Goal: Task Accomplishment & Management: Manage account settings

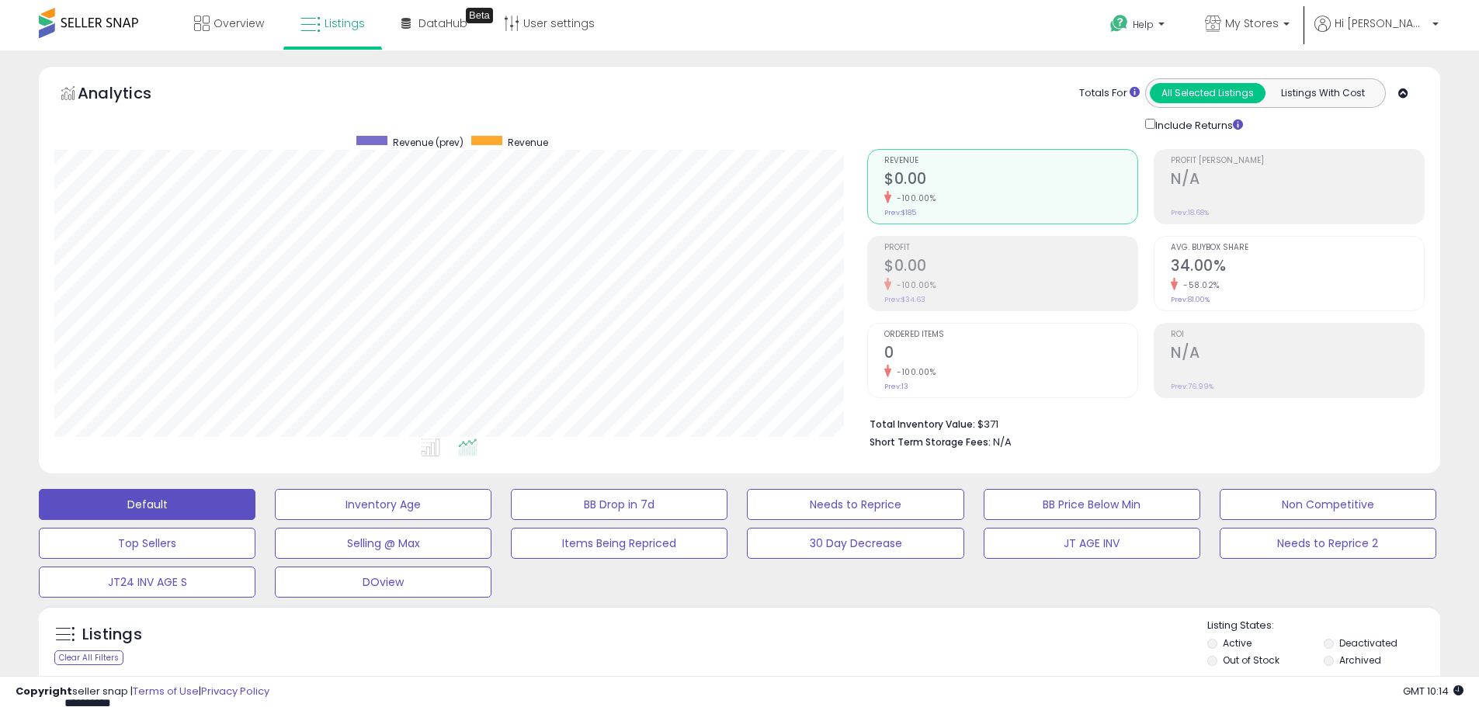
scroll to position [318, 813]
click at [1278, 21] on span "My Stores" at bounding box center [1252, 24] width 54 height 16
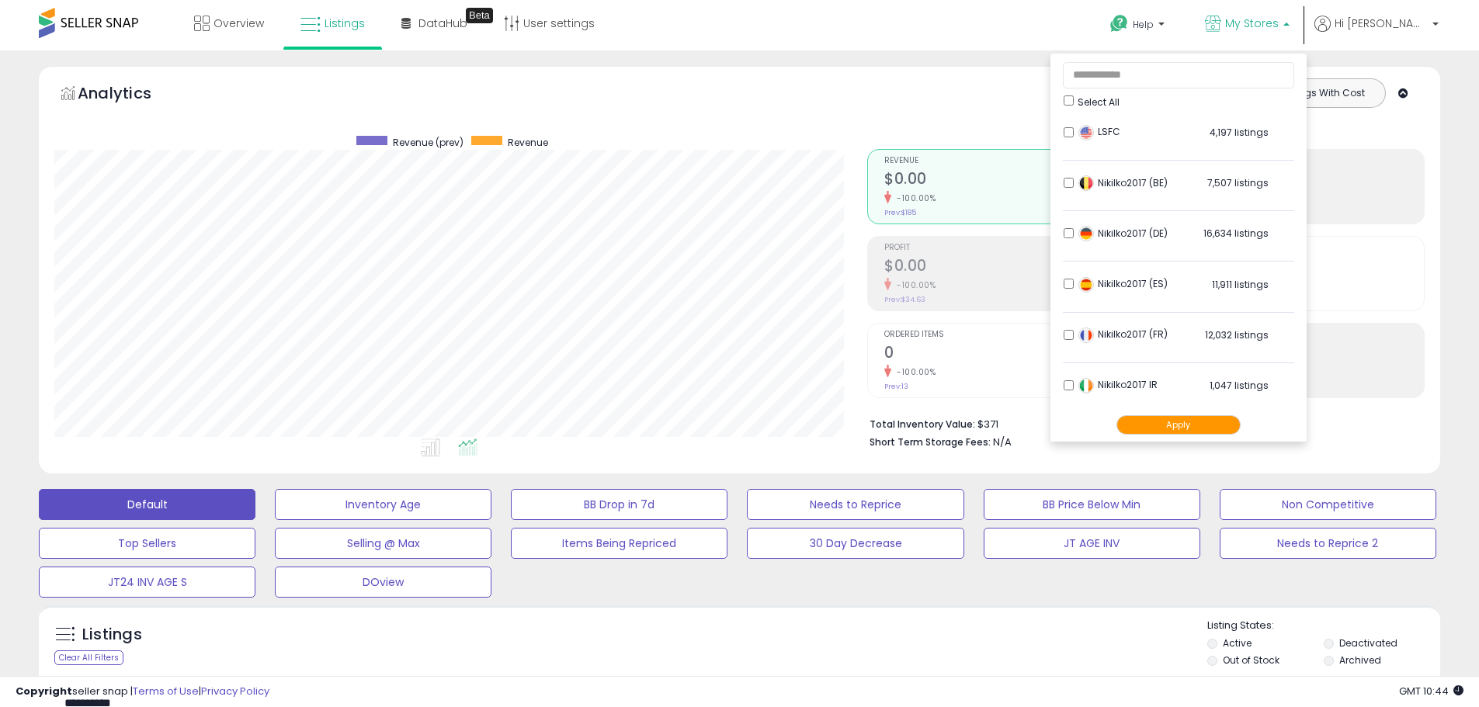
scroll to position [307, 0]
click at [1216, 427] on button "Apply" at bounding box center [1178, 424] width 124 height 19
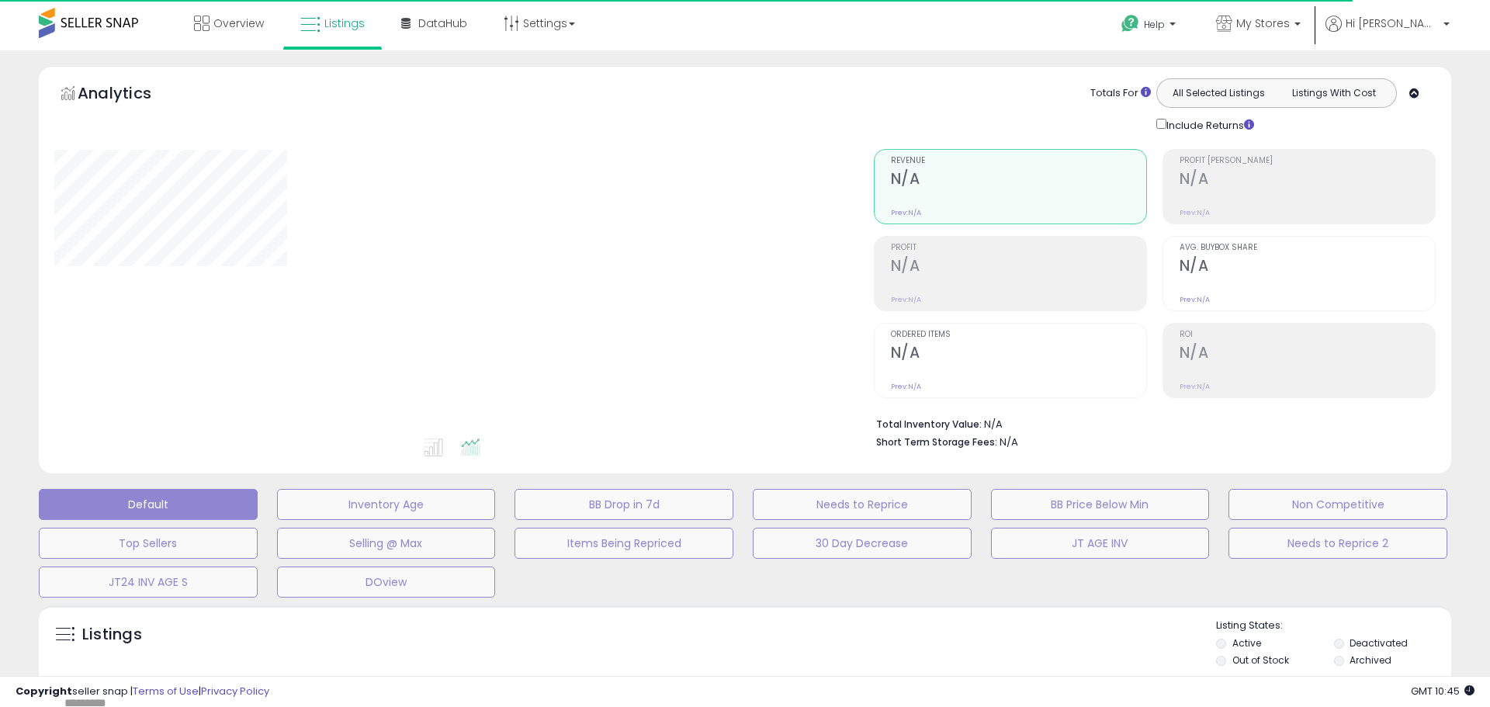
type input "**********"
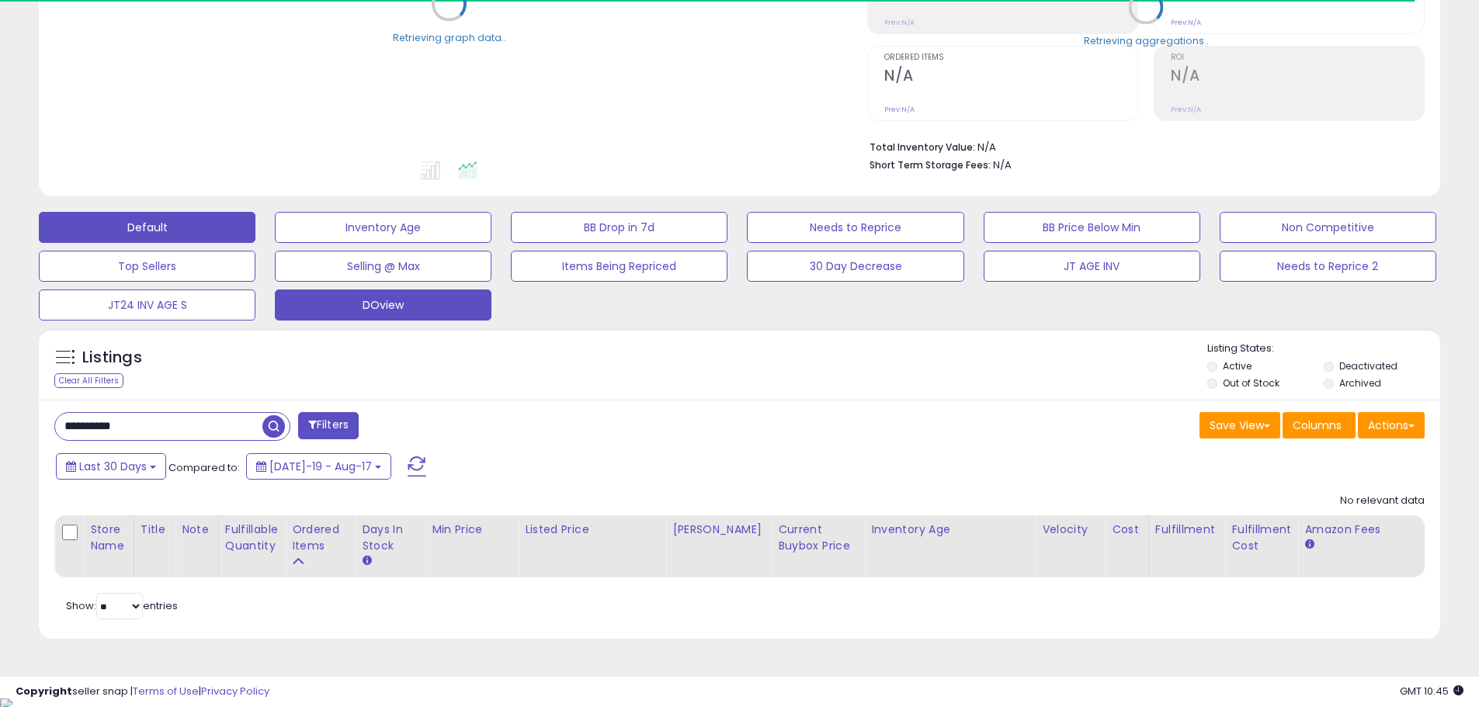
scroll to position [279, 0]
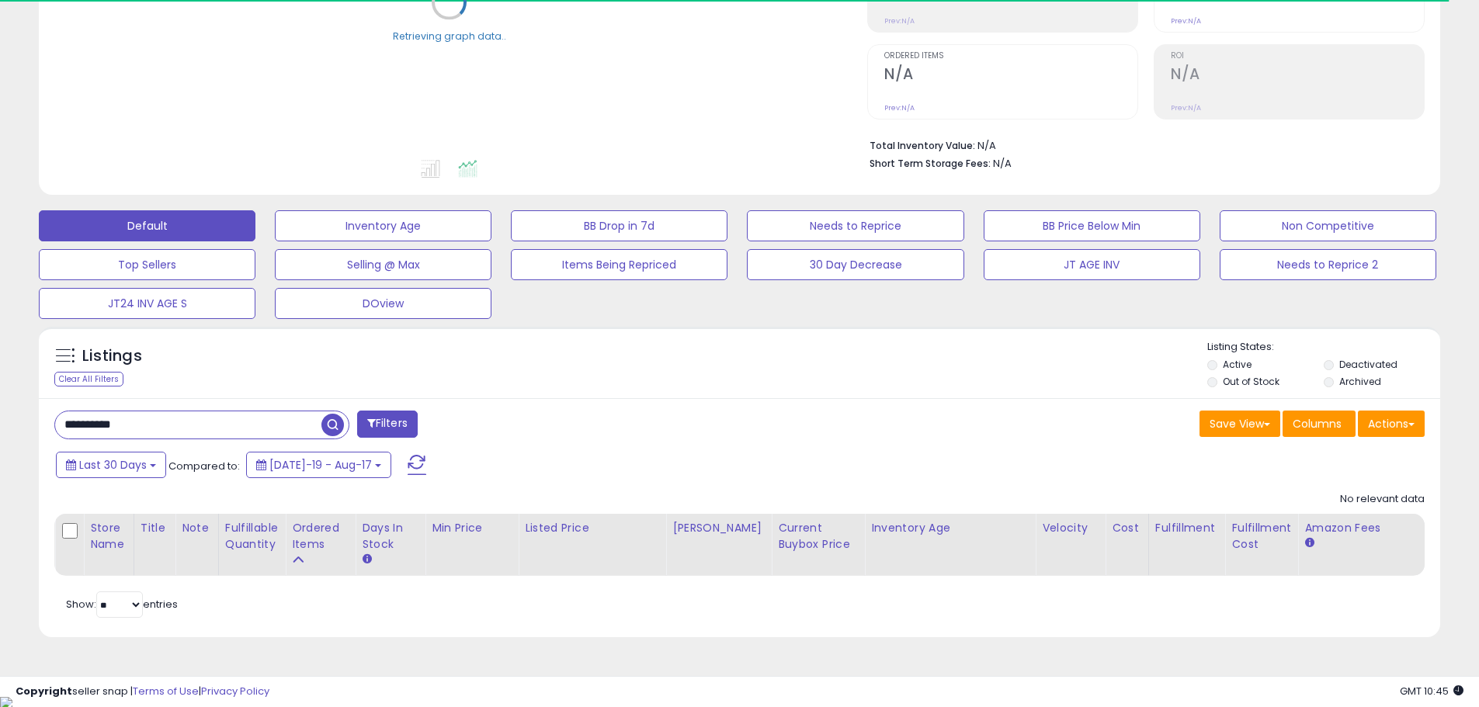
drag, startPoint x: 187, startPoint y: 429, endPoint x: 16, endPoint y: 432, distance: 170.8
click at [19, 432] on div "**********" at bounding box center [739, 221] width 1463 height 869
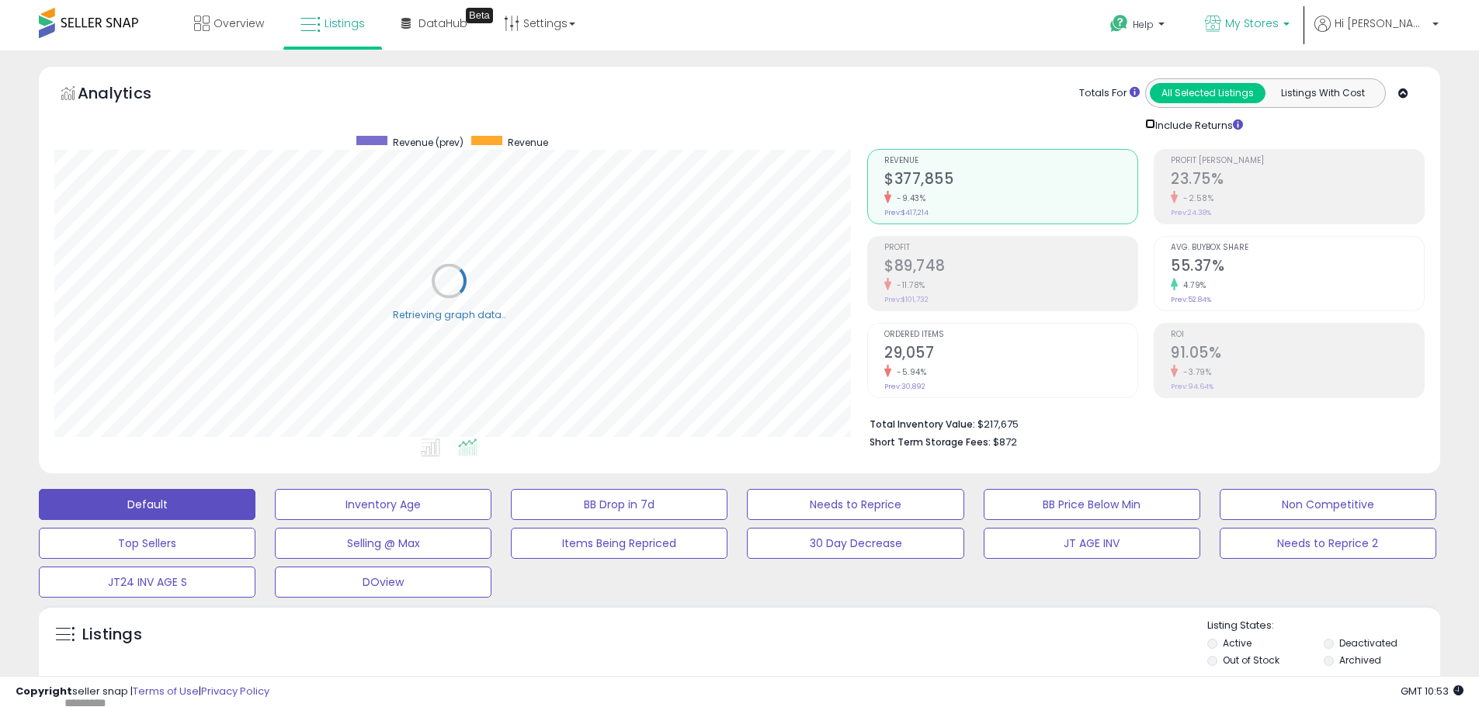
scroll to position [775870, 775375]
click at [1289, 16] on p "My Stores" at bounding box center [1247, 25] width 85 height 19
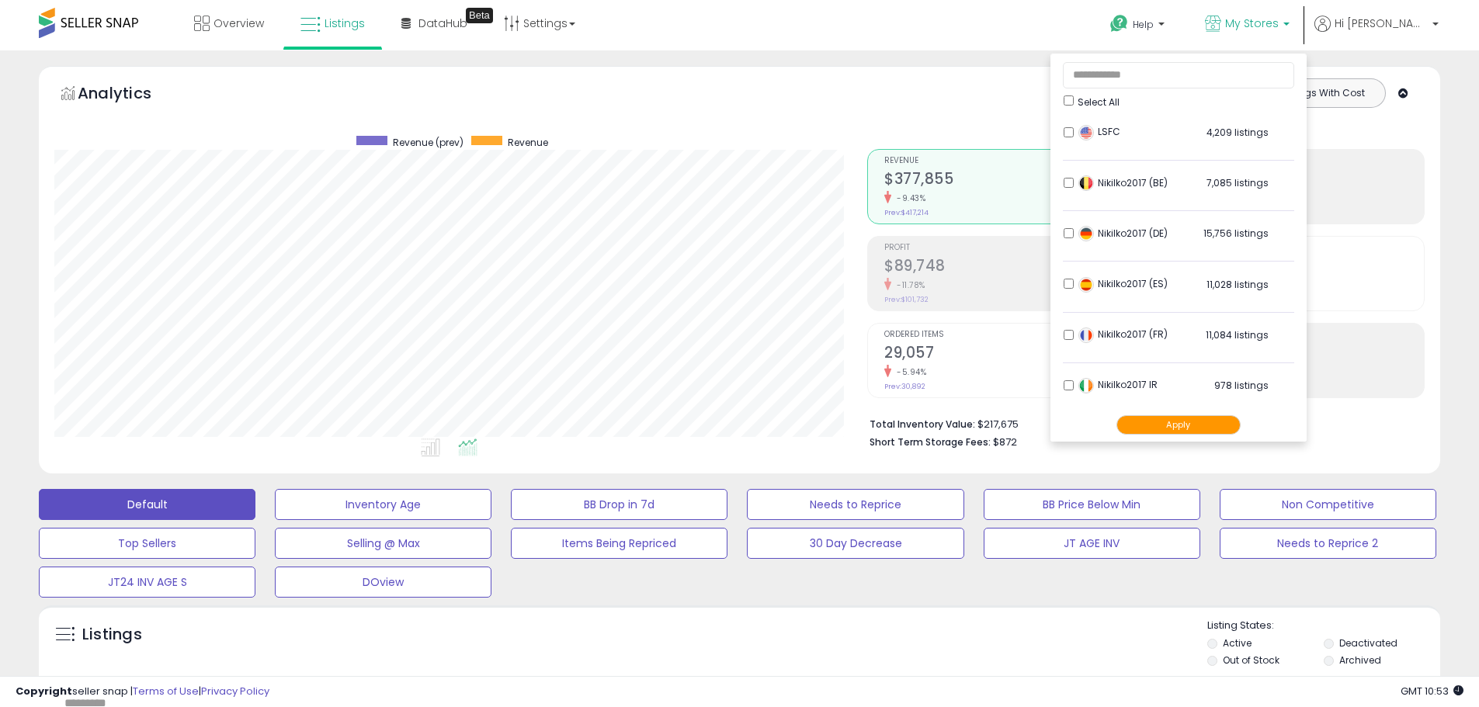
click at [1115, 127] on li "LSFC 4,209 listings" at bounding box center [1178, 137] width 231 height 48
click at [1212, 421] on button "Apply" at bounding box center [1178, 424] width 124 height 19
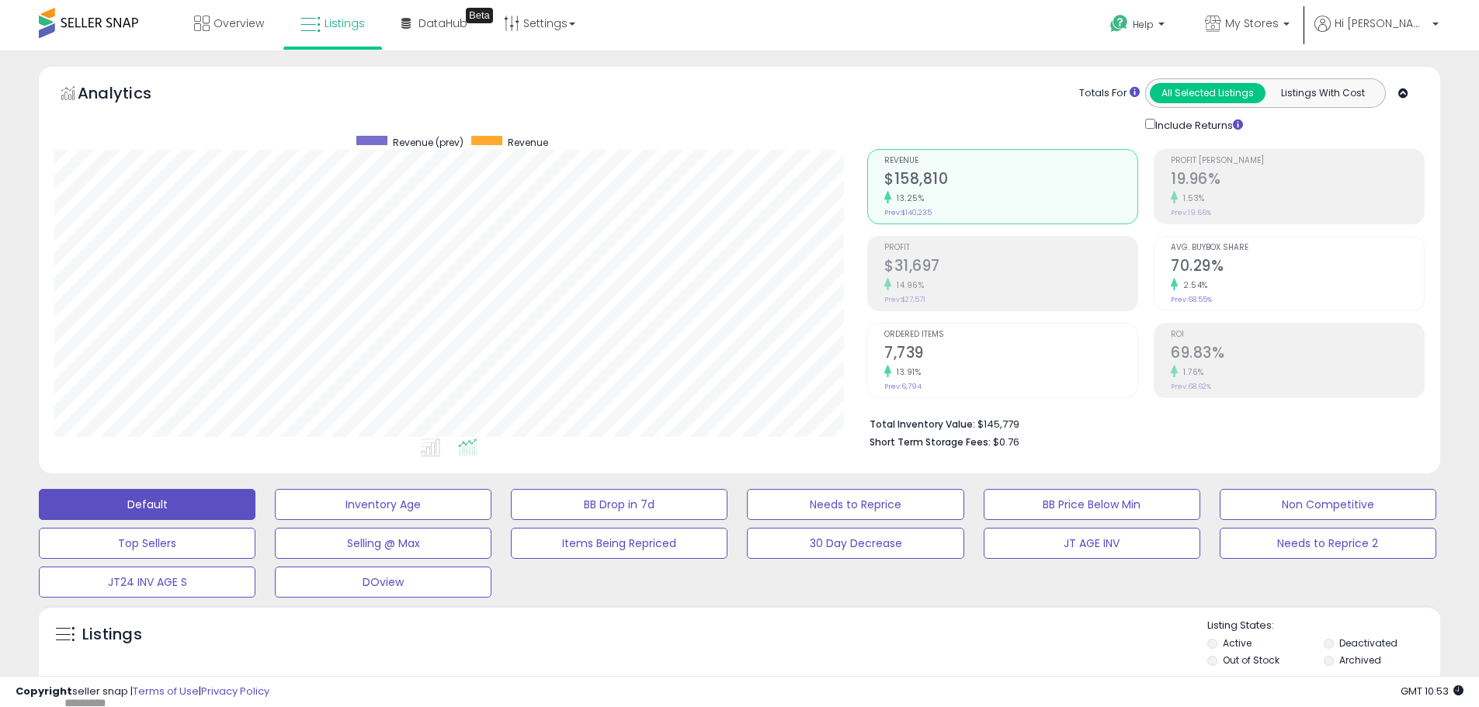
scroll to position [543, 0]
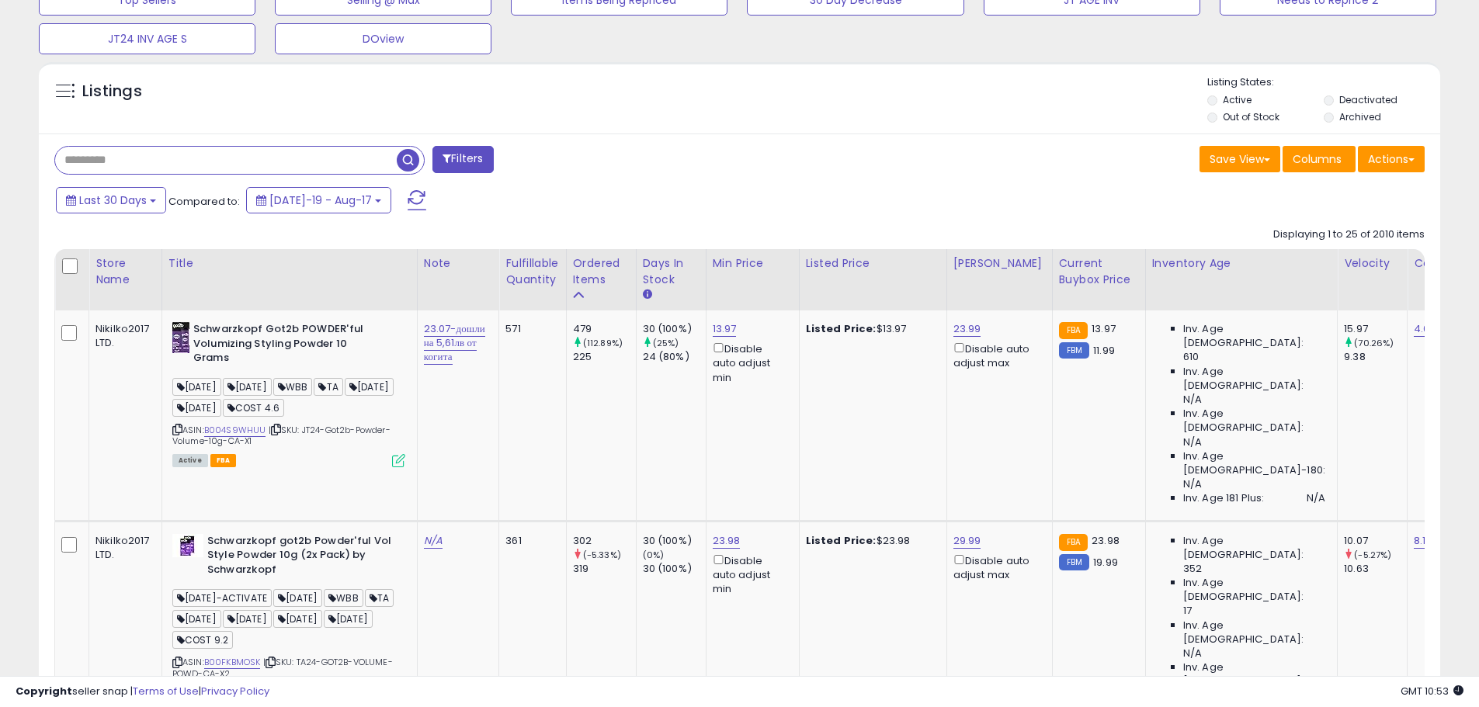
paste input "**********"
click at [403, 161] on span "button" at bounding box center [408, 160] width 23 height 23
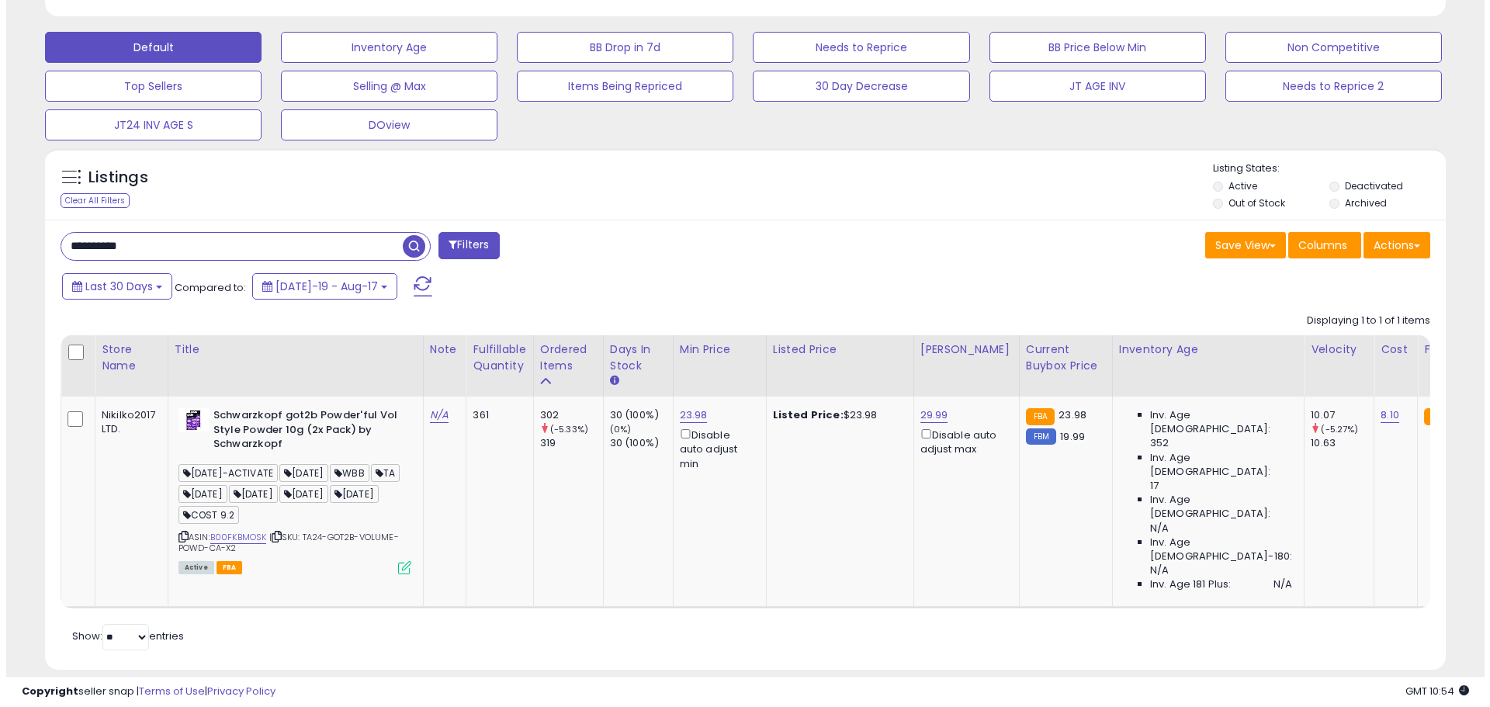
scroll to position [466, 0]
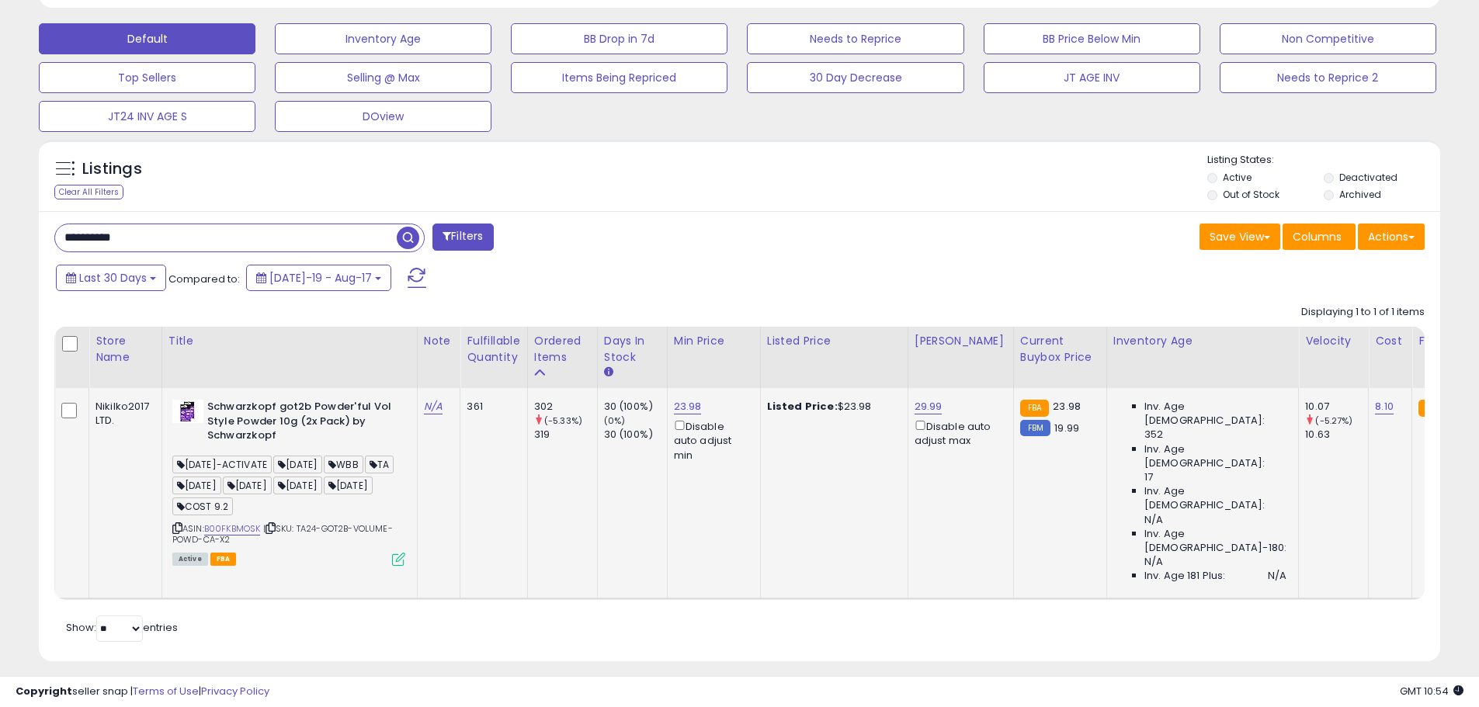
click at [403, 556] on icon at bounding box center [398, 559] width 13 height 13
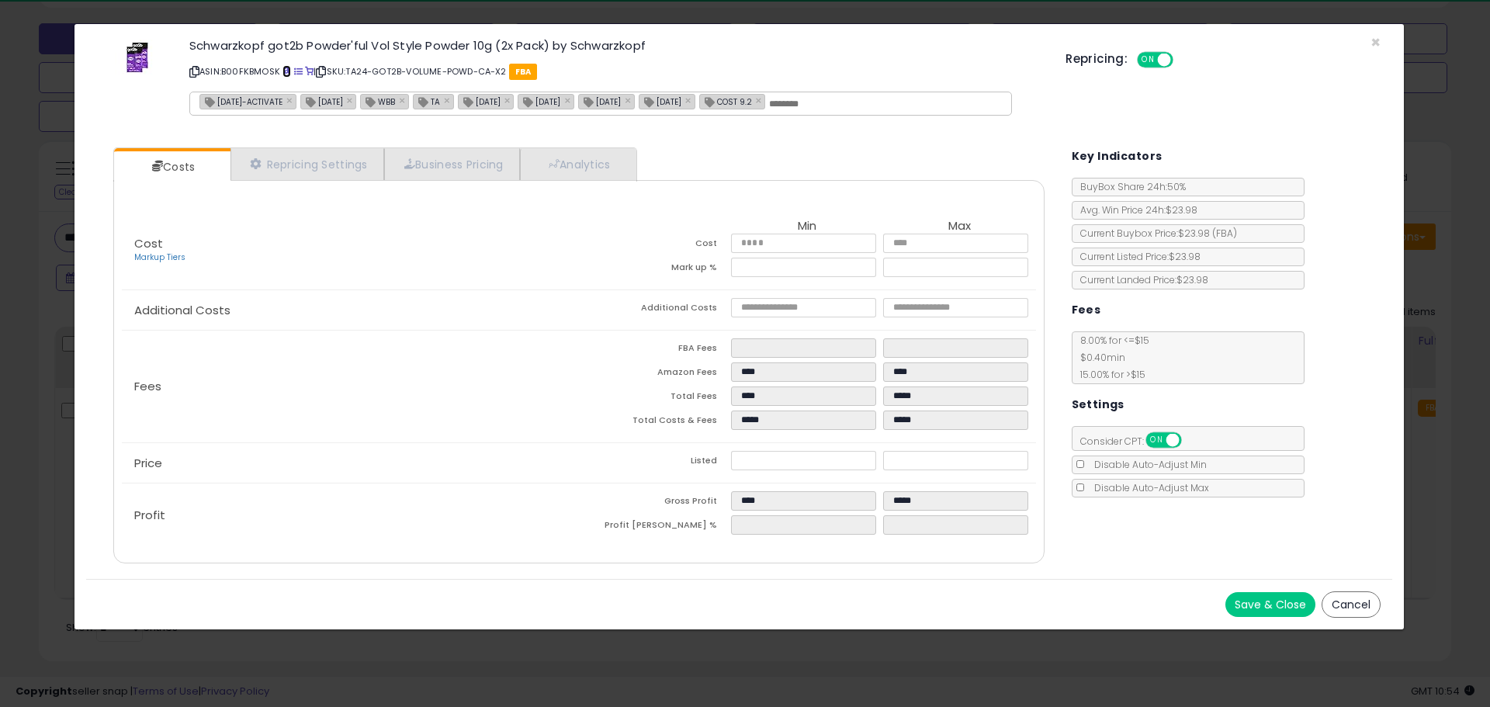
click at [290, 69] on span at bounding box center [287, 72] width 9 height 9
click at [1371, 40] on span "×" at bounding box center [1376, 42] width 10 height 23
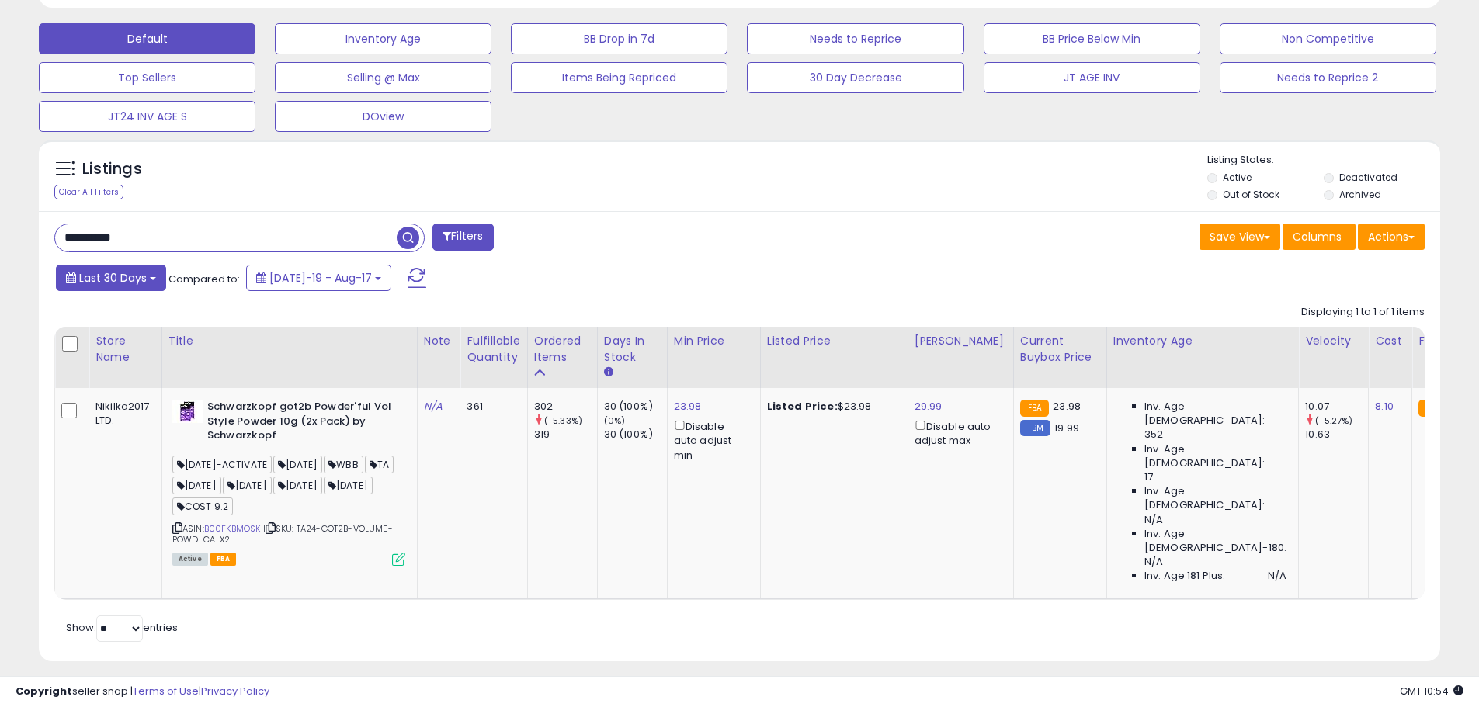
scroll to position [775870, 775375]
click at [129, 243] on input "**********" at bounding box center [226, 237] width 342 height 27
paste input "text"
click at [414, 237] on span "button" at bounding box center [408, 238] width 23 height 23
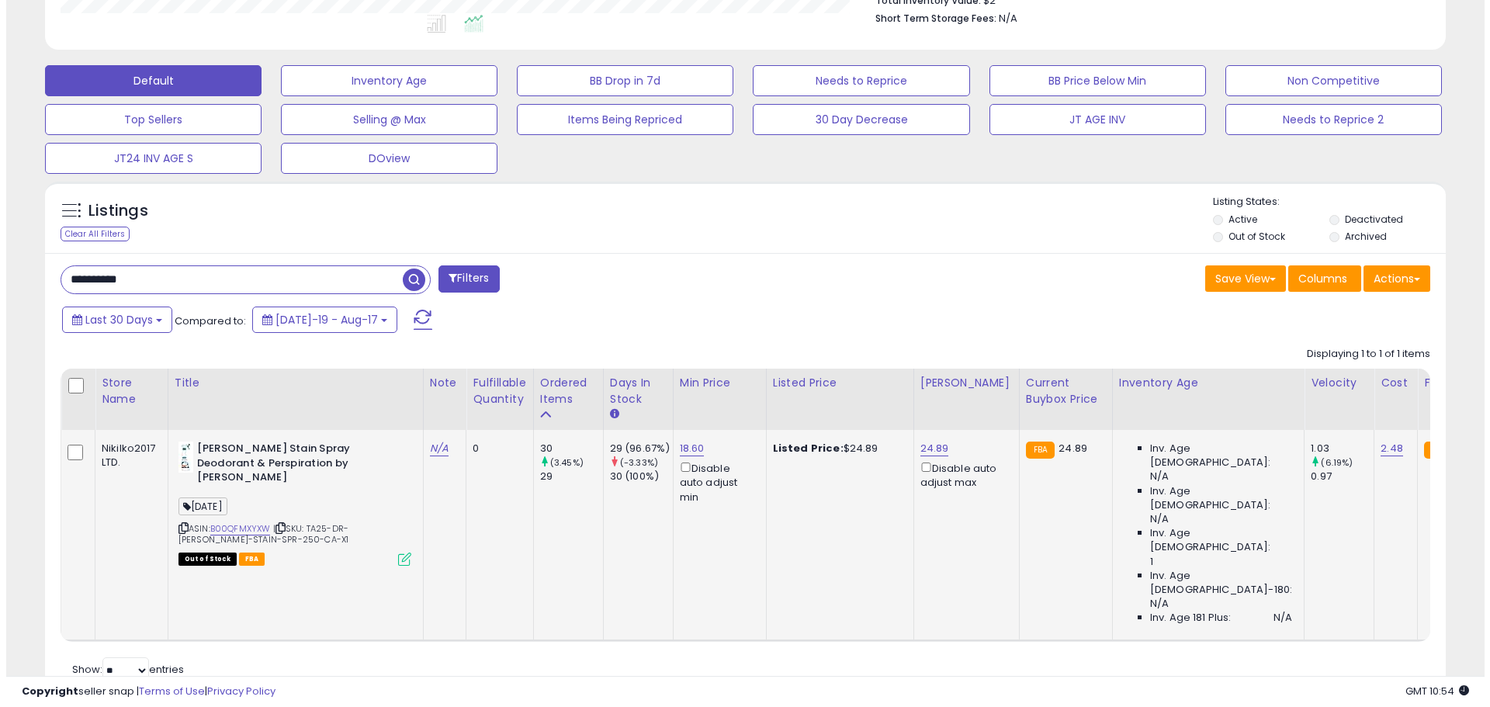
scroll to position [318, 813]
click at [398, 560] on icon at bounding box center [398, 559] width 13 height 13
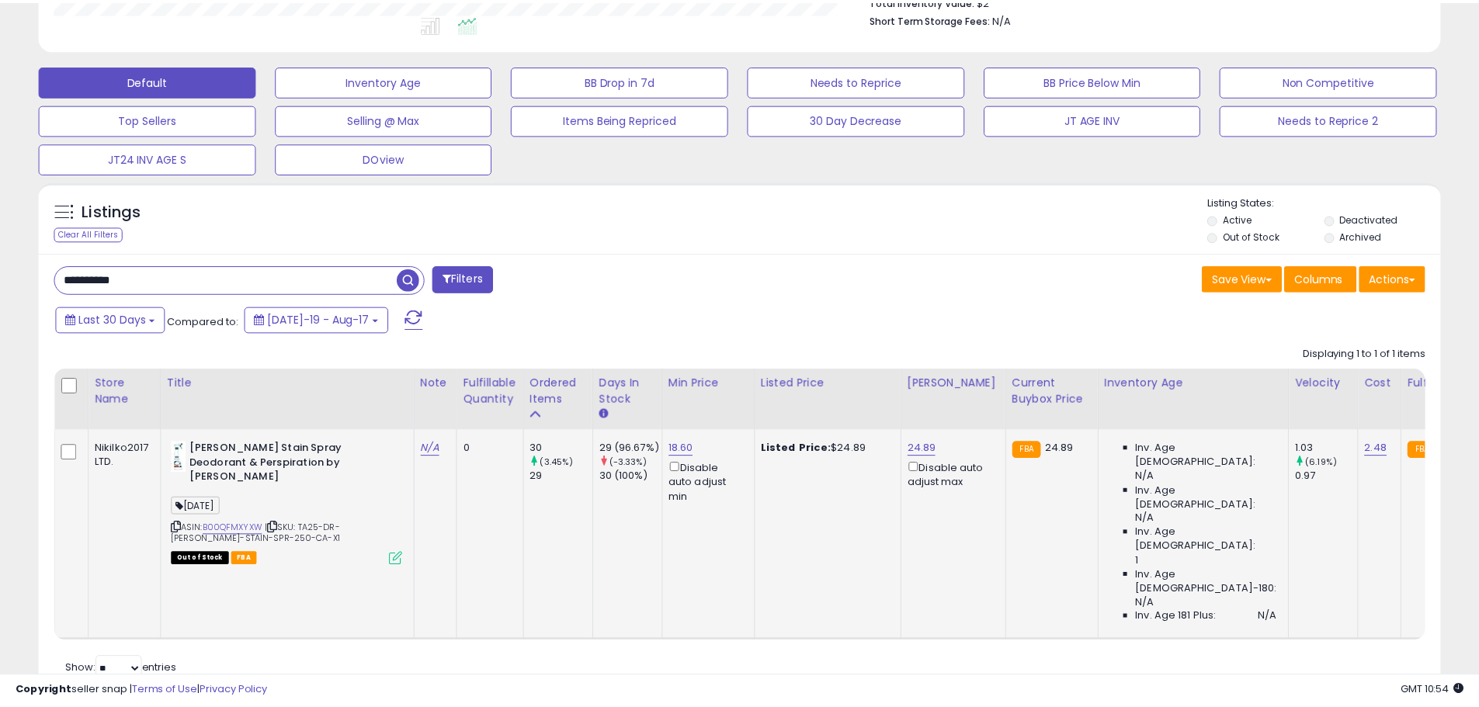
scroll to position [318, 820]
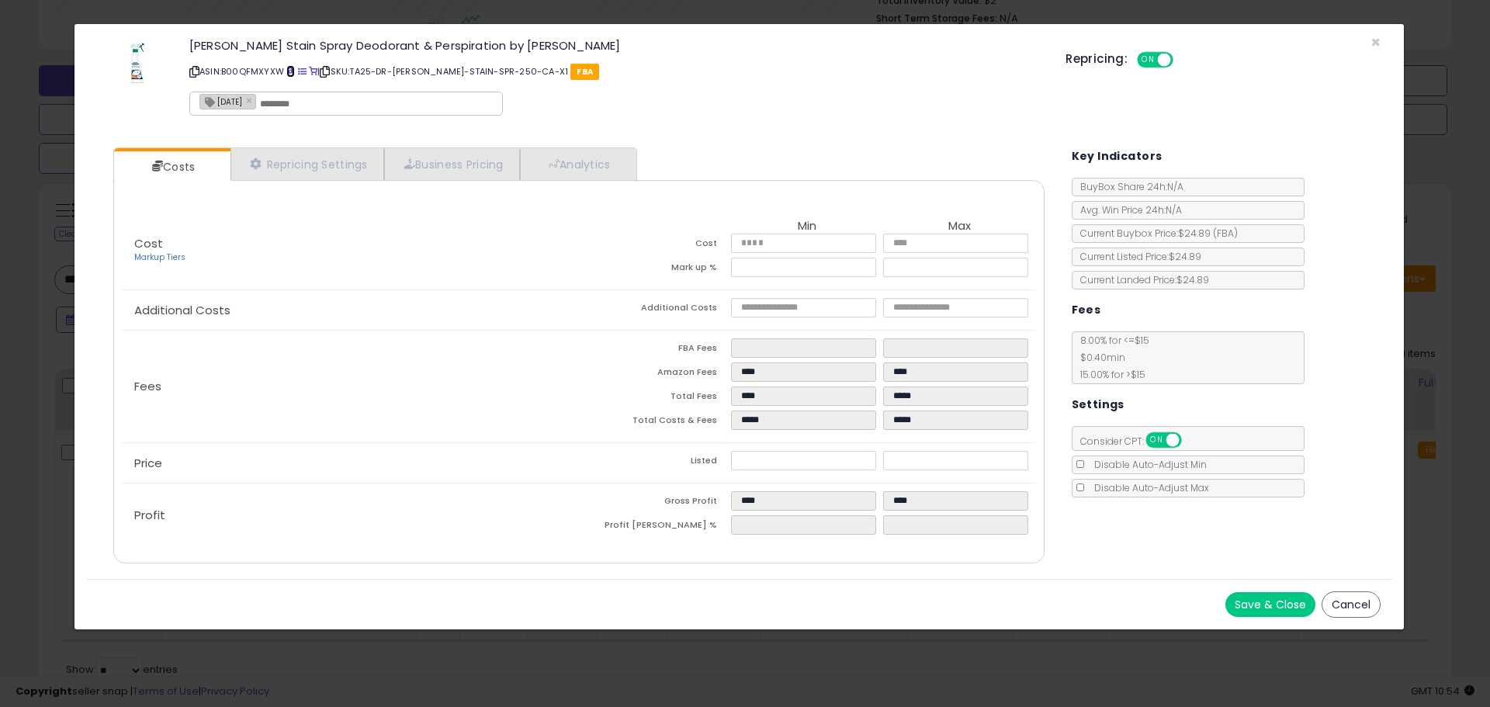
click at [291, 69] on span at bounding box center [290, 72] width 9 height 9
drag, startPoint x: 1377, startPoint y: 42, endPoint x: 523, endPoint y: 116, distance: 857.1
click at [1375, 42] on span "×" at bounding box center [1376, 42] width 10 height 23
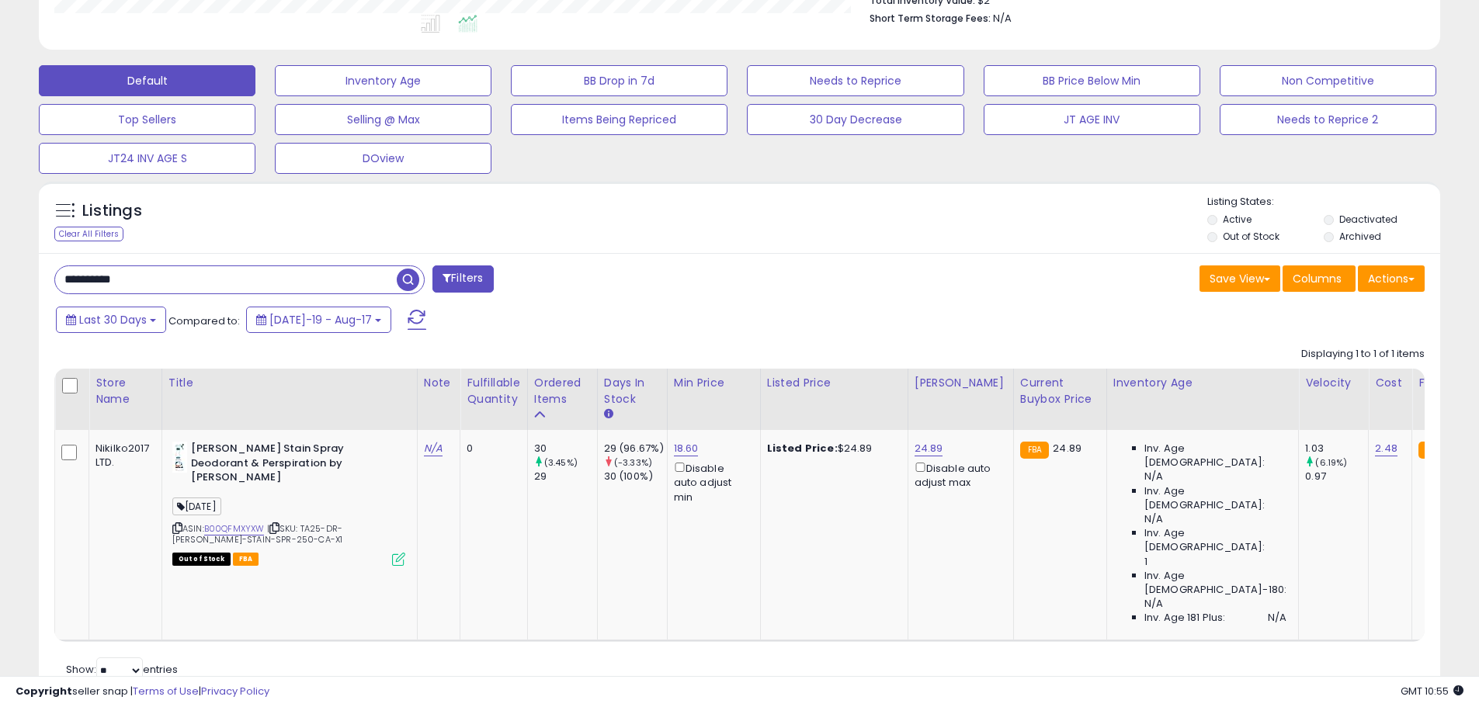
scroll to position [775870, 775375]
click at [124, 283] on input "**********" at bounding box center [226, 279] width 342 height 27
paste input "text"
click at [404, 276] on span "button" at bounding box center [408, 280] width 23 height 23
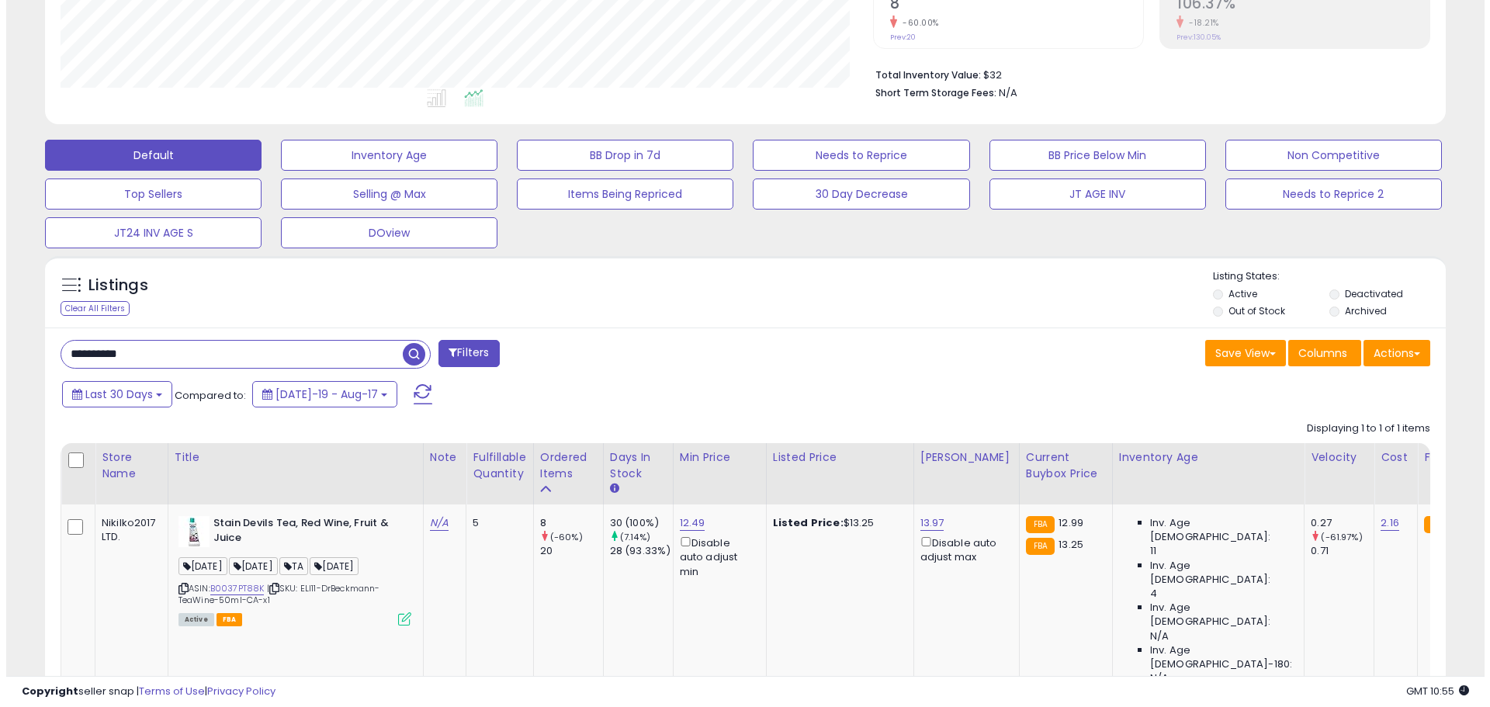
scroll to position [430, 0]
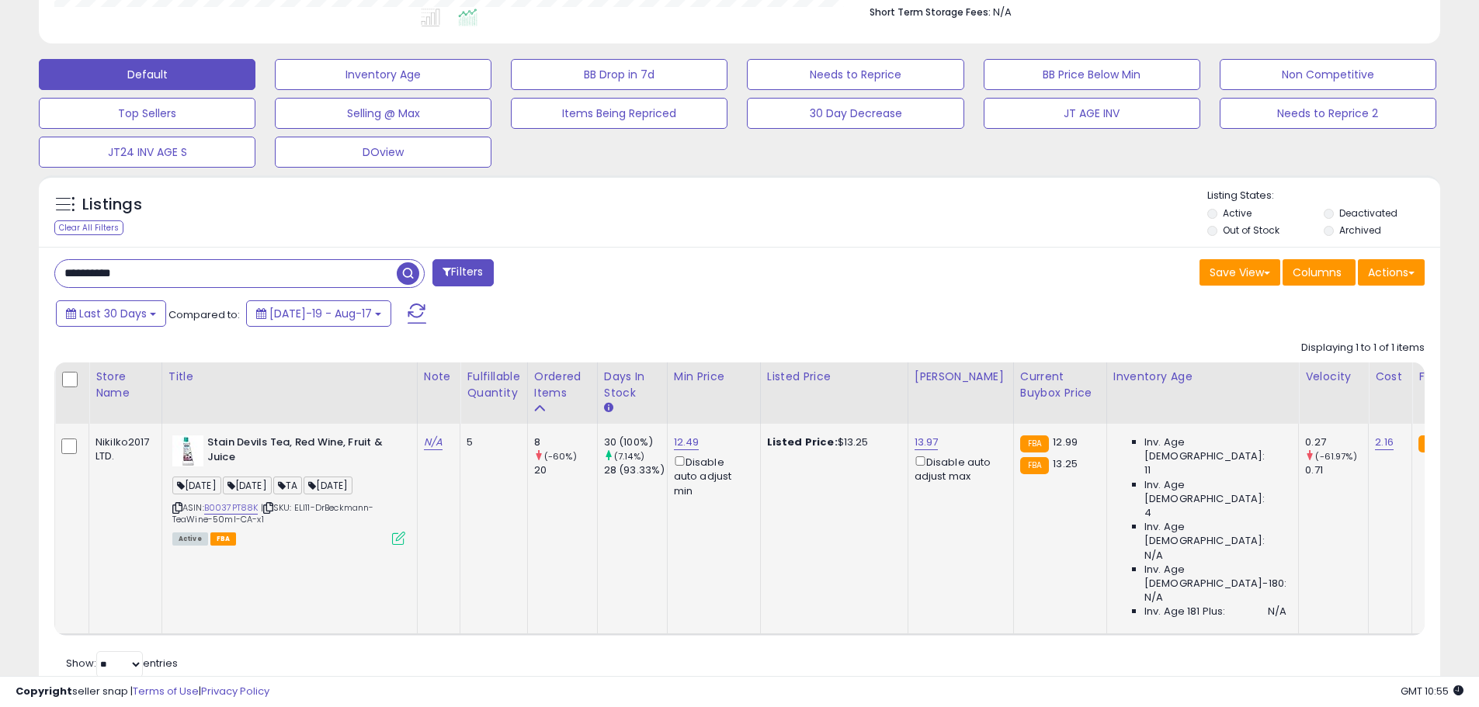
click at [395, 545] on icon at bounding box center [398, 538] width 13 height 13
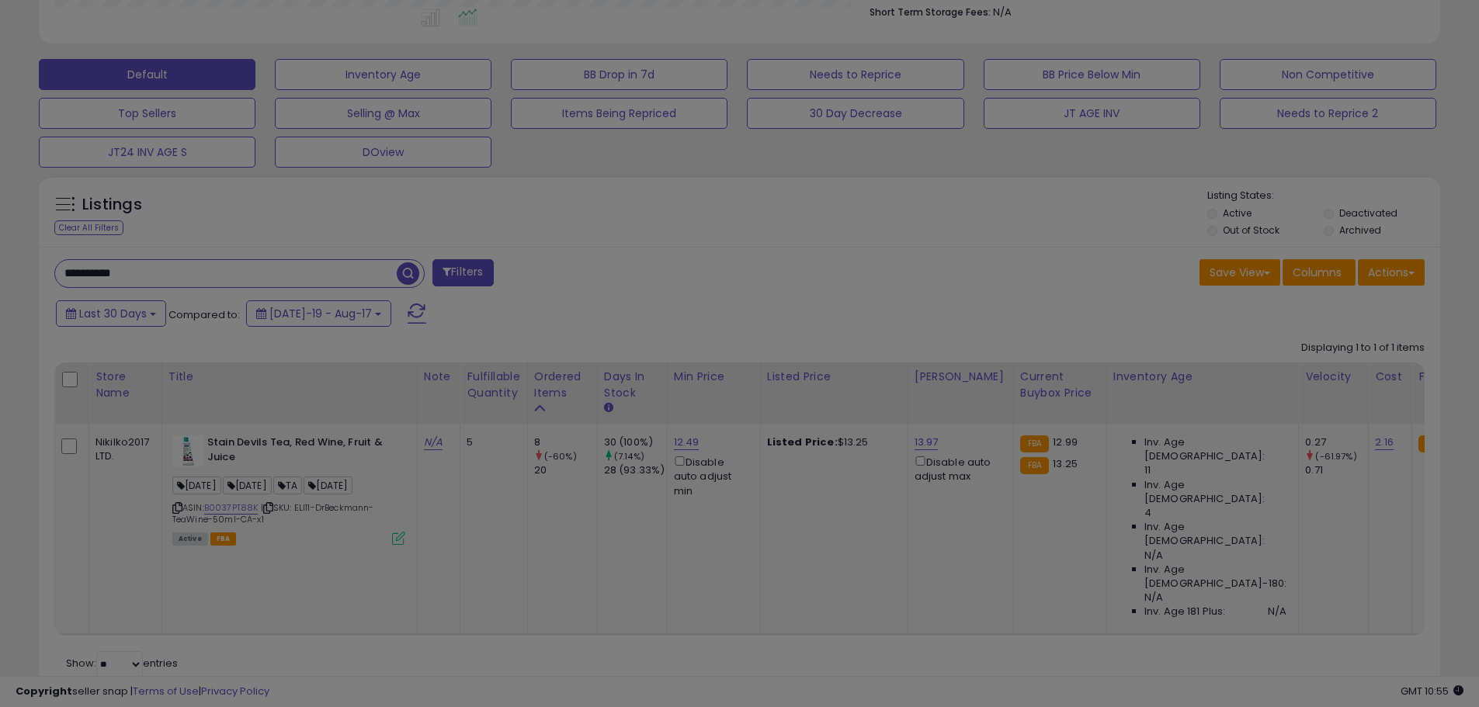
scroll to position [318, 820]
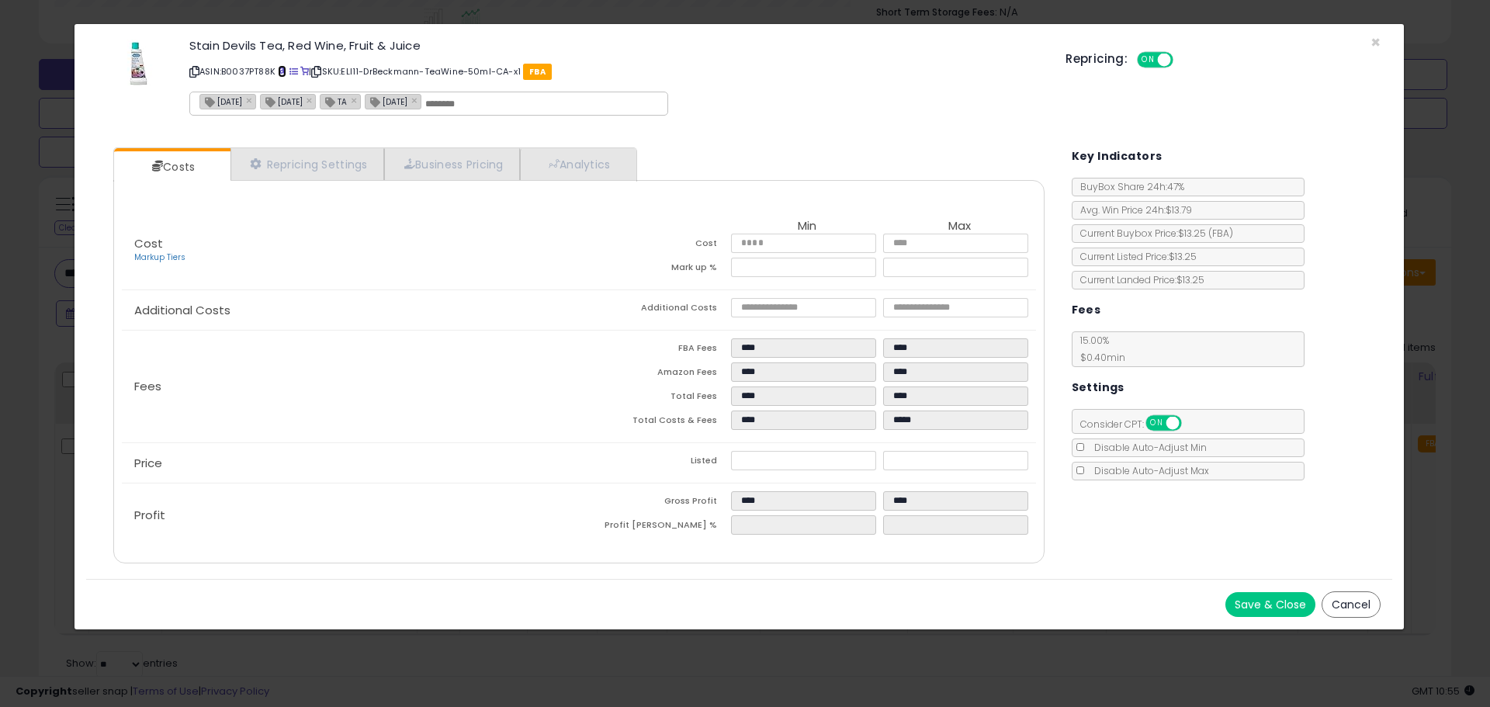
click at [283, 69] on span at bounding box center [282, 72] width 9 height 9
click at [1374, 32] on span "×" at bounding box center [1376, 42] width 10 height 23
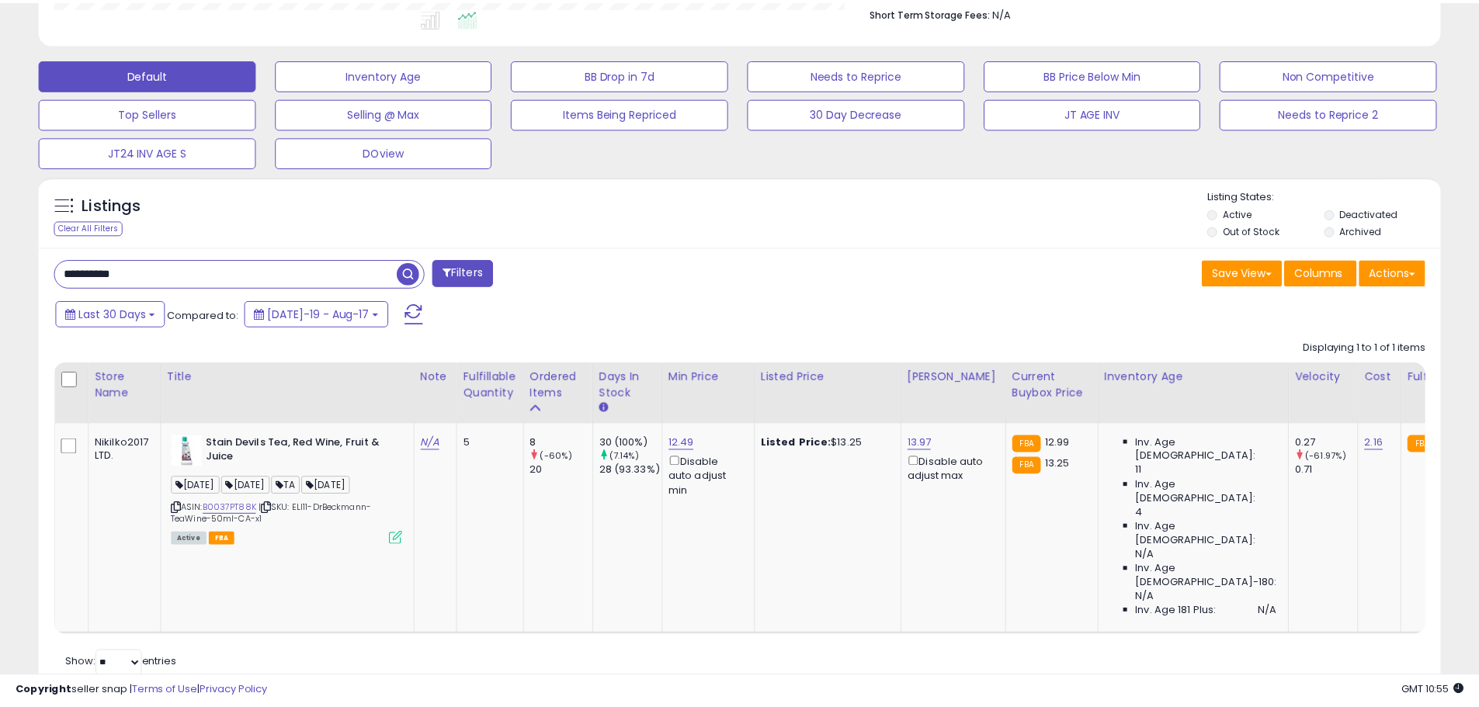
scroll to position [775870, 775375]
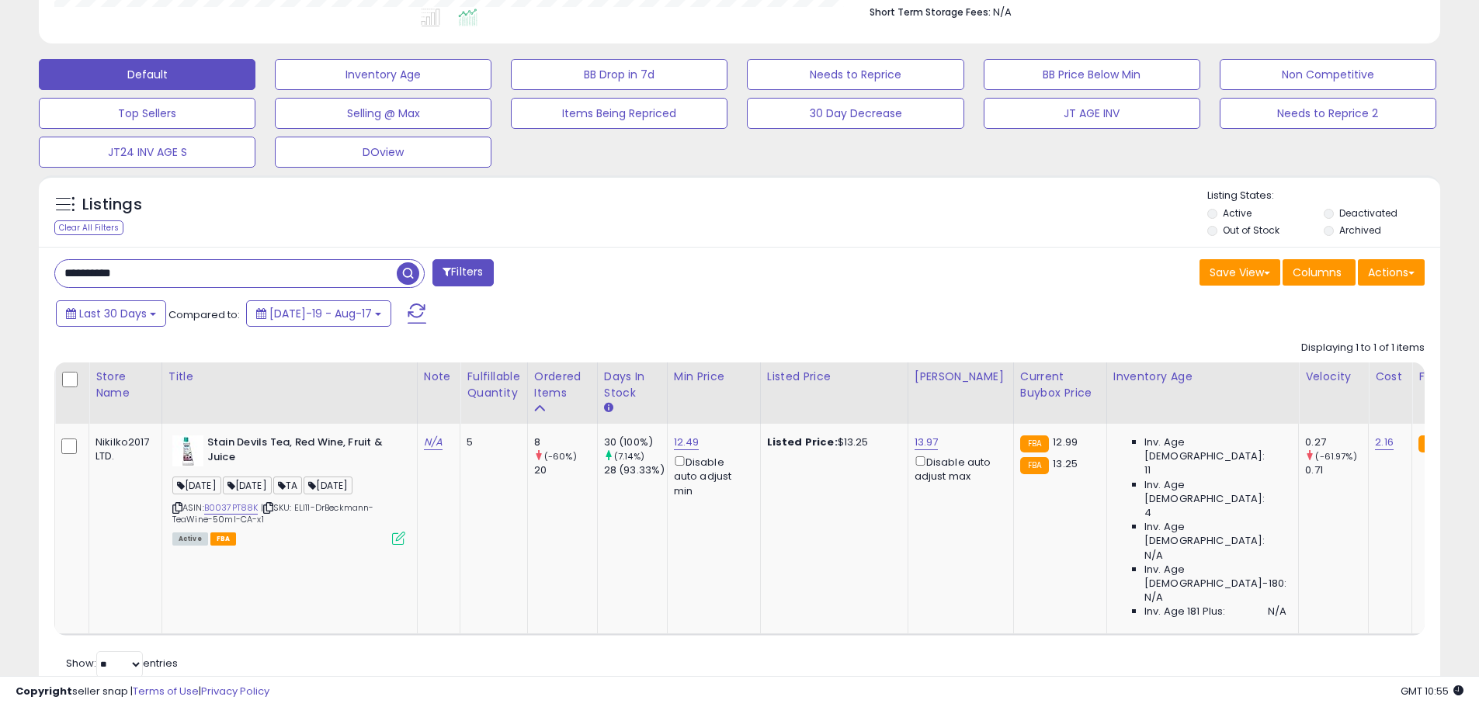
click at [102, 268] on input "**********" at bounding box center [226, 273] width 342 height 27
paste input "text"
click at [398, 274] on span "button" at bounding box center [408, 273] width 23 height 23
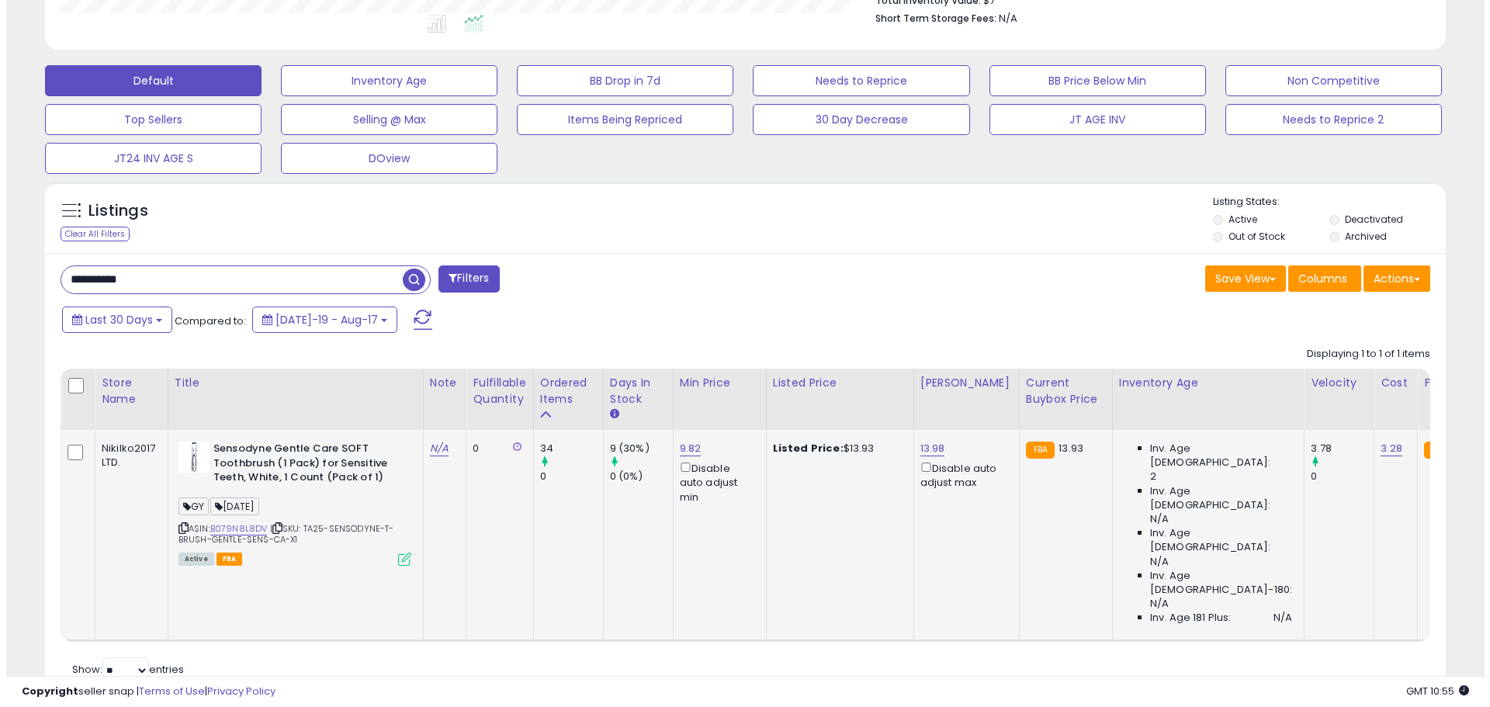
scroll to position [318, 813]
click at [397, 562] on icon at bounding box center [398, 559] width 13 height 13
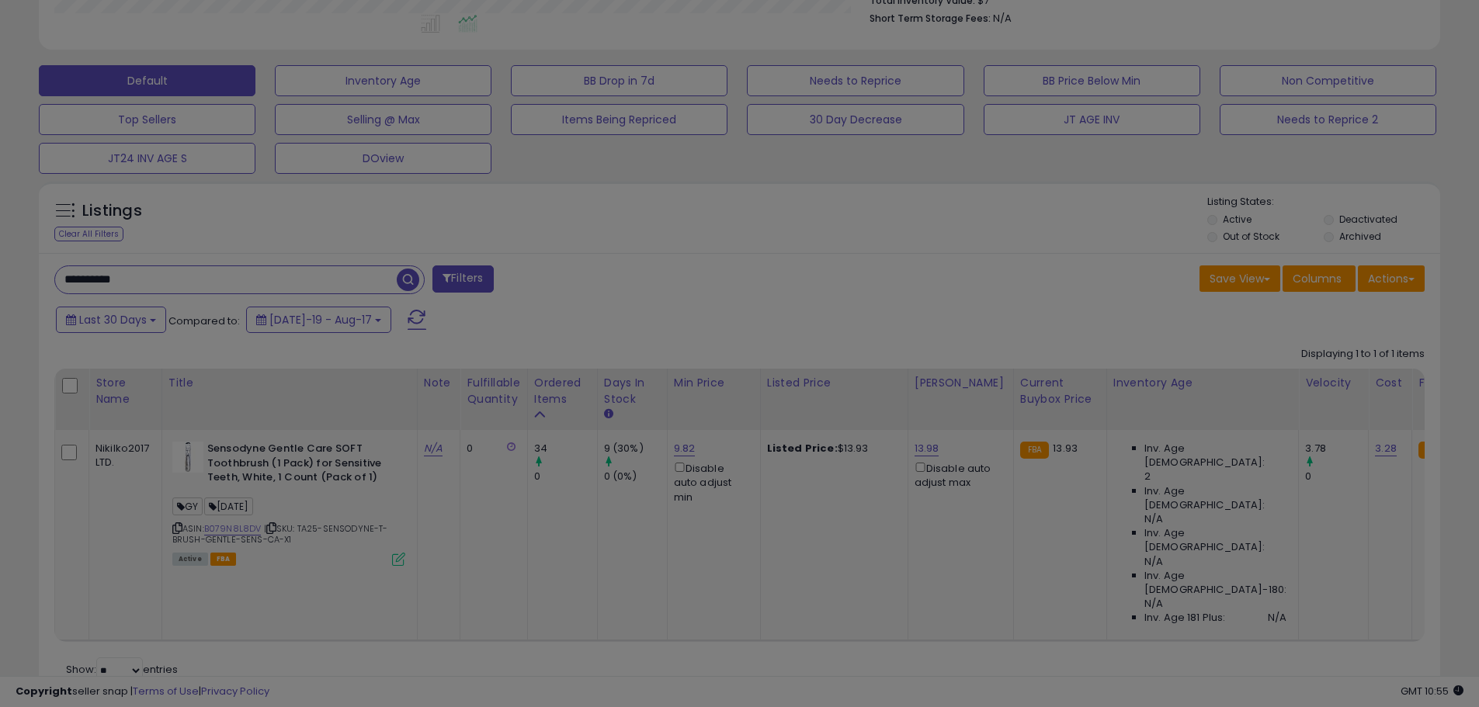
scroll to position [318, 820]
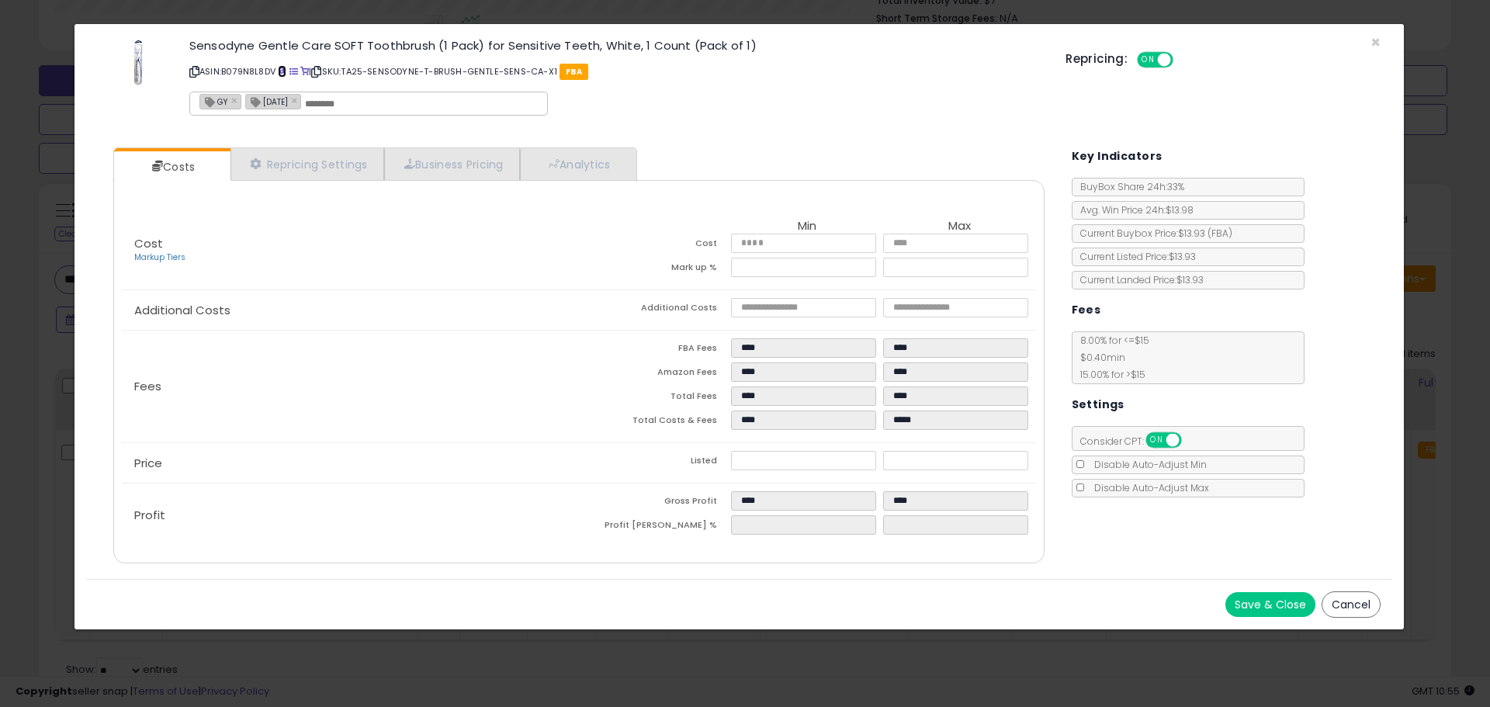
click at [286, 71] on span at bounding box center [282, 72] width 9 height 9
click at [1372, 44] on span "×" at bounding box center [1376, 42] width 10 height 23
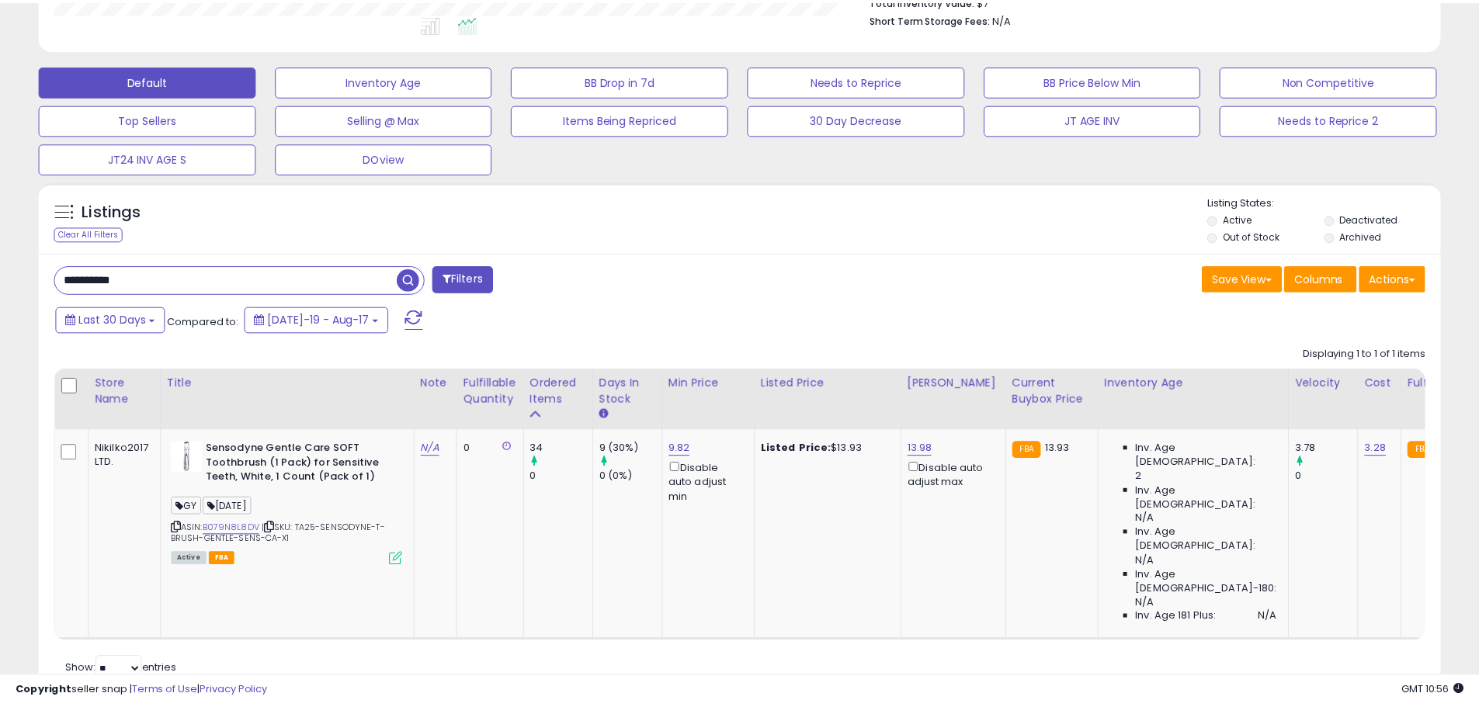
scroll to position [775870, 775375]
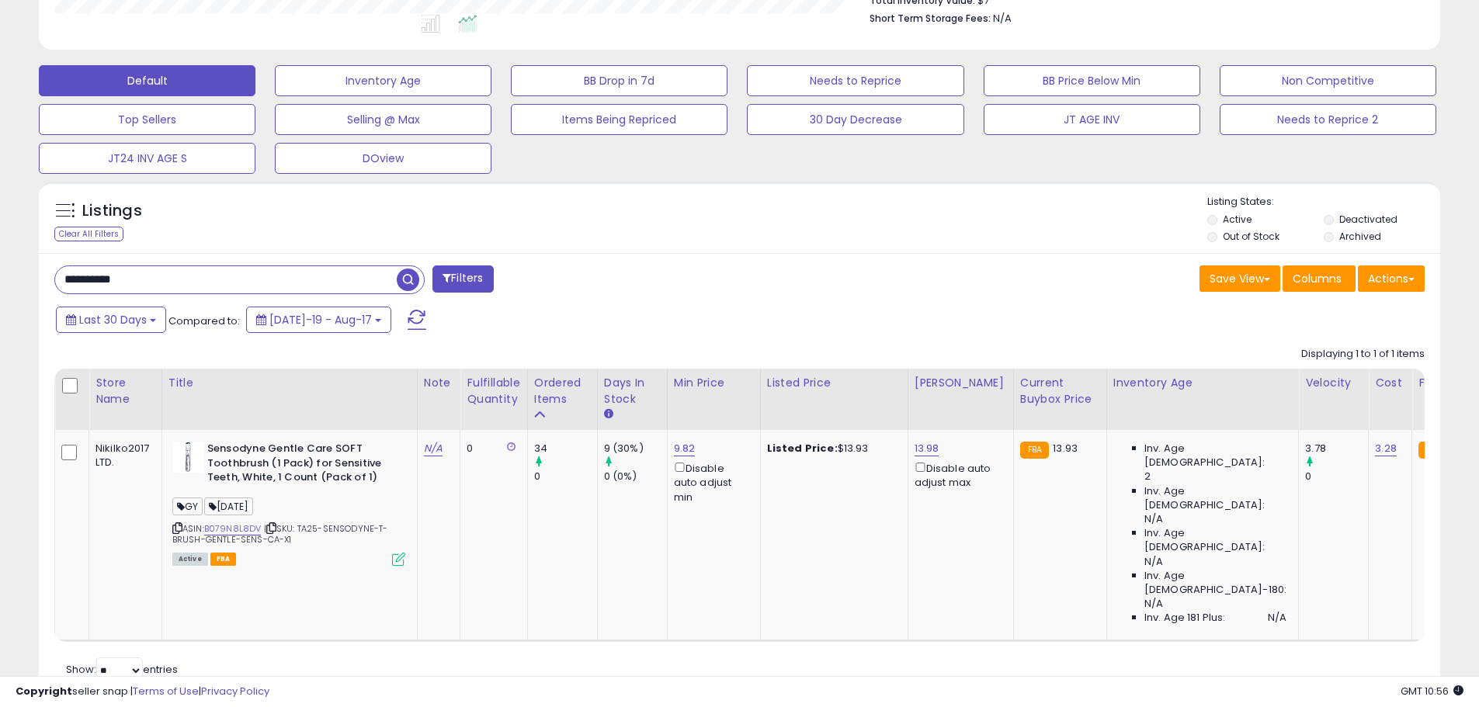
click at [88, 273] on input "**********" at bounding box center [226, 279] width 342 height 27
click at [89, 273] on input "**********" at bounding box center [226, 279] width 342 height 27
paste input "text"
click at [407, 277] on span "button" at bounding box center [408, 280] width 23 height 23
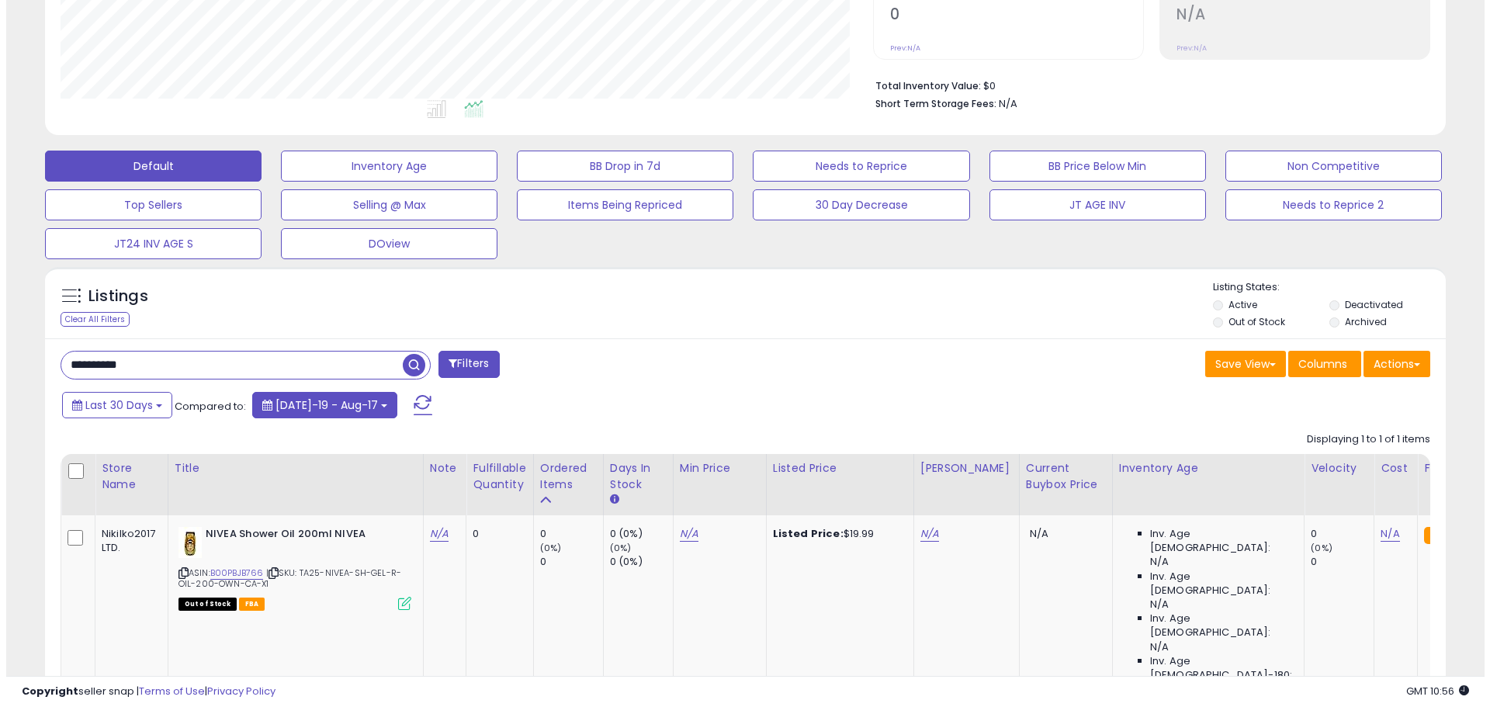
scroll to position [383, 0]
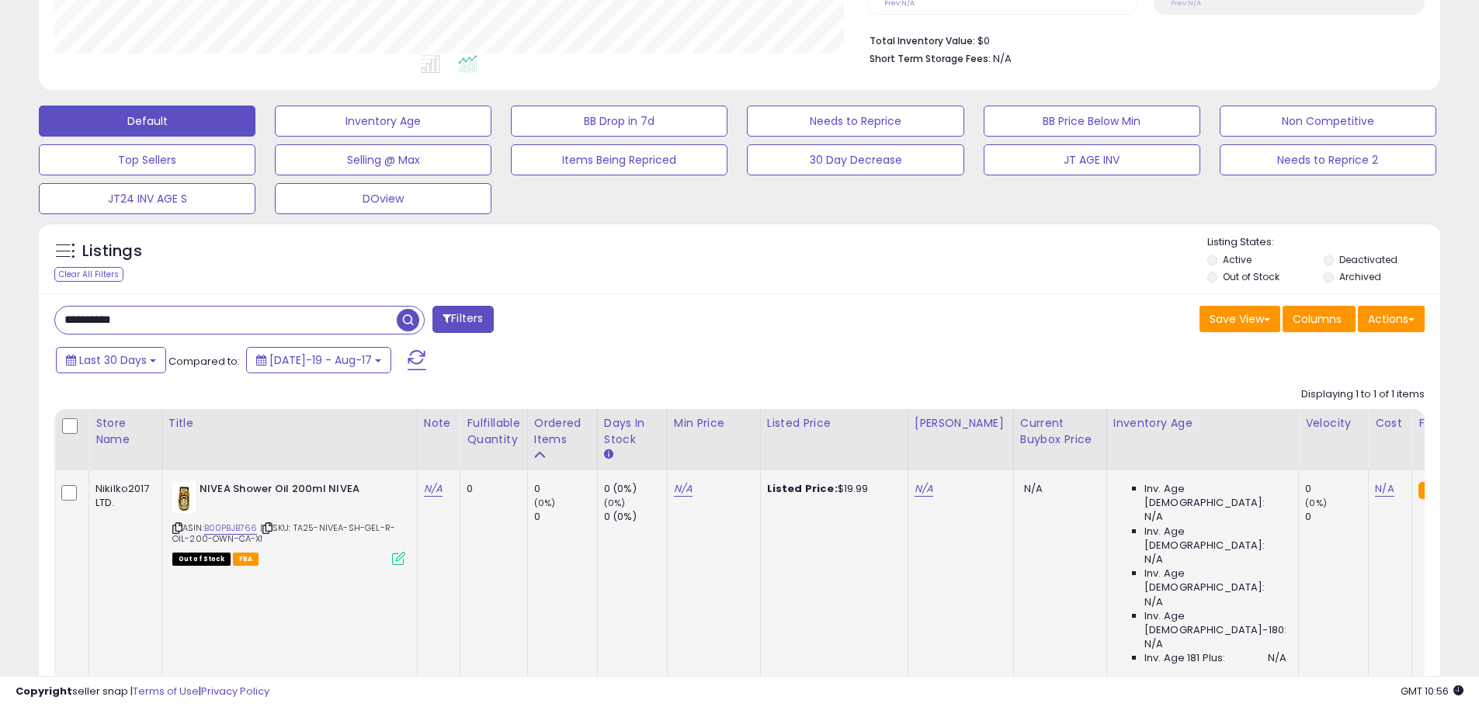
click at [390, 557] on div "Out of Stock FBA" at bounding box center [288, 558] width 233 height 11
click at [395, 557] on icon at bounding box center [398, 558] width 13 height 13
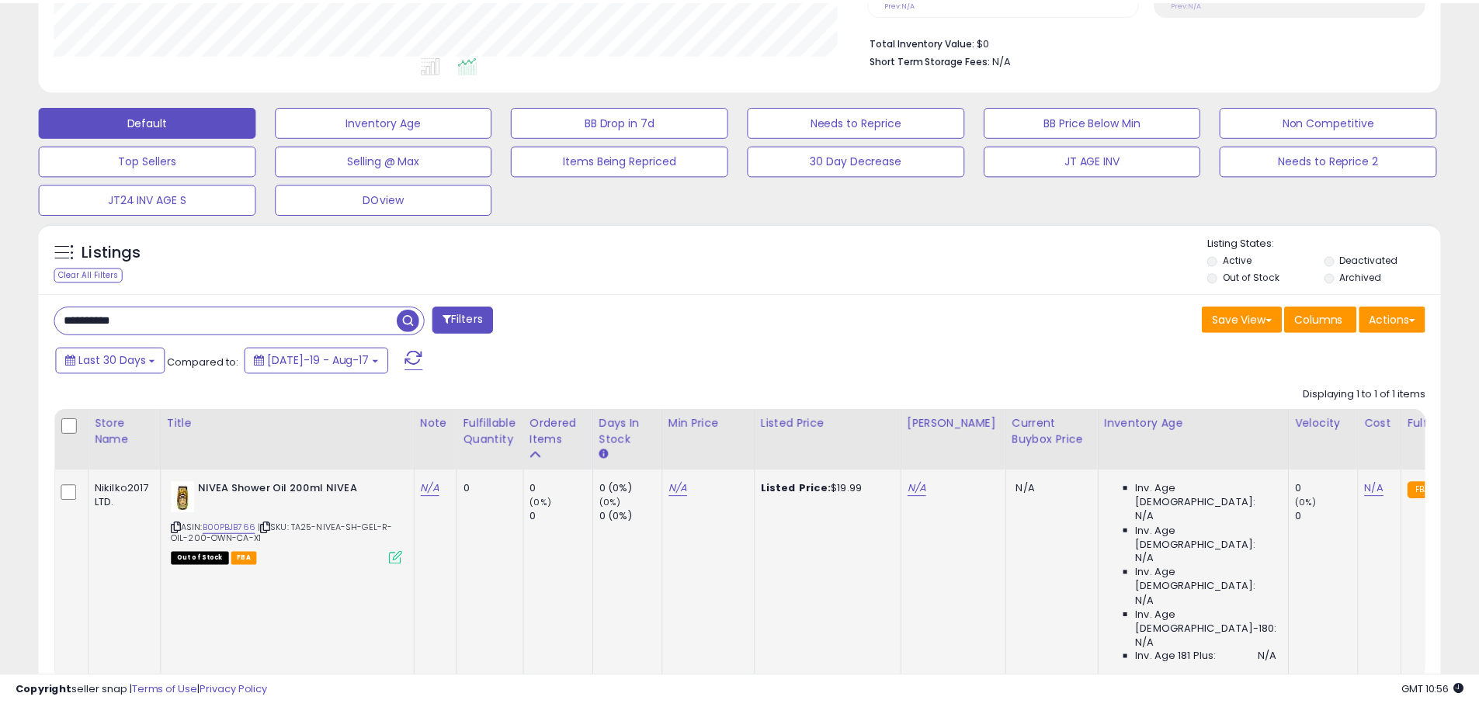
scroll to position [318, 820]
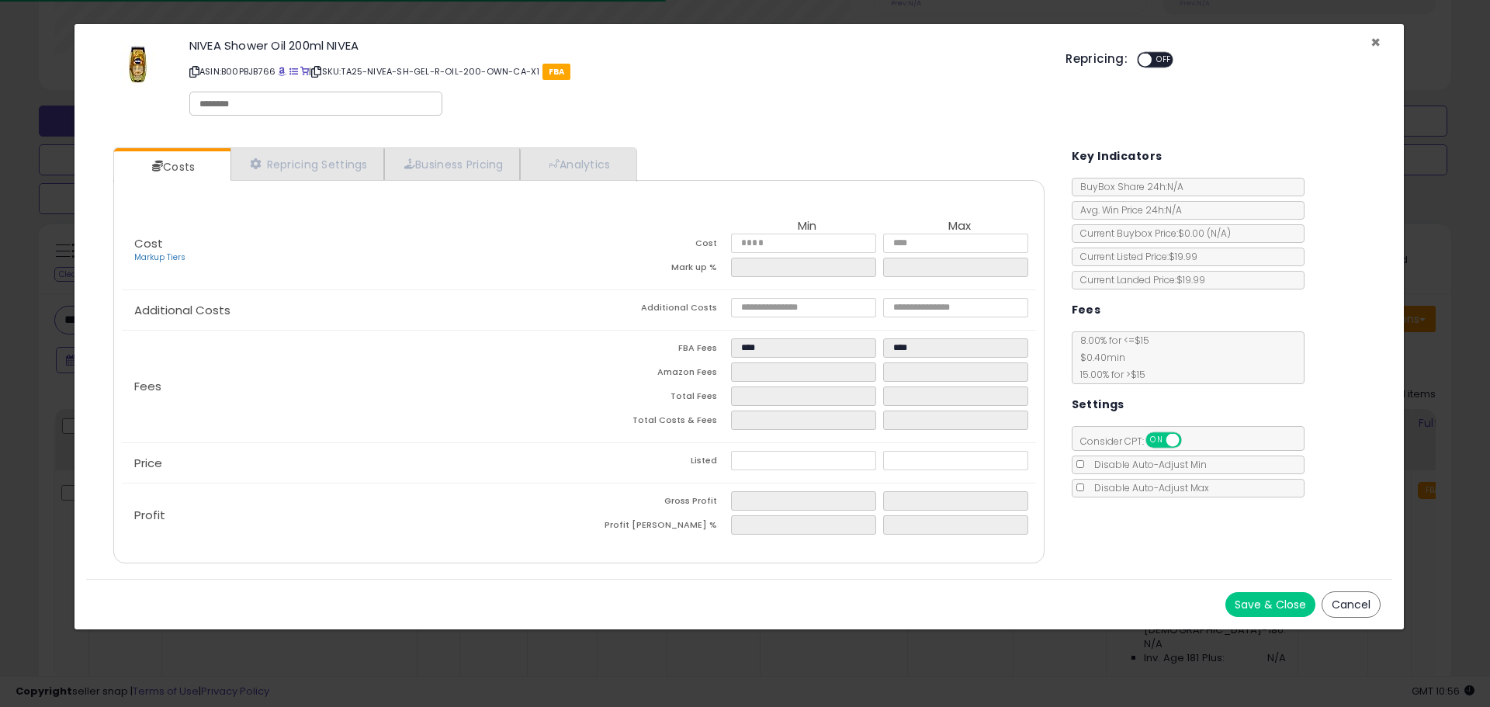
click at [1373, 37] on span "×" at bounding box center [1376, 42] width 10 height 23
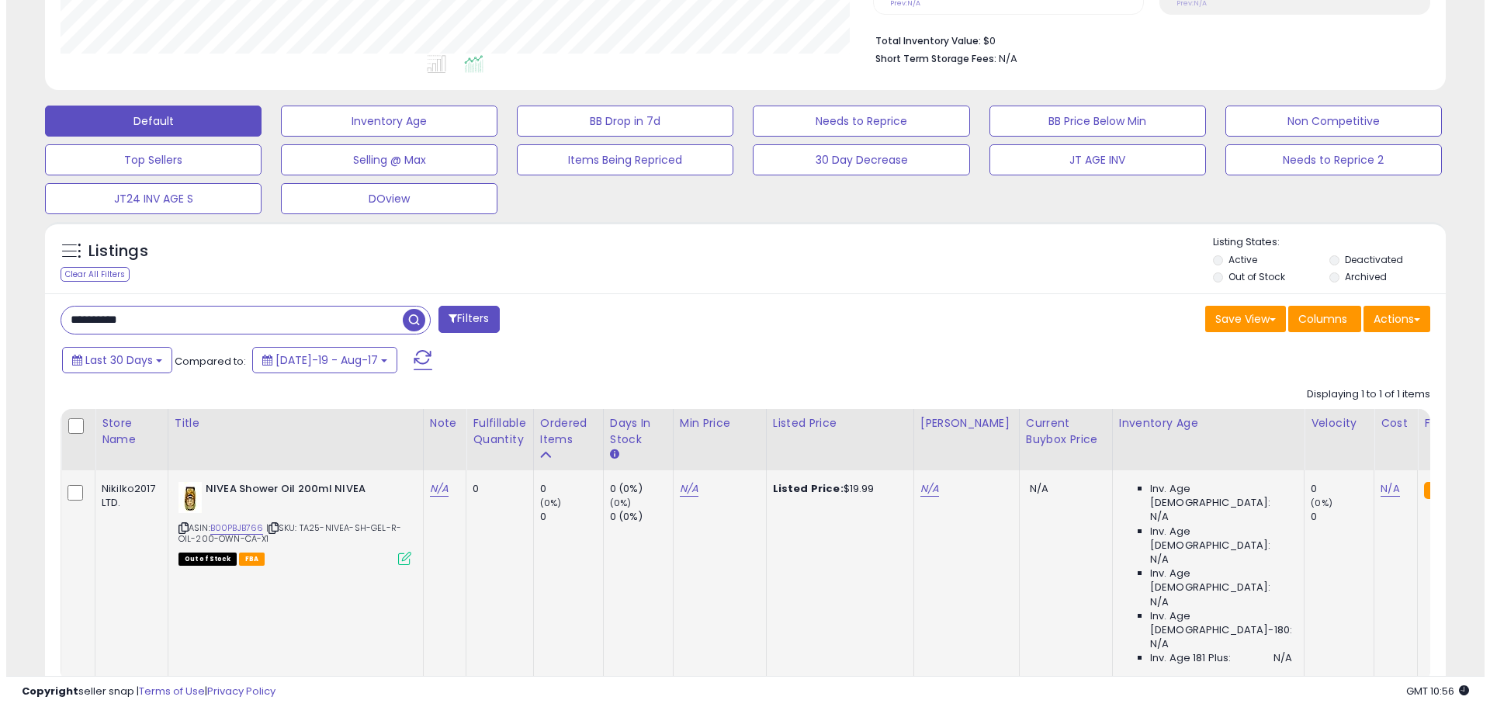
scroll to position [775870, 775375]
click at [396, 554] on icon at bounding box center [398, 558] width 13 height 13
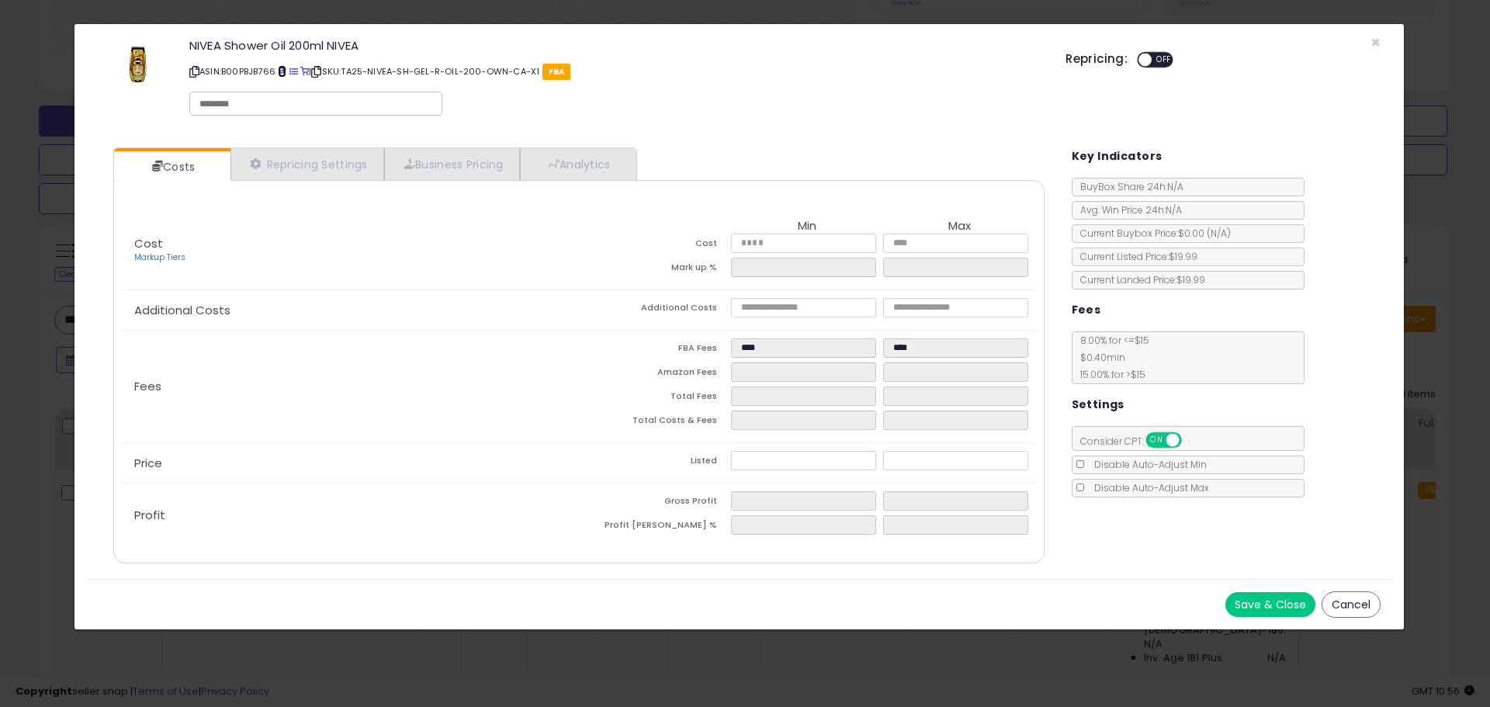
click at [284, 74] on span at bounding box center [282, 72] width 9 height 9
click at [1373, 47] on div "Repricing: ON OFF" at bounding box center [1223, 58] width 315 height 23
click at [1372, 42] on span "×" at bounding box center [1376, 42] width 10 height 23
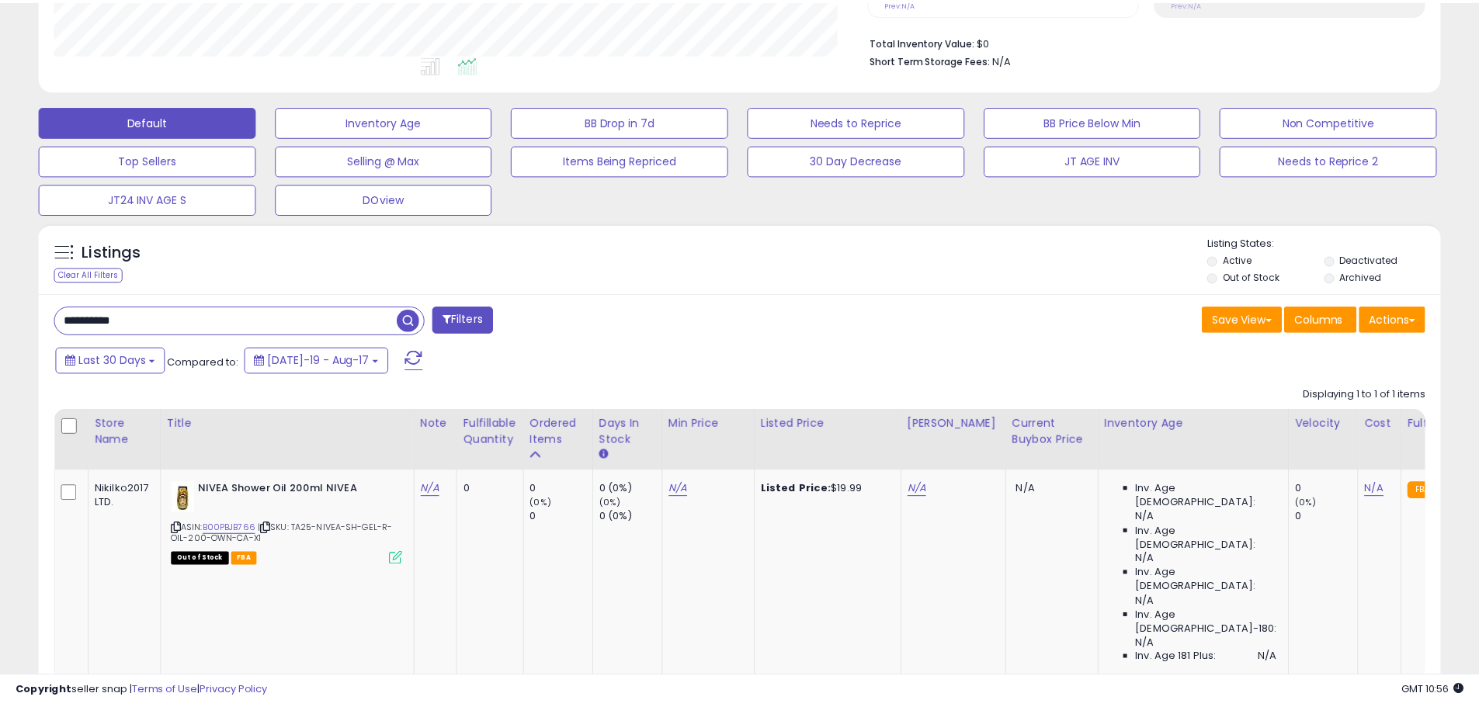
scroll to position [775870, 775375]
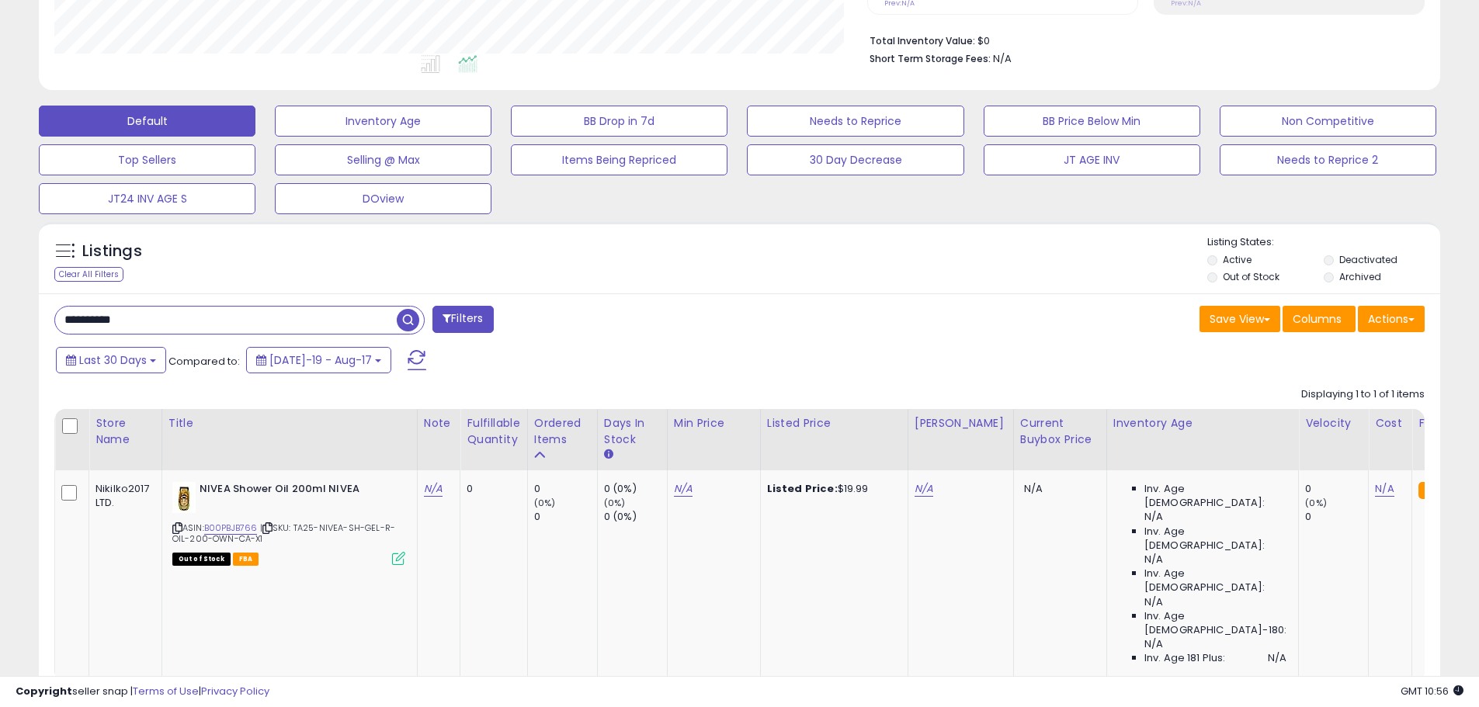
click at [115, 318] on input "**********" at bounding box center [226, 320] width 342 height 27
click at [117, 317] on input "**********" at bounding box center [226, 320] width 342 height 27
click at [119, 316] on input "**********" at bounding box center [226, 320] width 342 height 27
paste input "text"
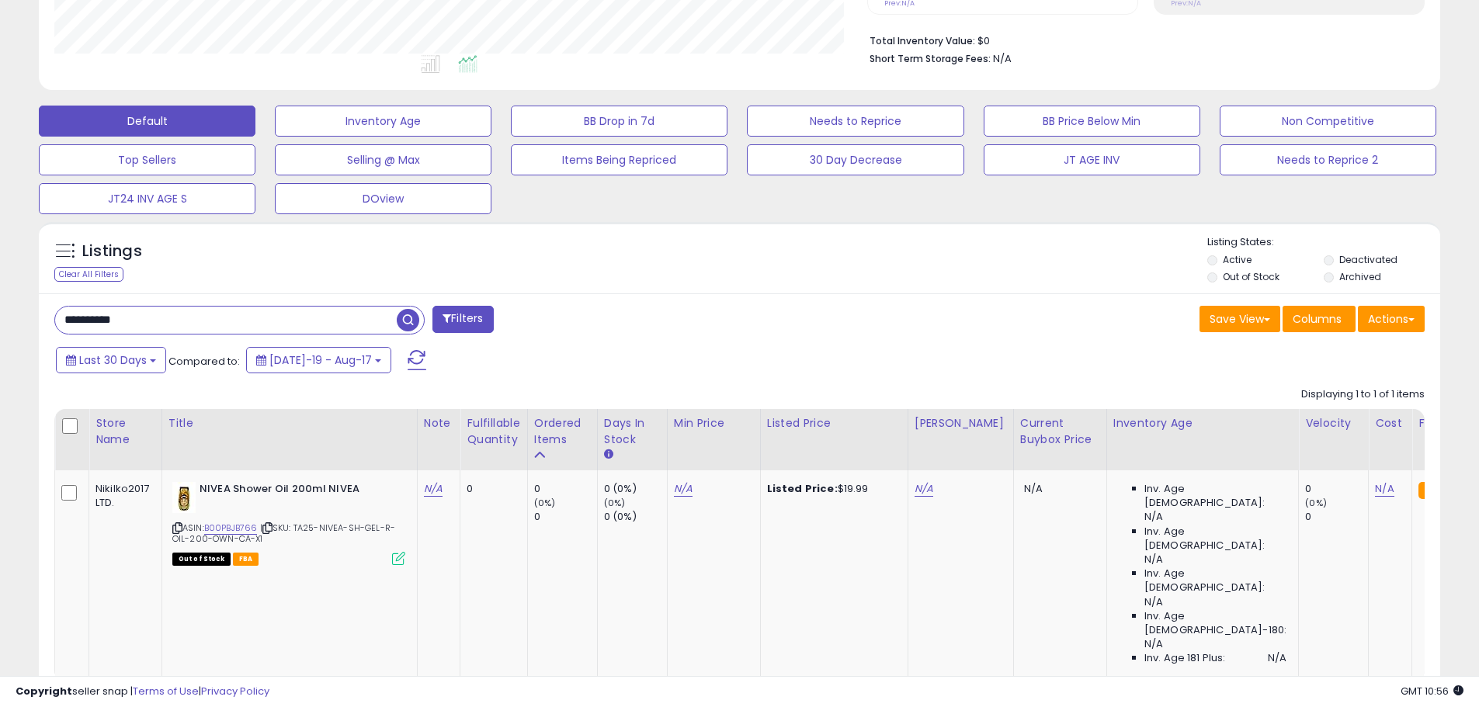
click at [407, 317] on span "button" at bounding box center [408, 320] width 23 height 23
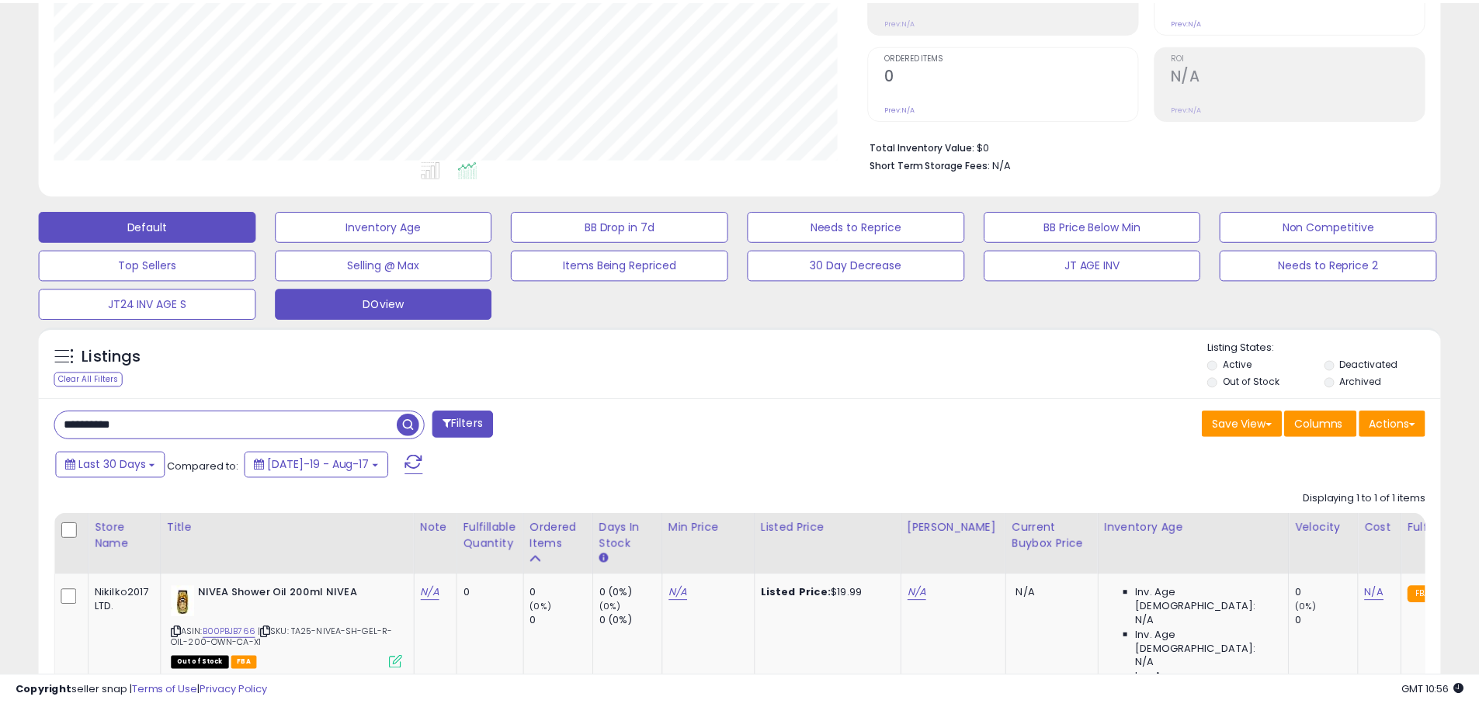
scroll to position [0, 0]
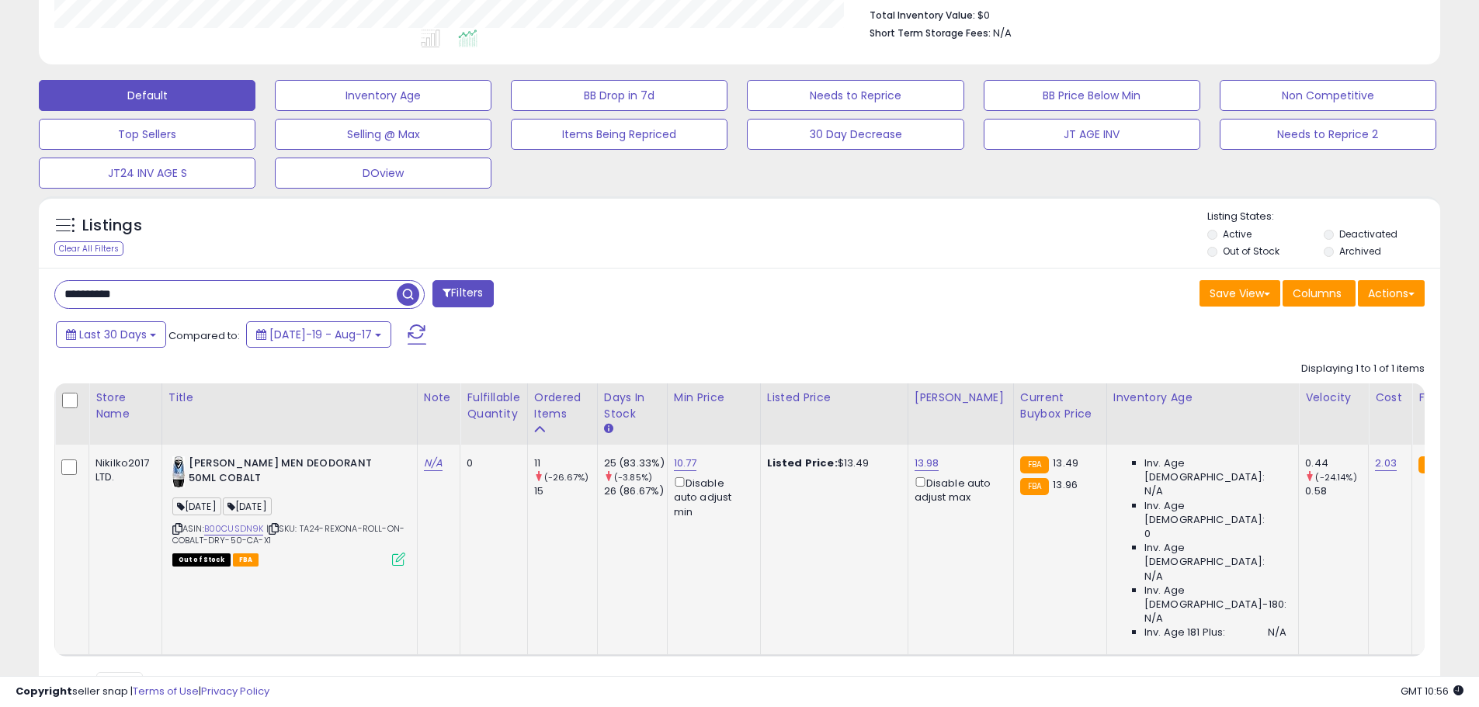
click at [397, 564] on icon at bounding box center [398, 559] width 13 height 13
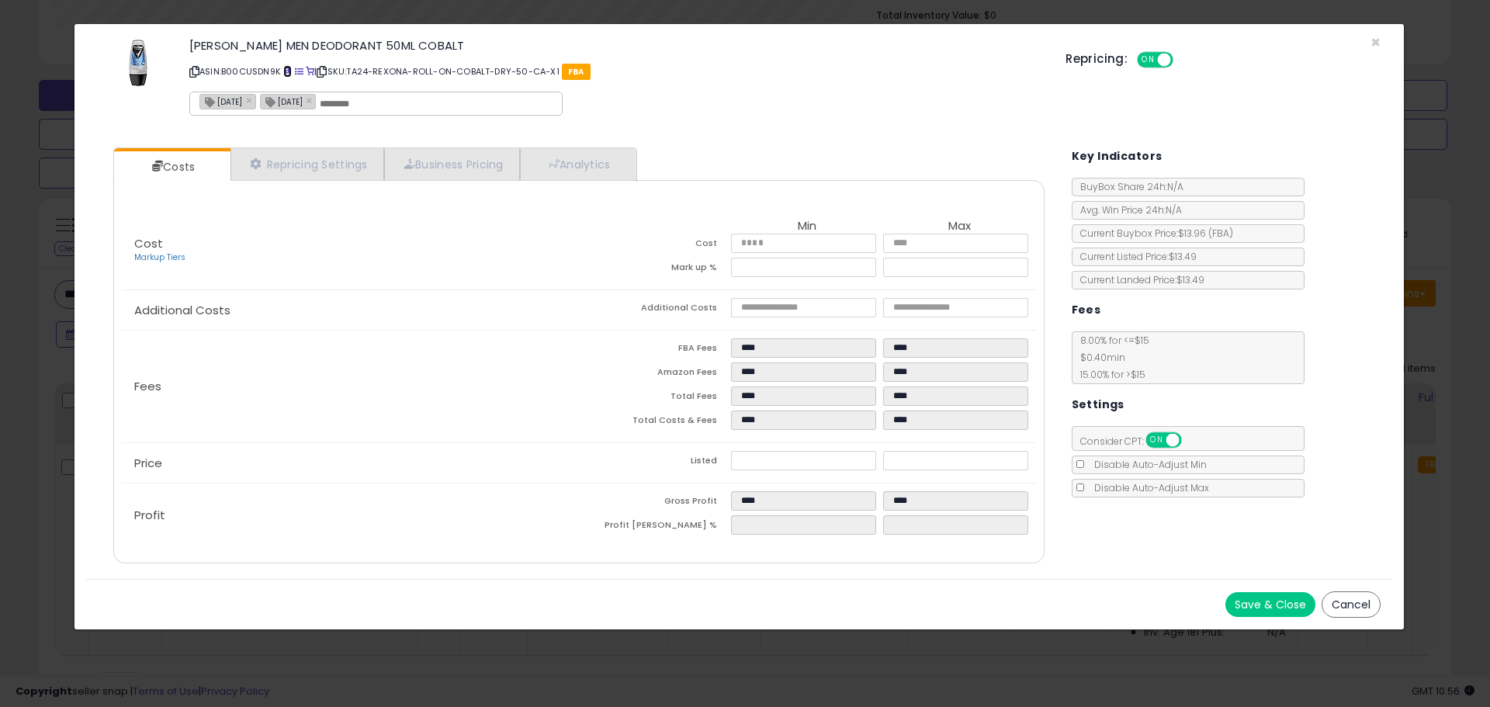
click at [290, 70] on span at bounding box center [287, 72] width 9 height 9
click at [1372, 40] on span "×" at bounding box center [1376, 42] width 10 height 23
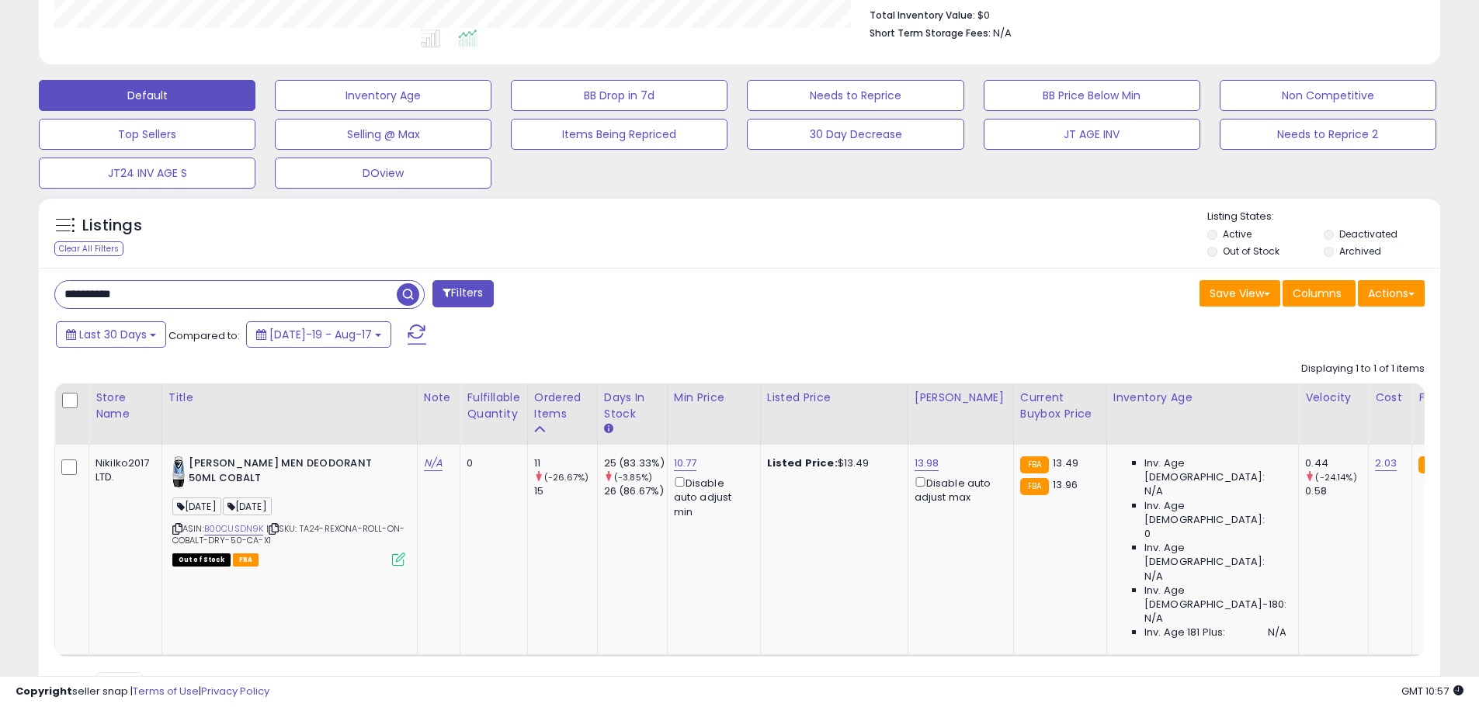
scroll to position [775870, 775375]
click at [104, 293] on input "**********" at bounding box center [226, 294] width 342 height 27
paste input "text"
drag, startPoint x: 413, startPoint y: 290, endPoint x: 405, endPoint y: 289, distance: 7.9
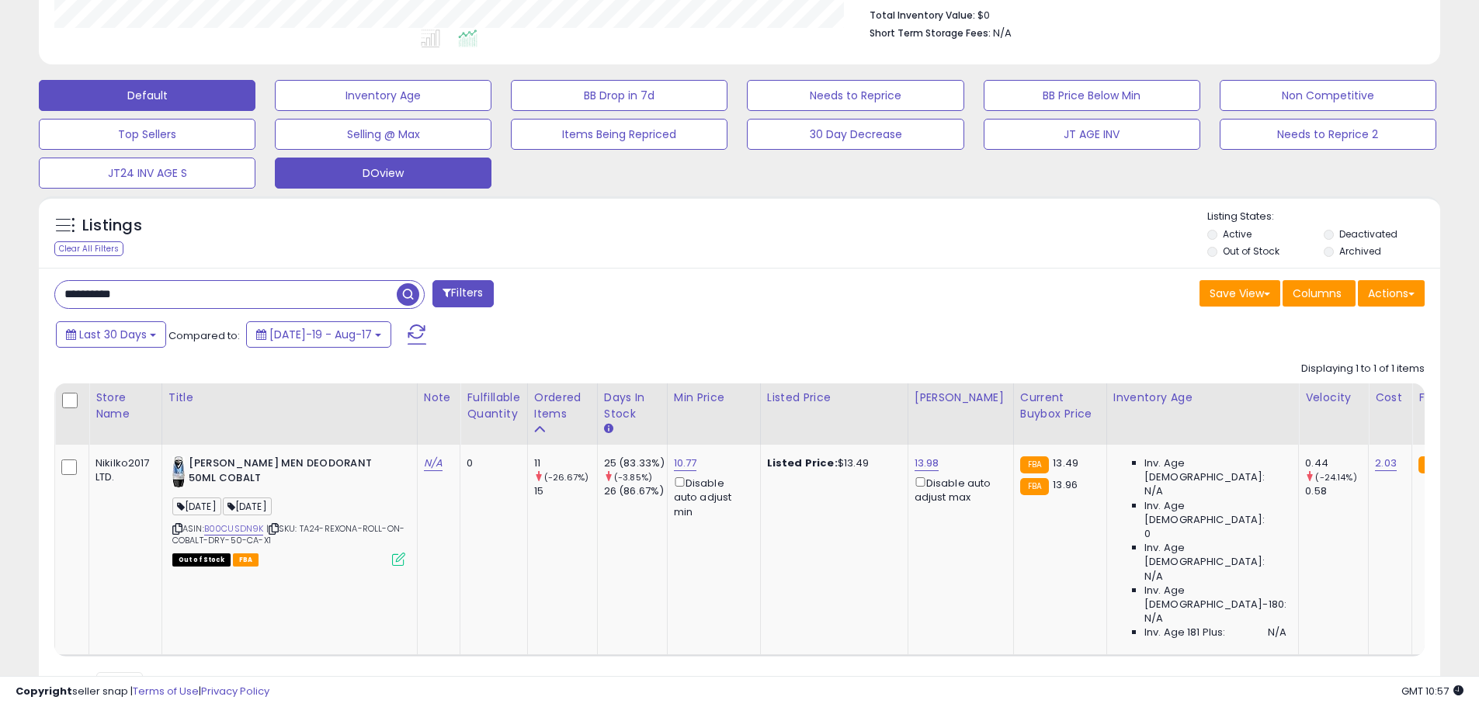
click at [412, 290] on span "button" at bounding box center [408, 294] width 23 height 23
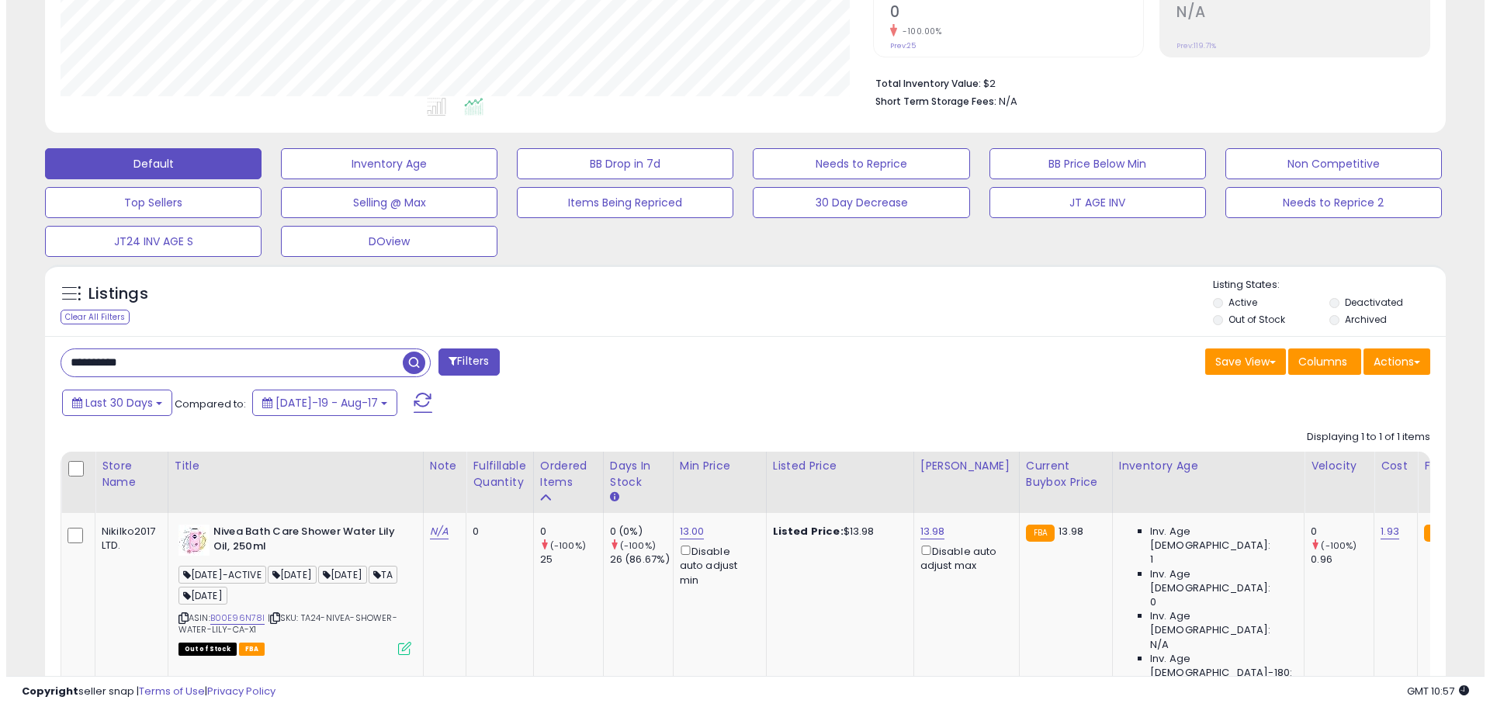
scroll to position [430, 0]
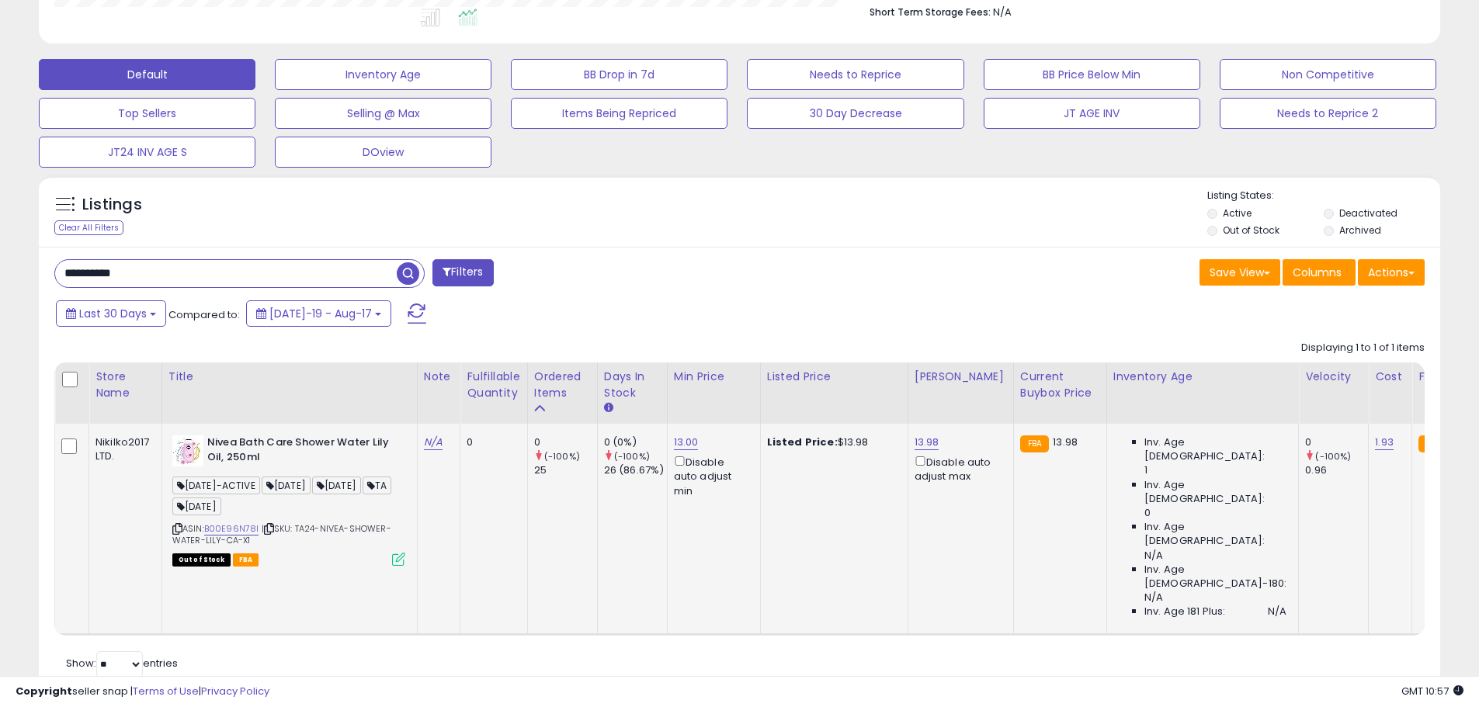
click at [402, 557] on icon at bounding box center [398, 559] width 13 height 13
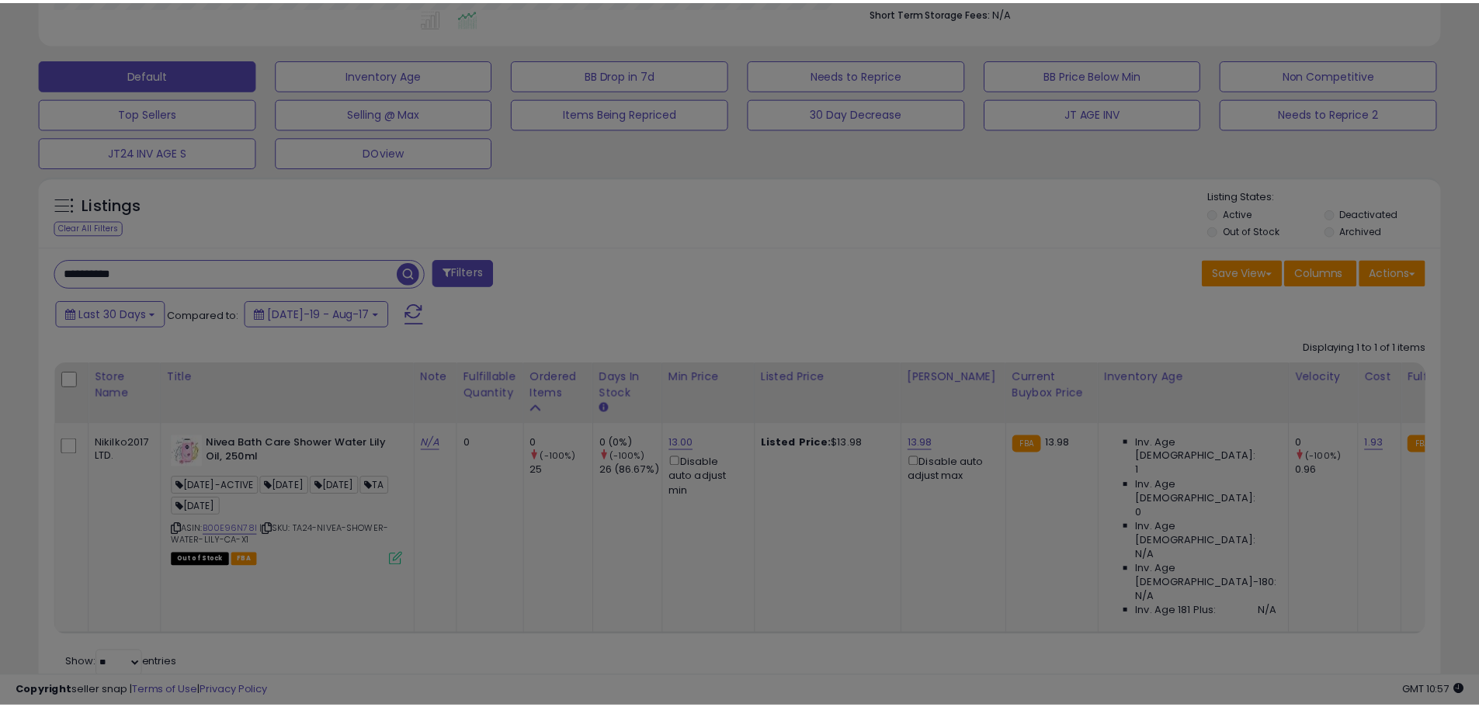
scroll to position [318, 820]
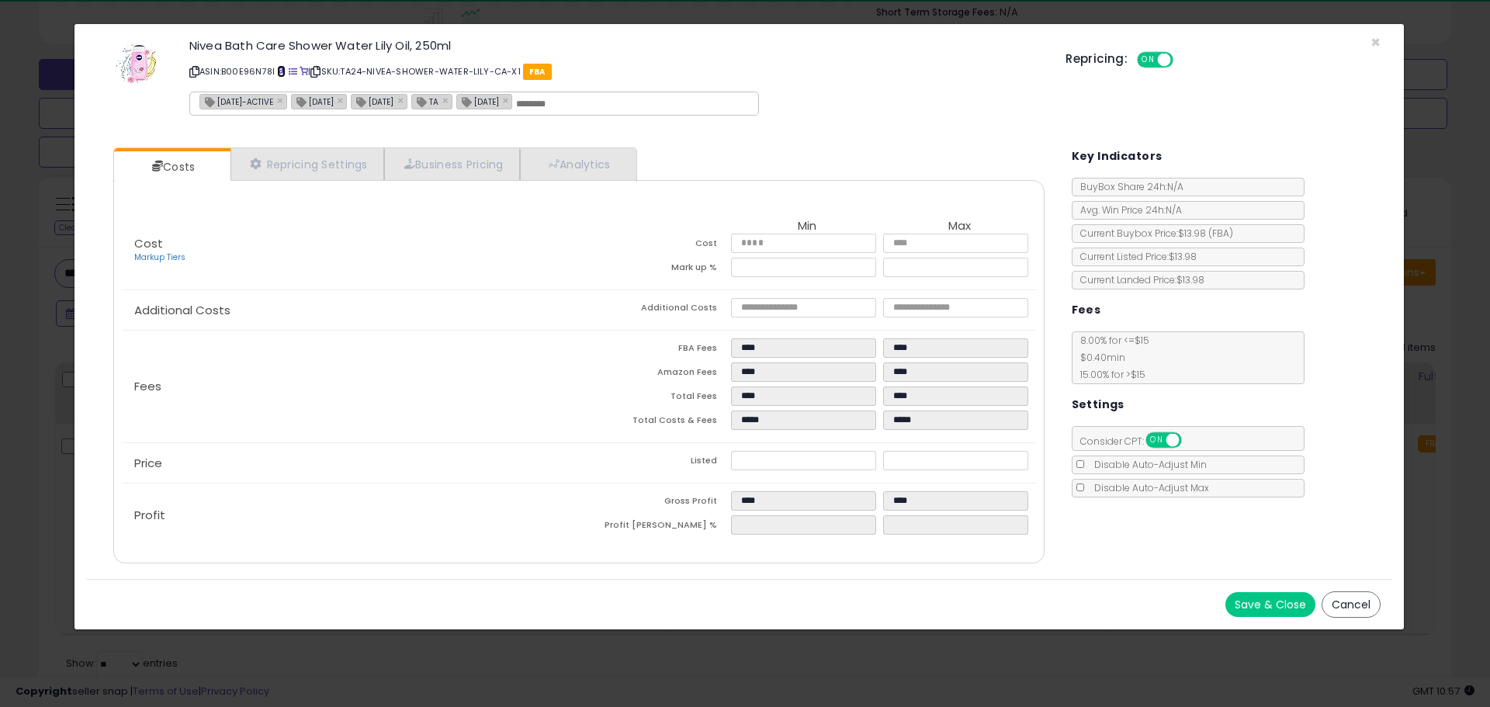
click at [282, 73] on span at bounding box center [281, 72] width 9 height 9
click at [1374, 44] on span "×" at bounding box center [1376, 42] width 10 height 23
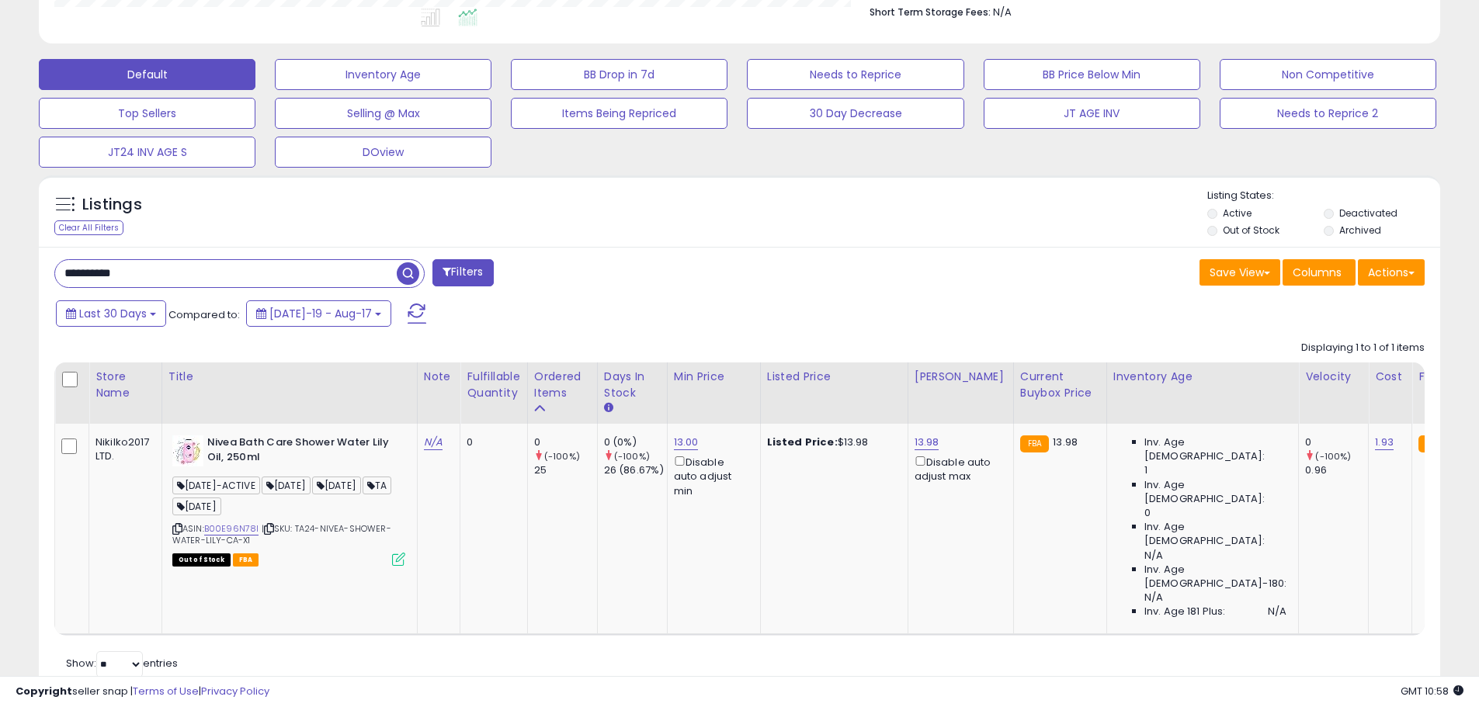
scroll to position [775870, 775375]
click at [116, 276] on input "**********" at bounding box center [226, 273] width 342 height 27
paste input "text"
click at [412, 269] on span "button" at bounding box center [408, 273] width 23 height 23
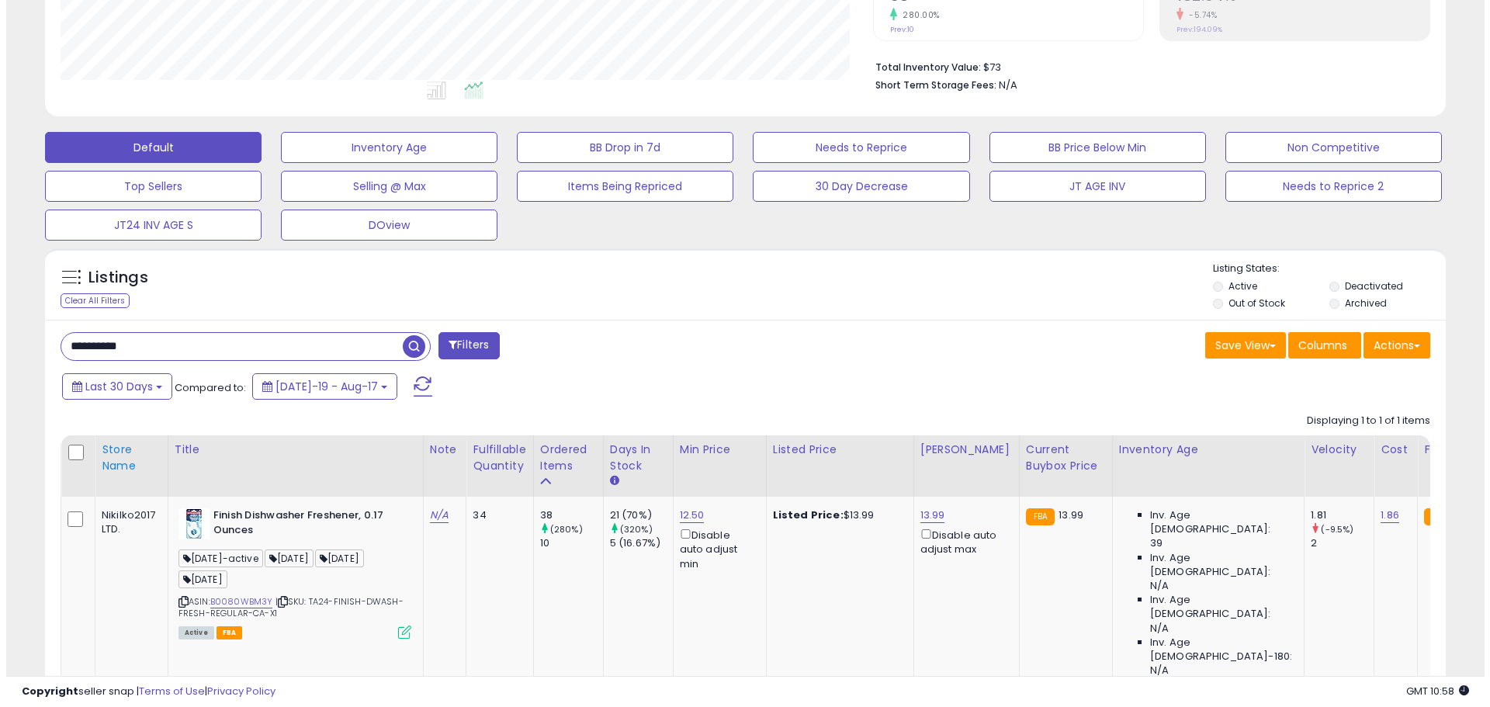
scroll to position [430, 0]
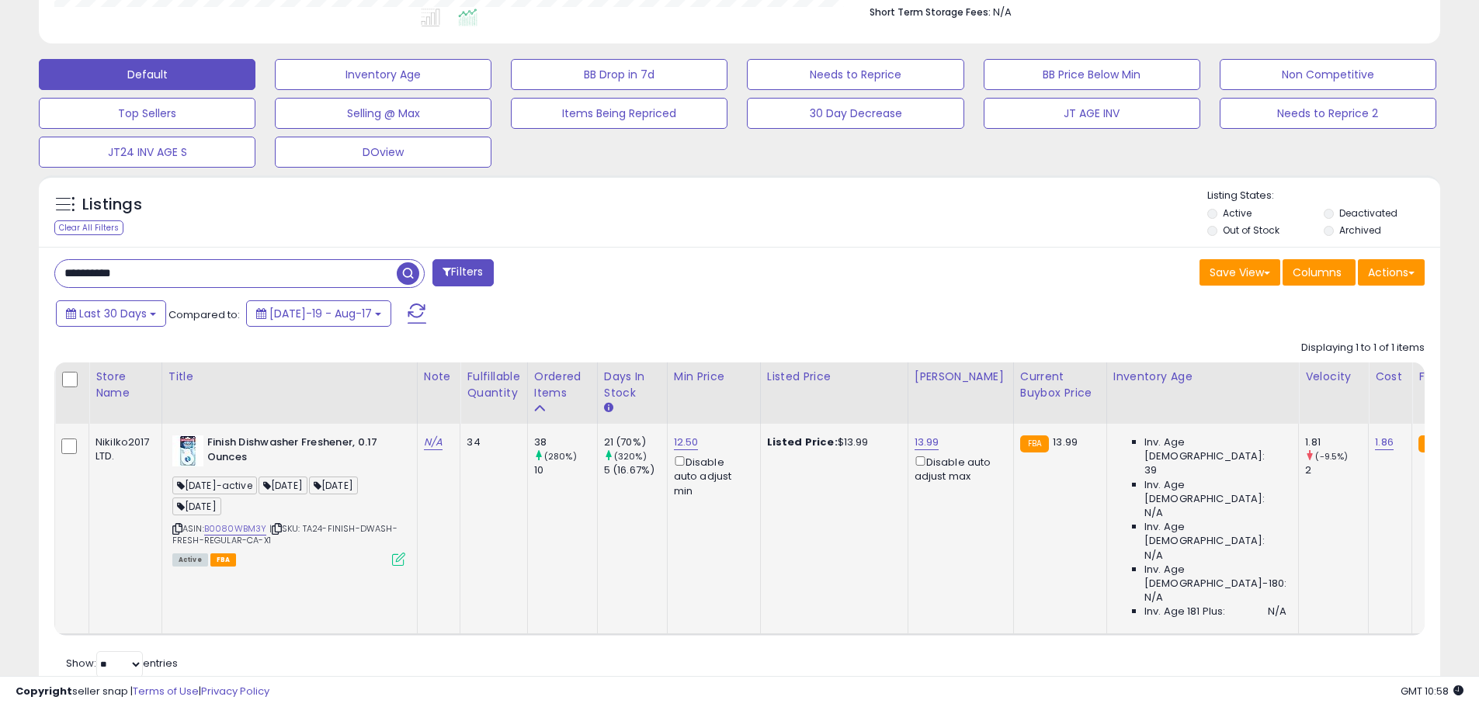
click at [397, 557] on icon at bounding box center [398, 559] width 13 height 13
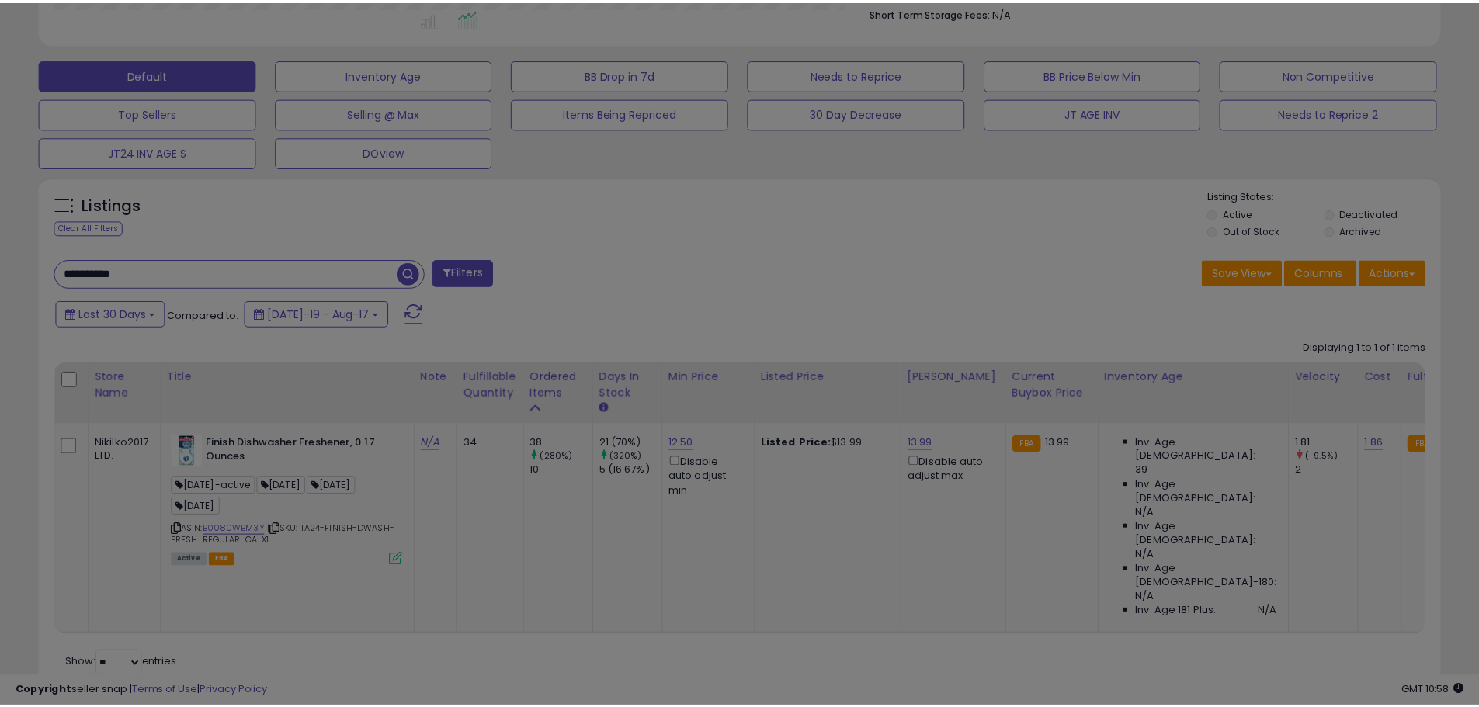
scroll to position [318, 820]
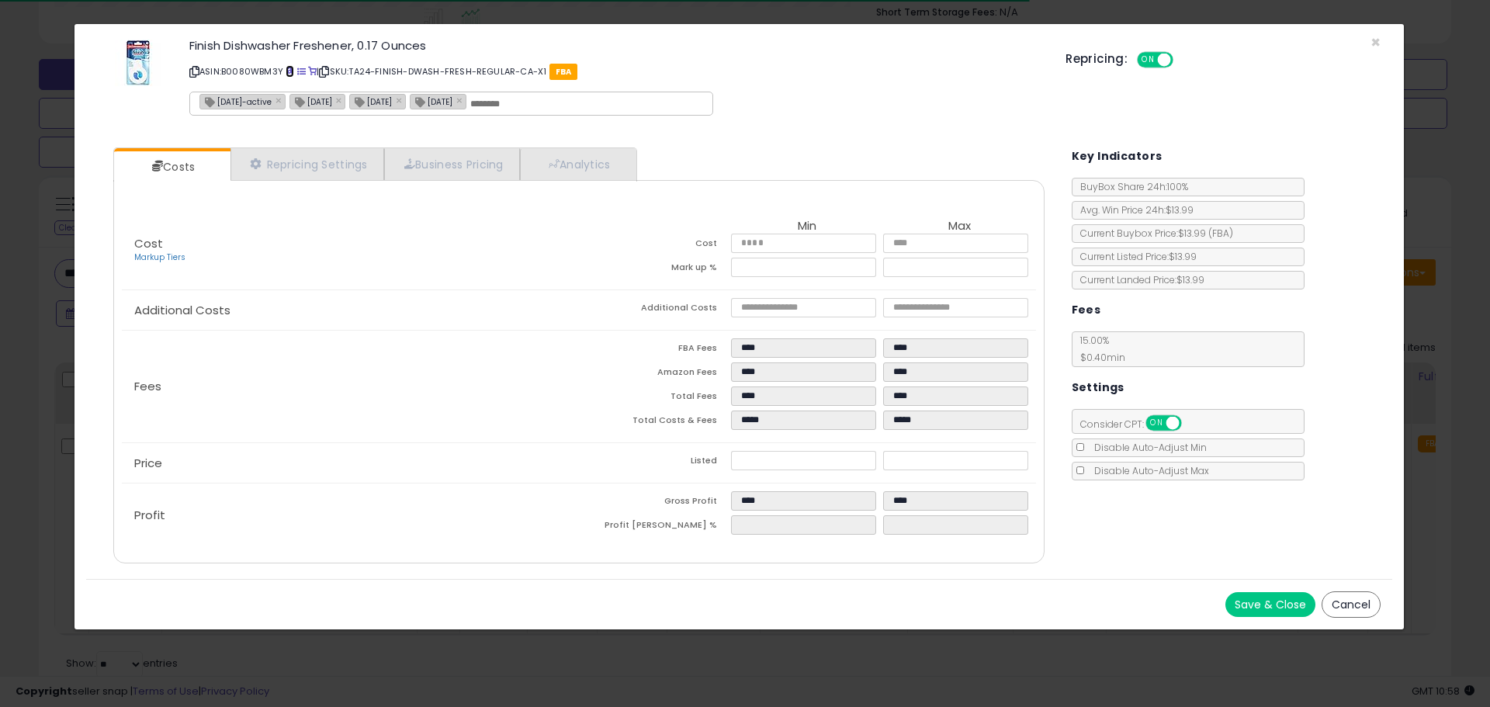
click at [290, 68] on span at bounding box center [290, 72] width 9 height 9
click at [1378, 40] on span "×" at bounding box center [1376, 42] width 10 height 23
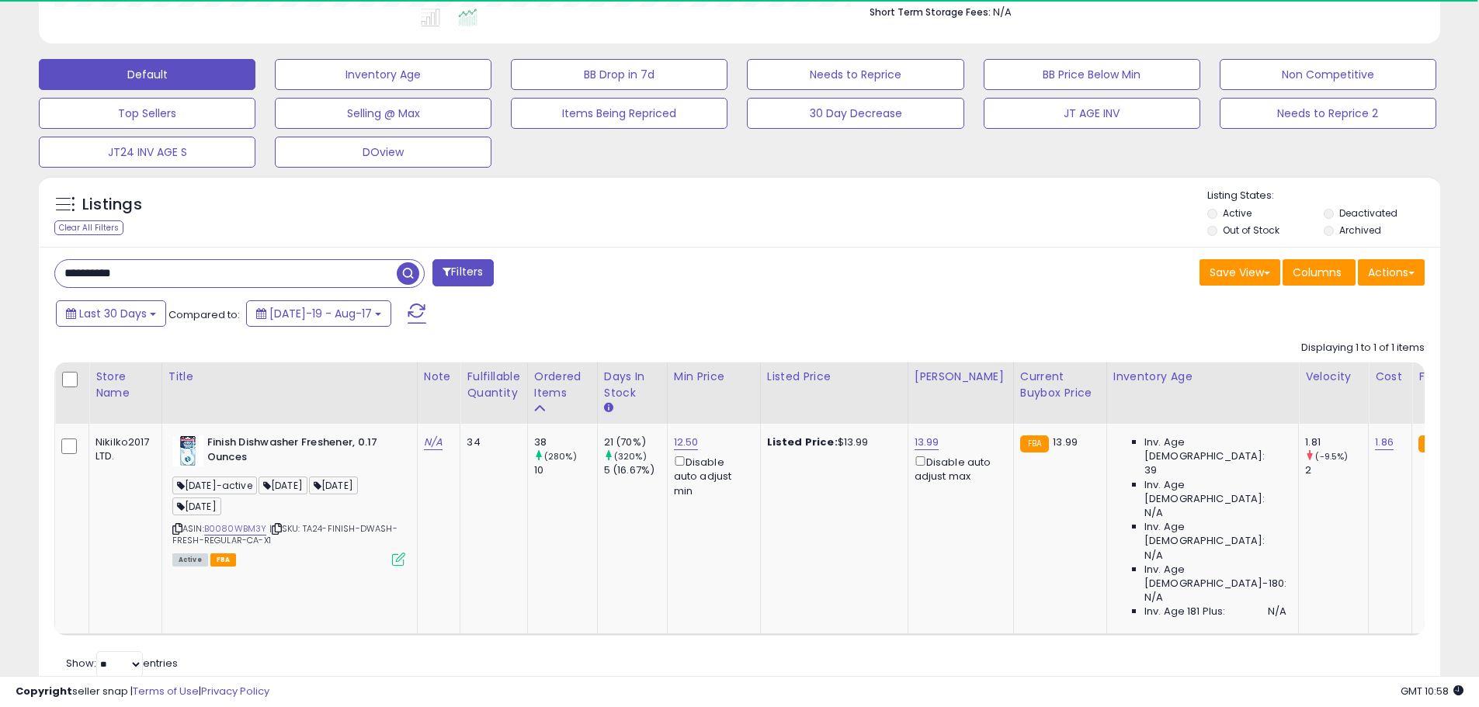
scroll to position [775870, 775375]
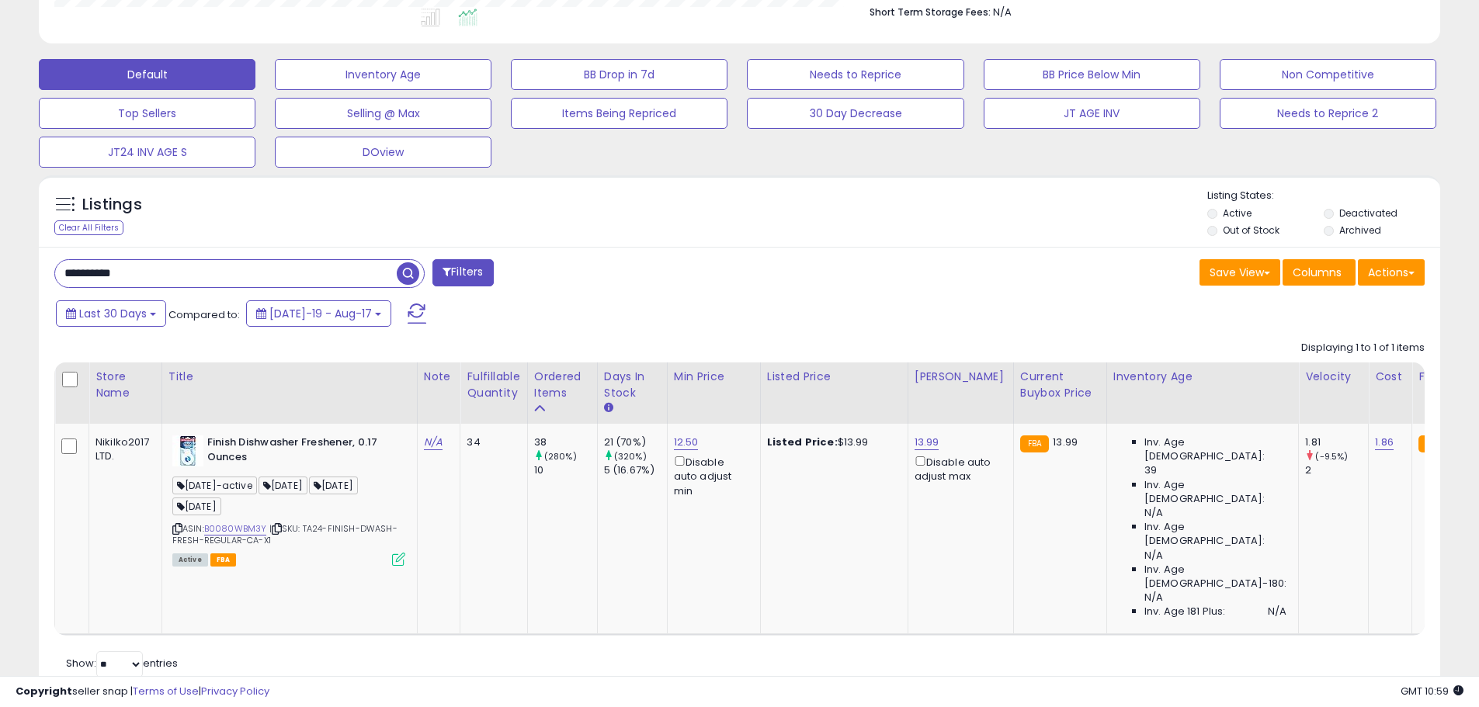
click at [113, 265] on input "**********" at bounding box center [226, 273] width 342 height 27
click at [106, 276] on input "**********" at bounding box center [226, 273] width 342 height 27
paste input "text"
click at [414, 278] on span "button" at bounding box center [408, 273] width 23 height 23
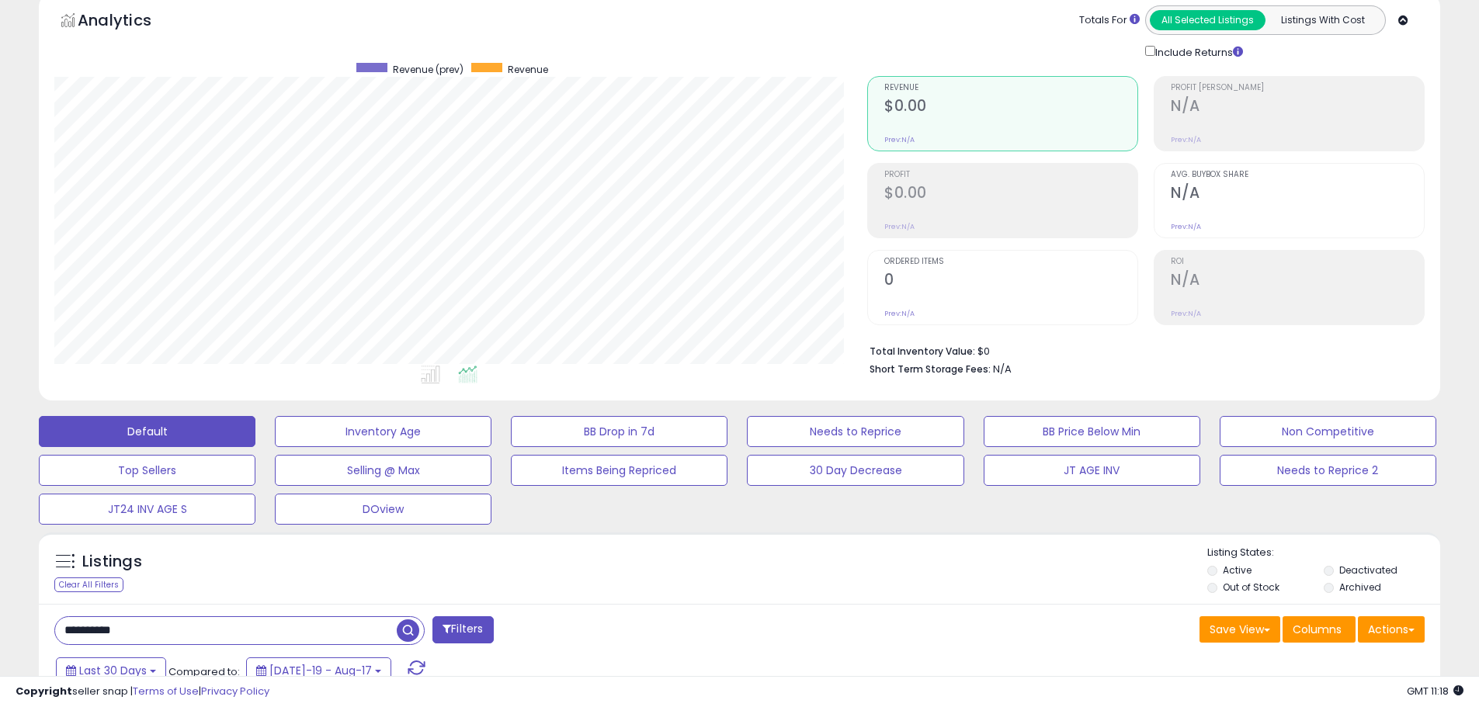
scroll to position [0, 0]
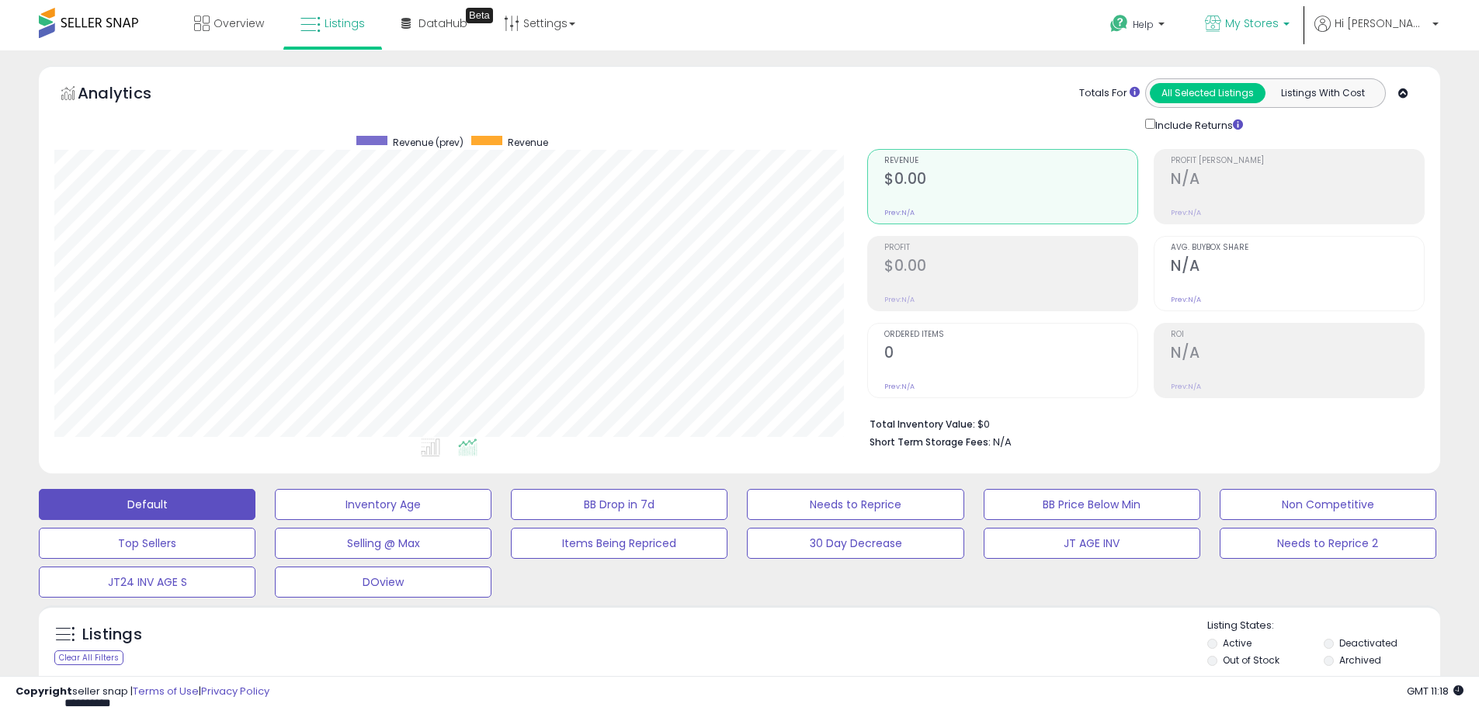
click at [1221, 18] on icon at bounding box center [1213, 24] width 16 height 16
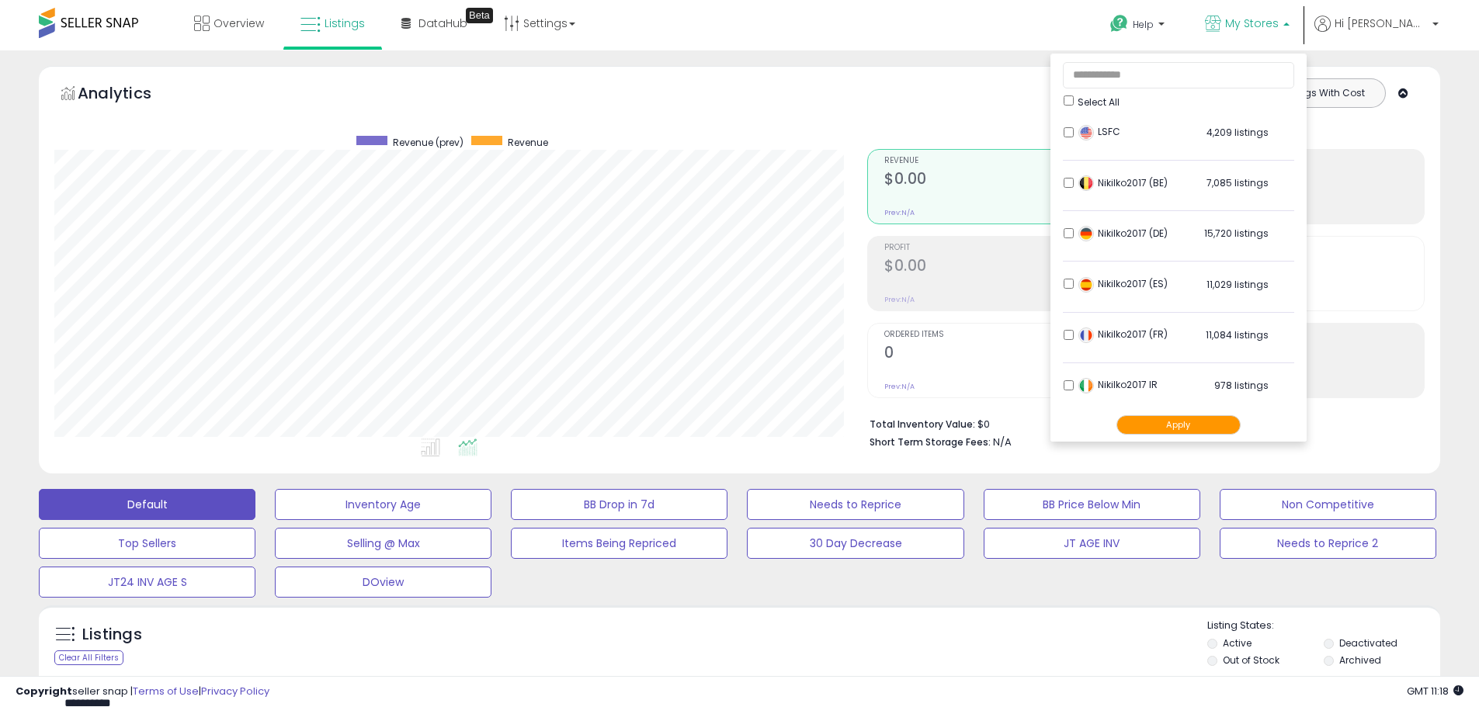
click at [1448, 157] on div "Analytics Totals For All Selected Listings Listings With Cost Include Returns" at bounding box center [739, 273] width 1424 height 415
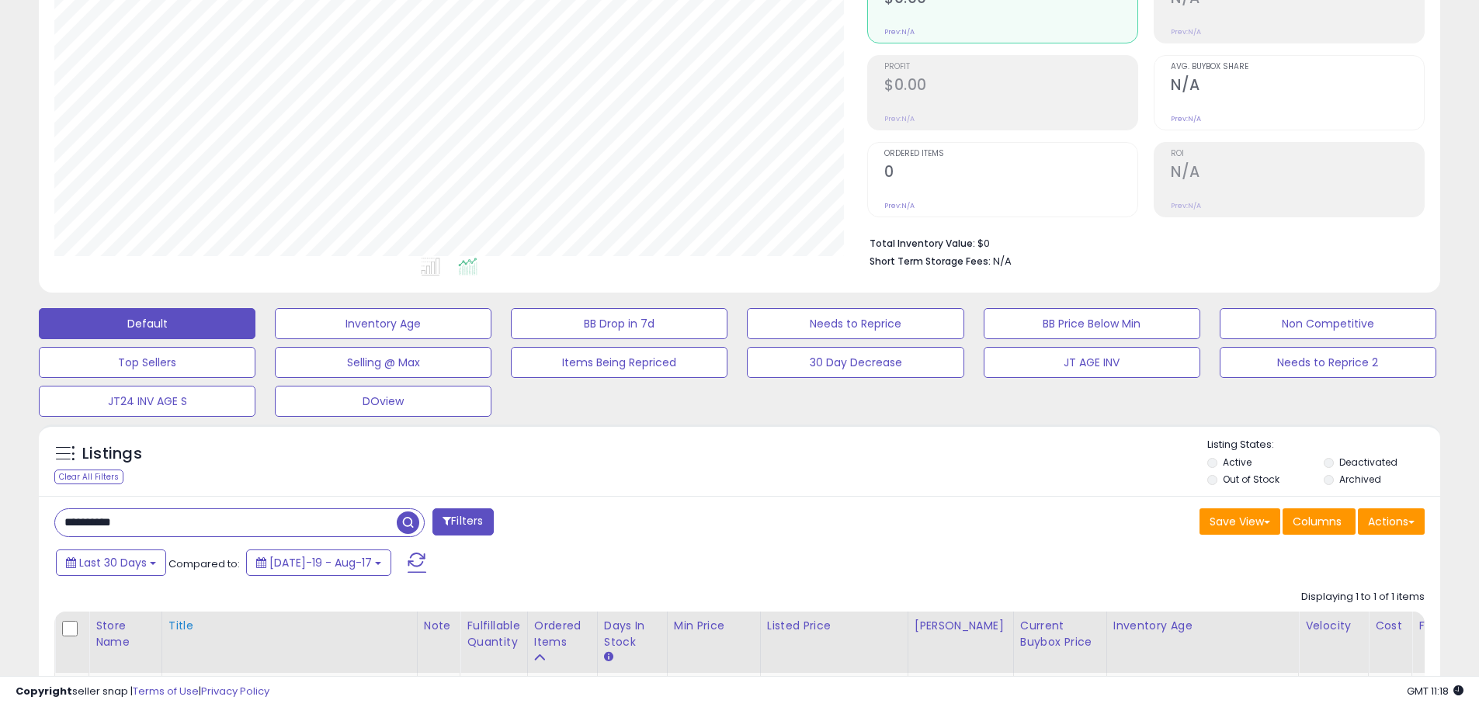
scroll to position [383, 0]
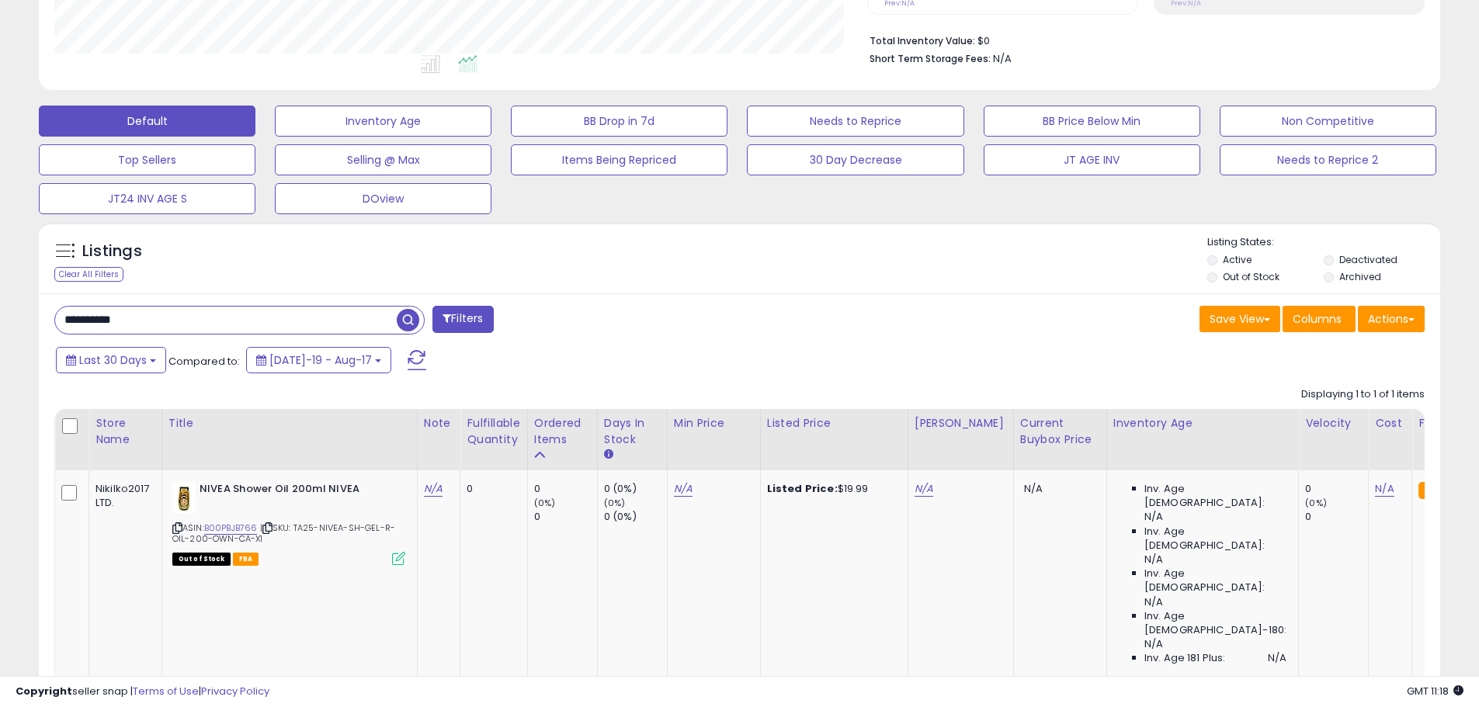
click at [120, 329] on input "**********" at bounding box center [226, 320] width 342 height 27
paste input "text"
click at [410, 320] on span "button" at bounding box center [408, 320] width 23 height 23
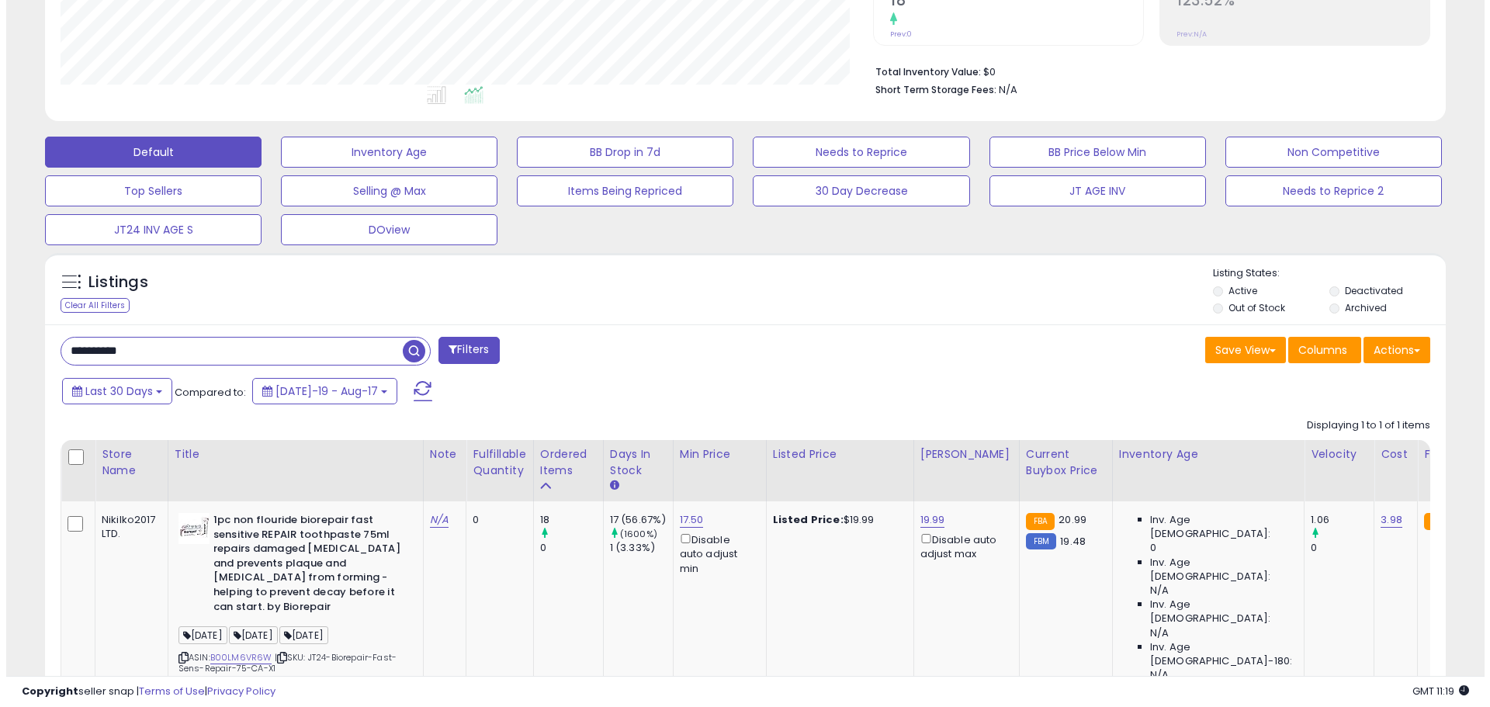
scroll to position [481, 0]
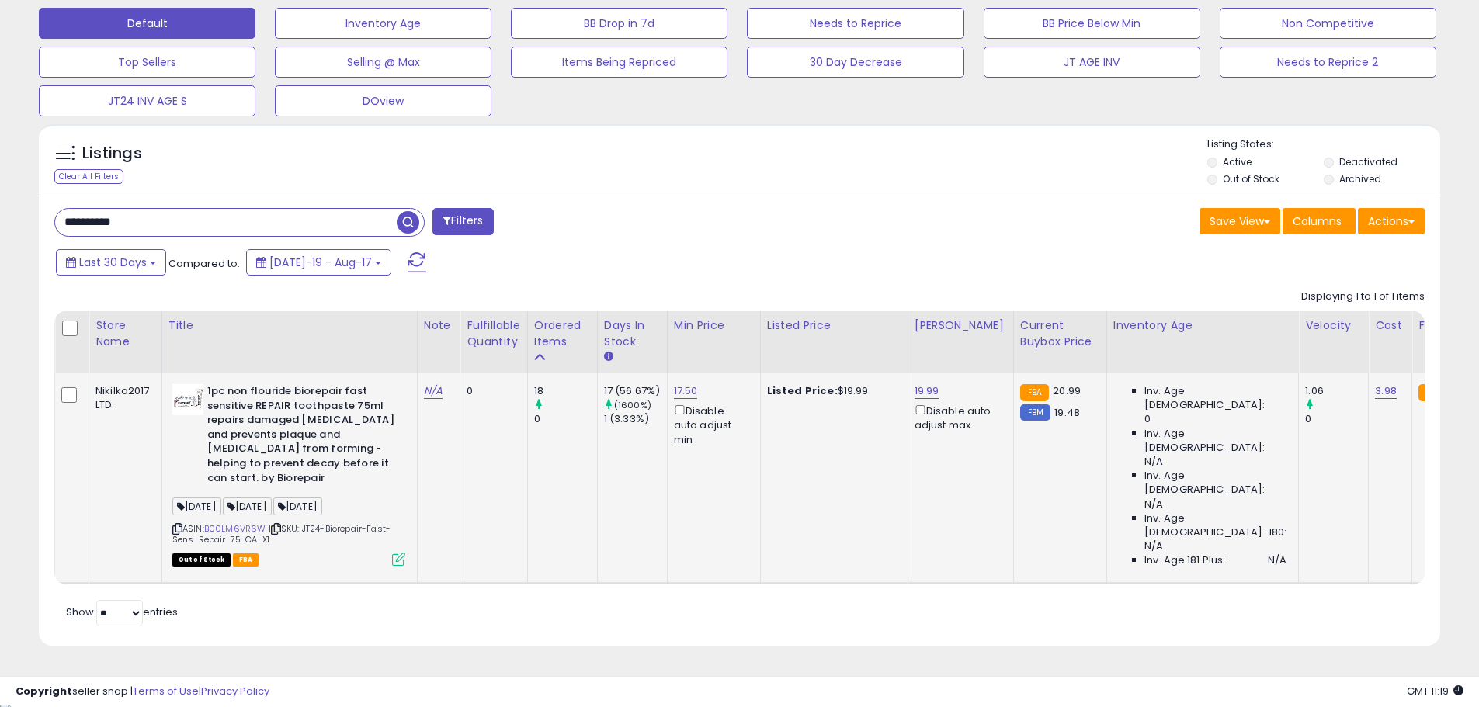
click at [399, 558] on icon at bounding box center [398, 559] width 13 height 13
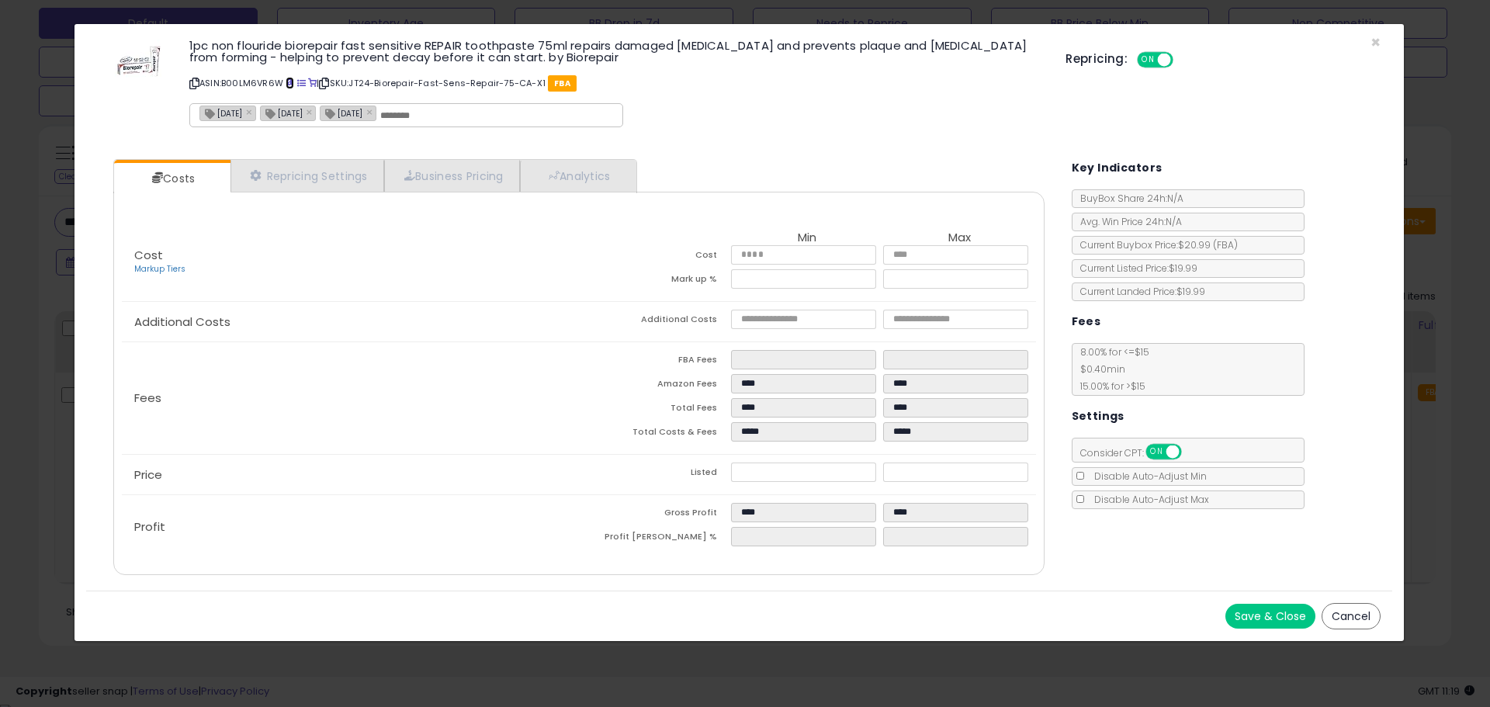
click at [288, 81] on span at bounding box center [290, 83] width 9 height 9
click at [1379, 36] on span "×" at bounding box center [1376, 42] width 10 height 23
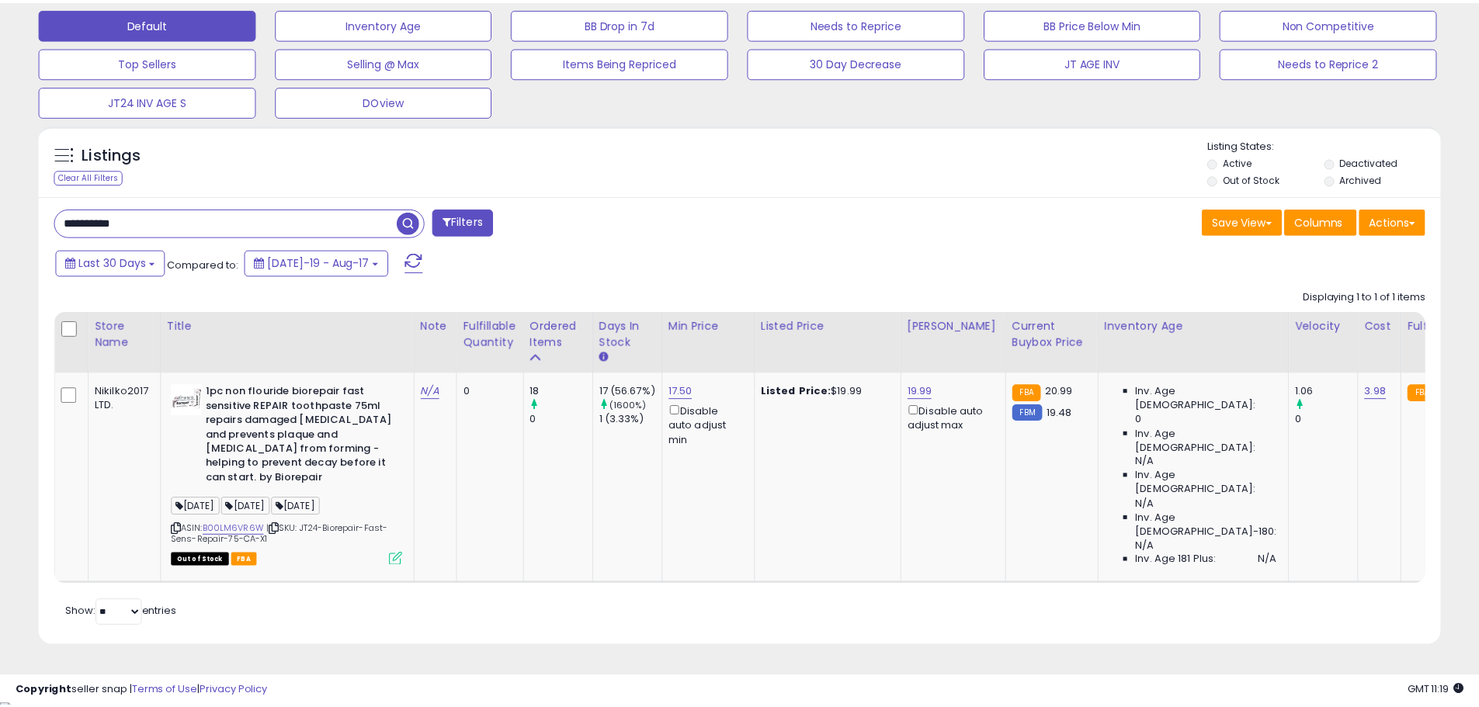
scroll to position [775870, 775375]
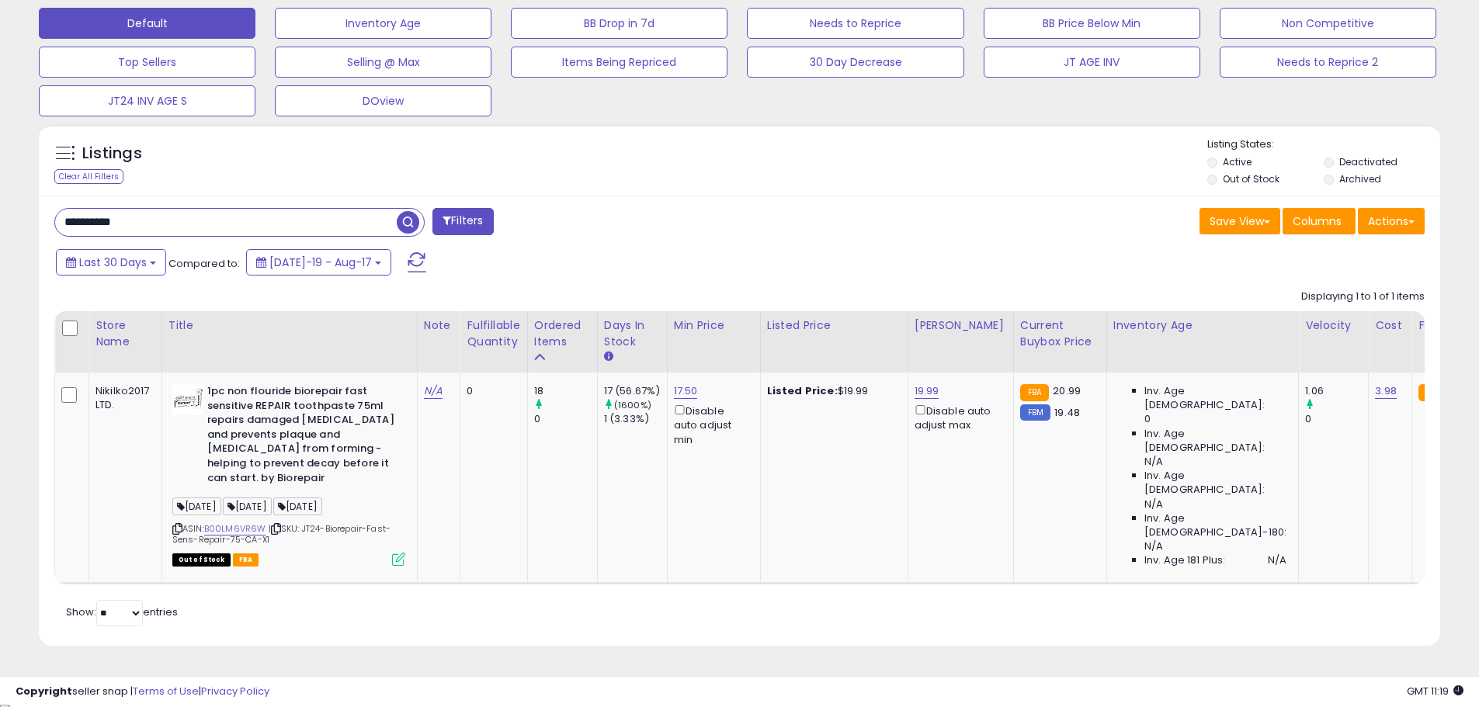
click at [75, 215] on input "**********" at bounding box center [226, 222] width 342 height 27
paste input "text"
click at [411, 228] on span "button" at bounding box center [408, 222] width 23 height 23
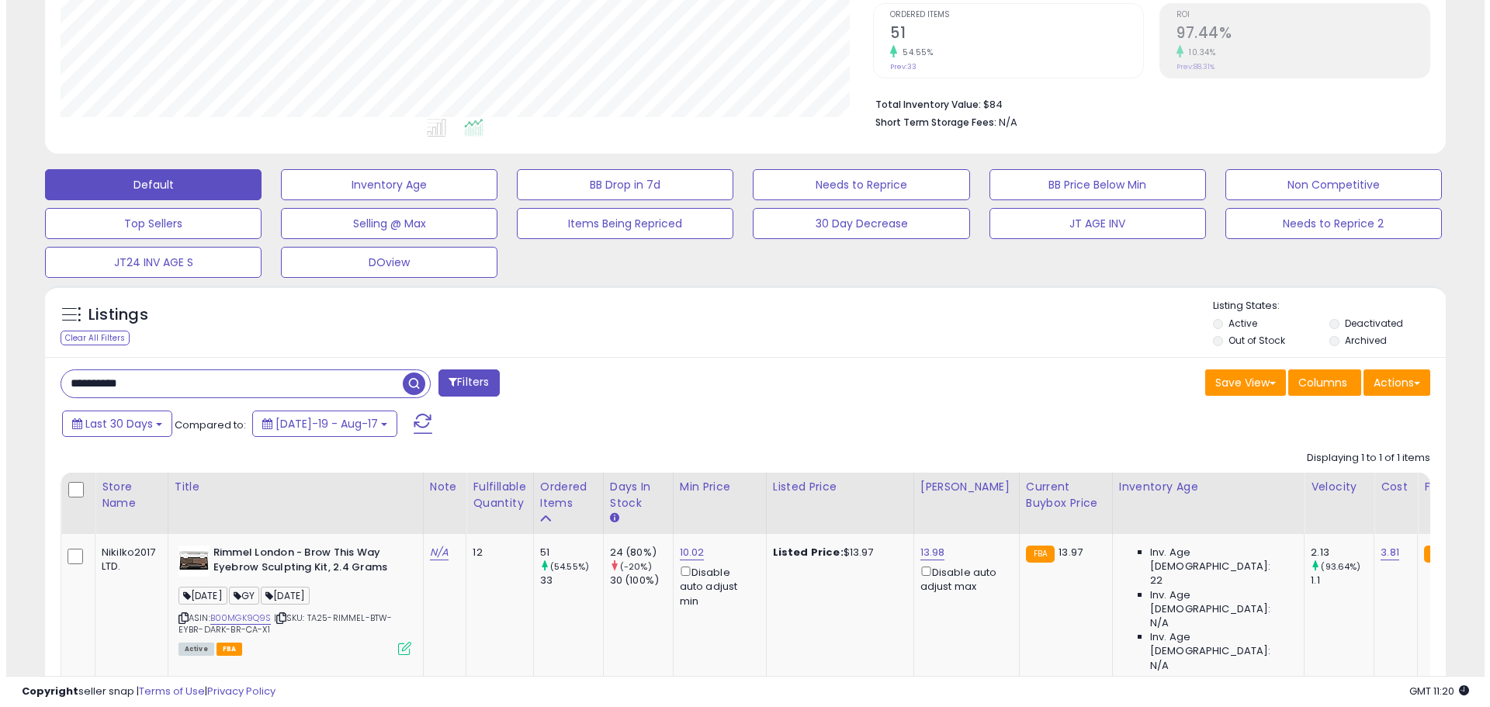
scroll to position [409, 0]
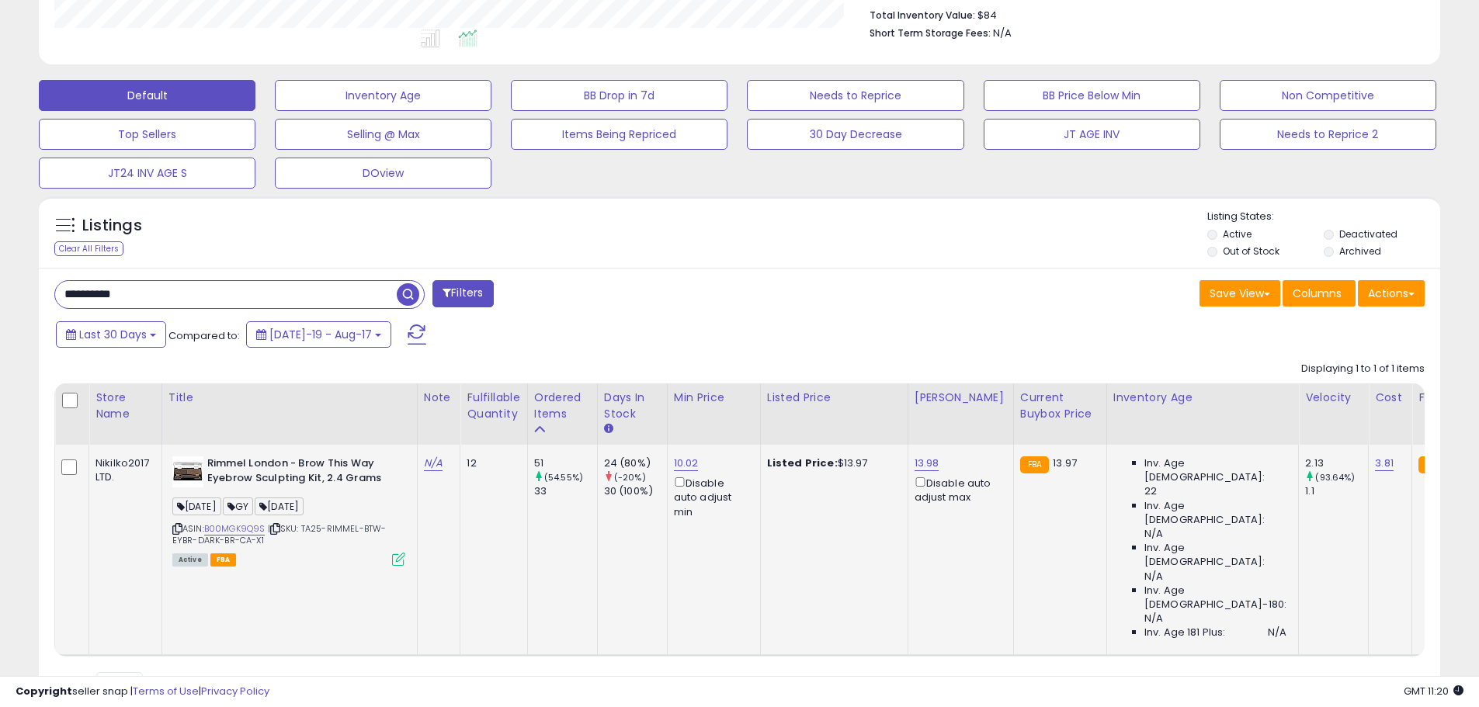
click at [401, 563] on icon at bounding box center [398, 559] width 13 height 13
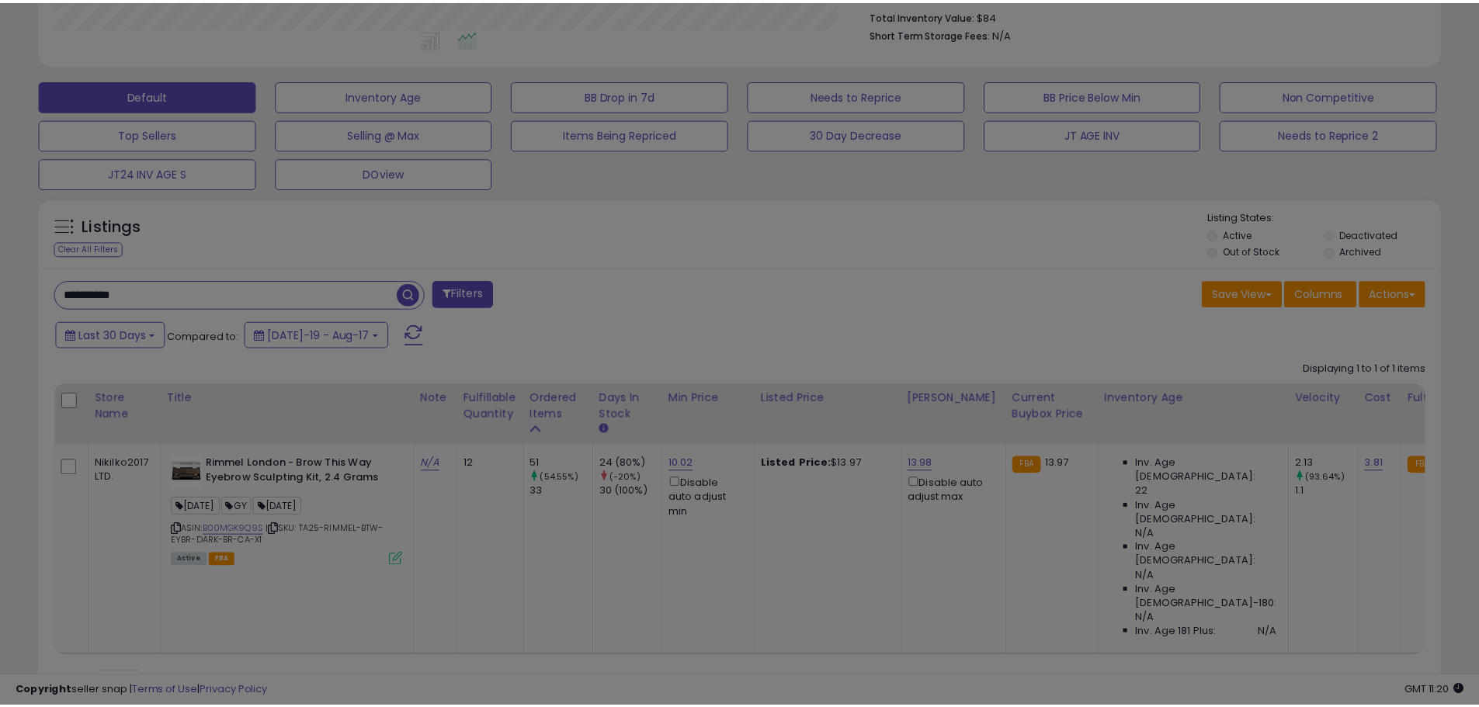
scroll to position [318, 820]
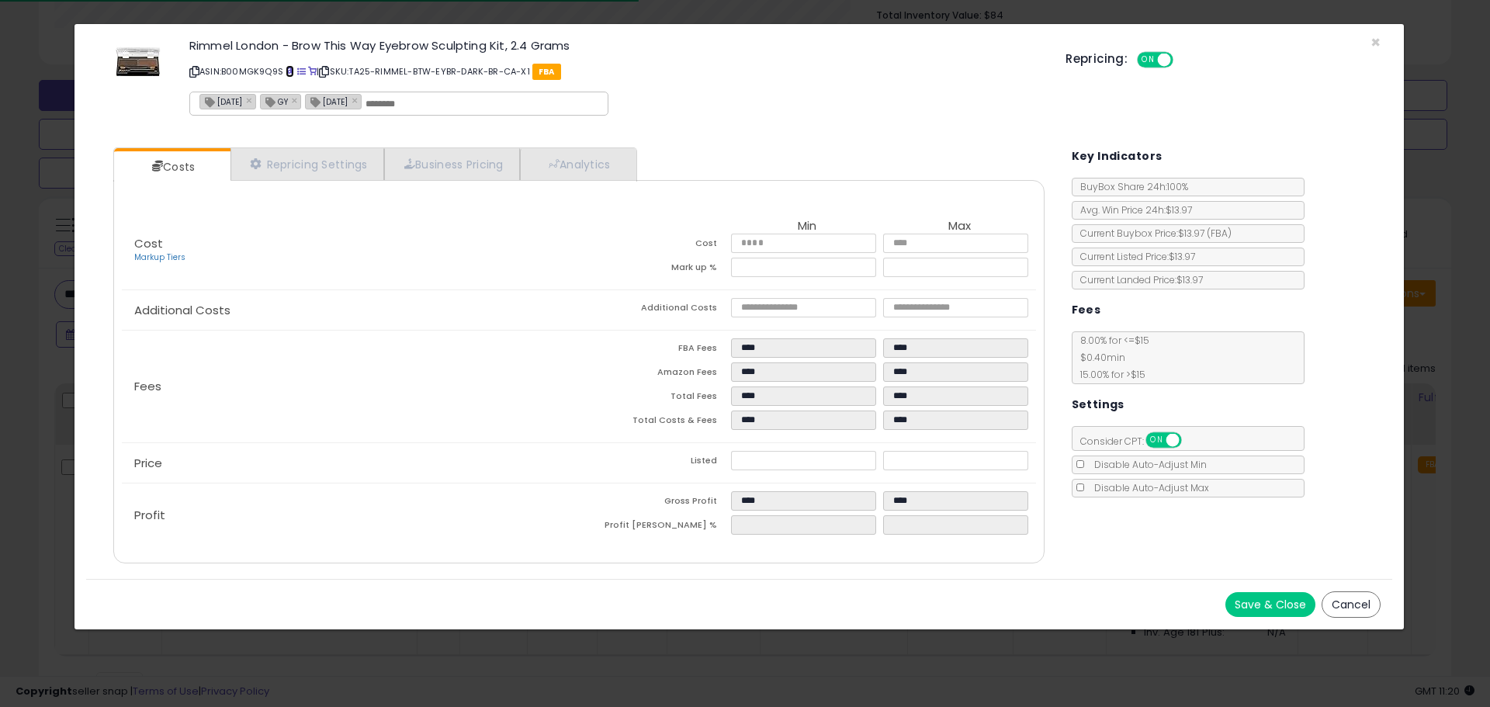
click at [292, 71] on span at bounding box center [290, 72] width 9 height 9
click at [1374, 38] on span "×" at bounding box center [1376, 42] width 10 height 23
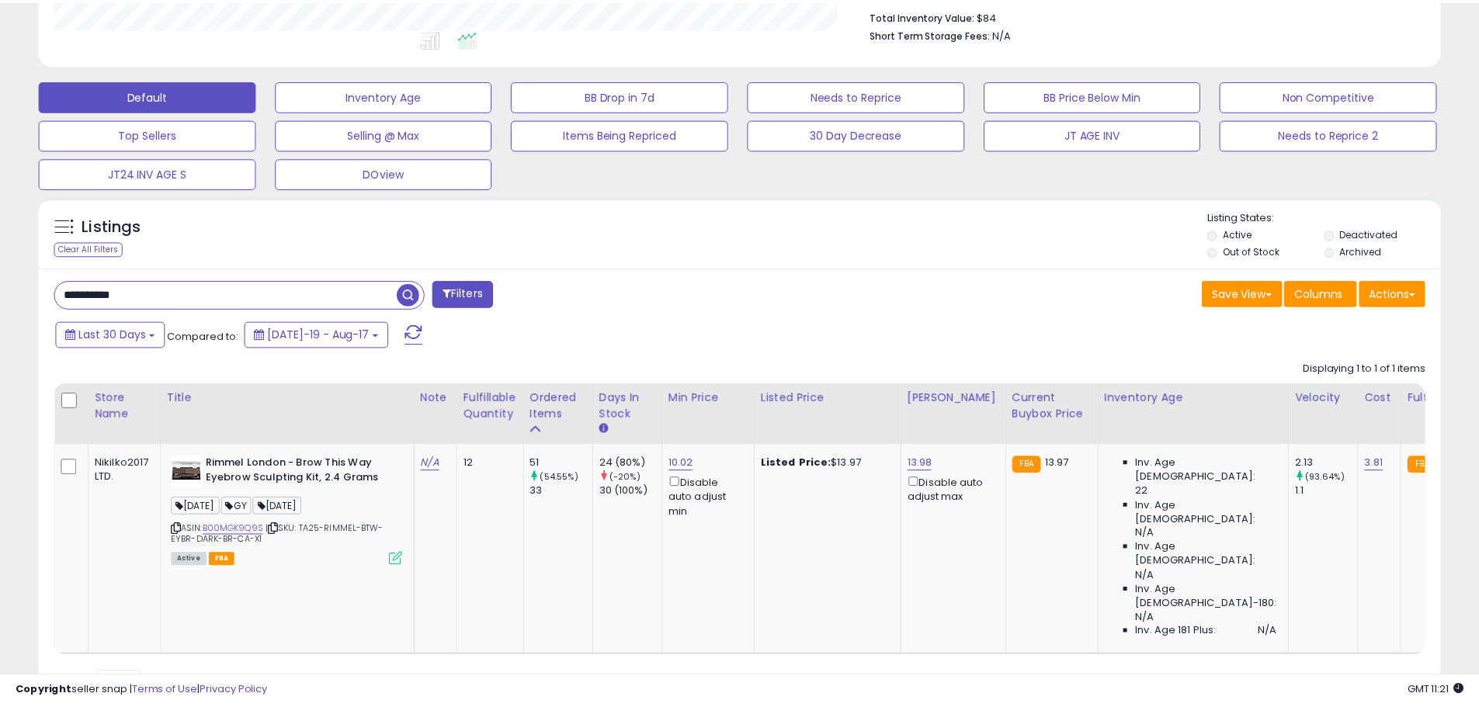
scroll to position [775870, 775375]
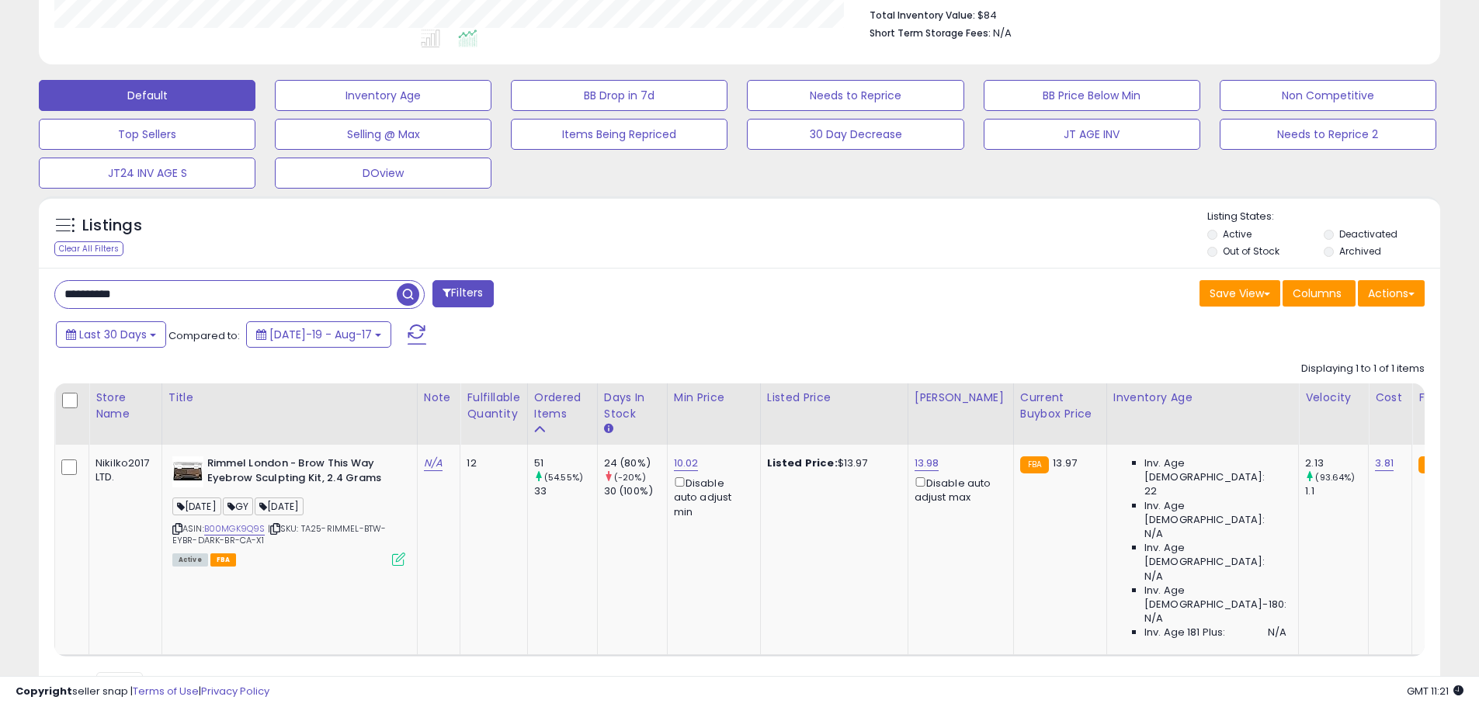
click at [107, 299] on input "**********" at bounding box center [226, 294] width 342 height 27
paste input "text"
click at [405, 295] on span "button" at bounding box center [408, 294] width 23 height 23
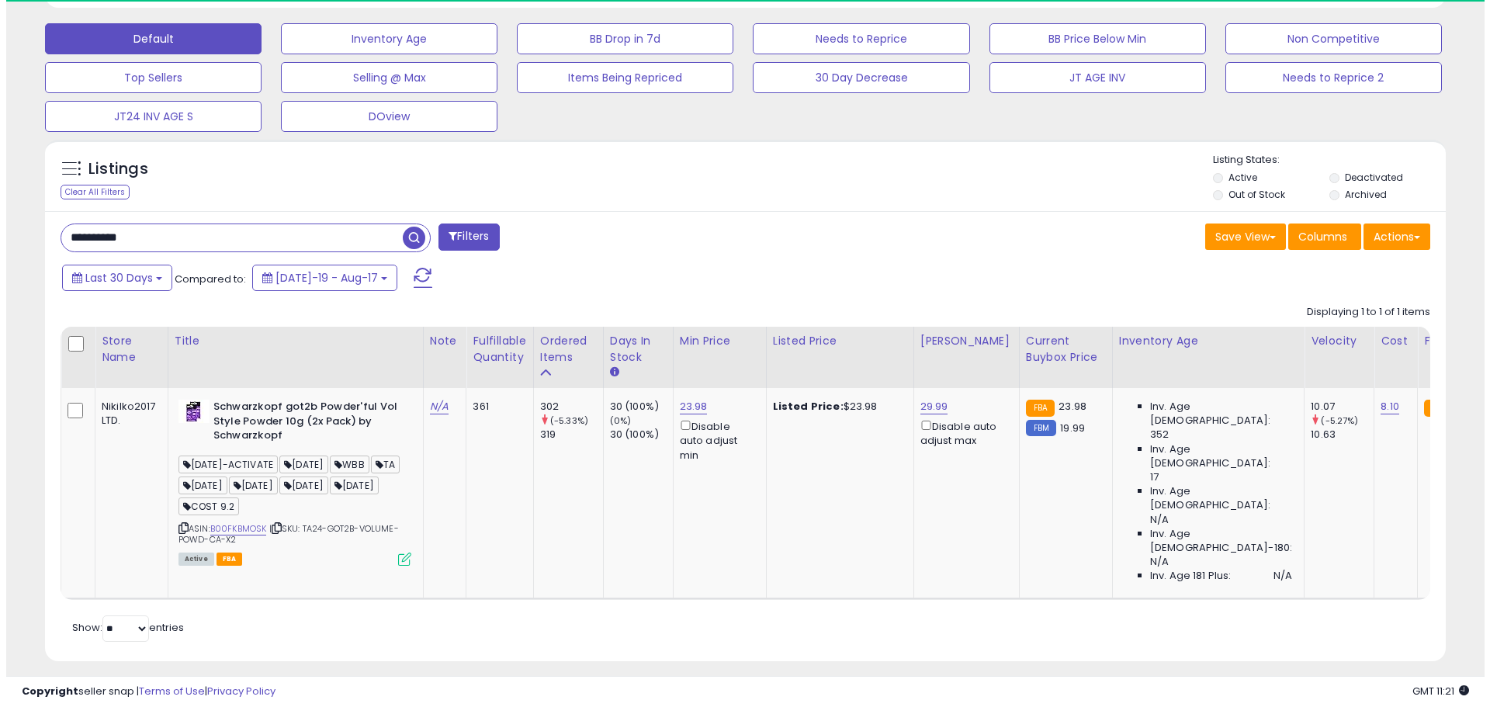
scroll to position [318, 813]
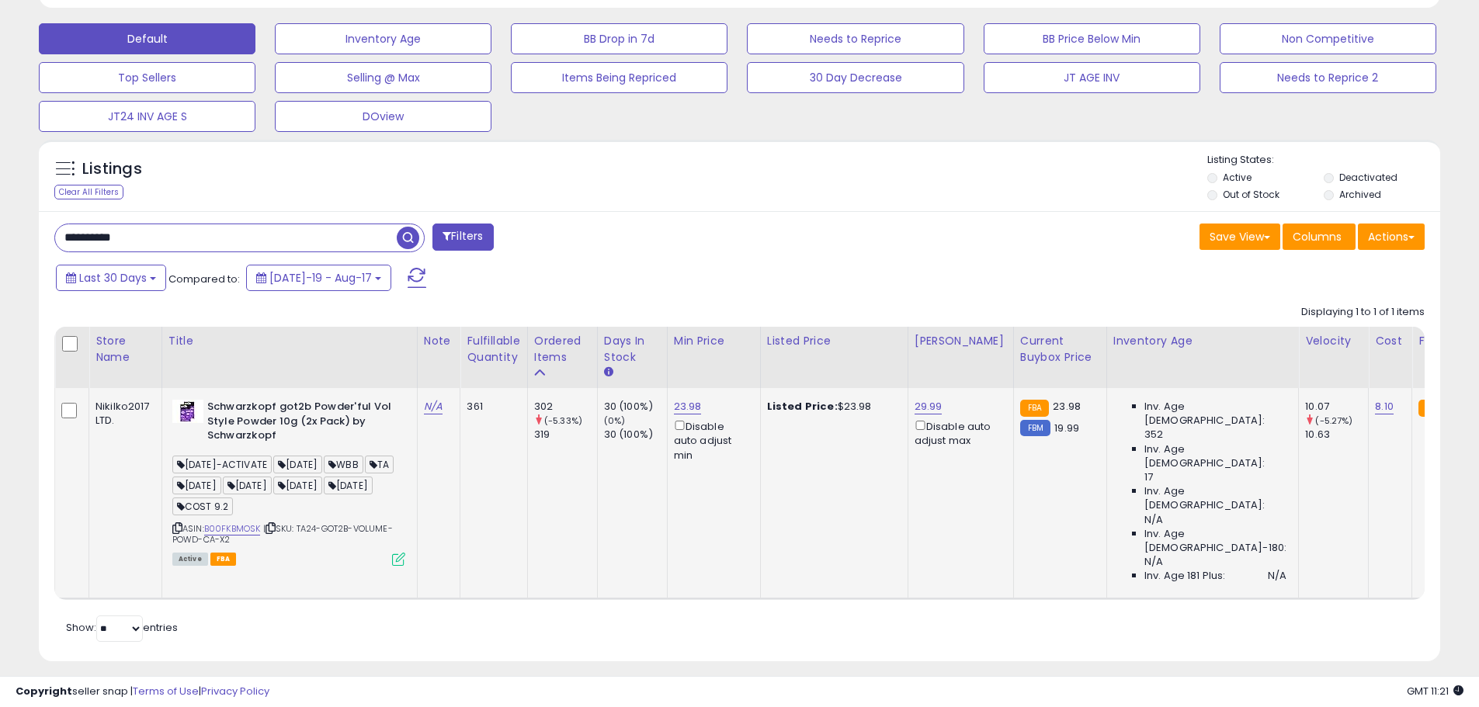
click at [399, 563] on icon at bounding box center [398, 559] width 13 height 13
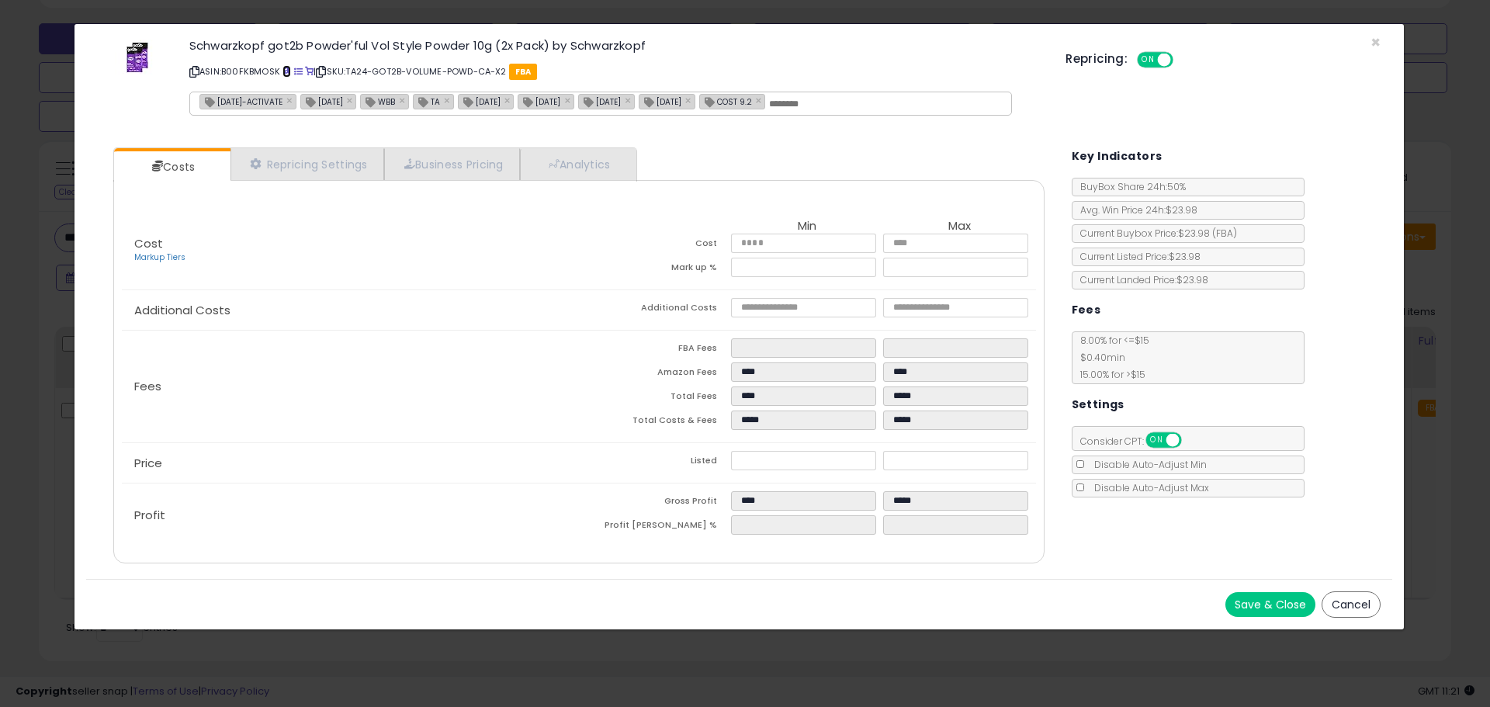
click at [287, 72] on span at bounding box center [287, 72] width 9 height 9
click at [1374, 39] on span "×" at bounding box center [1376, 42] width 10 height 23
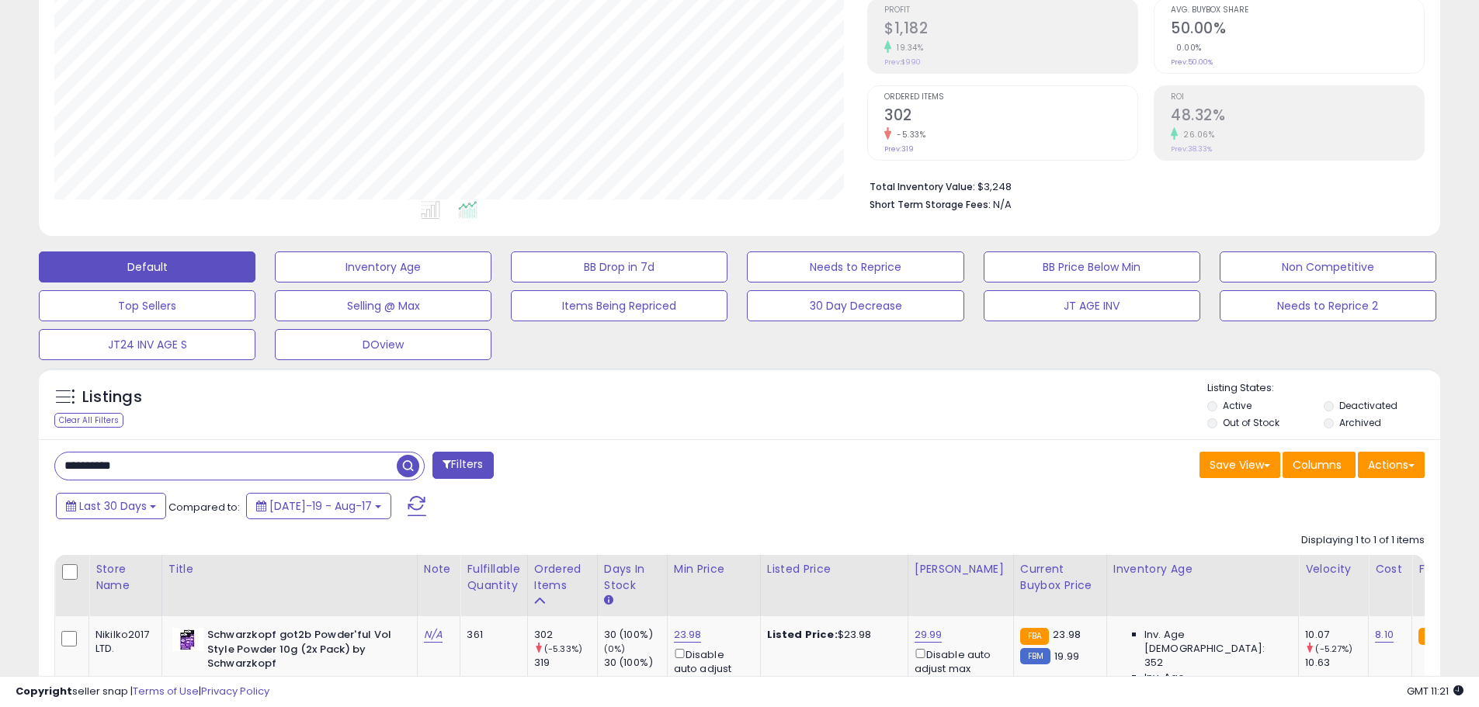
scroll to position [466, 0]
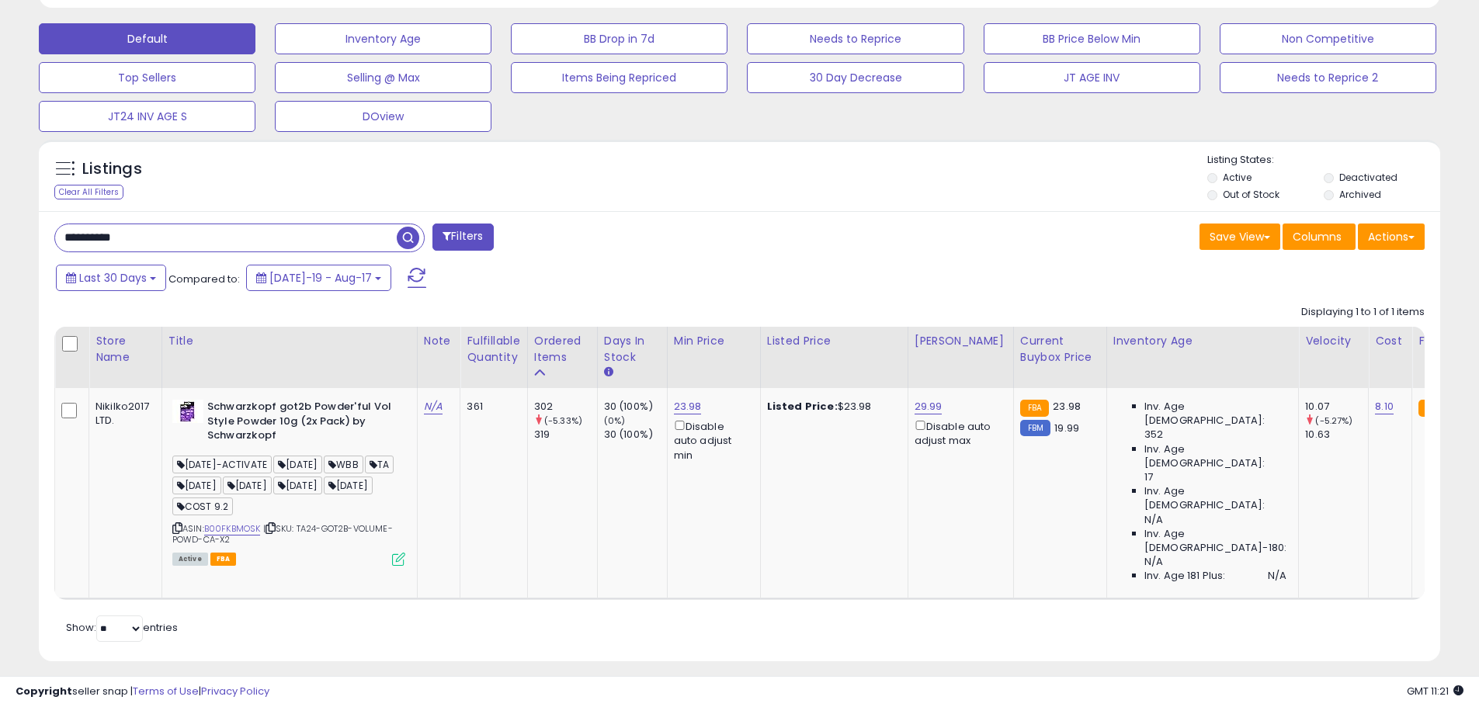
click at [102, 241] on input "**********" at bounding box center [226, 237] width 342 height 27
paste input "text"
click at [415, 240] on span "button" at bounding box center [408, 238] width 23 height 23
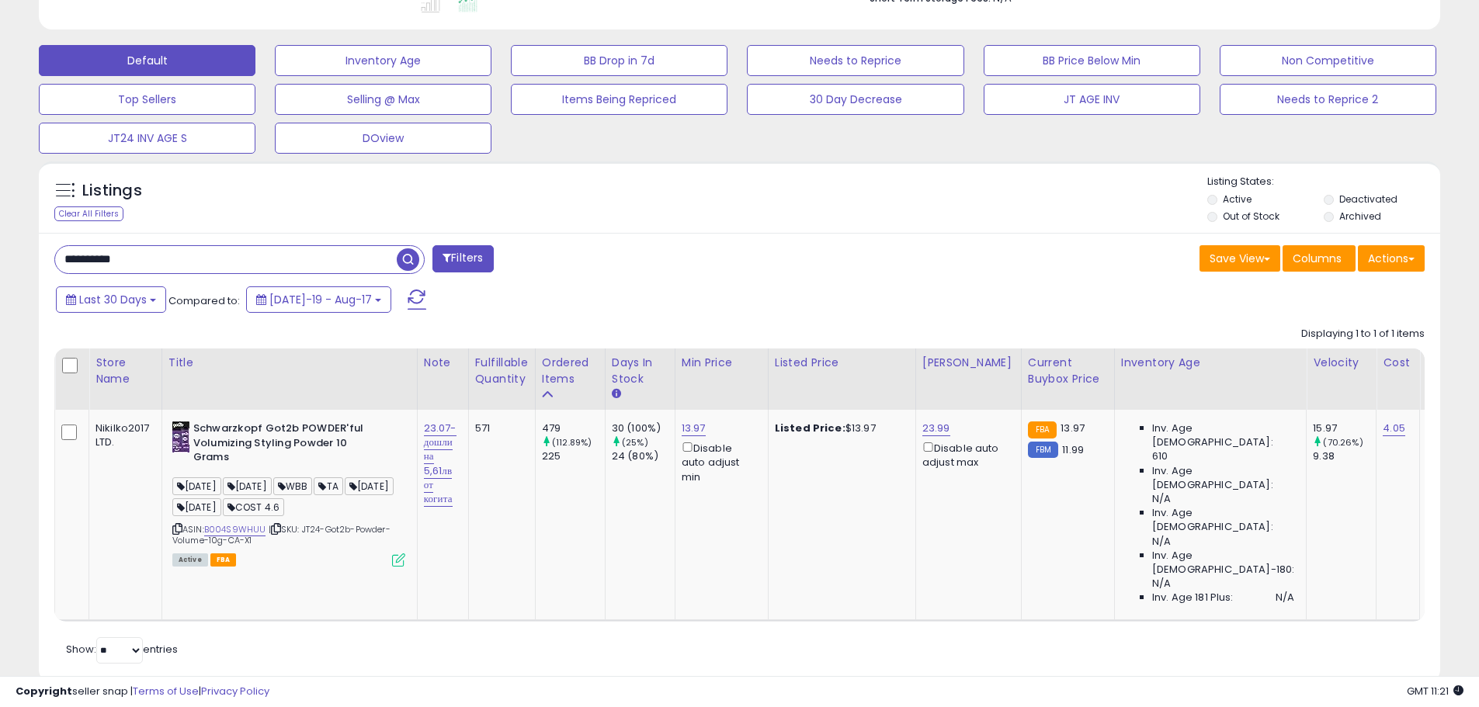
scroll to position [445, 0]
click at [102, 258] on input "**********" at bounding box center [226, 258] width 342 height 27
paste input "text"
type input "**********"
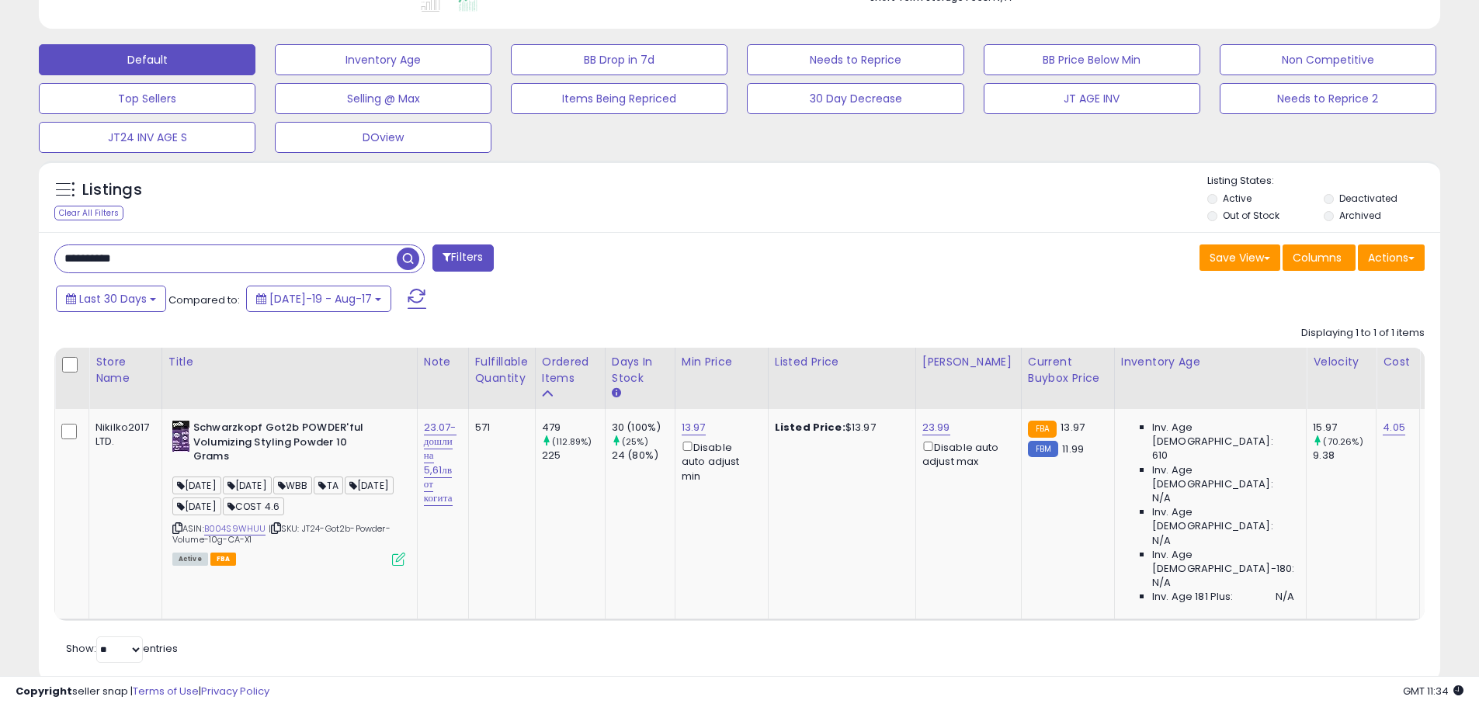
click at [404, 265] on span "button" at bounding box center [408, 259] width 23 height 23
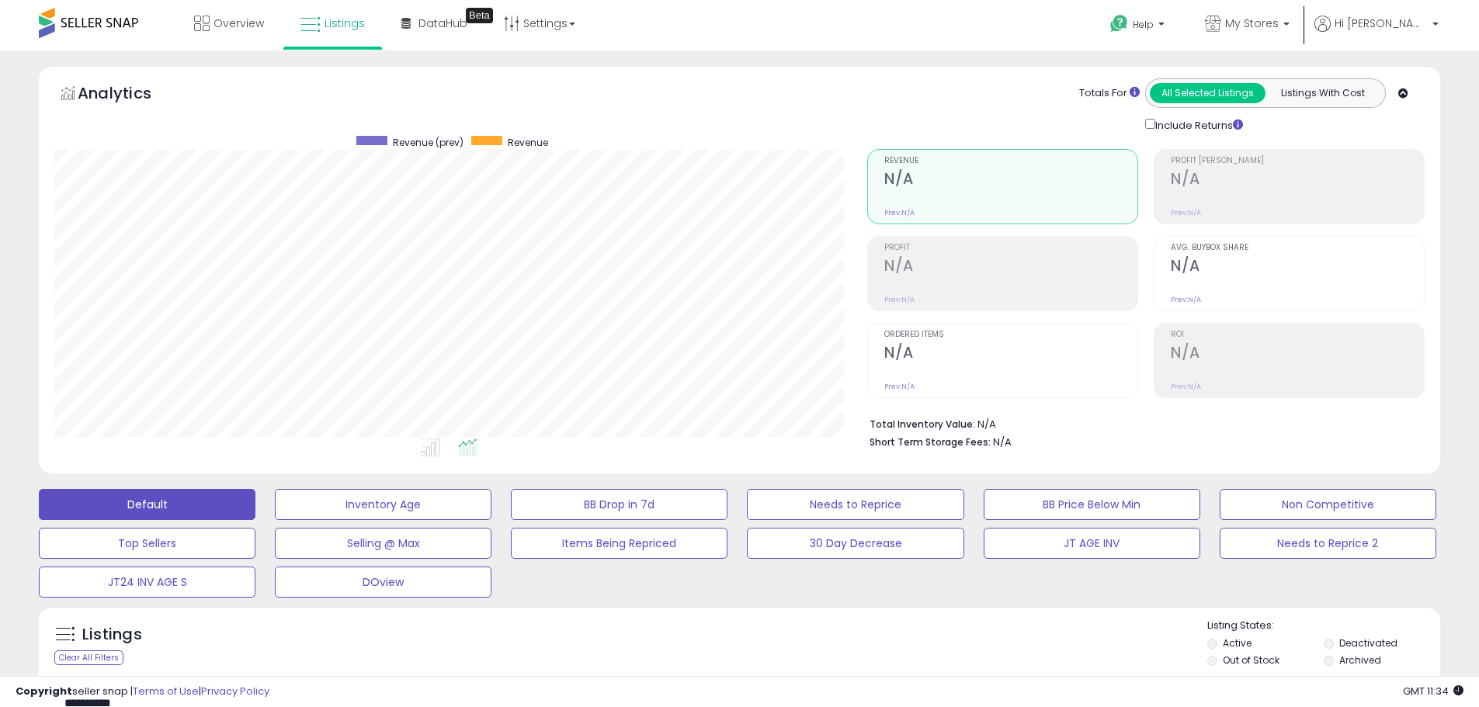
scroll to position [318, 813]
click at [1301, 10] on link "My Stores" at bounding box center [1247, 25] width 108 height 50
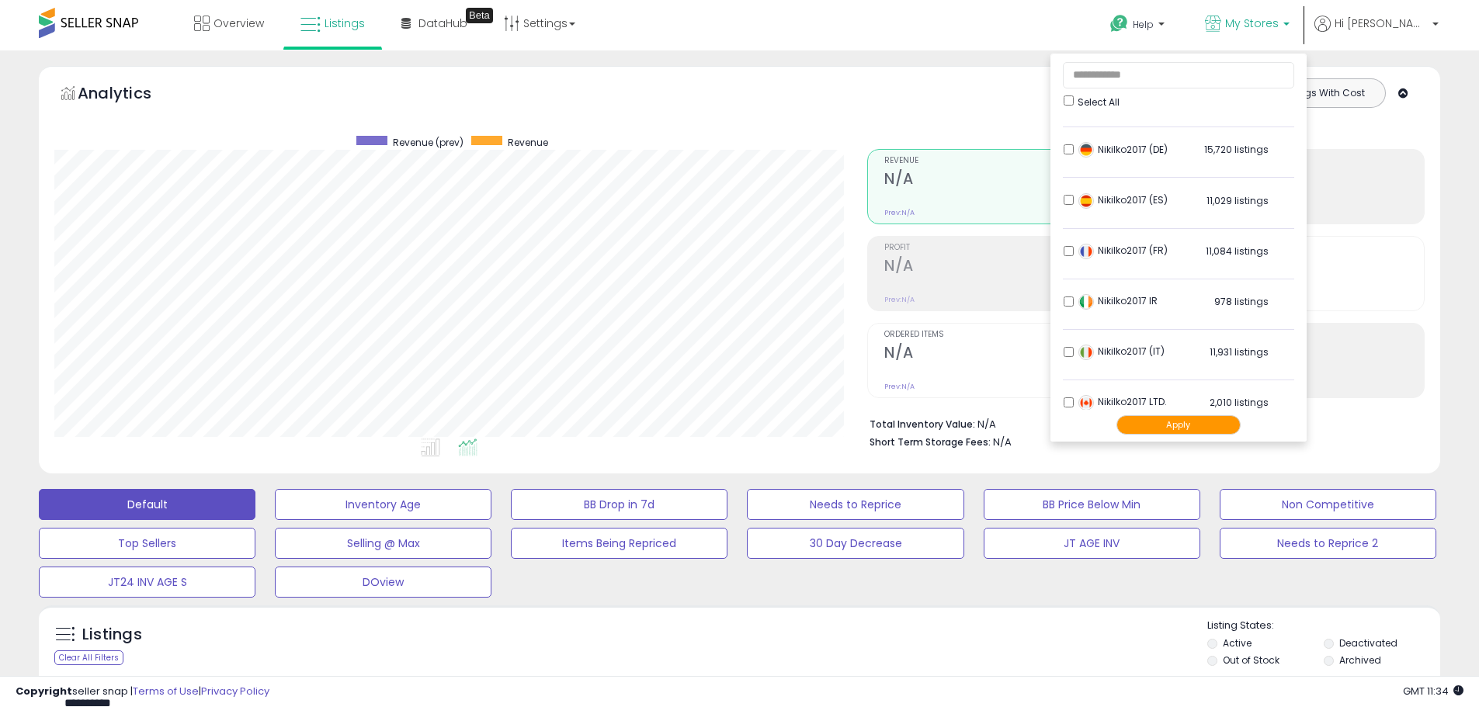
scroll to position [307, 0]
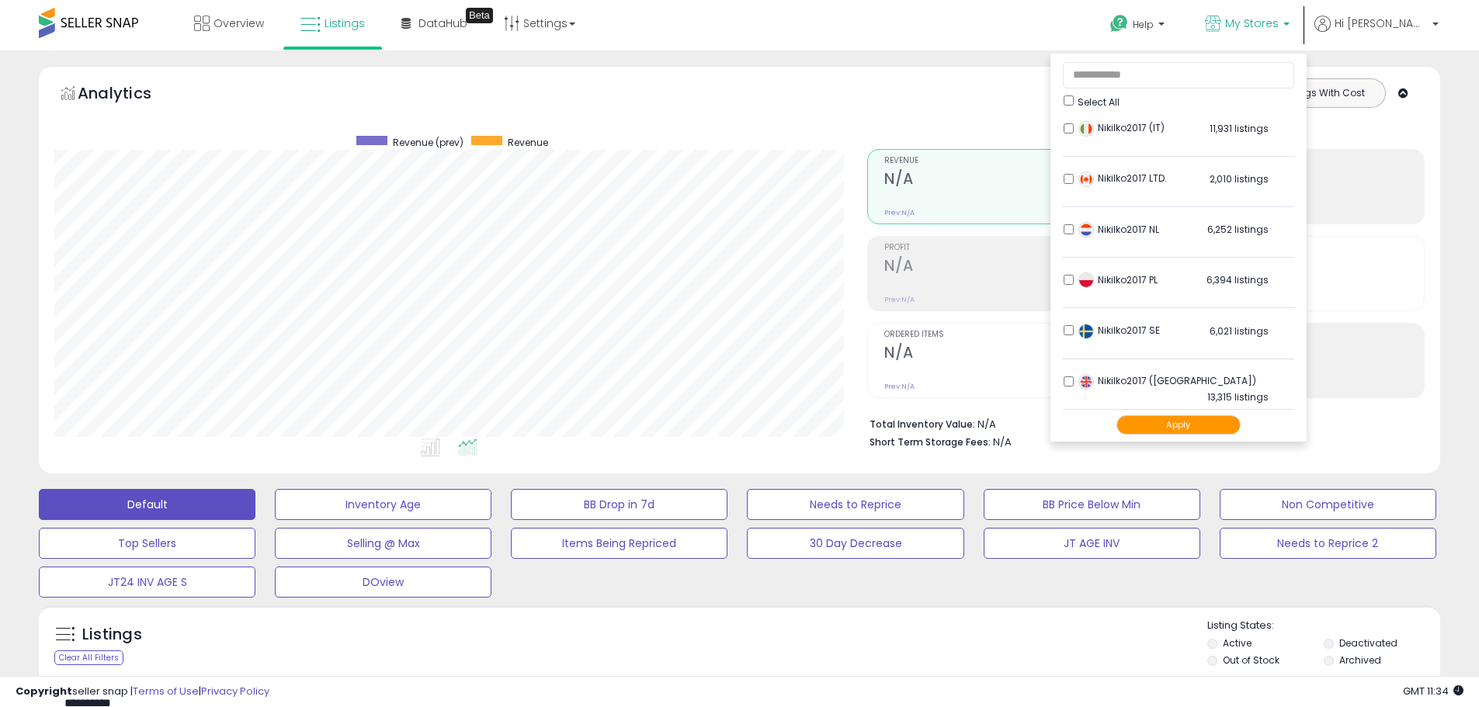
click at [1233, 425] on button "Apply" at bounding box center [1178, 424] width 124 height 19
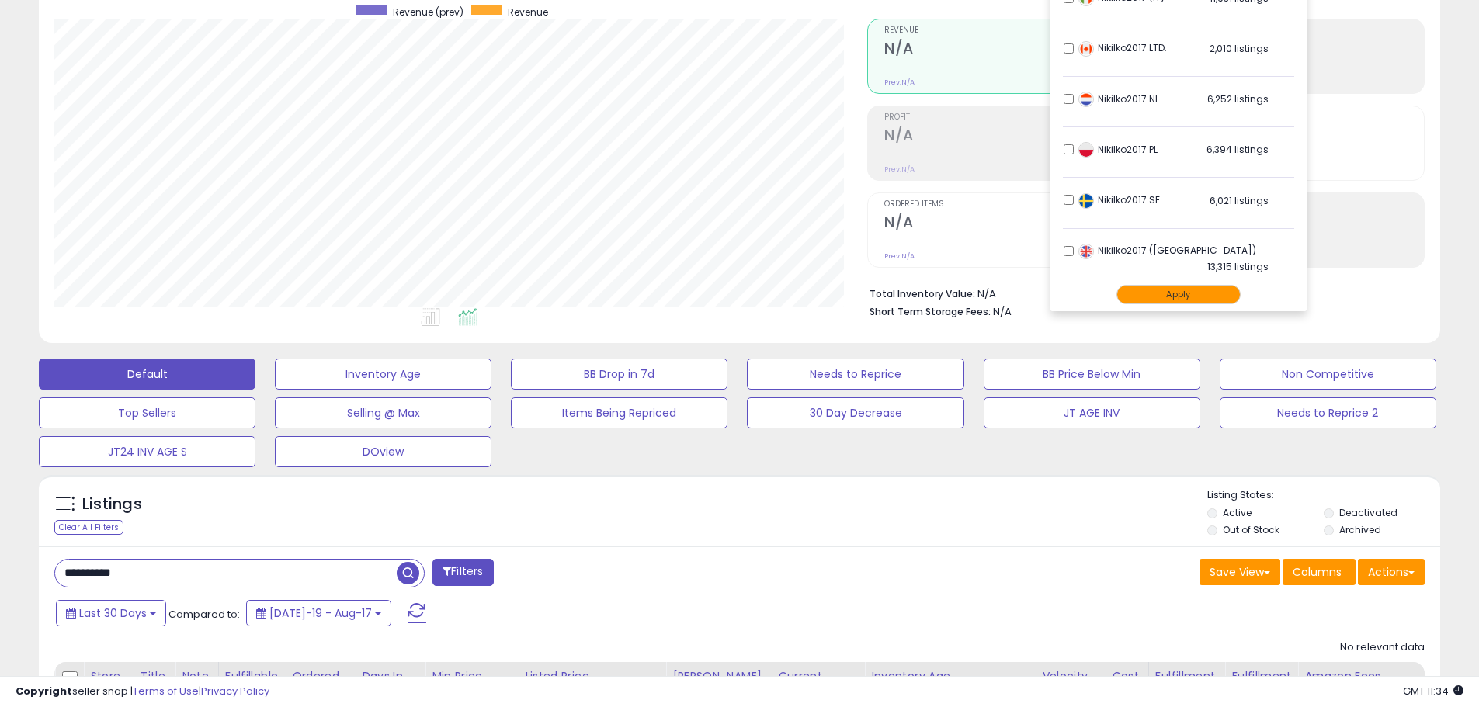
scroll to position [279, 0]
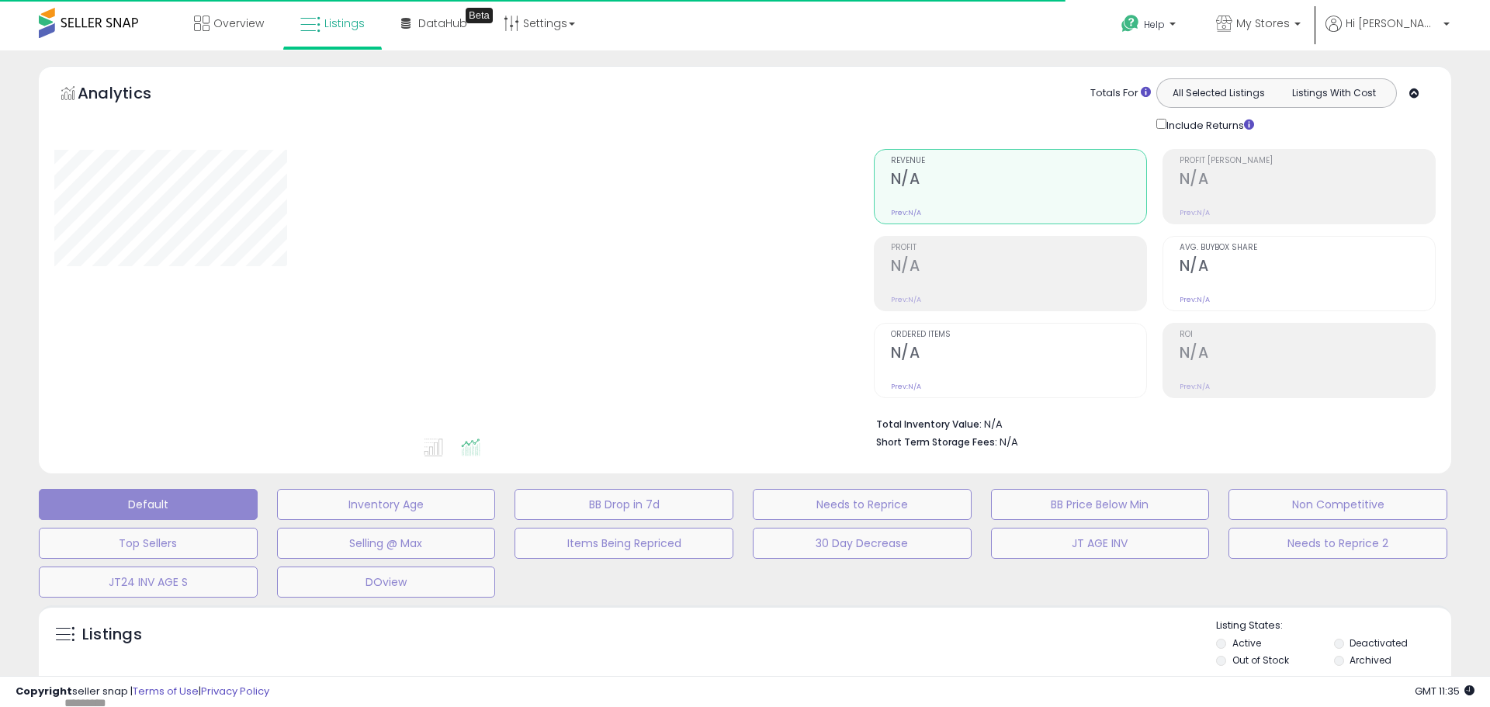
type input "**********"
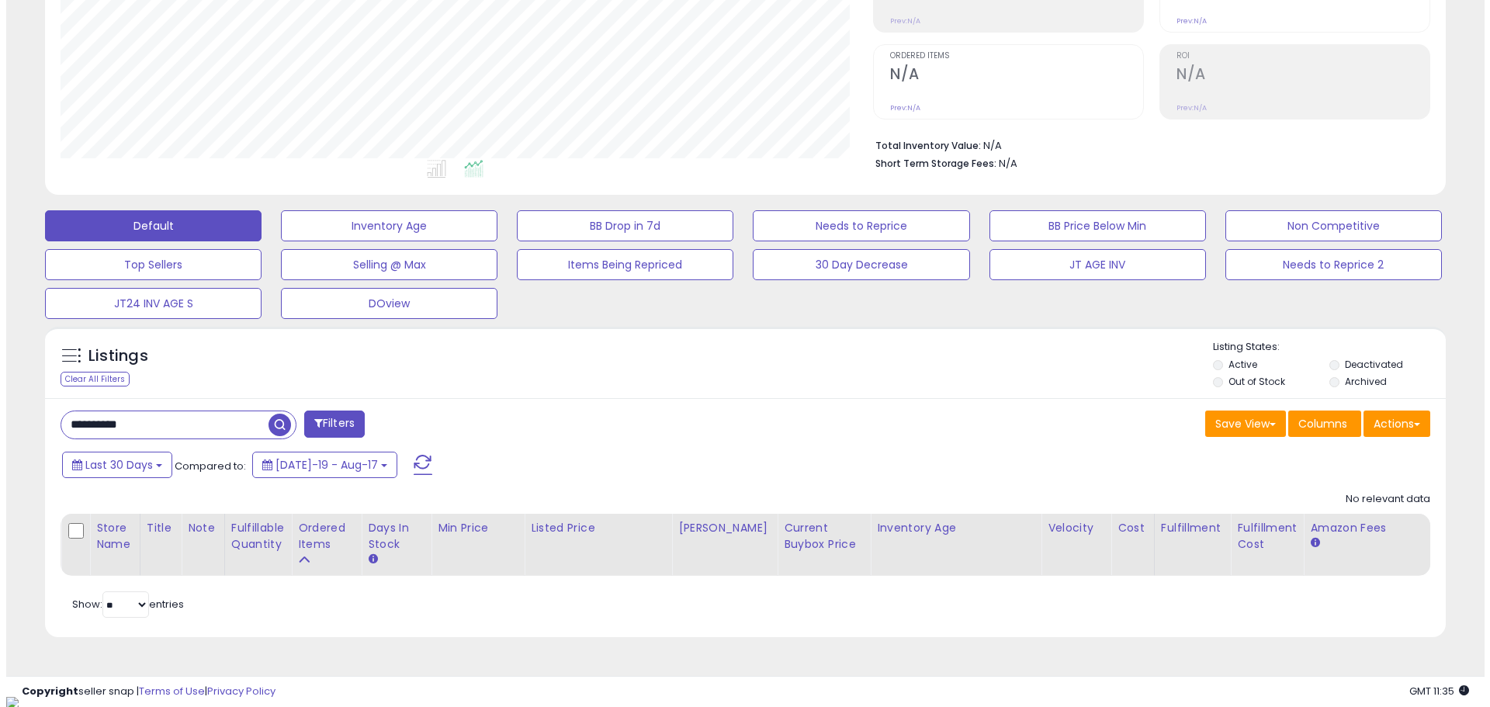
scroll to position [318, 813]
click at [4, 446] on div "**********" at bounding box center [739, 234] width 1479 height 924
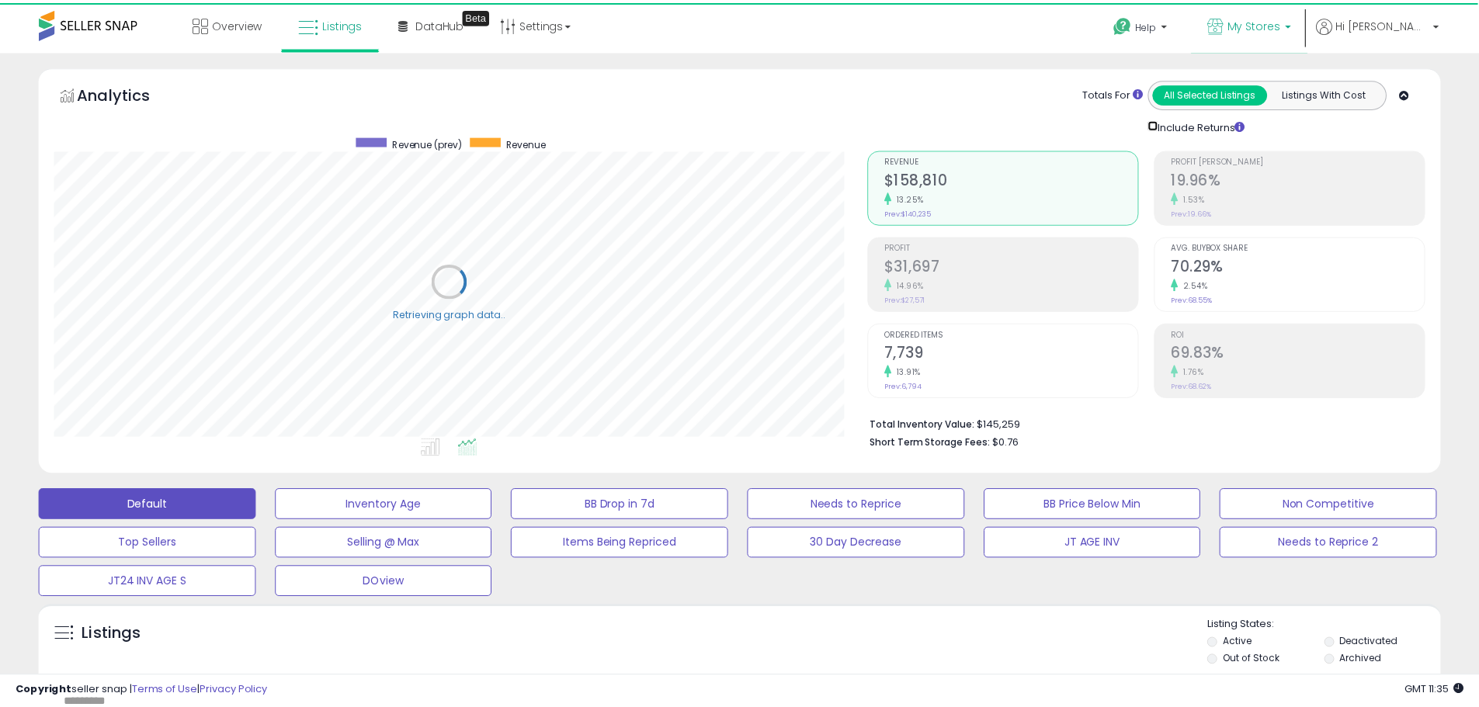
scroll to position [775870, 775375]
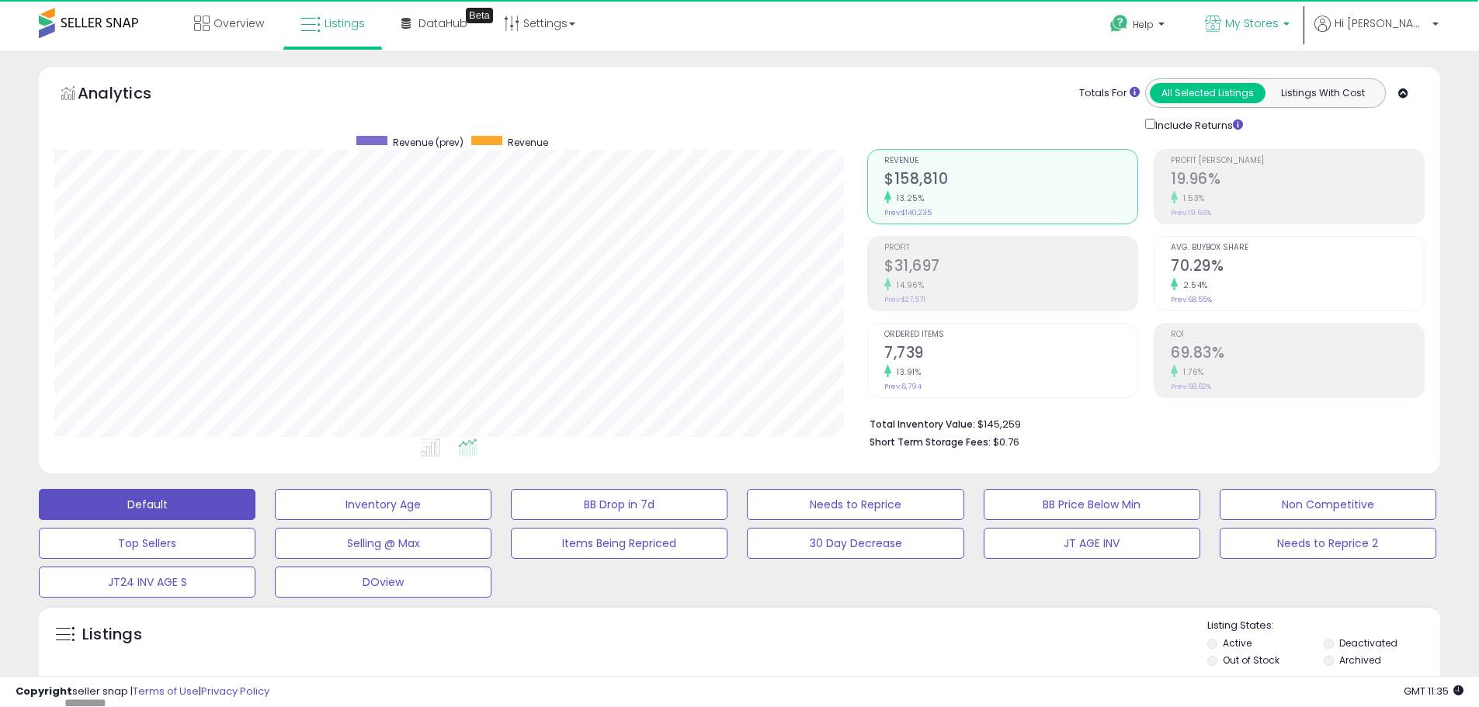
click at [1289, 16] on p "My Stores" at bounding box center [1247, 25] width 85 height 19
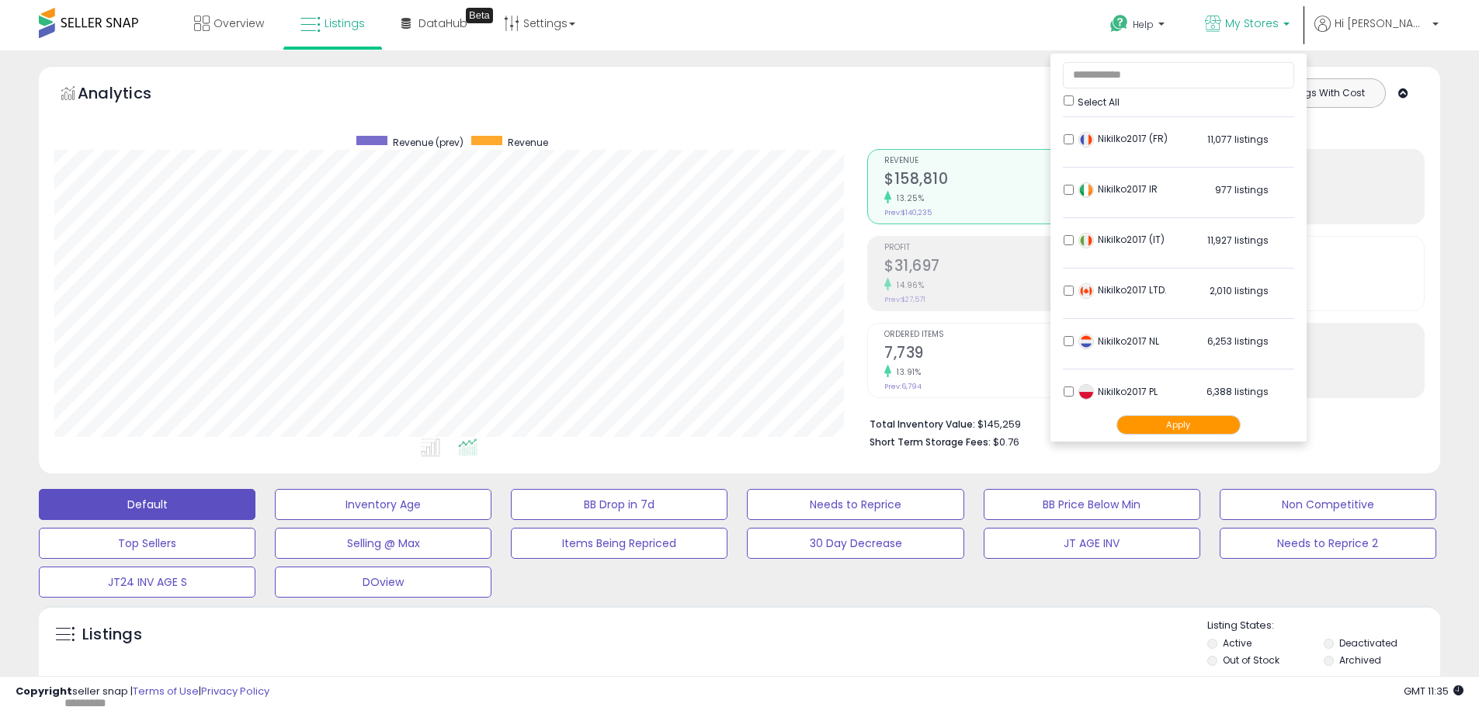
scroll to position [307, 0]
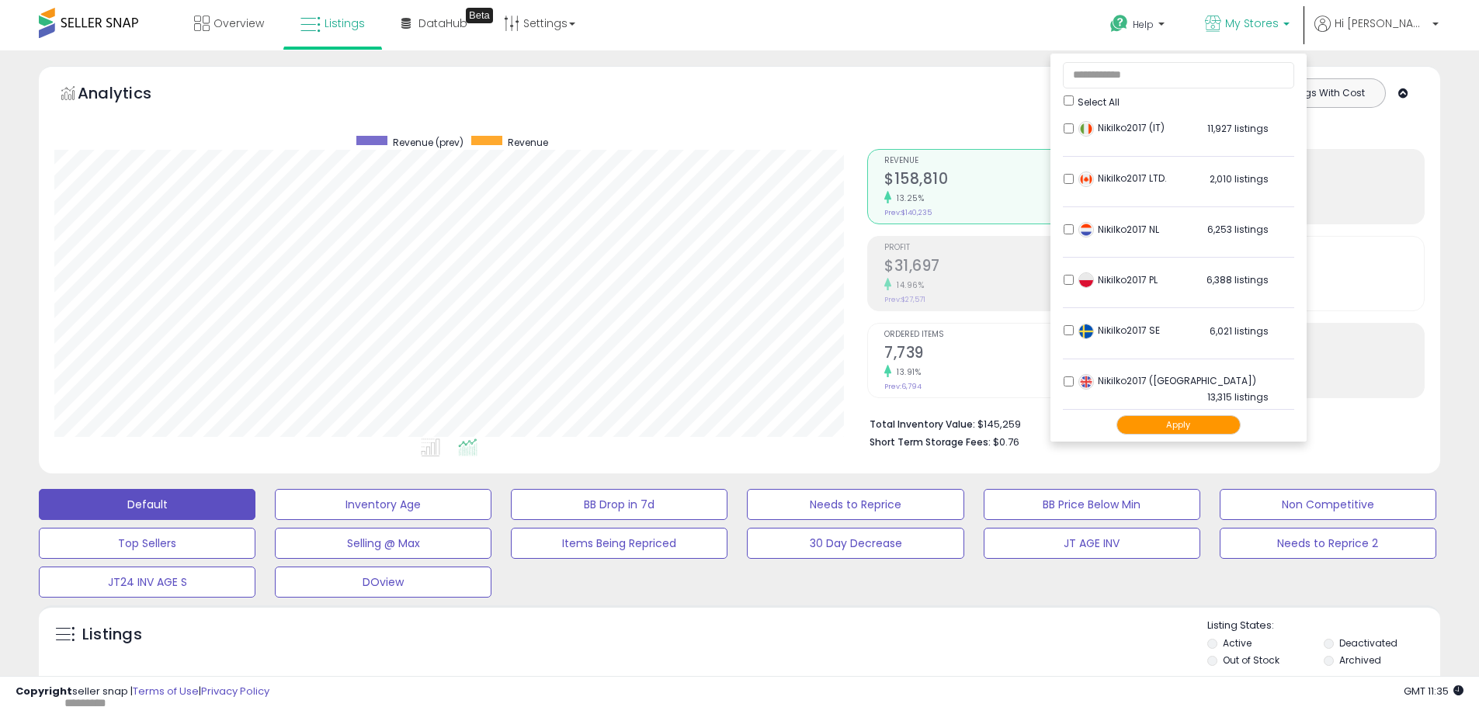
click at [1213, 425] on button "Apply" at bounding box center [1178, 424] width 124 height 19
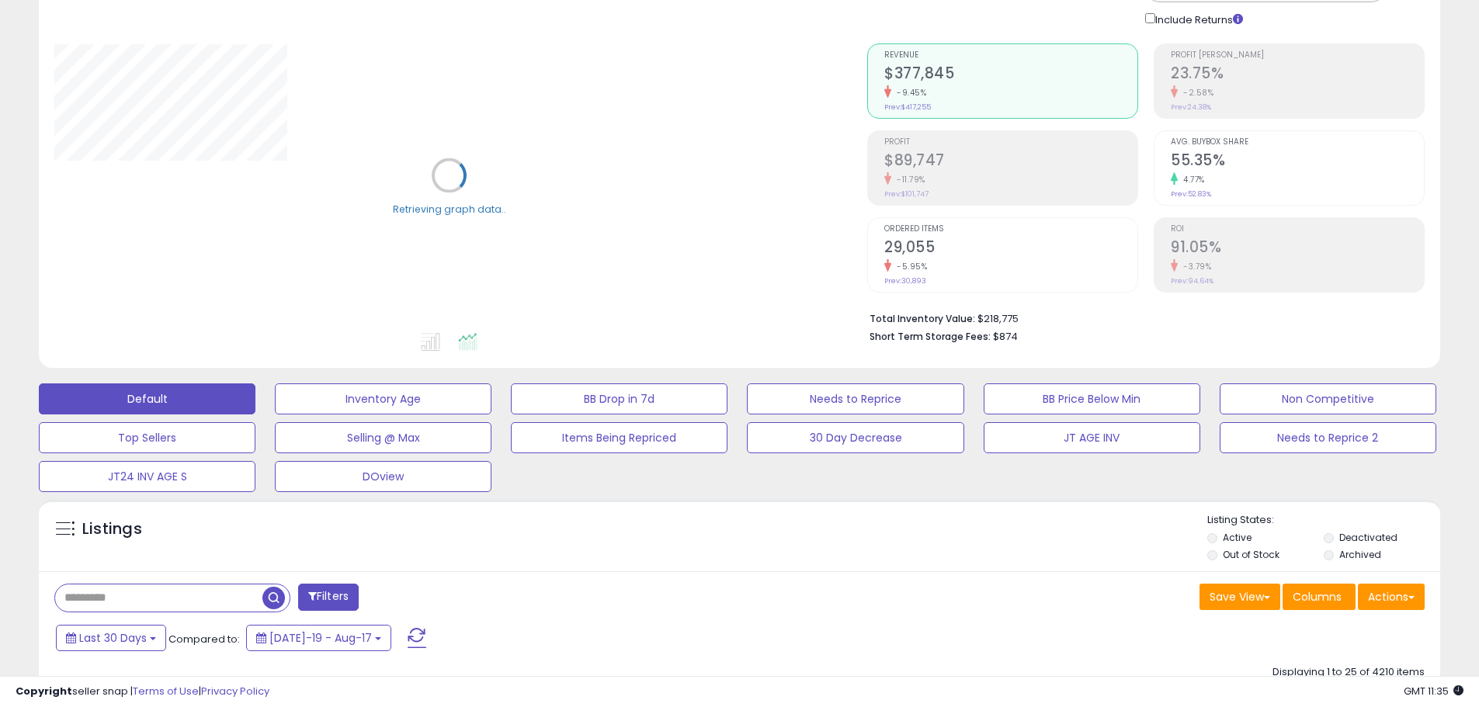
scroll to position [310, 0]
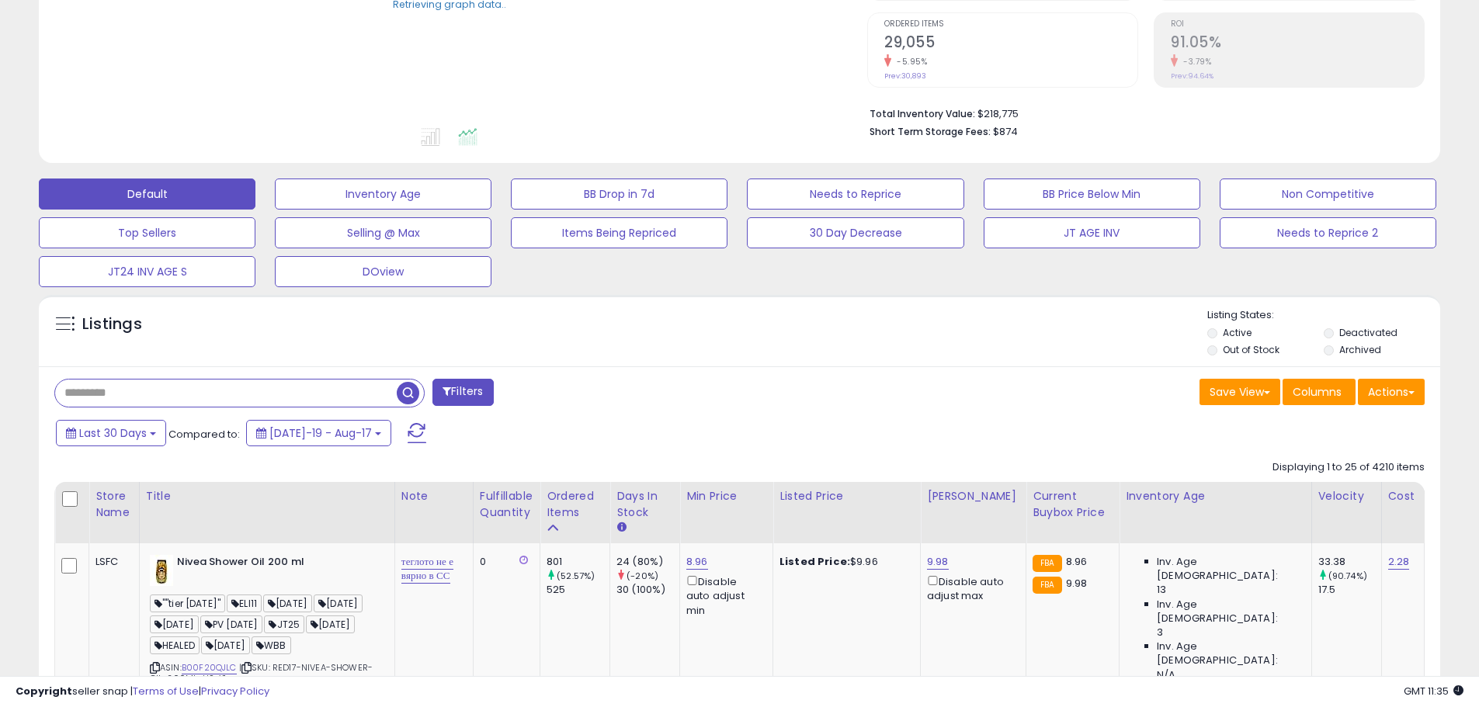
paste input "**********"
type input "**********"
click at [405, 391] on span "button" at bounding box center [408, 393] width 23 height 23
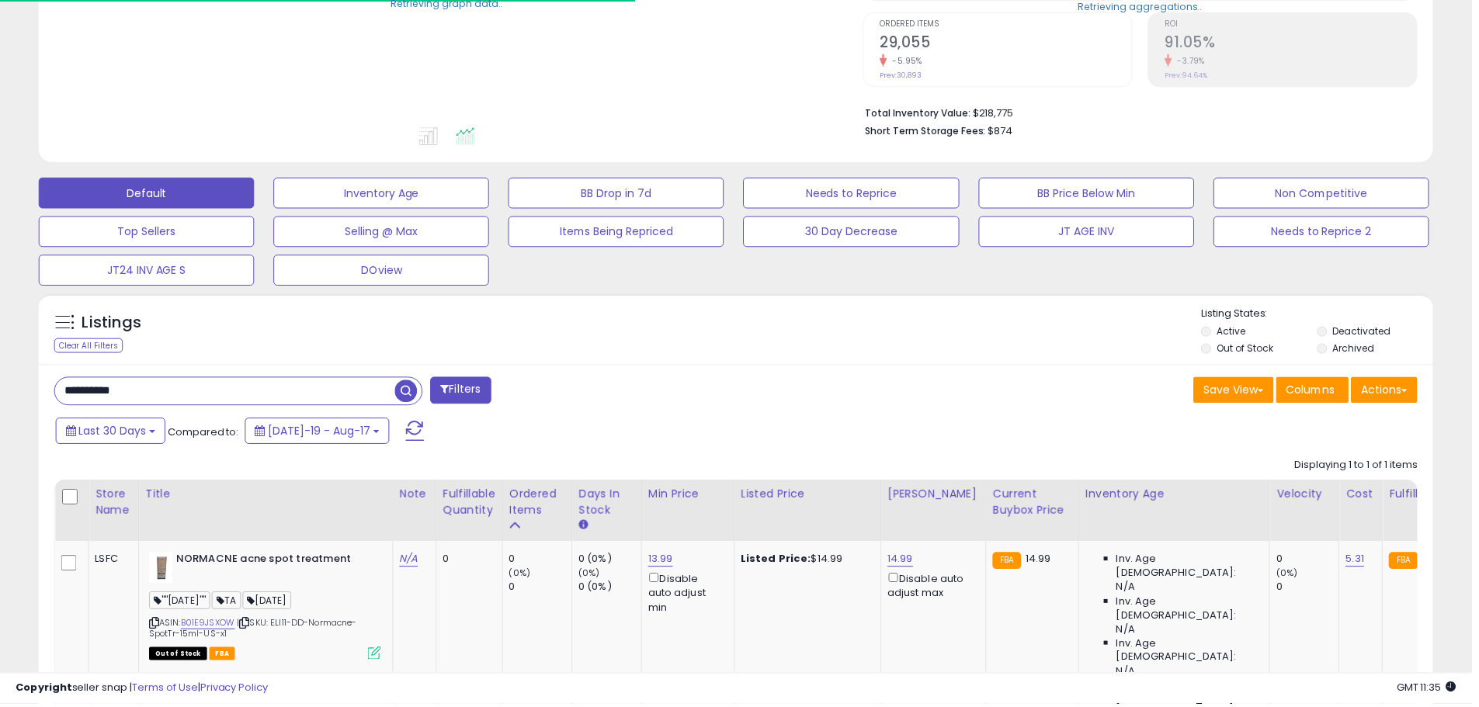
click at [407, 394] on span "button" at bounding box center [408, 393] width 23 height 23
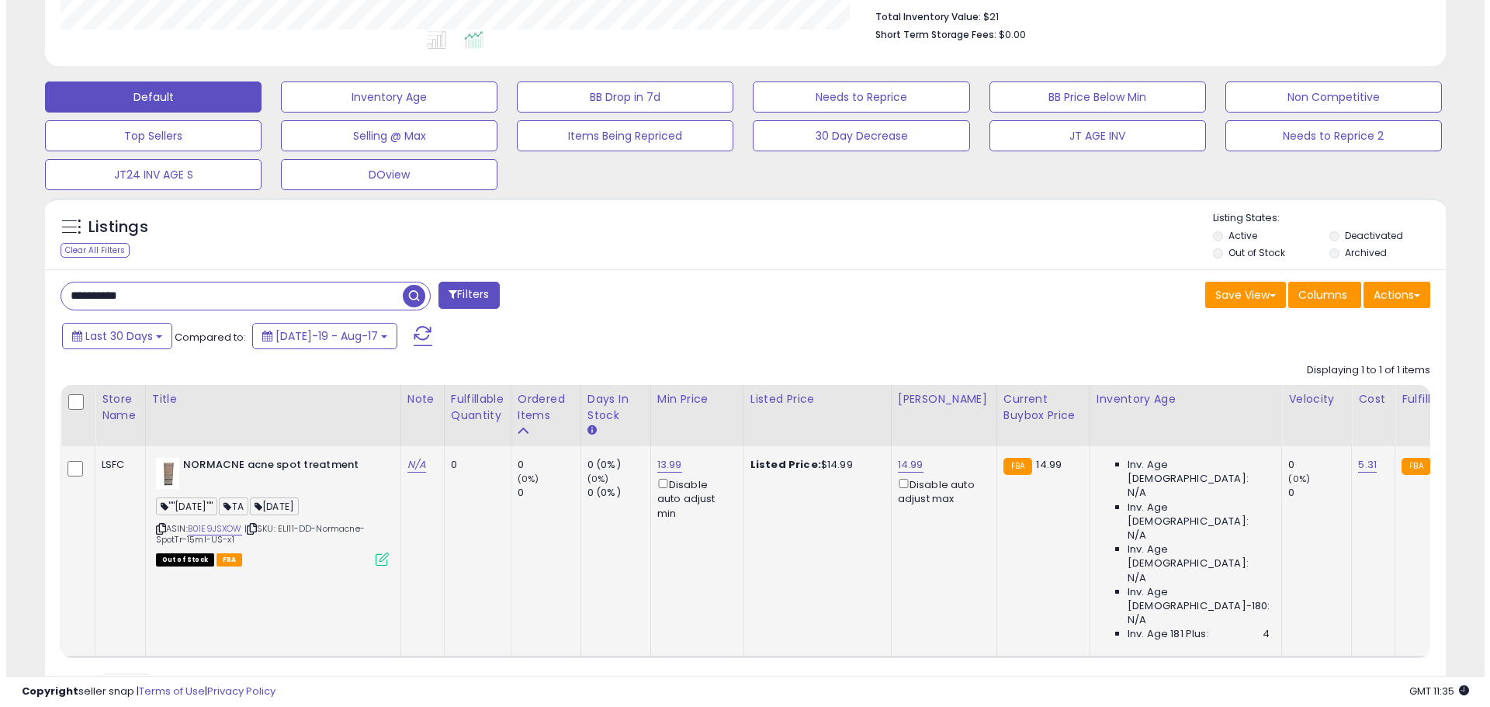
scroll to position [318, 813]
click at [380, 562] on icon at bounding box center [375, 559] width 13 height 13
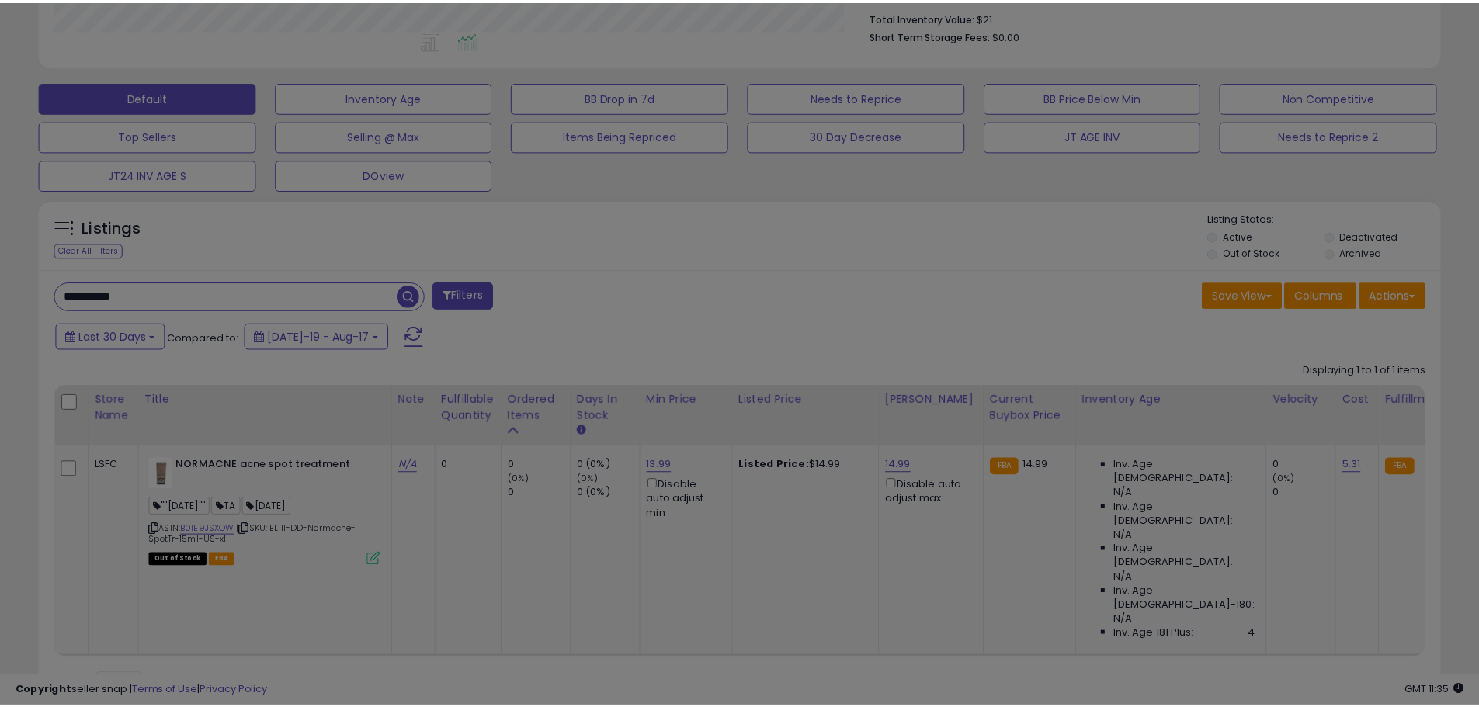
scroll to position [318, 820]
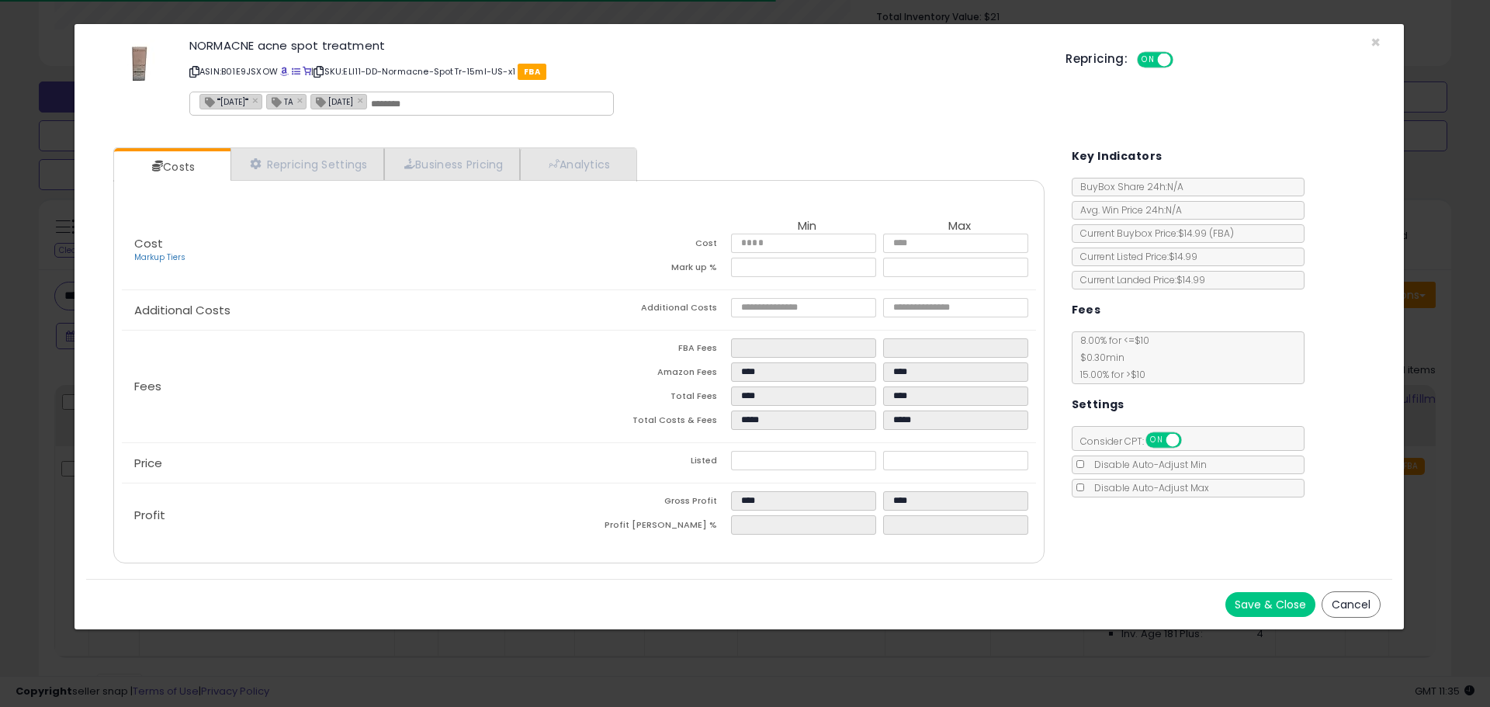
click at [429, 97] on input "text" at bounding box center [487, 104] width 233 height 14
type input "*"
type input "**********"
click at [1248, 611] on button "Save & Close" at bounding box center [1271, 604] width 90 height 25
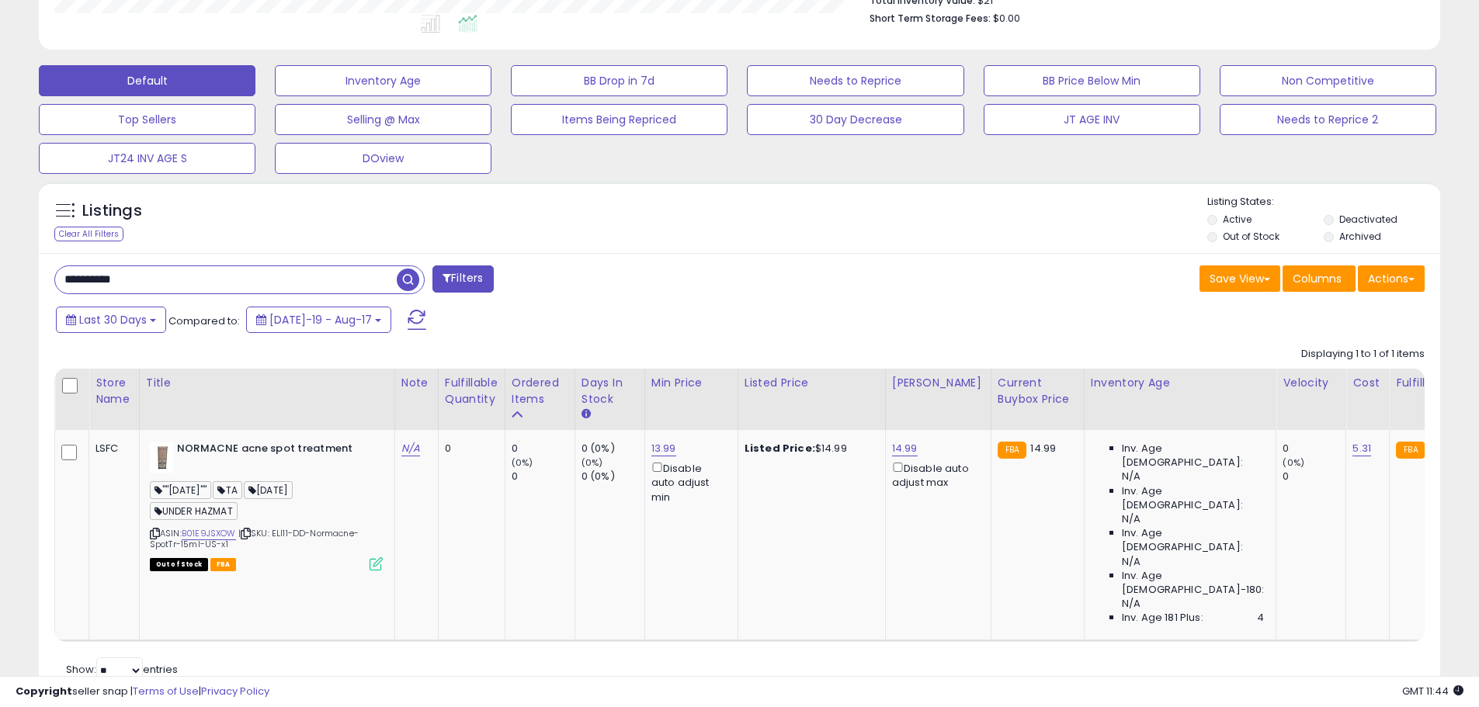
scroll to position [428, 0]
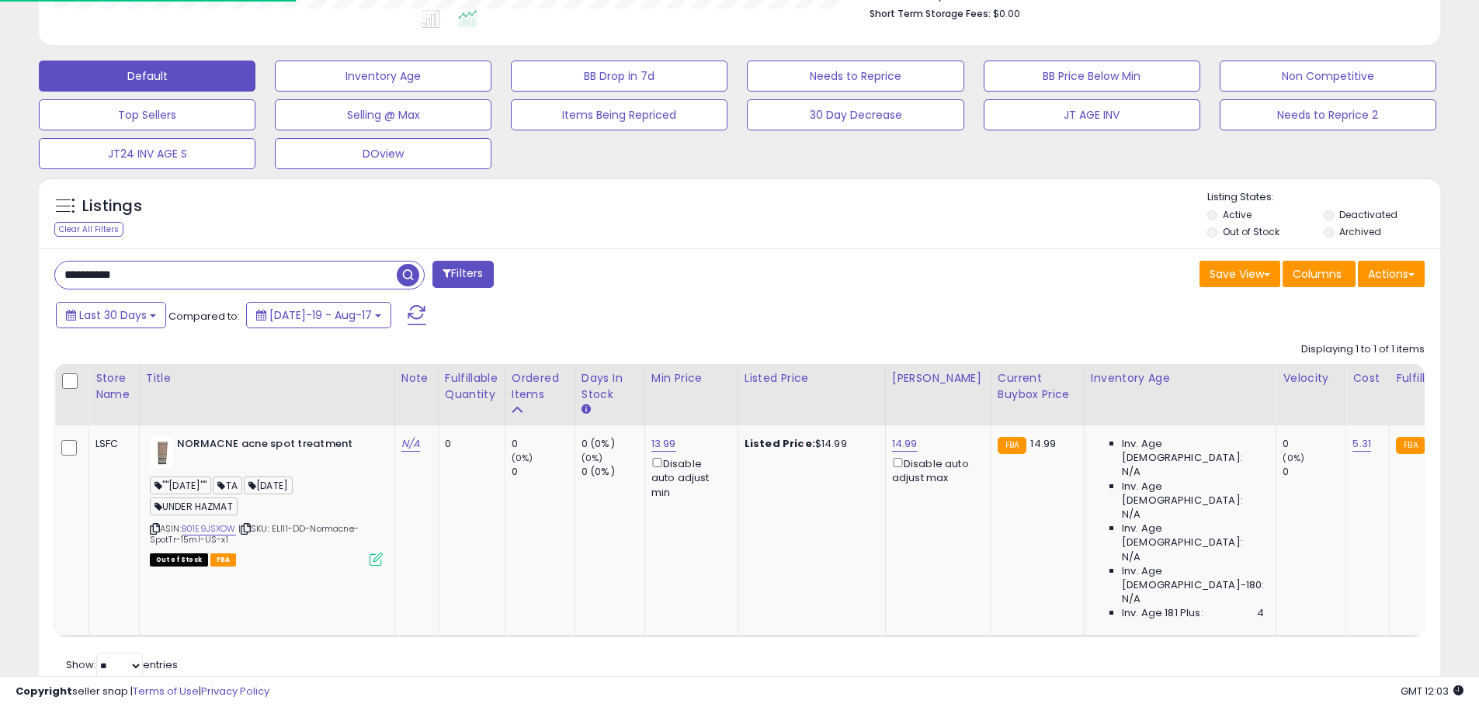
drag, startPoint x: 886, startPoint y: 279, endPoint x: 2117, endPoint y: -94, distance: 1286.9
drag, startPoint x: 116, startPoint y: 276, endPoint x: 896, endPoint y: 313, distance: 780.9
click at [899, 314] on div "Last 30 Days Compared to: Jul-19 - Aug-17" at bounding box center [566, 317] width 1028 height 35
click at [122, 272] on input "**********" at bounding box center [226, 275] width 342 height 27
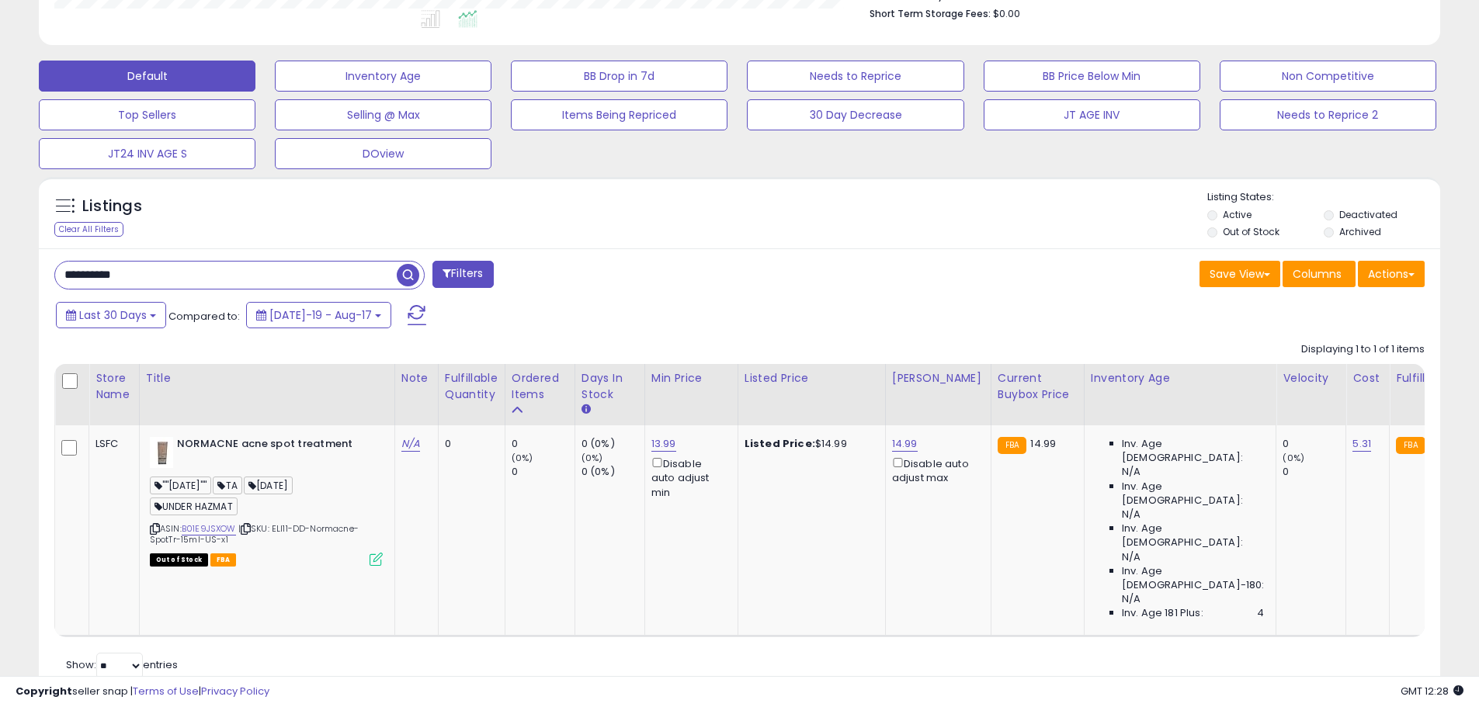
click at [121, 272] on input "**********" at bounding box center [226, 275] width 342 height 27
paste input "text"
type input "**********"
click at [404, 281] on span "button" at bounding box center [408, 275] width 23 height 23
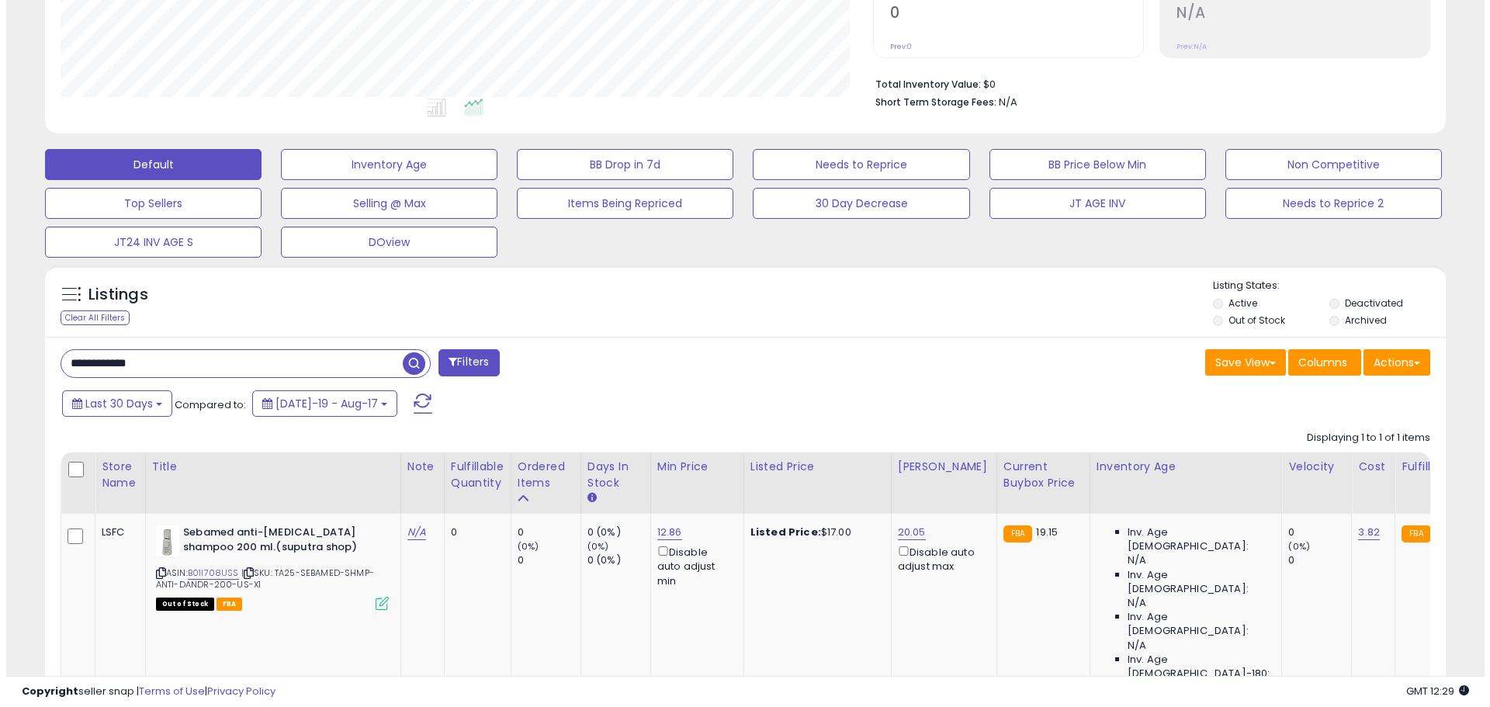
scroll to position [384, 0]
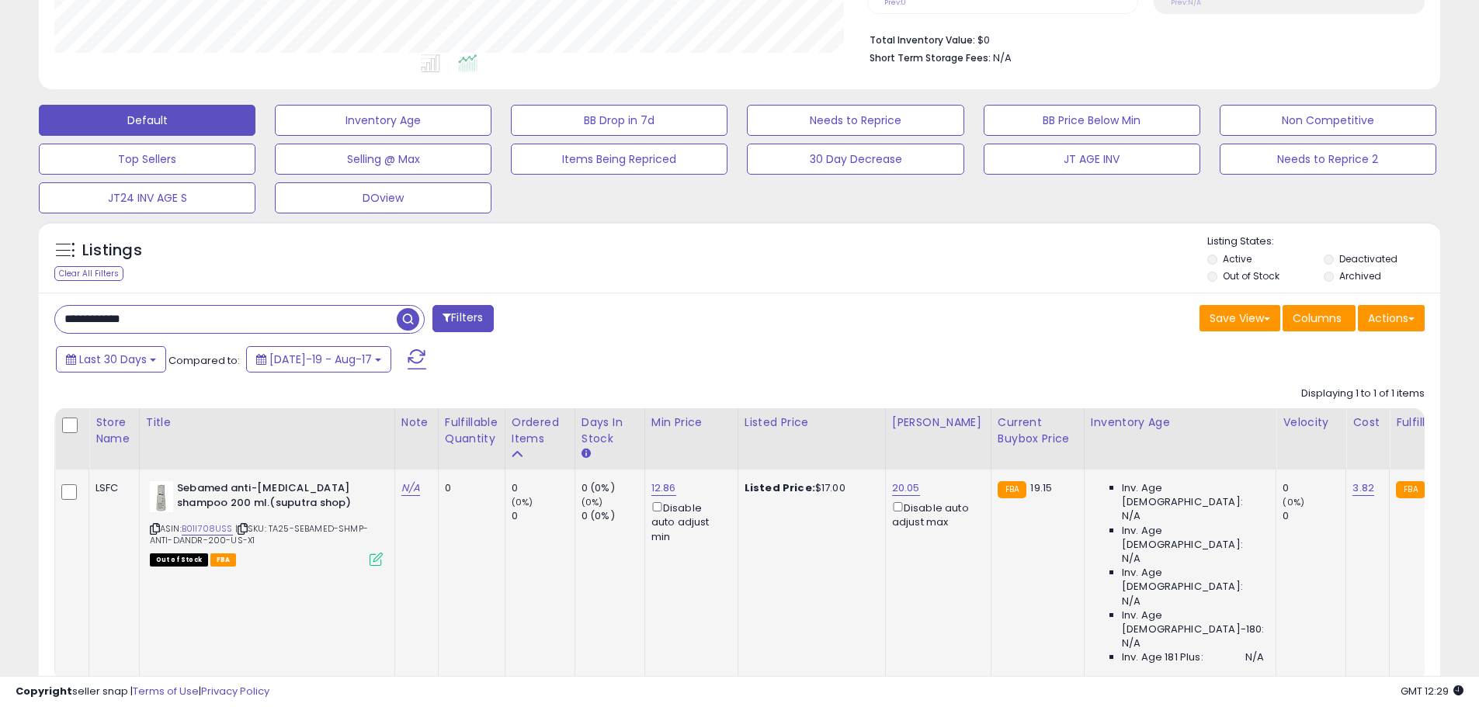
click at [373, 559] on icon at bounding box center [375, 559] width 13 height 13
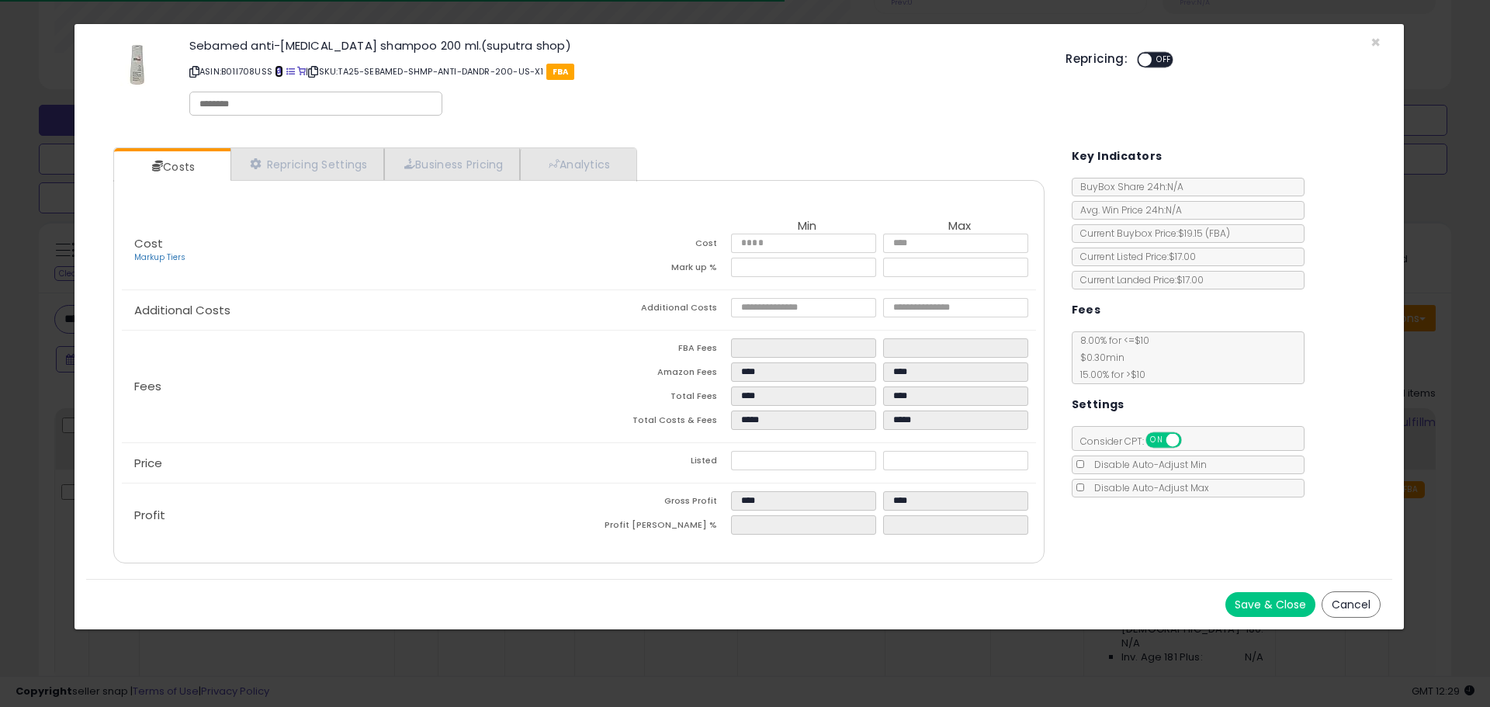
click at [280, 71] on span at bounding box center [279, 72] width 9 height 9
click at [1372, 43] on span "×" at bounding box center [1376, 42] width 10 height 23
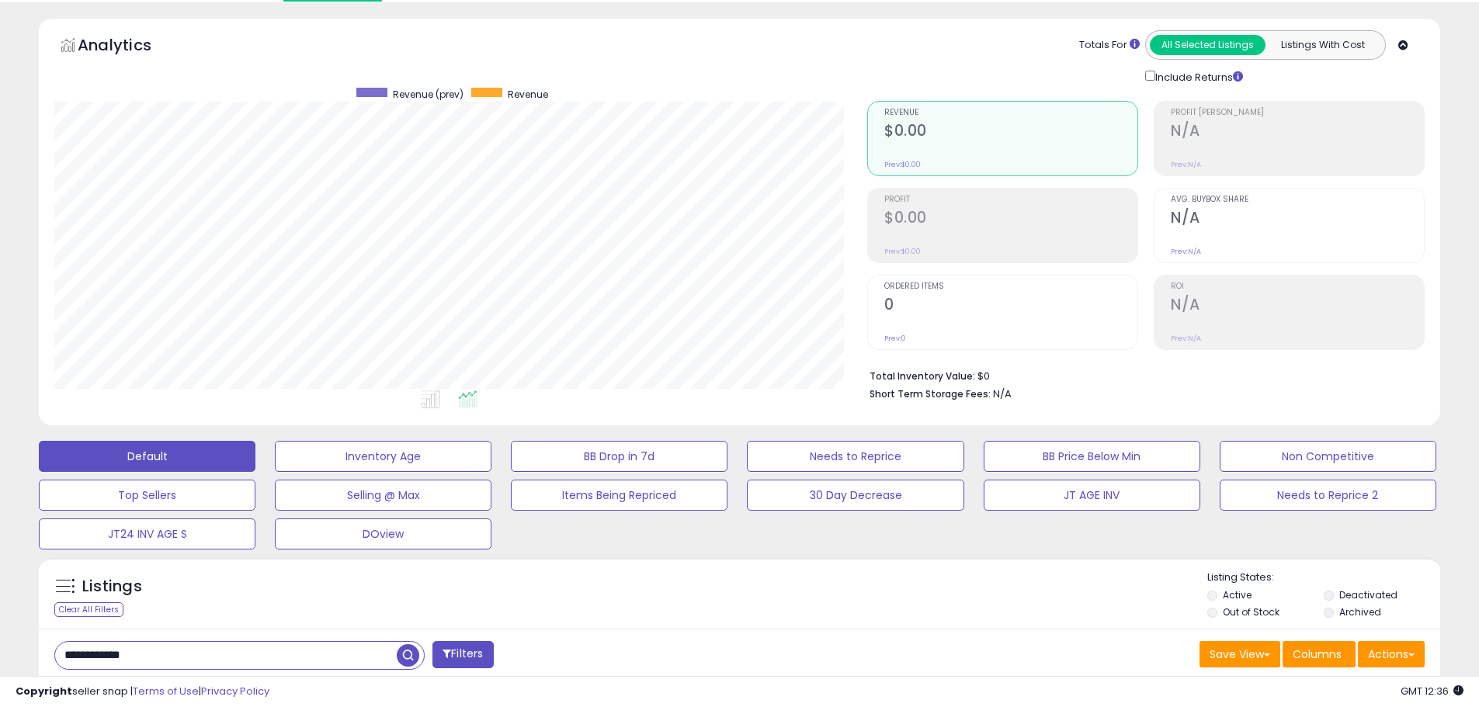
scroll to position [0, 0]
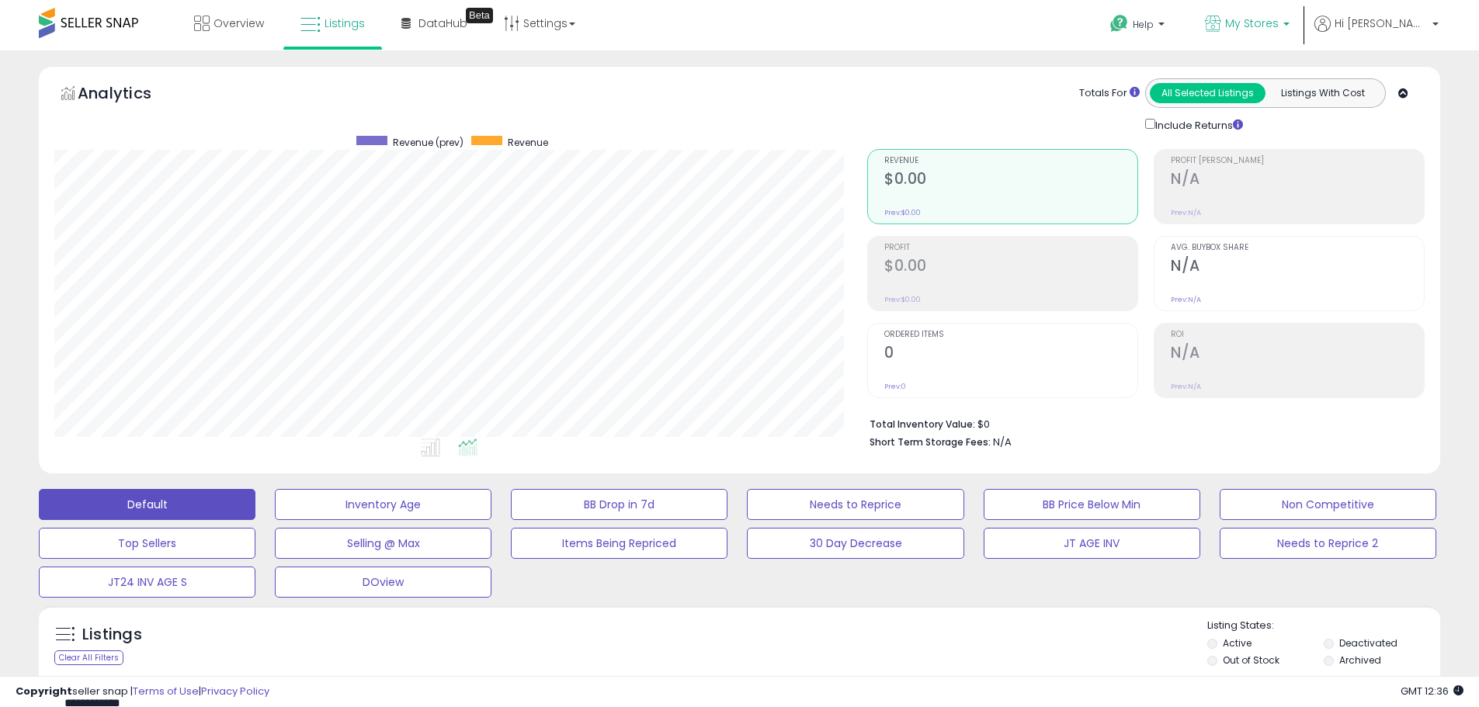
click at [1278, 26] on span "My Stores" at bounding box center [1252, 24] width 54 height 16
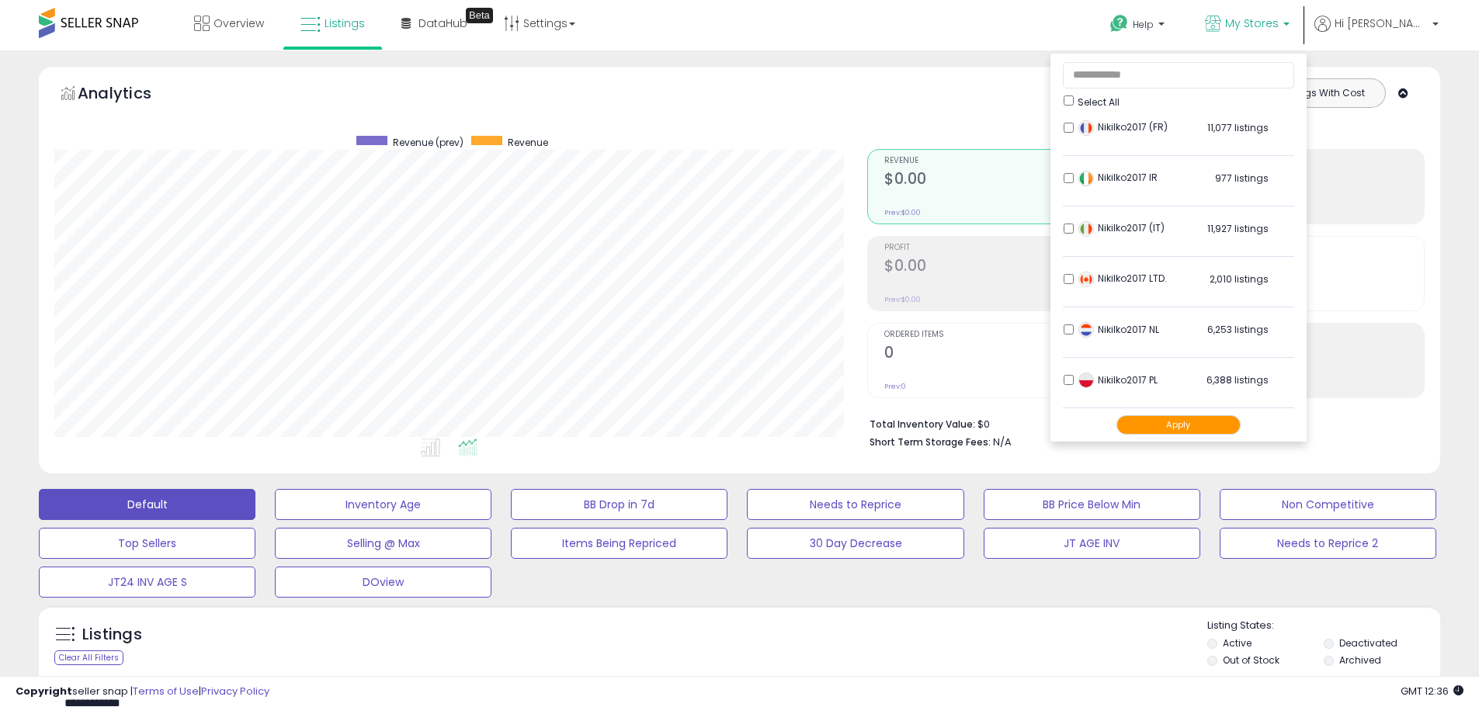
scroll to position [307, 0]
click at [1128, 177] on div "Nikilko2017 LTD. 2,010 listings" at bounding box center [1171, 183] width 194 height 23
click at [1218, 426] on button "Apply" at bounding box center [1178, 424] width 124 height 19
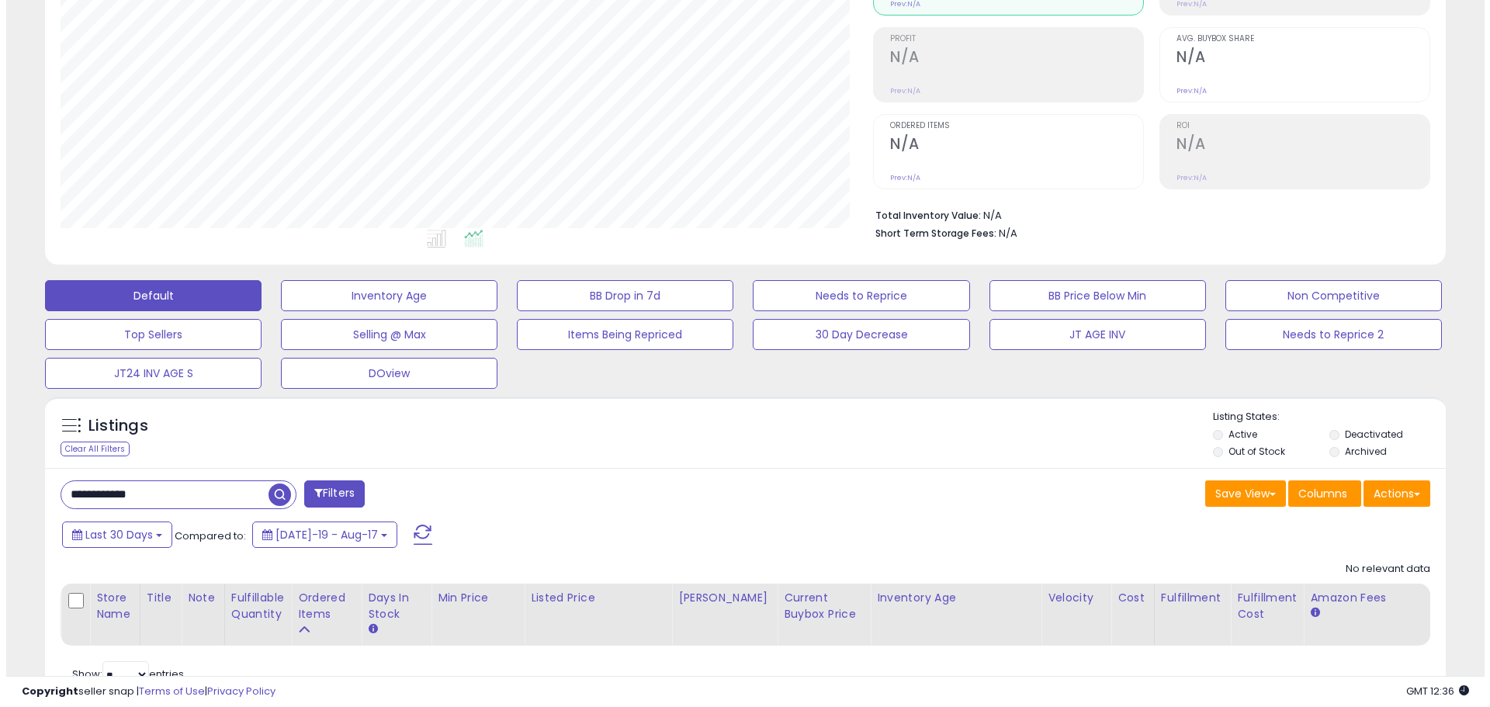
scroll to position [233, 0]
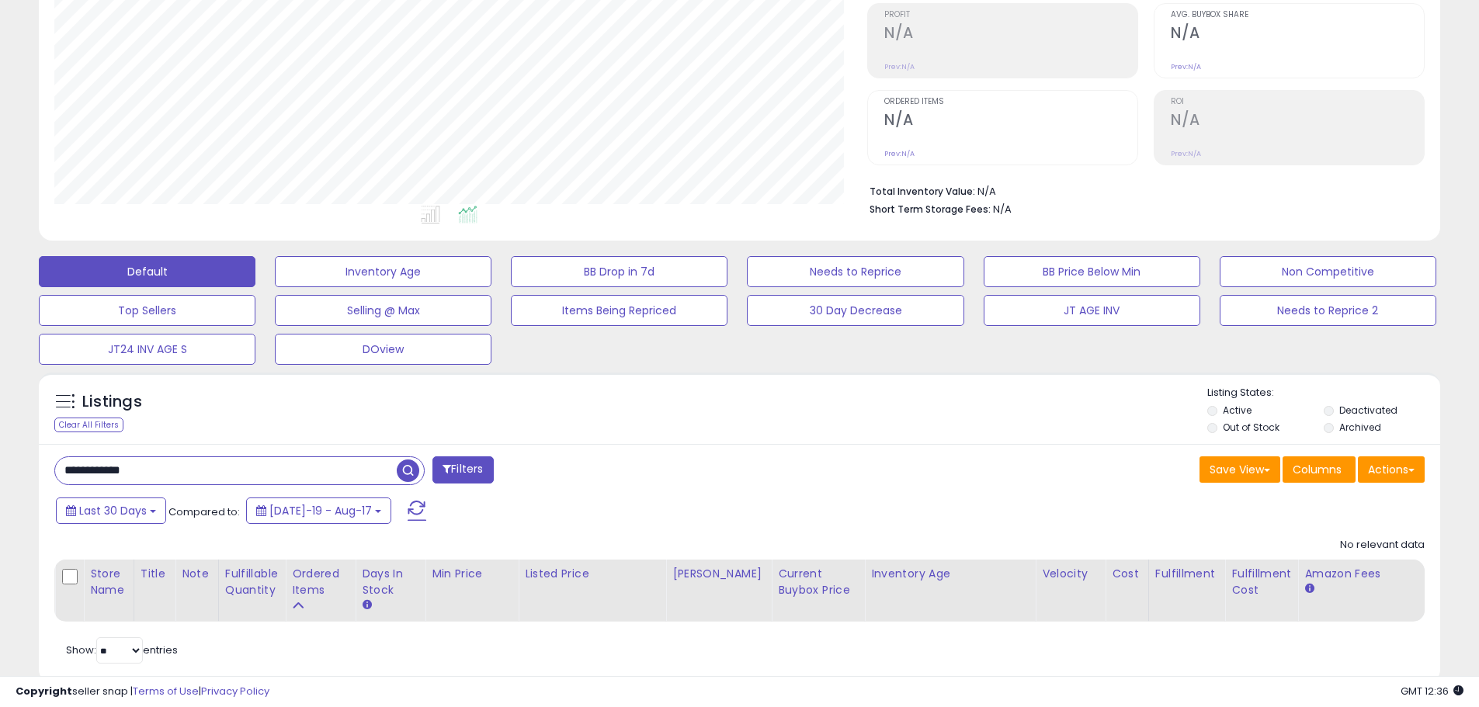
click at [116, 468] on input "**********" at bounding box center [226, 470] width 342 height 27
paste input "text"
click at [413, 480] on span "button" at bounding box center [408, 471] width 23 height 23
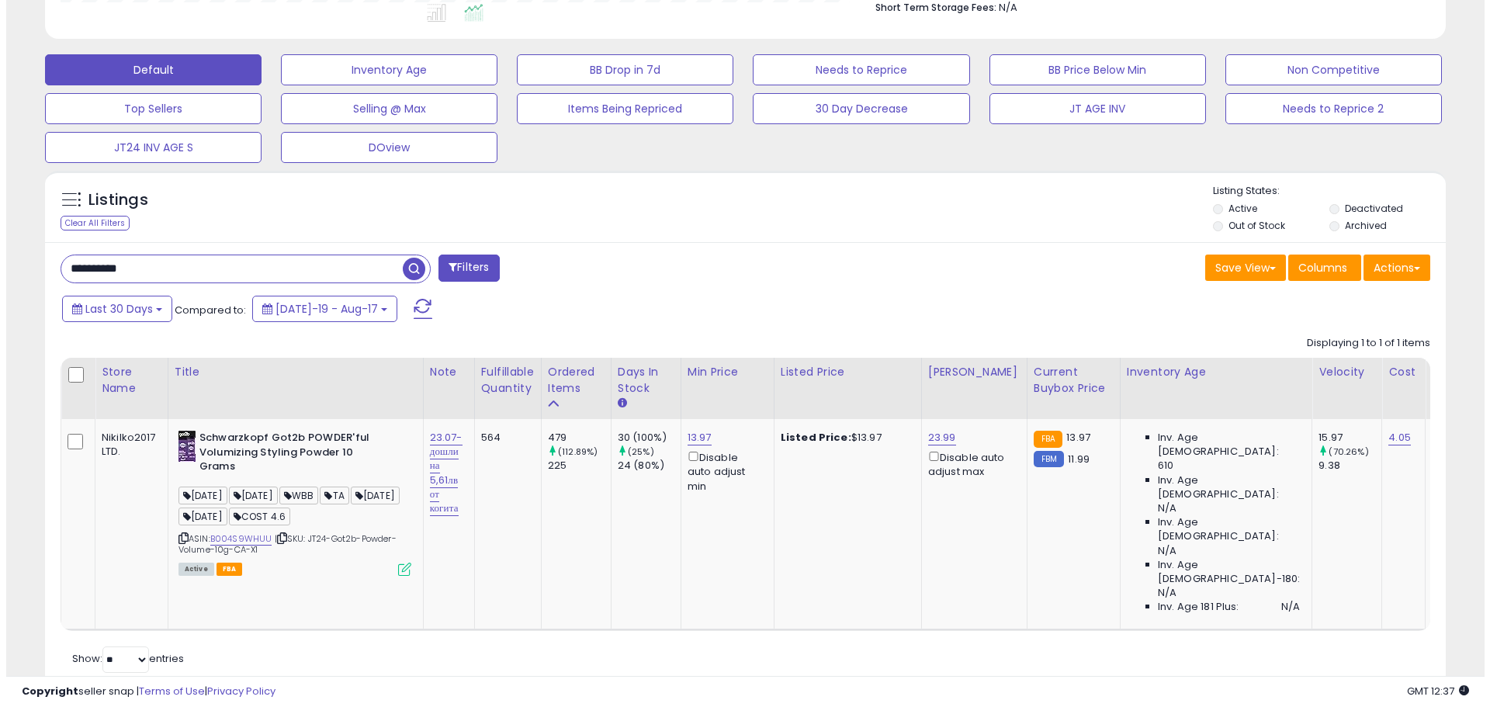
scroll to position [445, 0]
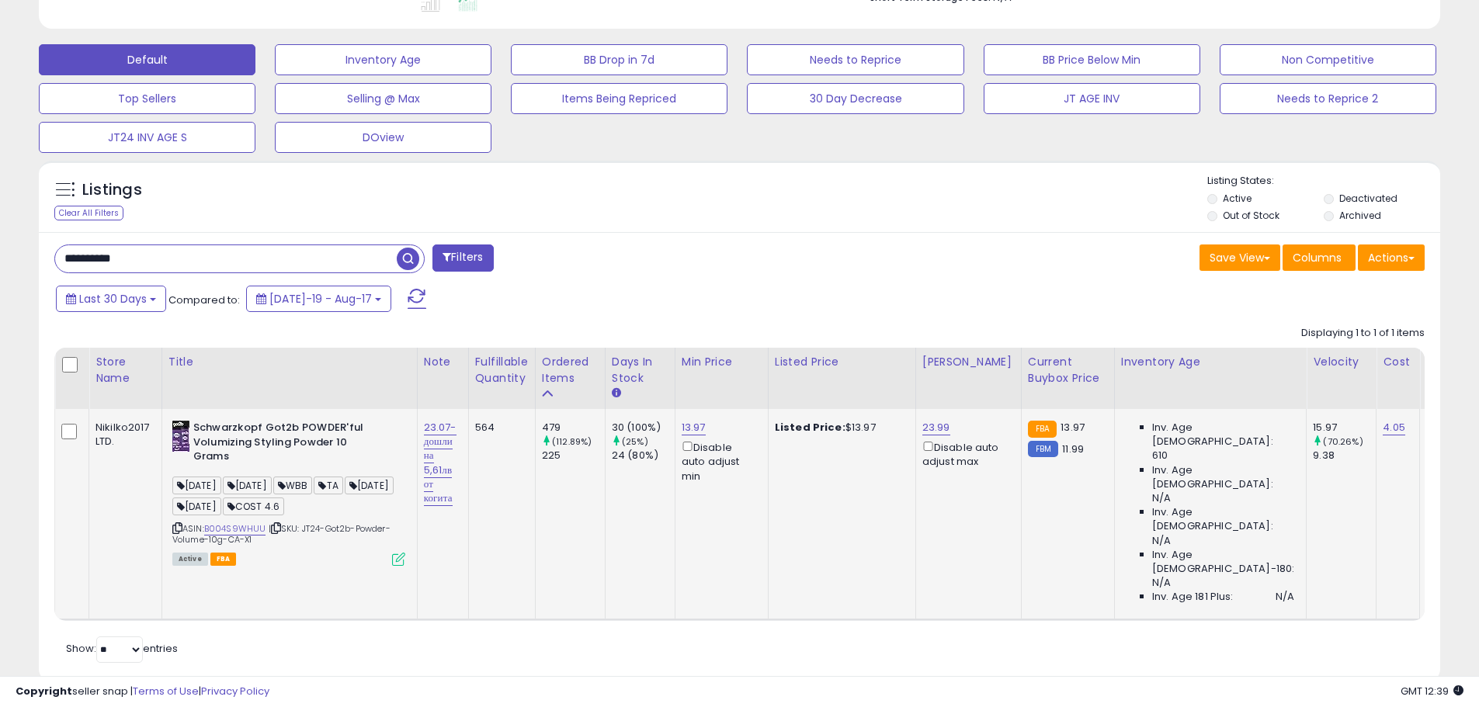
click at [400, 567] on td "Schwarzkopf Got2b POWDER'ful Volumizing Styling Powder 10 Grams [DATE] [DATE] W…" at bounding box center [288, 514] width 255 height 210
click at [394, 560] on icon at bounding box center [398, 559] width 13 height 13
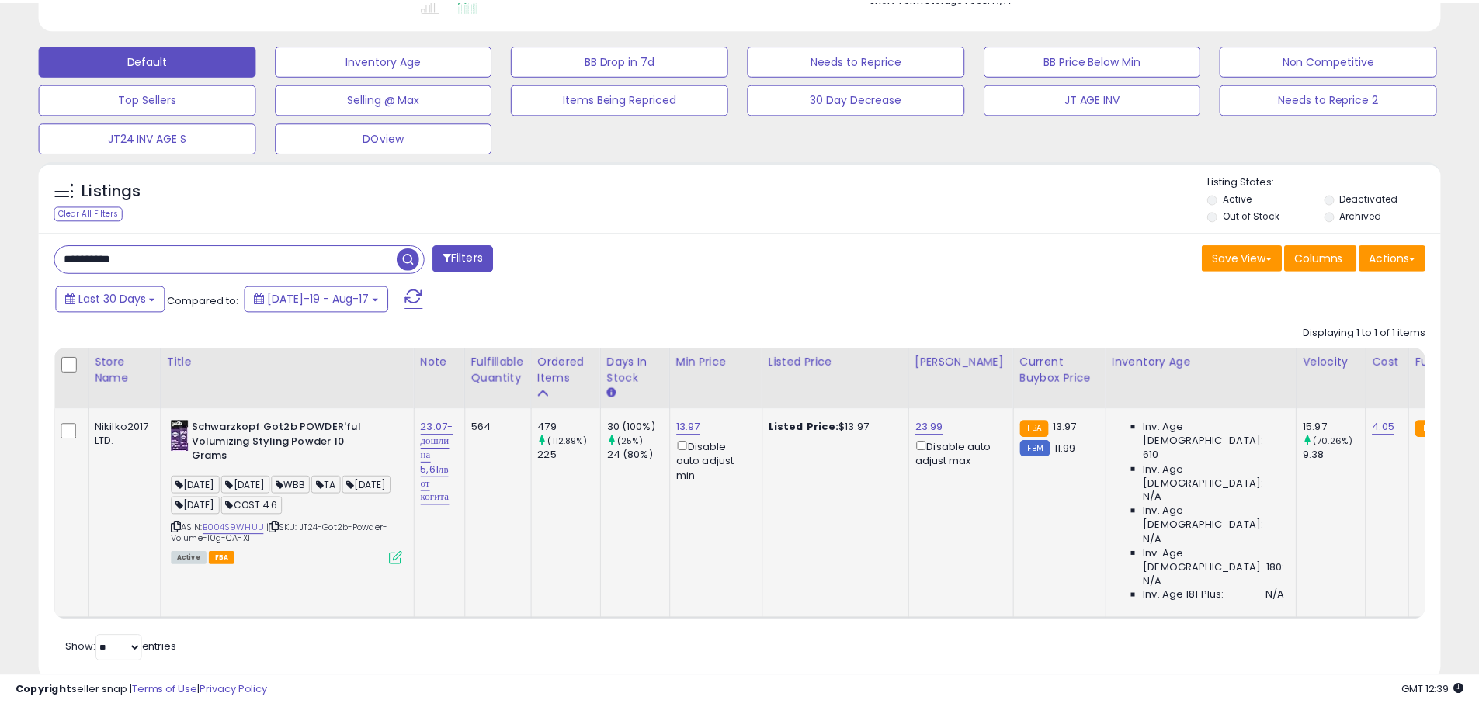
scroll to position [318, 820]
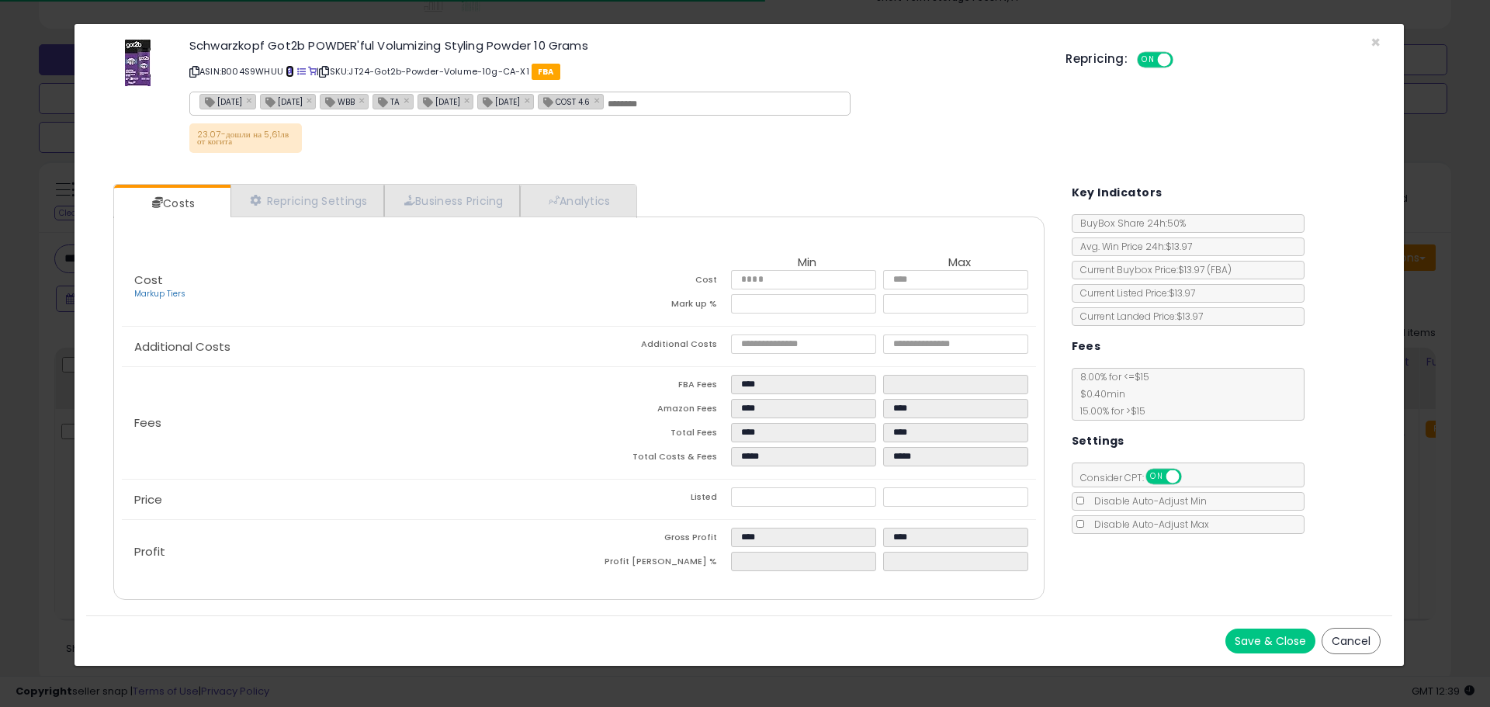
click at [290, 72] on span at bounding box center [290, 72] width 9 height 9
click at [1371, 43] on span "×" at bounding box center [1376, 42] width 10 height 23
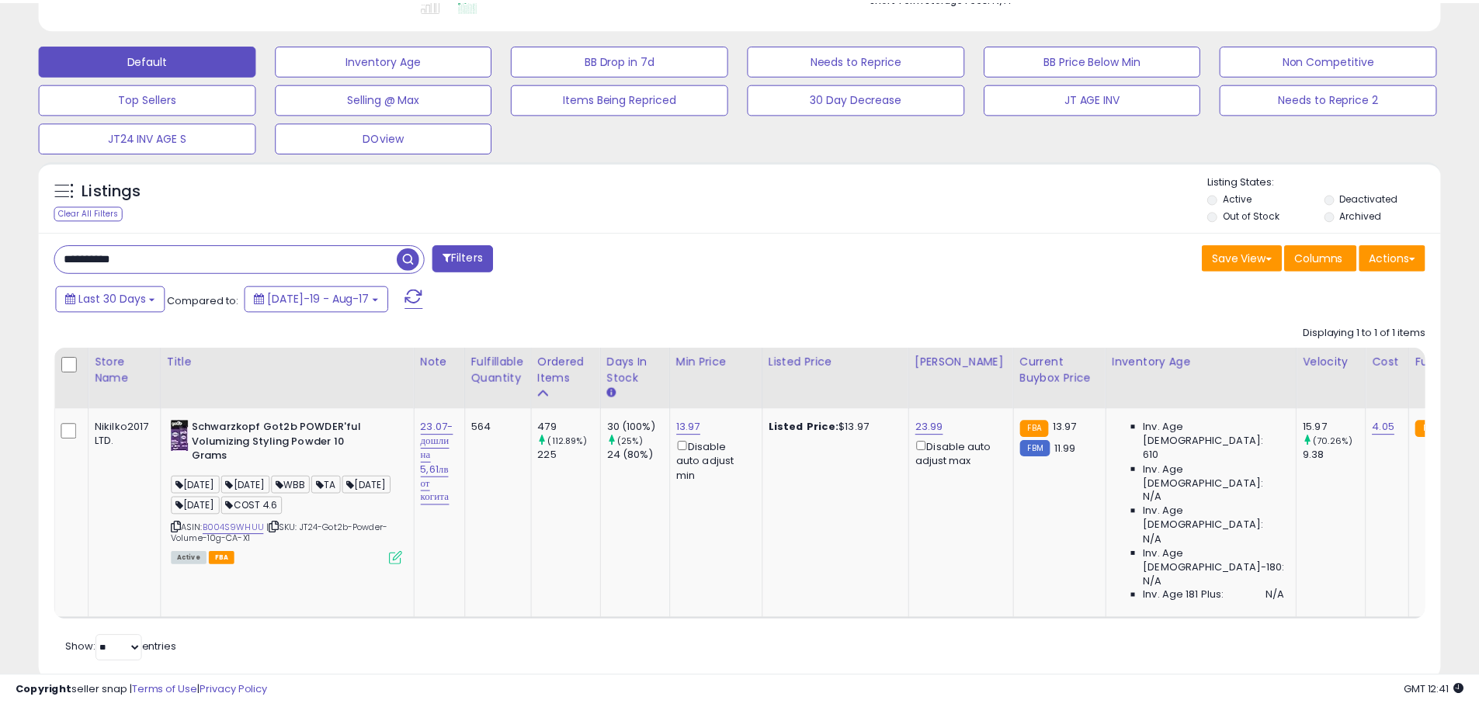
scroll to position [775870, 775375]
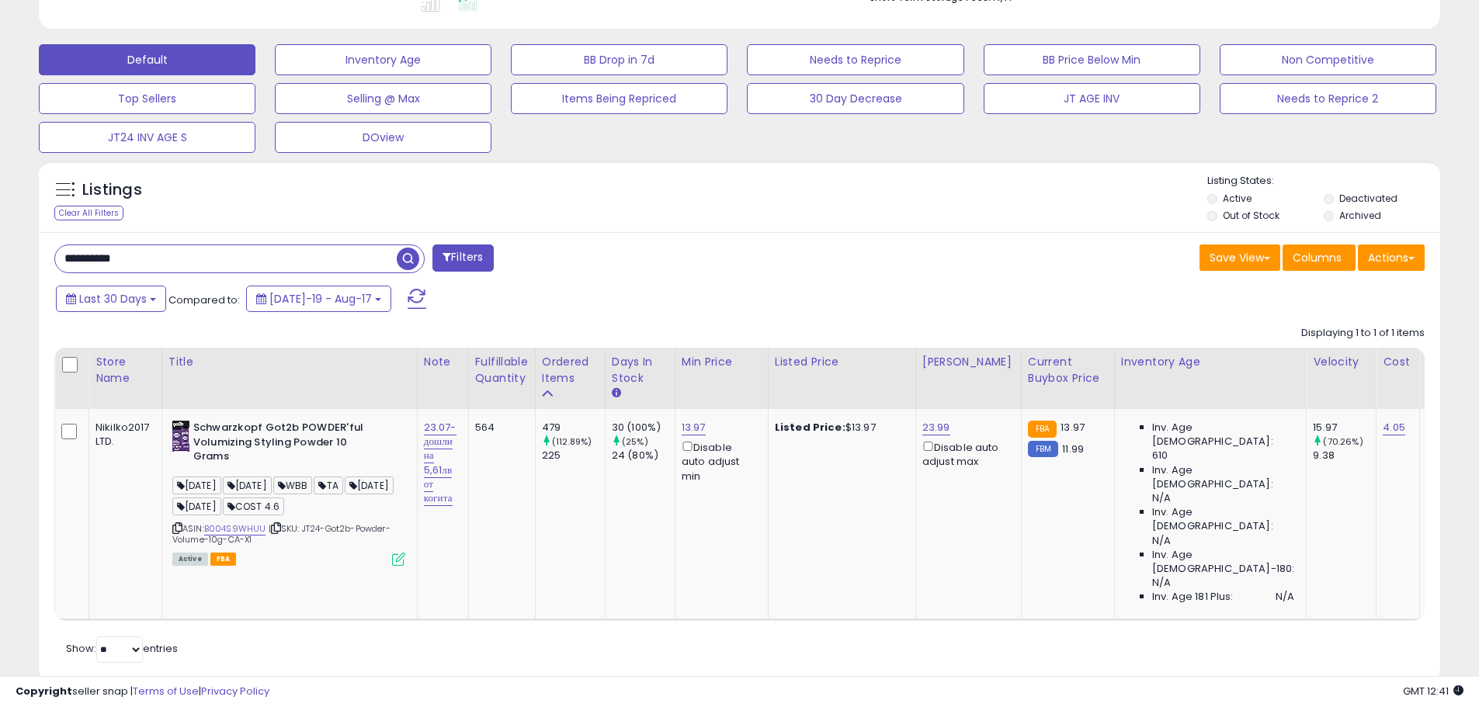
click at [127, 260] on input "**********" at bounding box center [226, 258] width 342 height 27
paste input "text"
click at [399, 259] on span "button" at bounding box center [408, 259] width 23 height 23
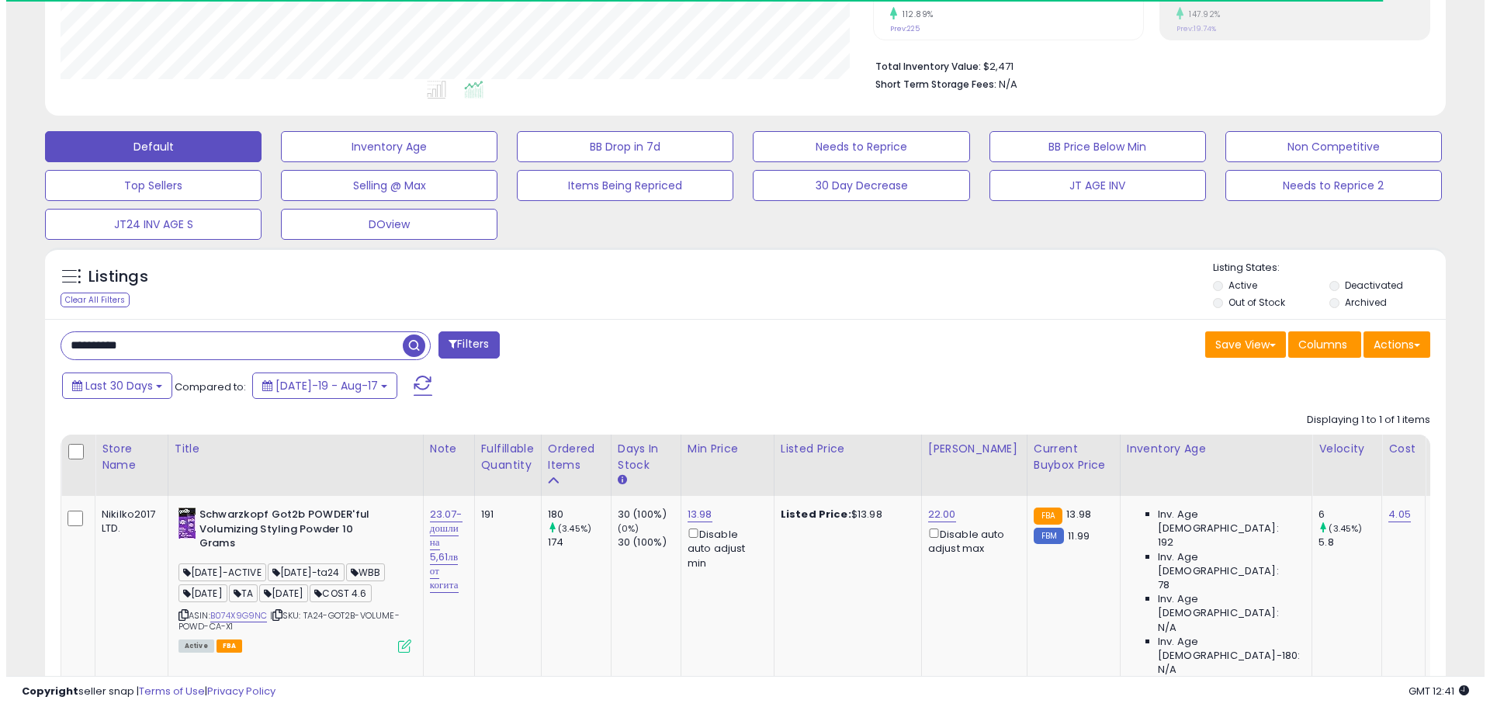
scroll to position [445, 0]
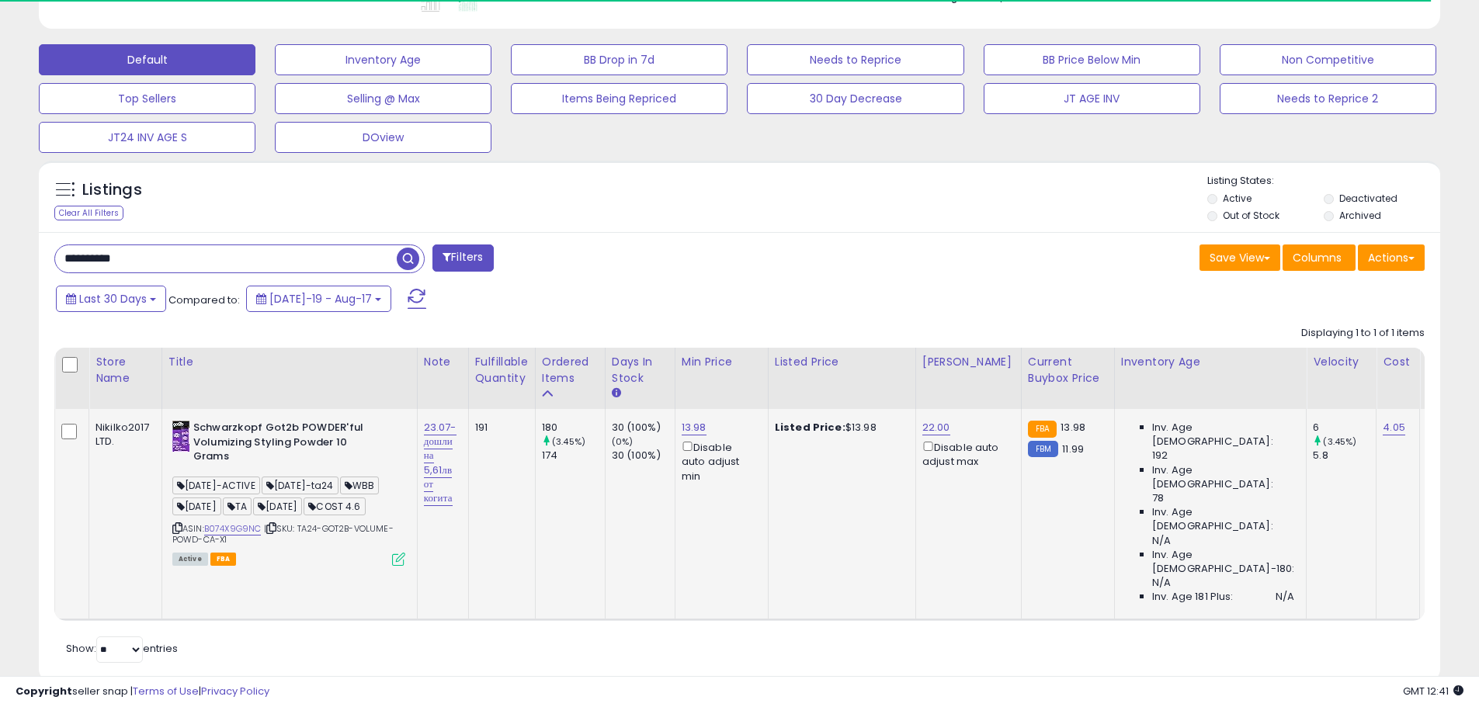
click at [393, 555] on icon at bounding box center [398, 559] width 13 height 13
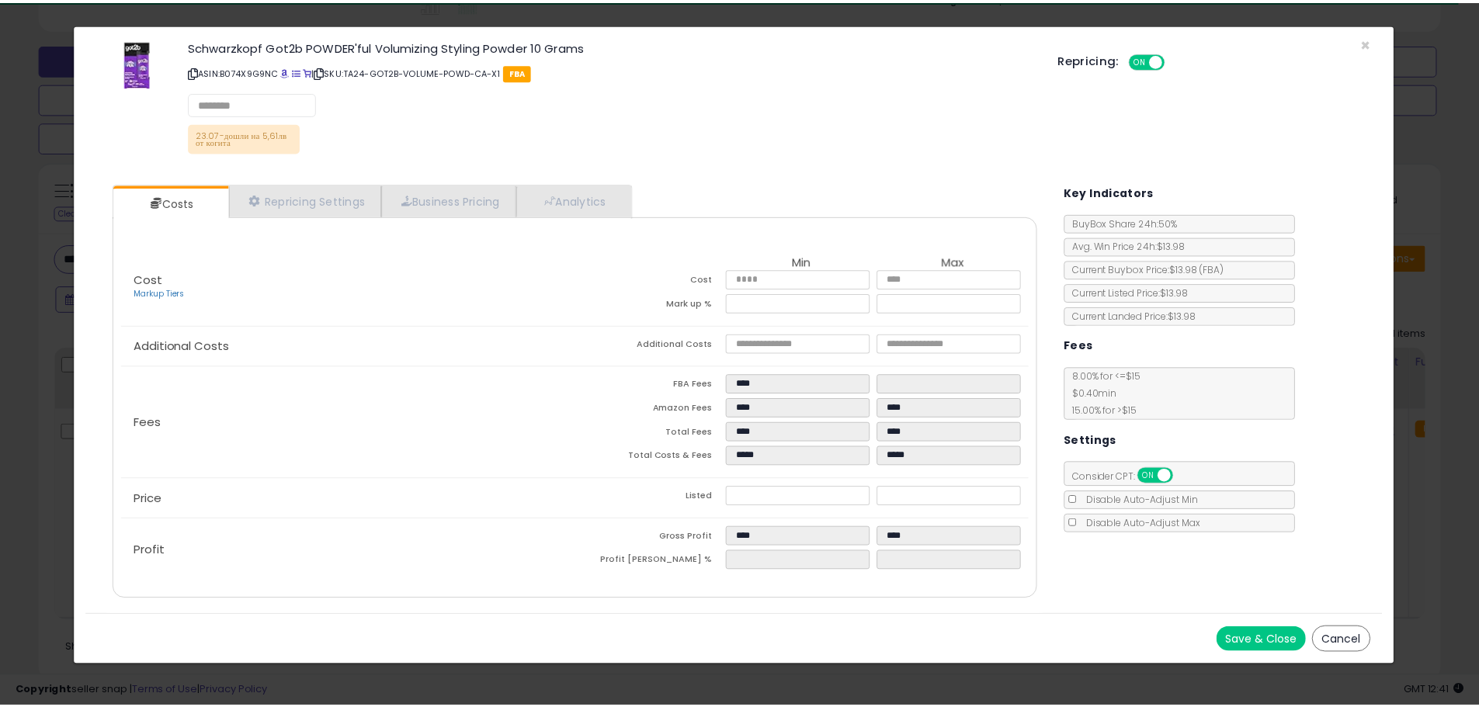
scroll to position [318, 820]
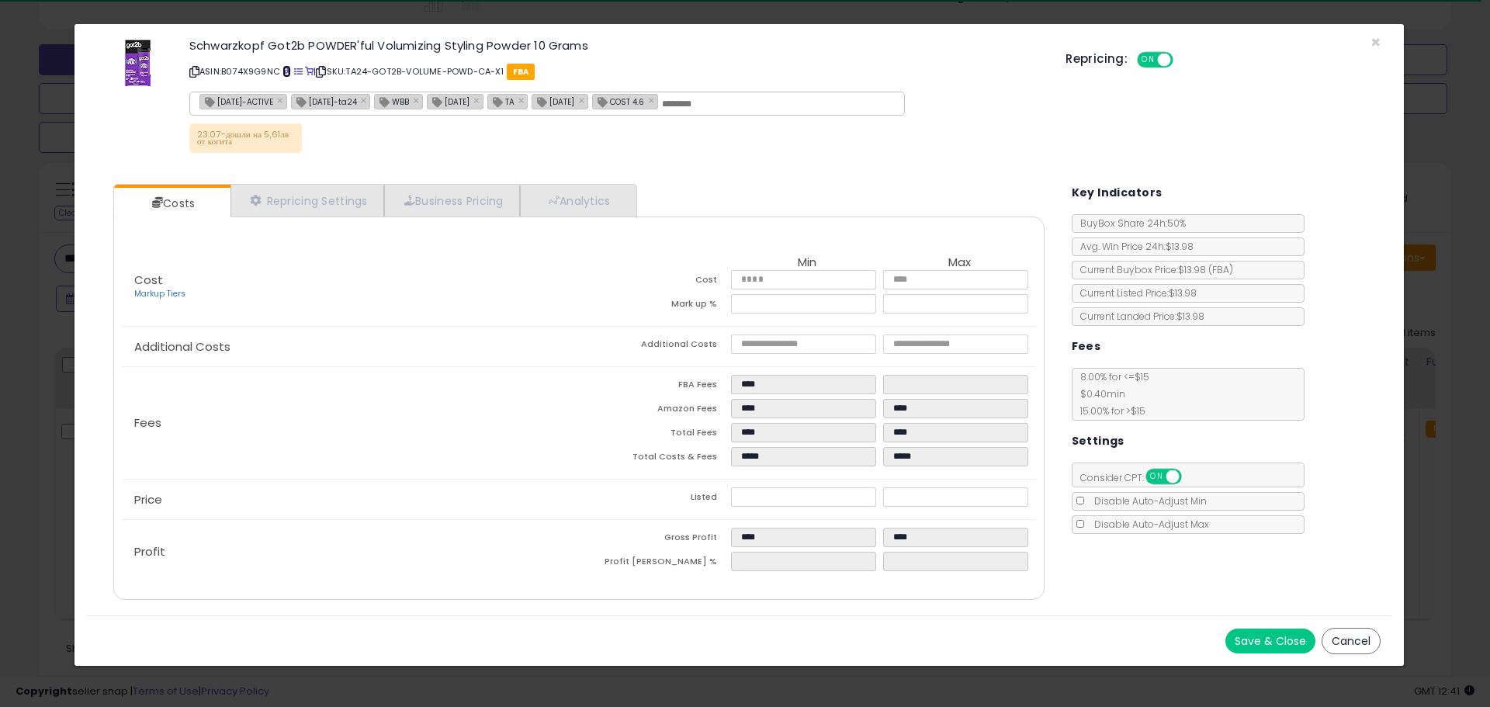
click at [290, 68] on span at bounding box center [287, 72] width 9 height 9
click at [1367, 39] on div "Schwarzkopf Got2b POWDER'ful Volumizing Styling Powder 10 Grams ASIN: B074X9G9N…" at bounding box center [739, 98] width 1306 height 125
click at [1381, 43] on div "Schwarzkopf Got2b POWDER'ful Volumizing Styling Powder 10 Grams ASIN: B074X9G9N…" at bounding box center [739, 98] width 1306 height 125
click at [1374, 43] on span "×" at bounding box center [1376, 42] width 10 height 23
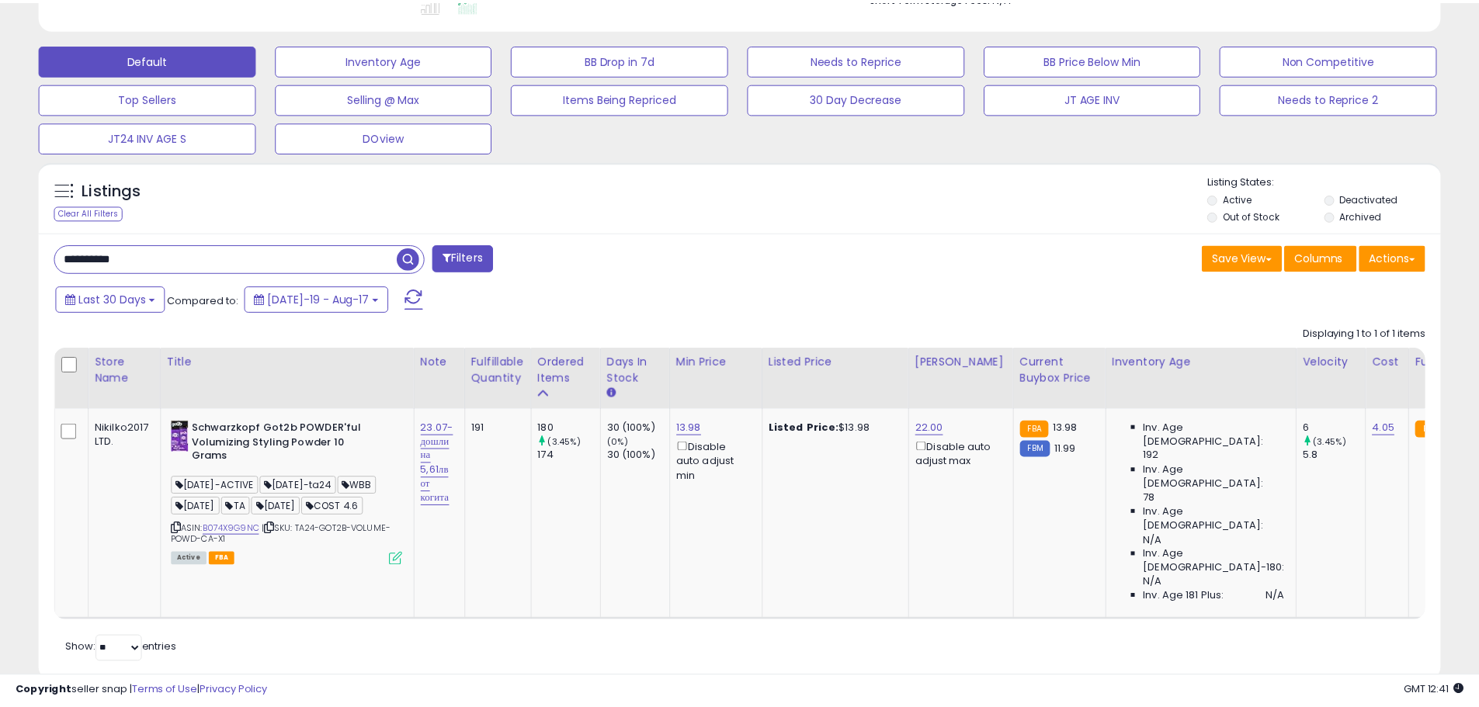
scroll to position [775870, 775375]
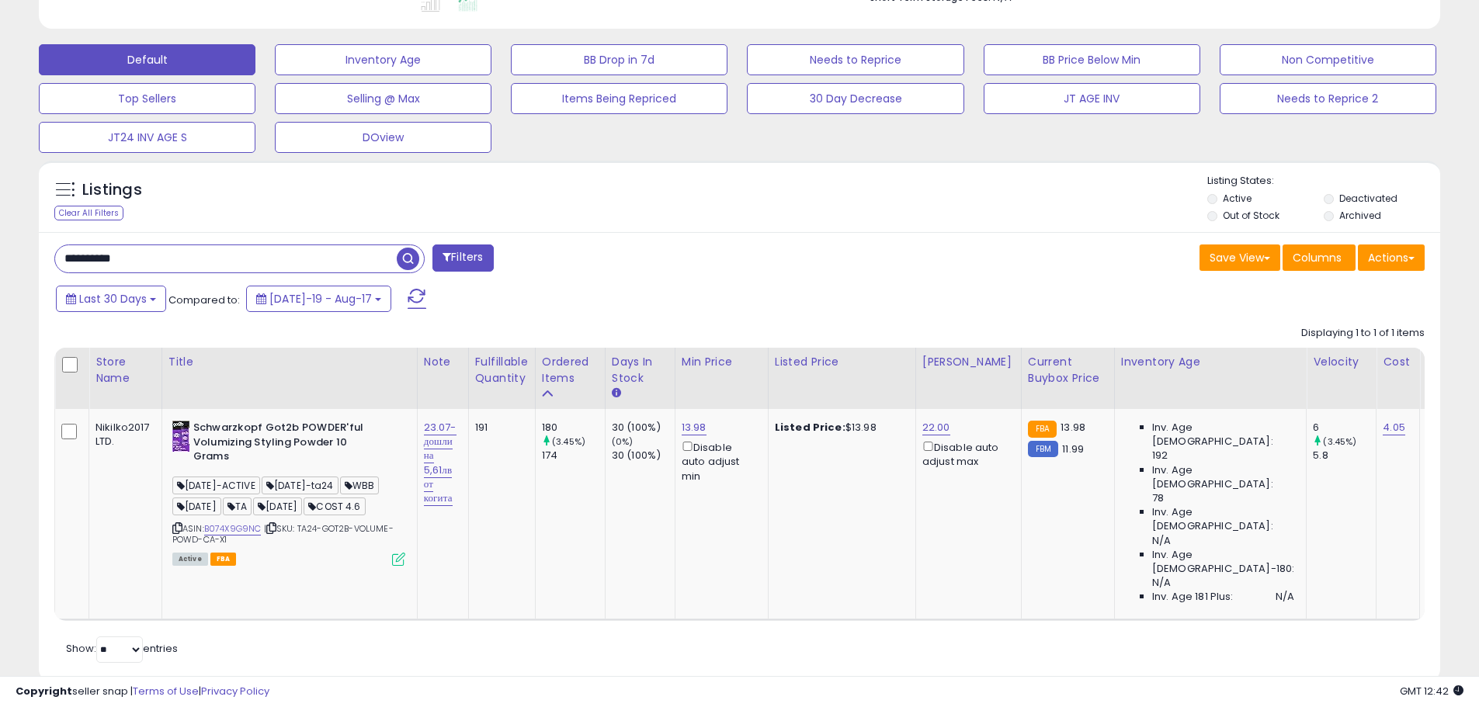
click at [109, 255] on input "**********" at bounding box center [226, 258] width 342 height 27
paste input "text"
click at [414, 255] on span "button" at bounding box center [408, 259] width 23 height 23
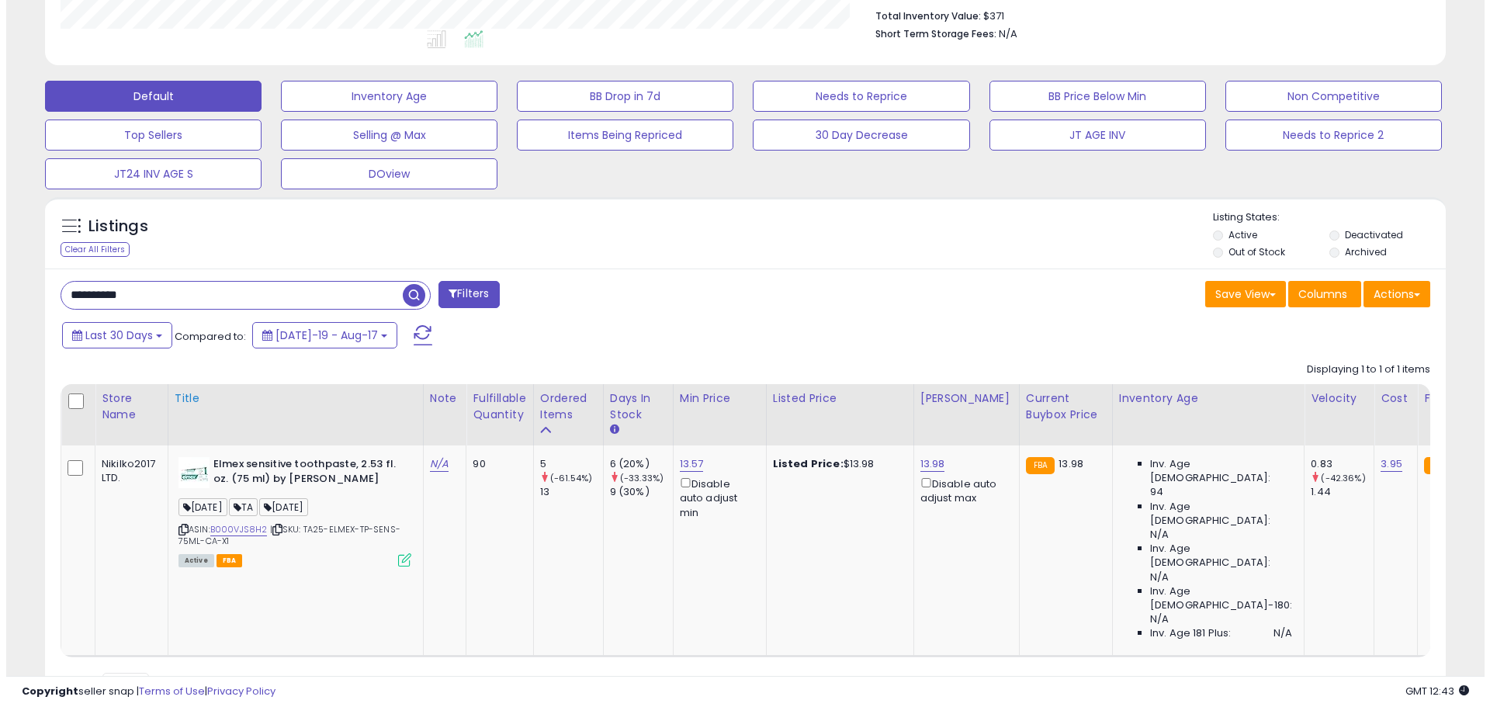
scroll to position [409, 0]
click at [395, 563] on icon at bounding box center [398, 559] width 13 height 13
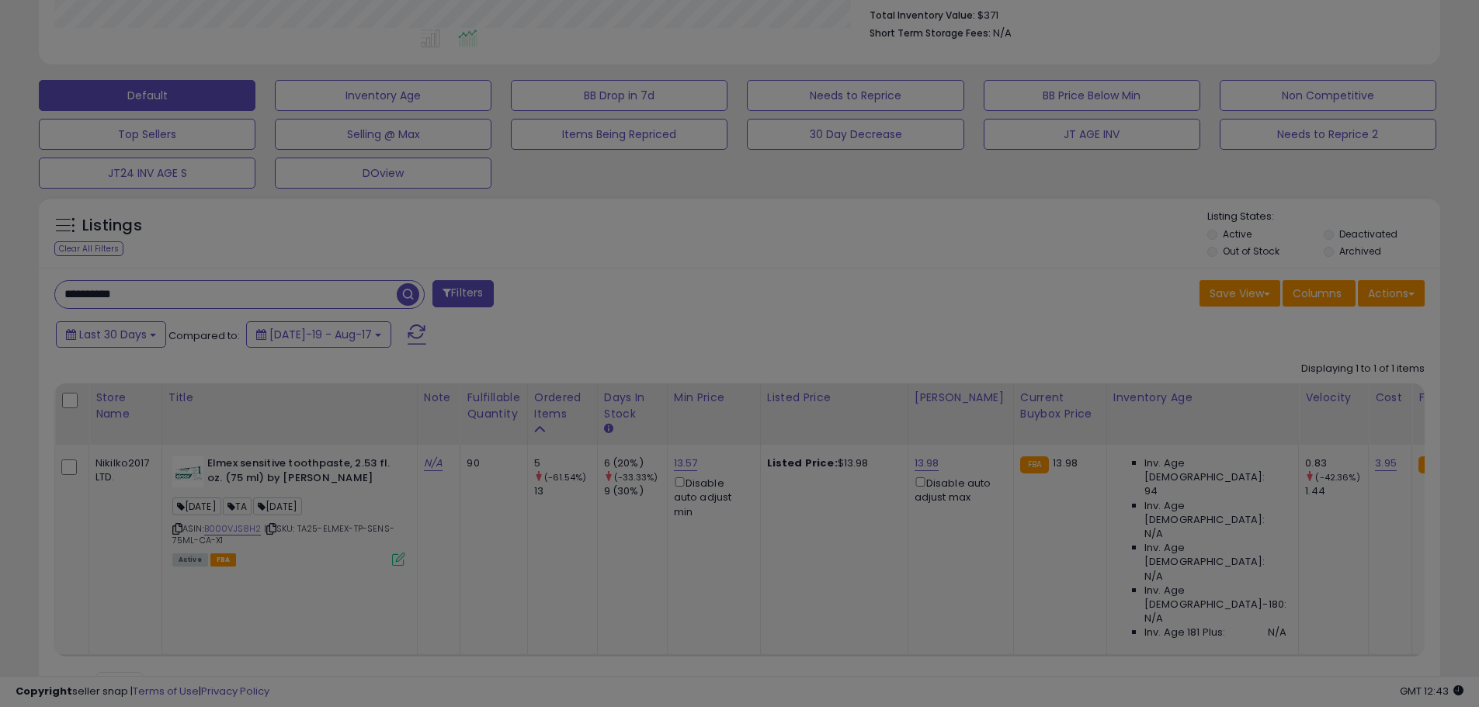
scroll to position [318, 820]
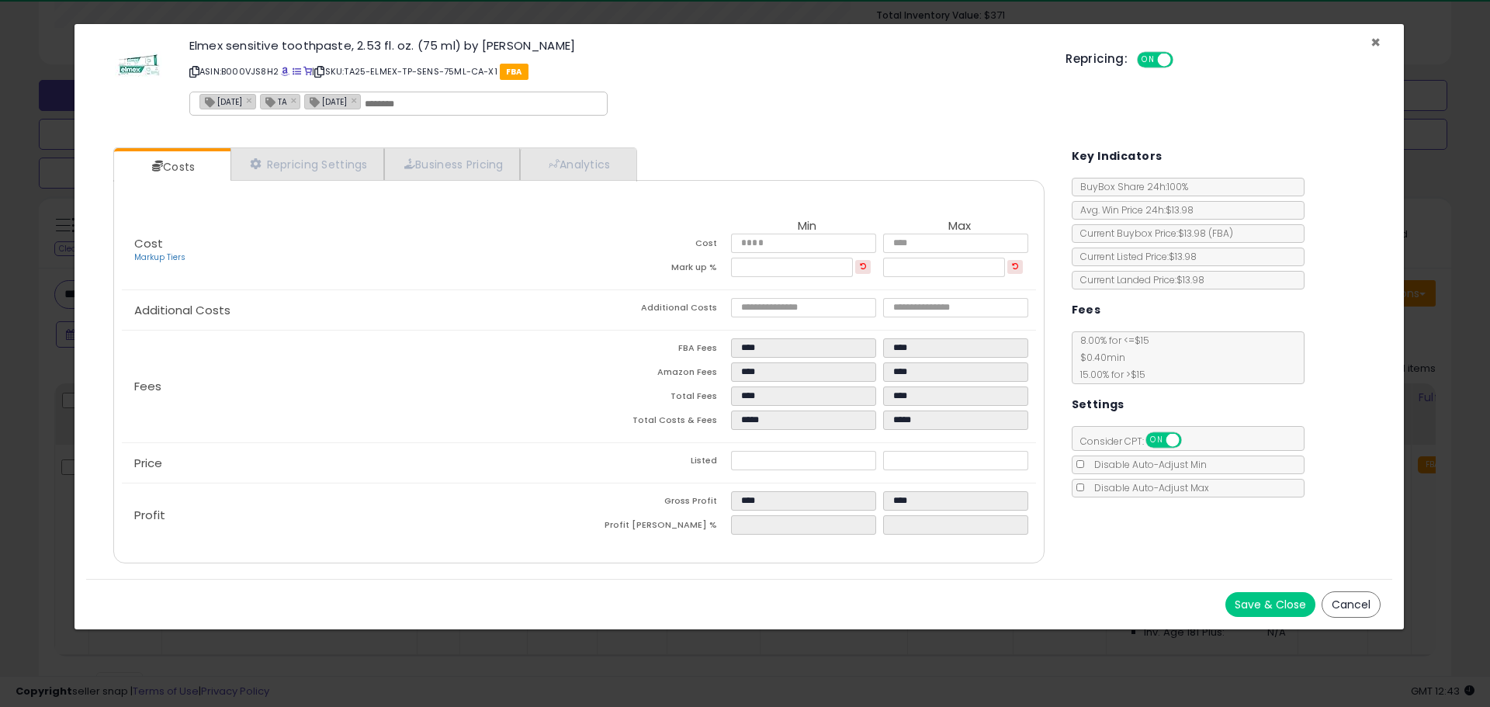
drag, startPoint x: 1379, startPoint y: 39, endPoint x: 1424, endPoint y: 63, distance: 51.0
click at [1379, 40] on span "×" at bounding box center [1376, 42] width 10 height 23
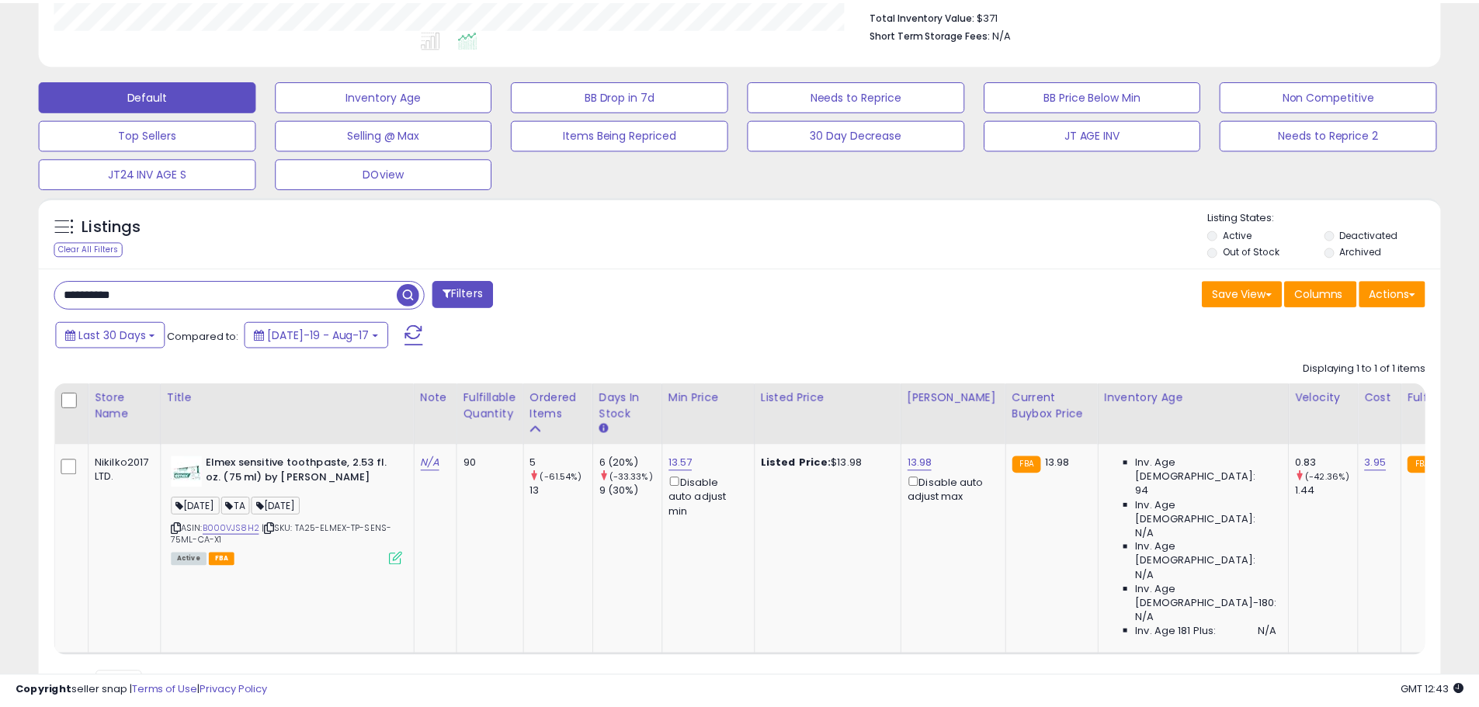
scroll to position [775870, 775375]
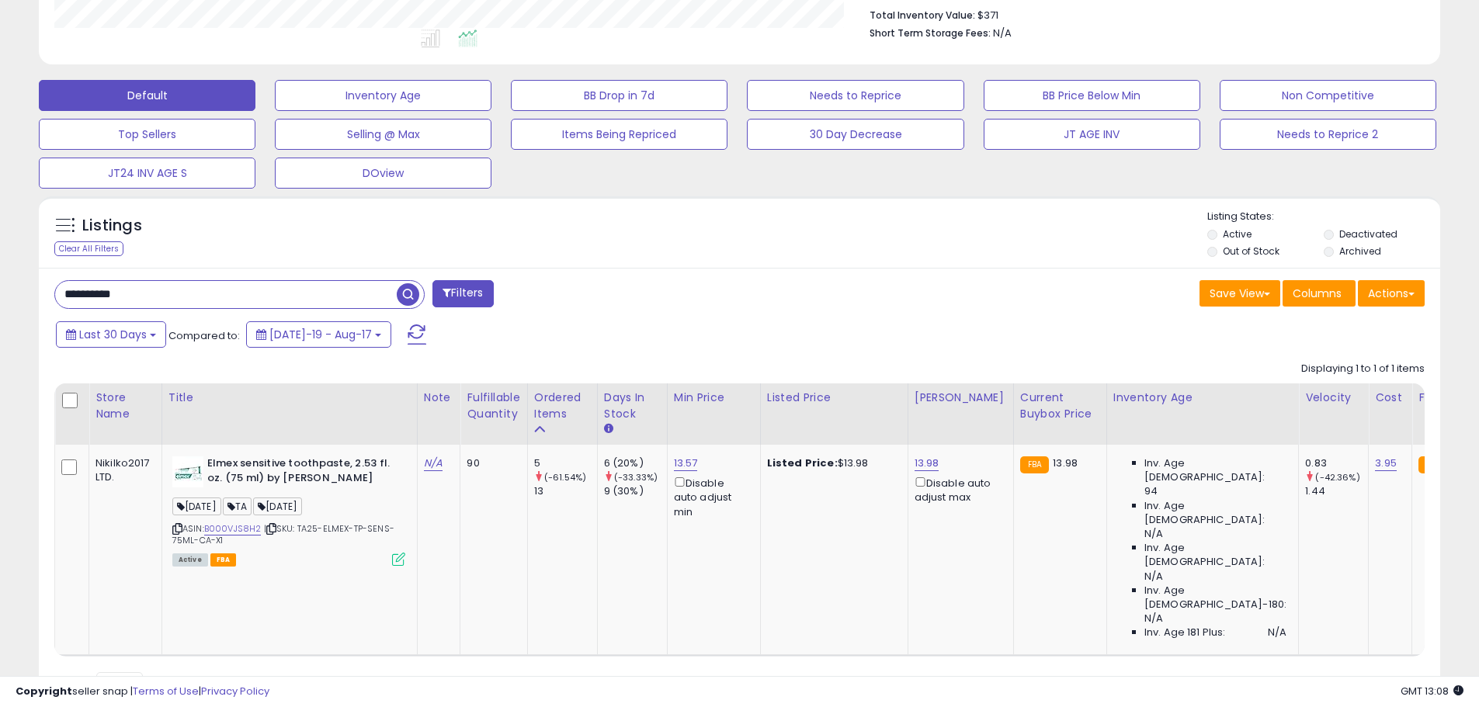
click at [95, 293] on input "**********" at bounding box center [226, 294] width 342 height 27
paste input "text"
click at [397, 290] on input "**********" at bounding box center [226, 294] width 342 height 27
click at [411, 298] on span "button" at bounding box center [408, 294] width 23 height 23
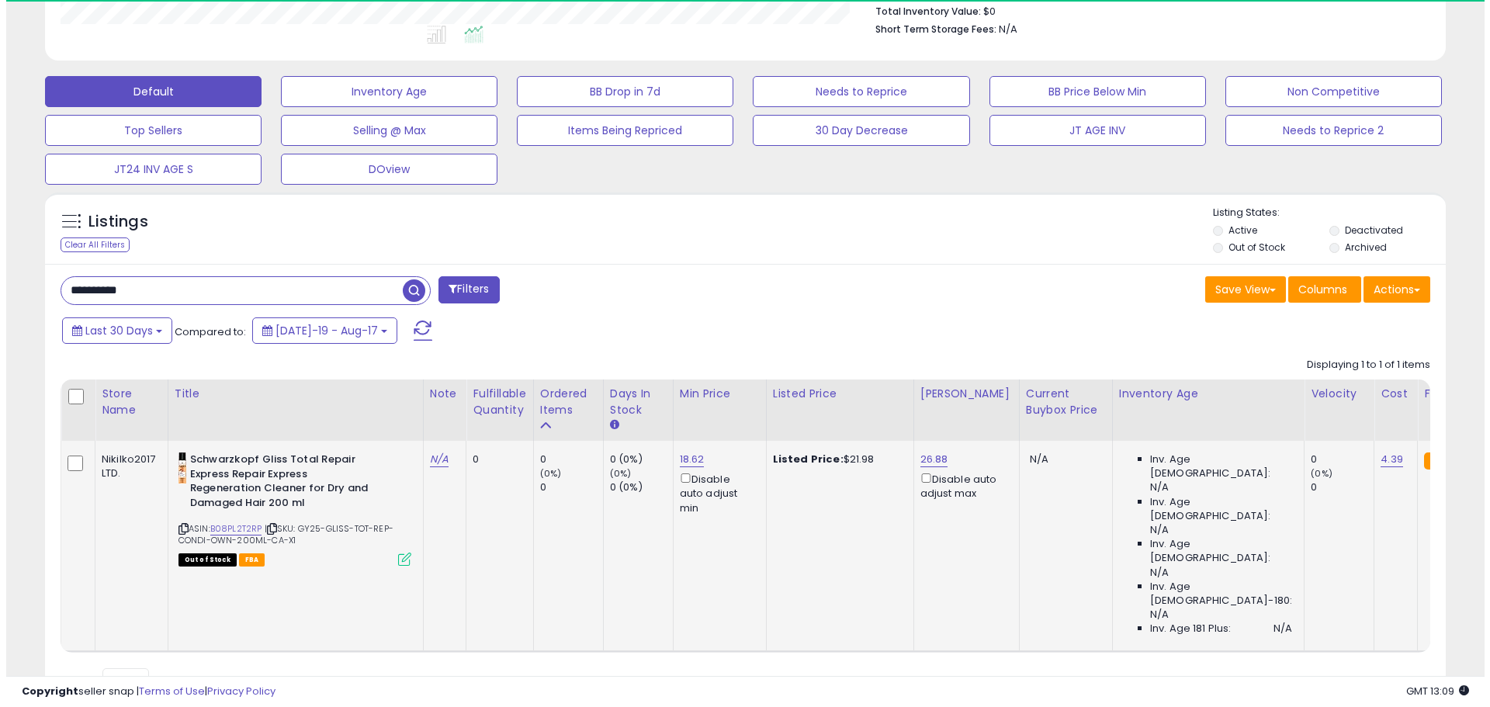
scroll to position [318, 813]
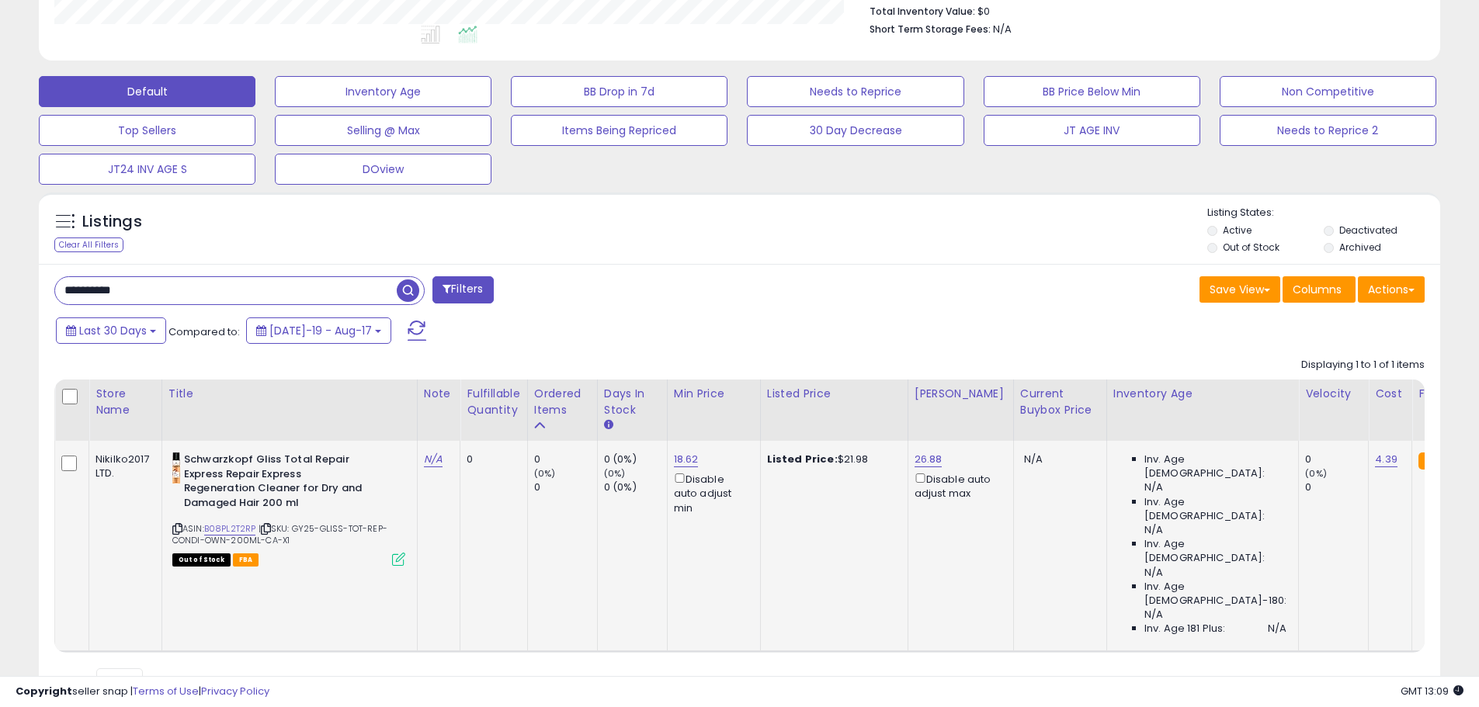
click at [404, 559] on icon at bounding box center [398, 559] width 13 height 13
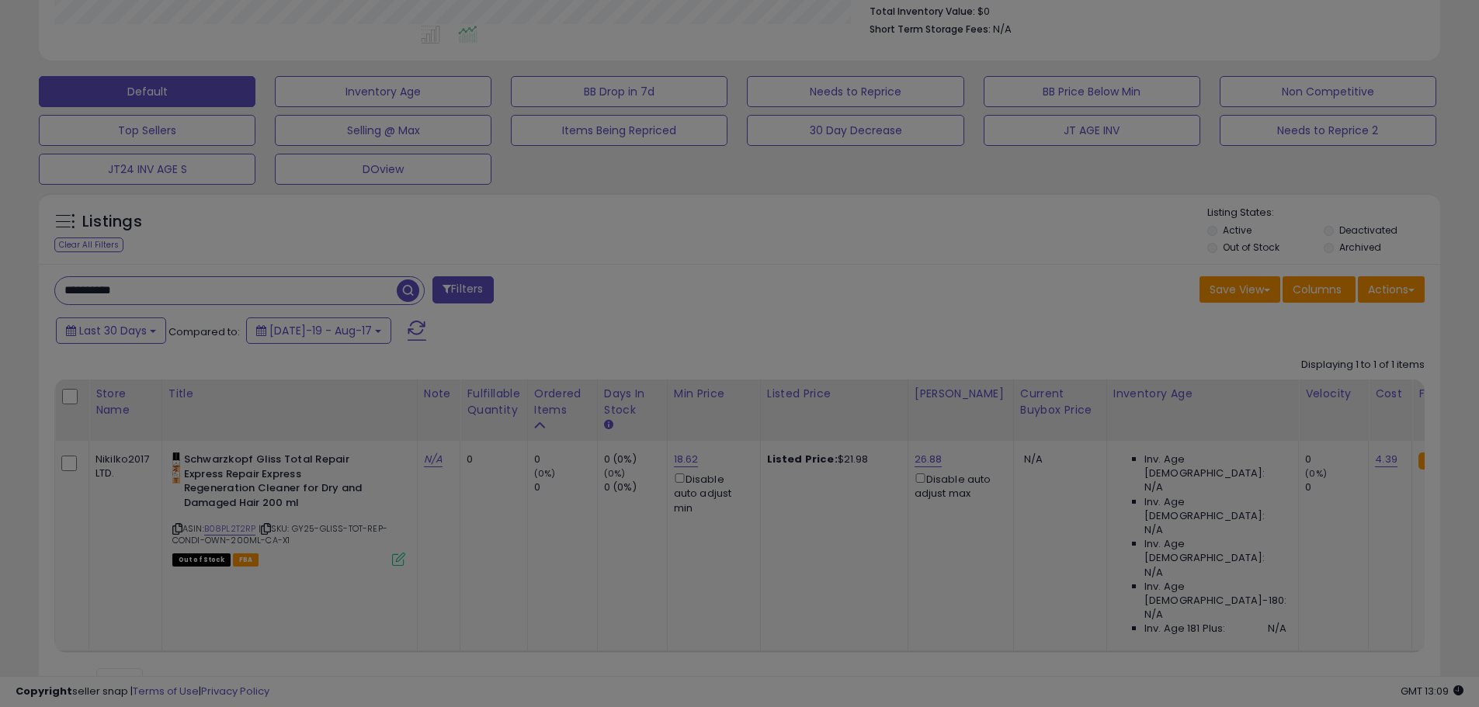
scroll to position [318, 820]
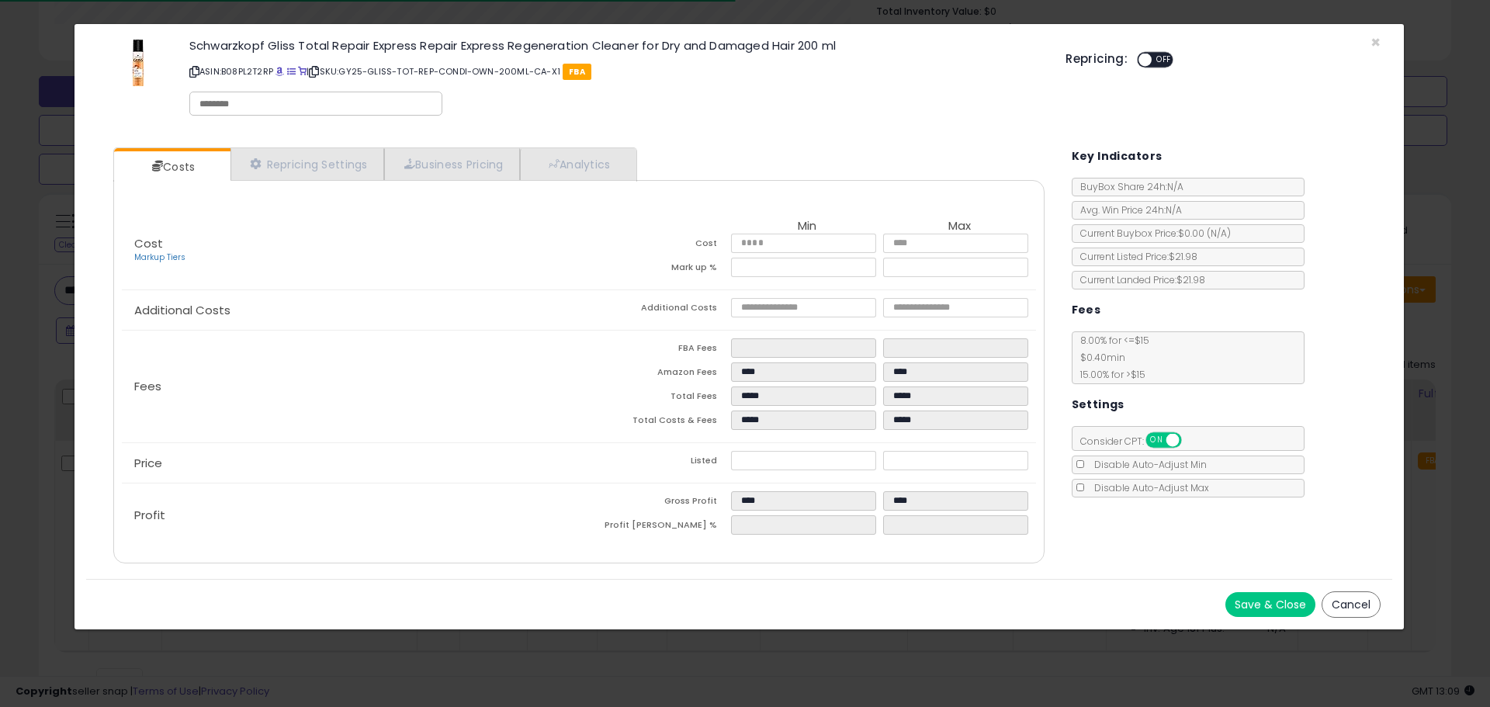
click at [289, 74] on p "ASIN: B08PL2T2RP | SKU: GY25-GLISS-TOT-REP-CONDI-OWN-200ML-CA-X1 FBA" at bounding box center [615, 71] width 853 height 25
click at [281, 67] on link at bounding box center [280, 71] width 9 height 12
click at [1382, 42] on div "Schwarzkopf Gliss Total Repair Express Repair Express Regeneration Cleaner for …" at bounding box center [739, 80] width 1306 height 88
click at [1382, 41] on div "Schwarzkopf Gliss Total Repair Express Repair Express Regeneration Cleaner for …" at bounding box center [739, 80] width 1306 height 88
click at [1371, 41] on span "×" at bounding box center [1376, 42] width 10 height 23
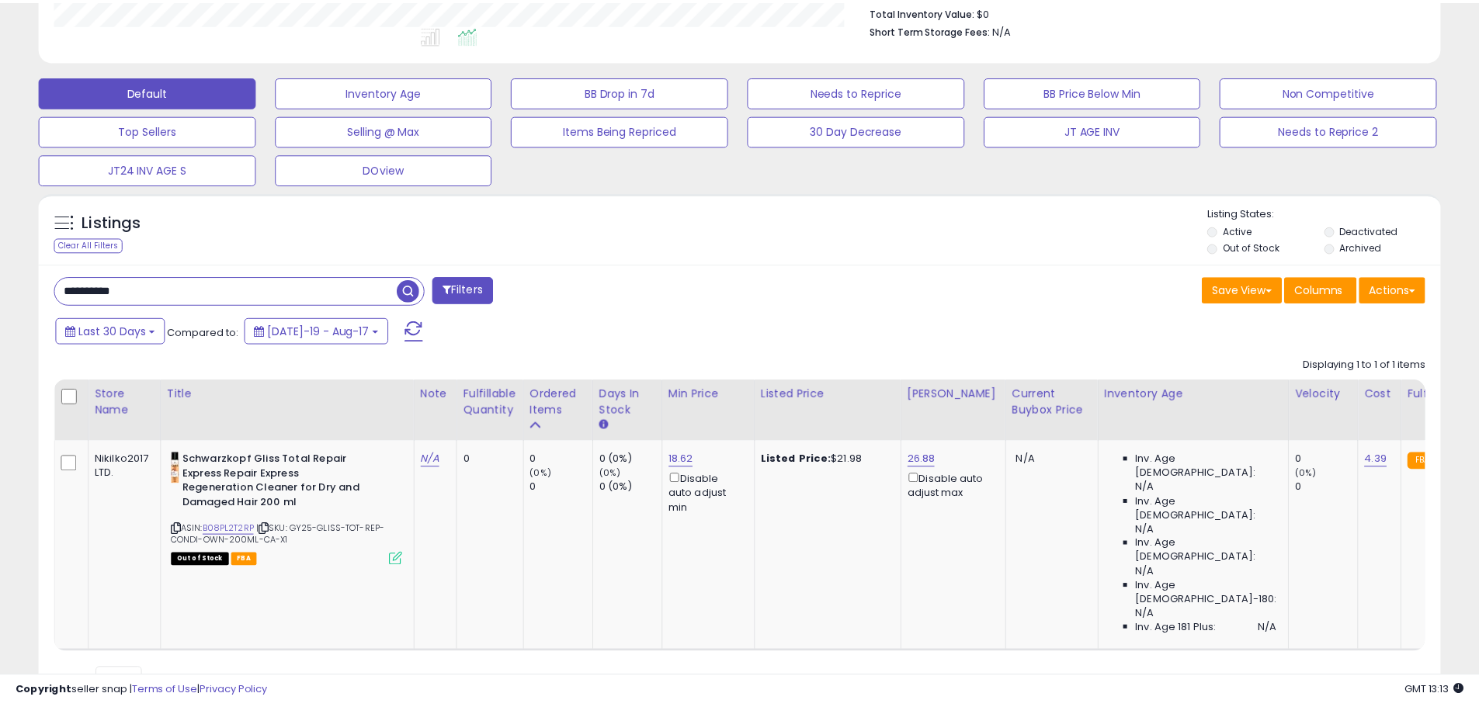
scroll to position [775870, 775375]
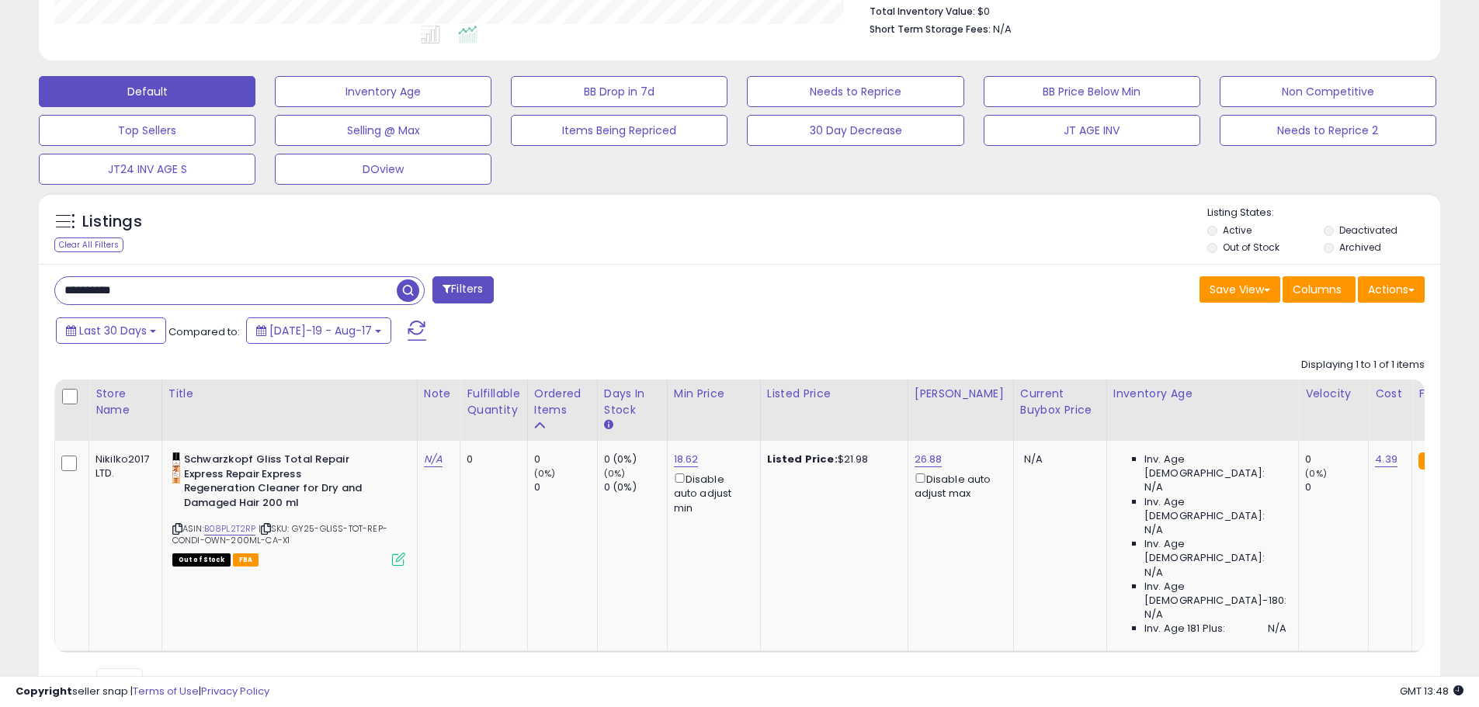
click at [108, 293] on input "**********" at bounding box center [226, 290] width 342 height 27
paste input "text"
click at [397, 293] on input "**********" at bounding box center [226, 290] width 342 height 27
click at [414, 292] on span "button" at bounding box center [408, 290] width 23 height 23
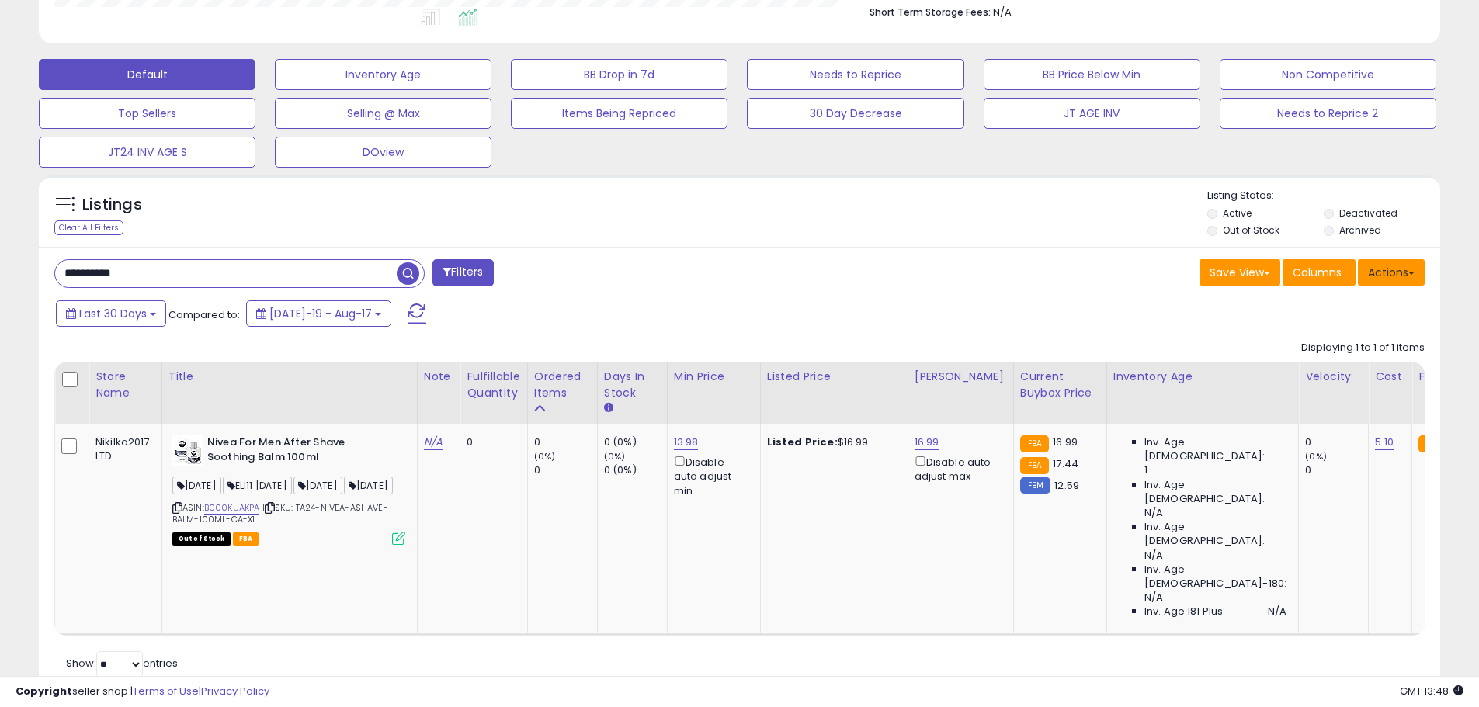
scroll to position [318, 813]
click at [116, 268] on input "**********" at bounding box center [226, 273] width 342 height 27
paste input "text"
type input "**********"
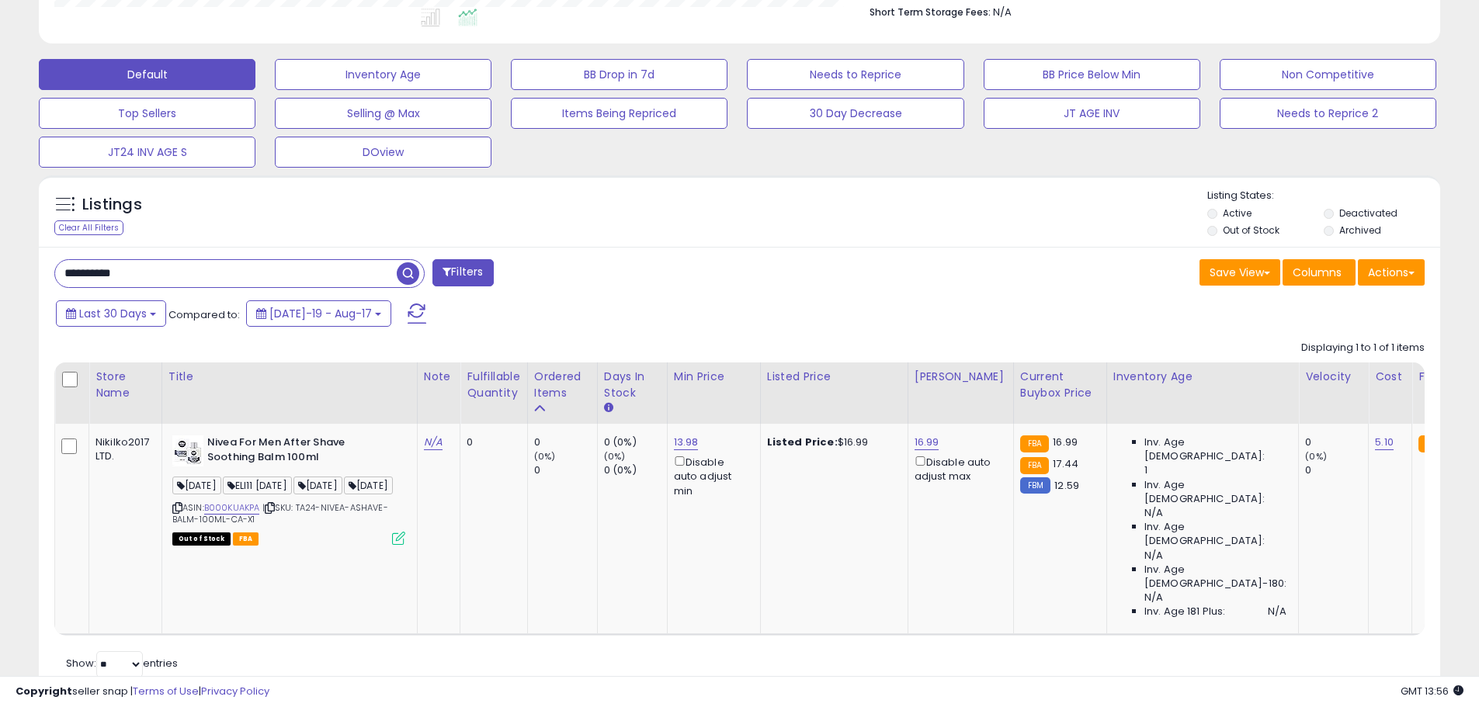
click at [415, 269] on span "button" at bounding box center [408, 273] width 23 height 23
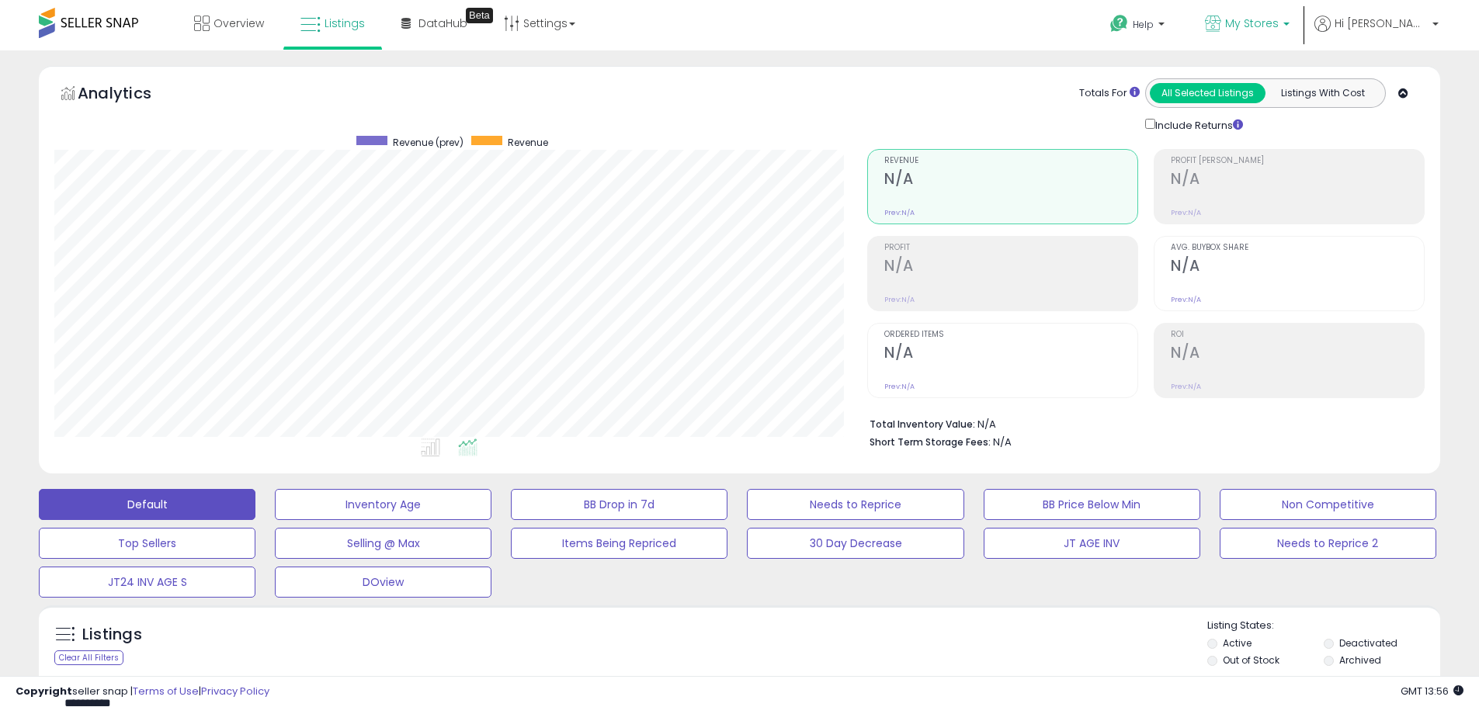
click at [1301, 2] on link "My Stores" at bounding box center [1247, 25] width 108 height 50
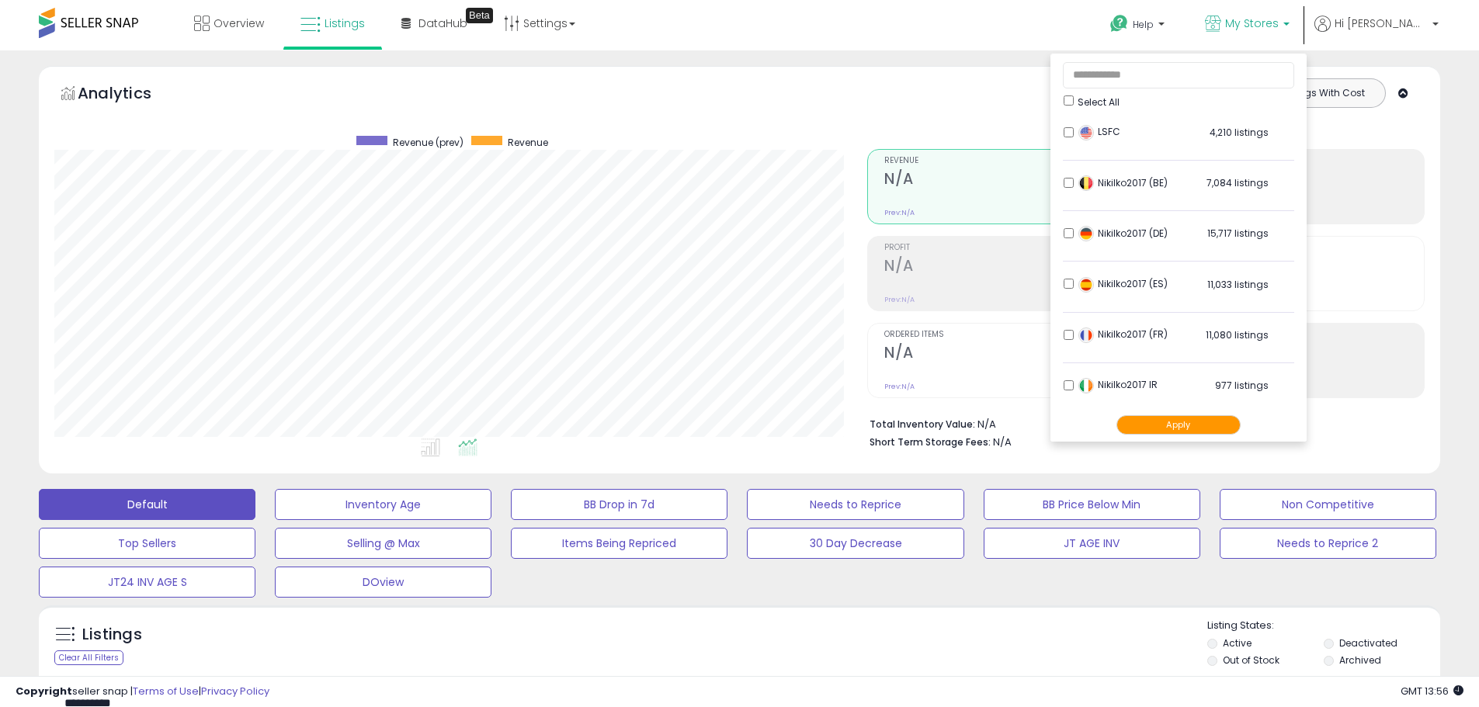
click at [1231, 423] on button "Apply" at bounding box center [1178, 424] width 124 height 19
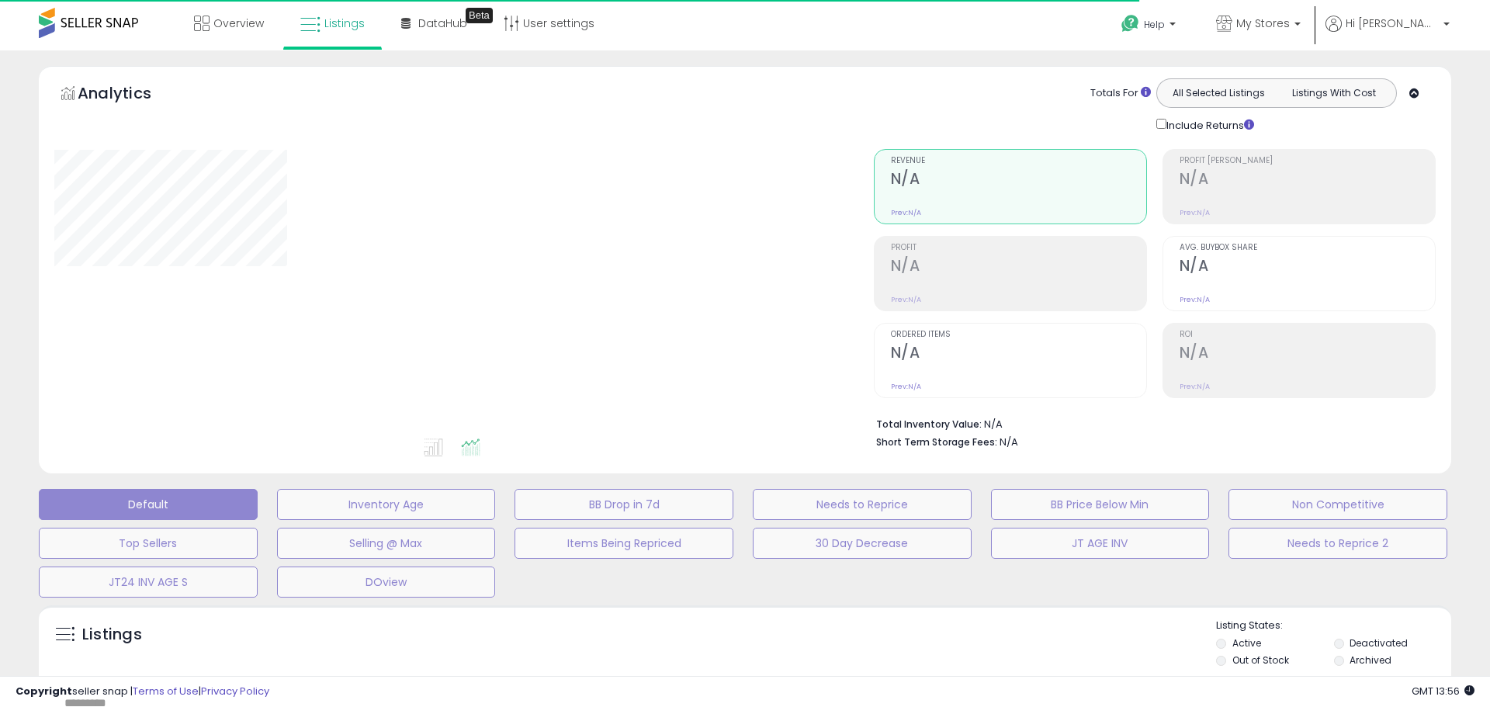
type input "**********"
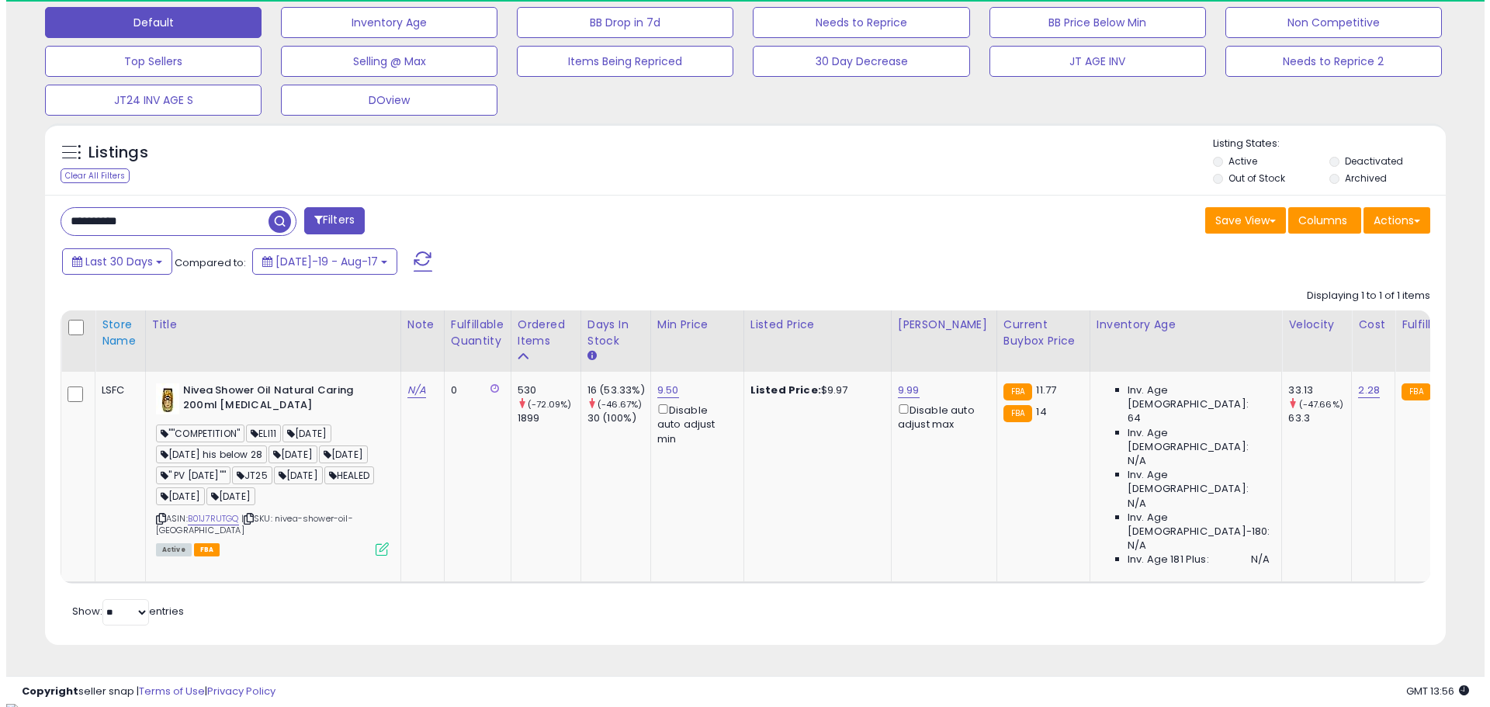
scroll to position [318, 813]
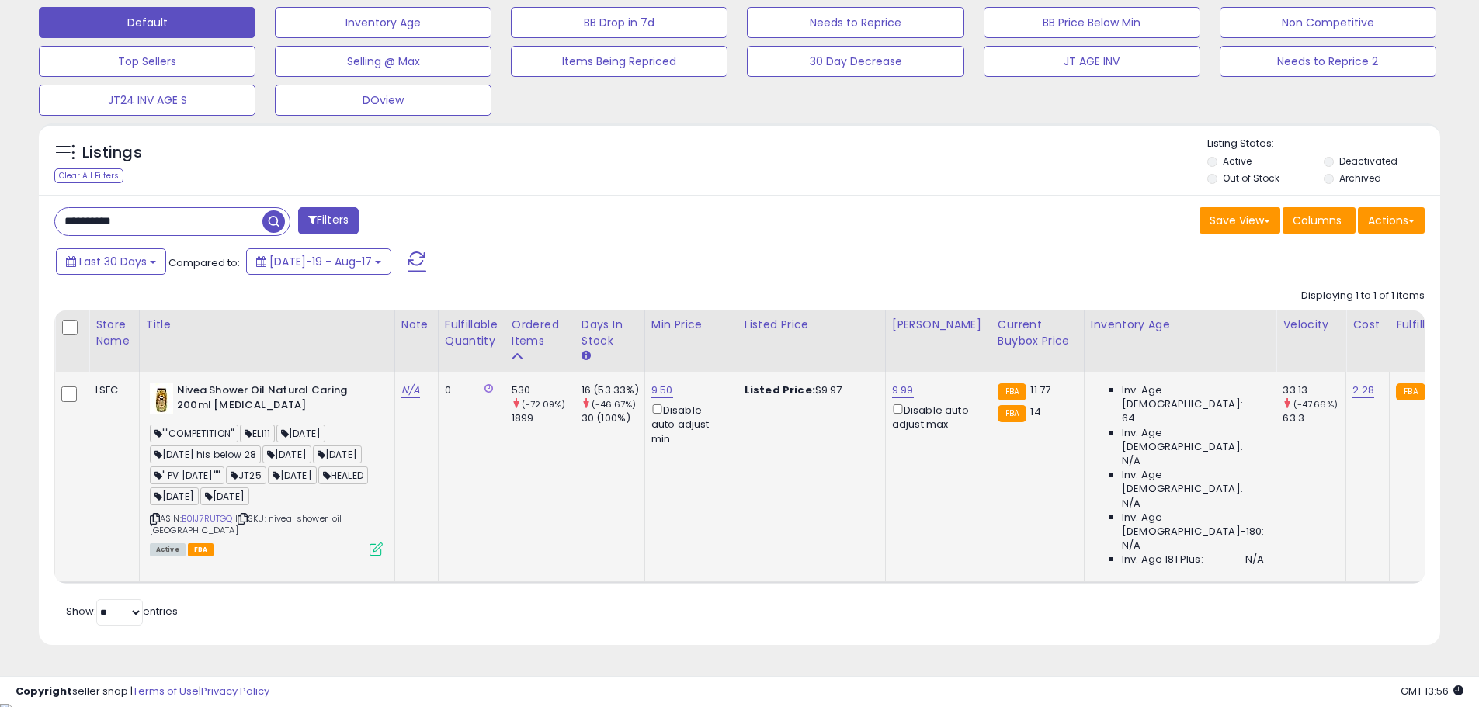
click at [382, 556] on icon at bounding box center [375, 549] width 13 height 13
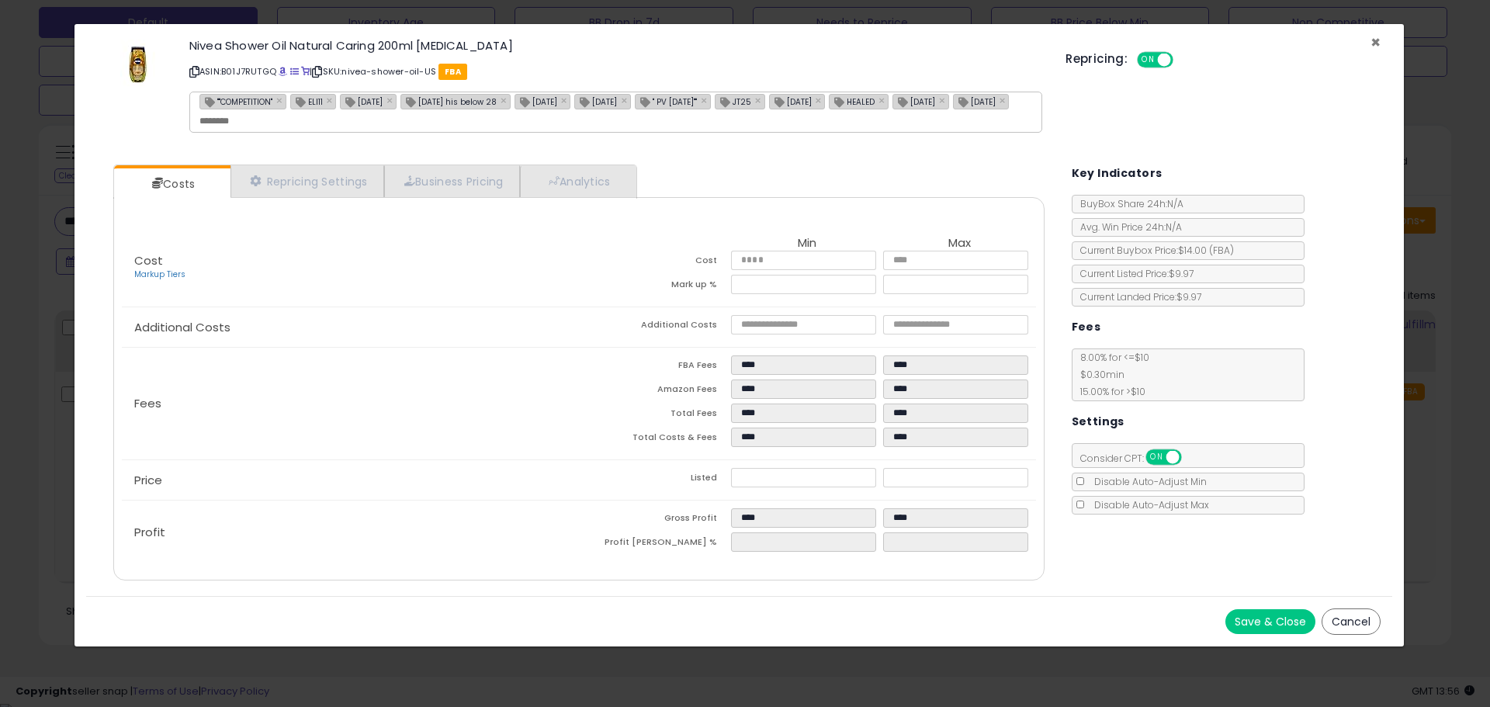
click at [1379, 42] on span "×" at bounding box center [1376, 42] width 10 height 23
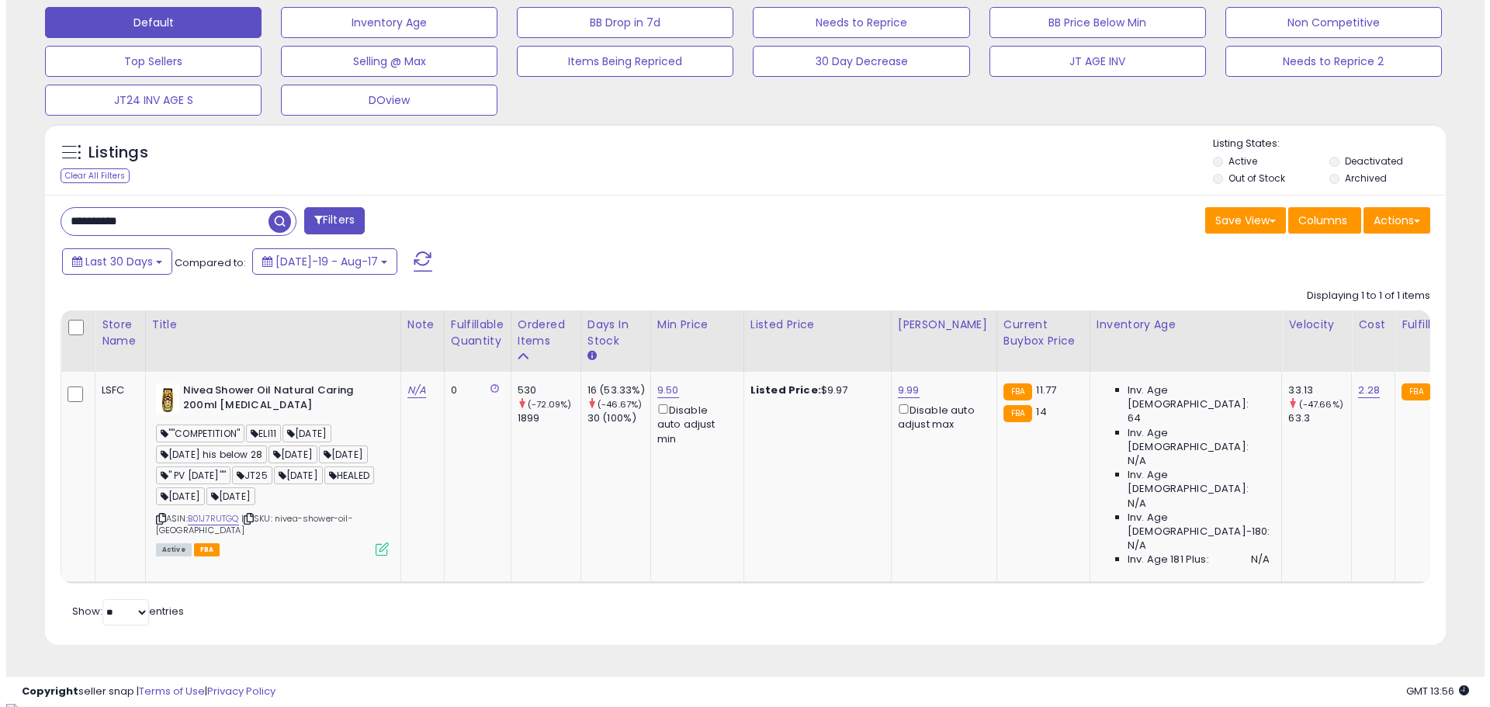
scroll to position [775870, 775375]
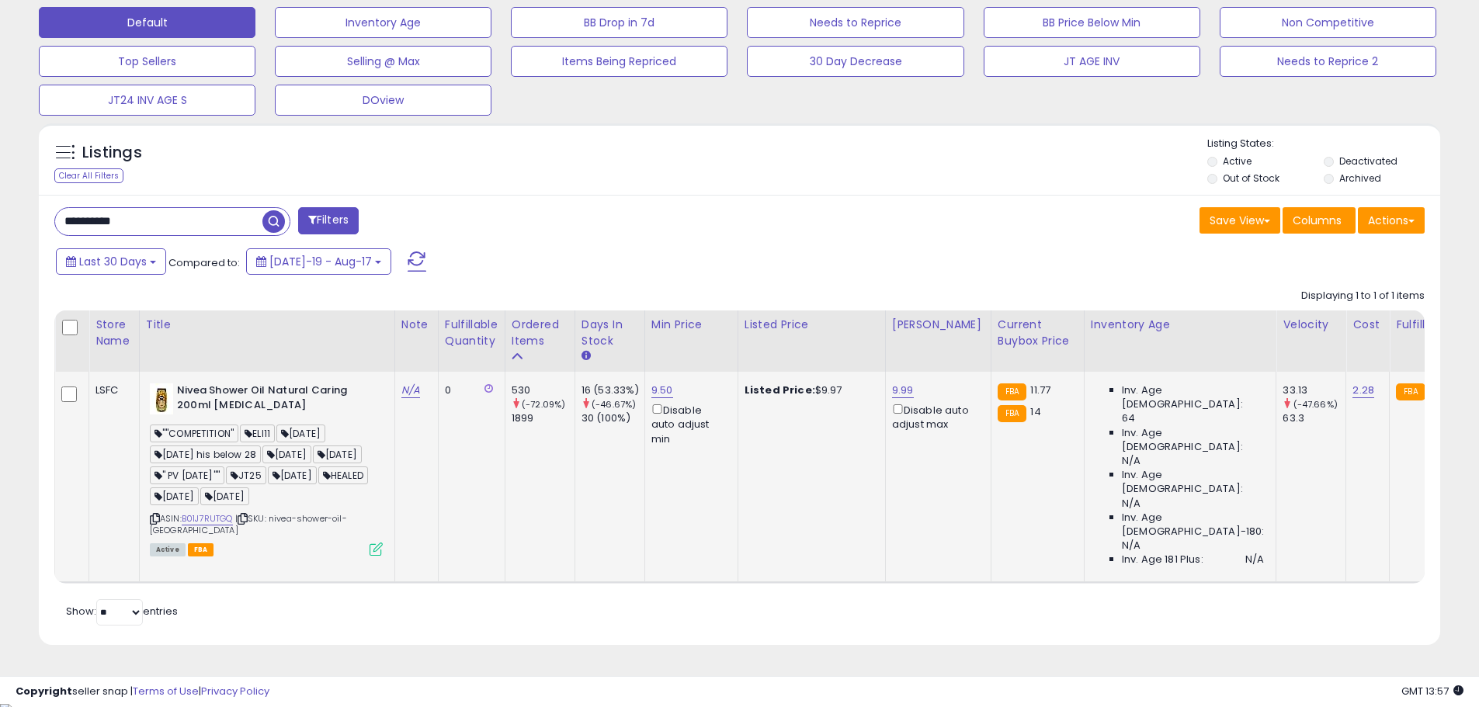
click at [378, 556] on icon at bounding box center [375, 549] width 13 height 13
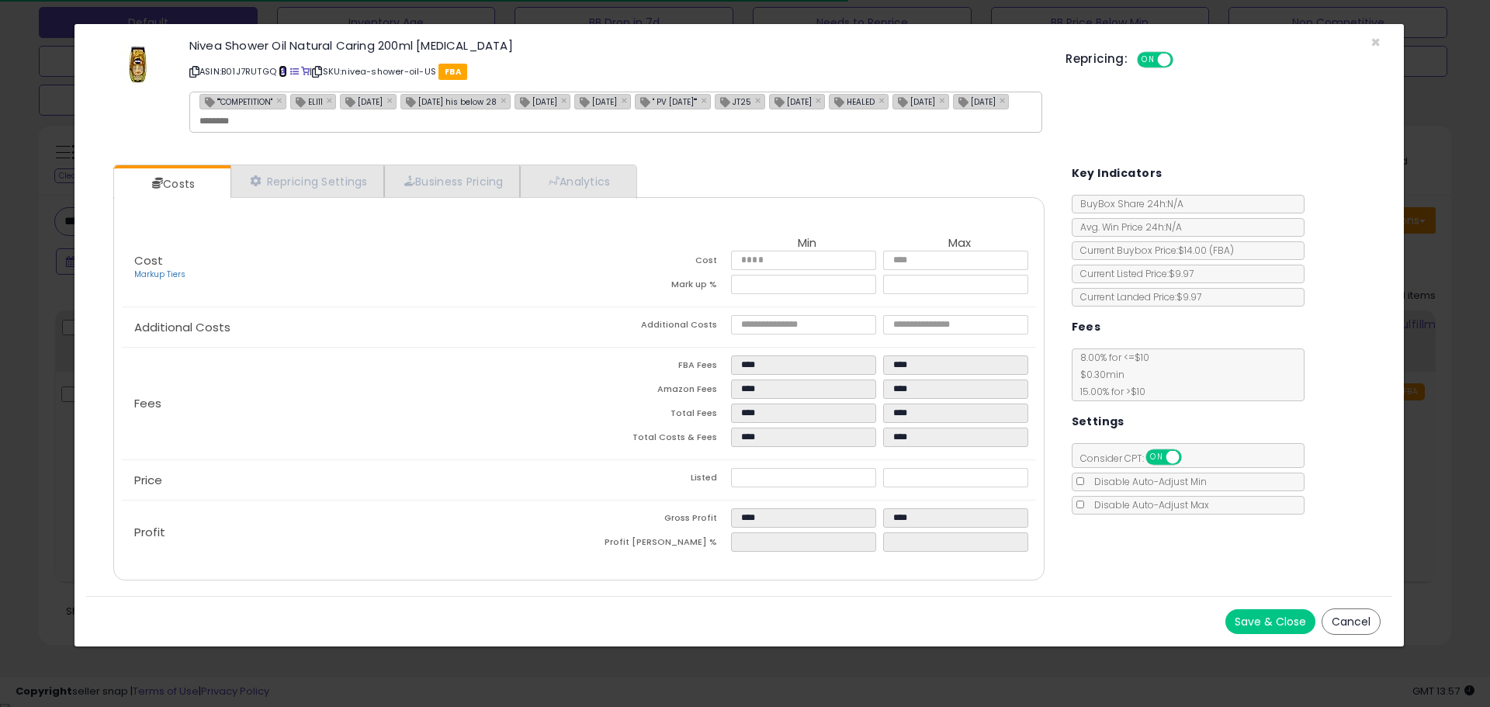
click at [286, 72] on span at bounding box center [283, 72] width 9 height 9
click at [1378, 42] on span "×" at bounding box center [1376, 42] width 10 height 23
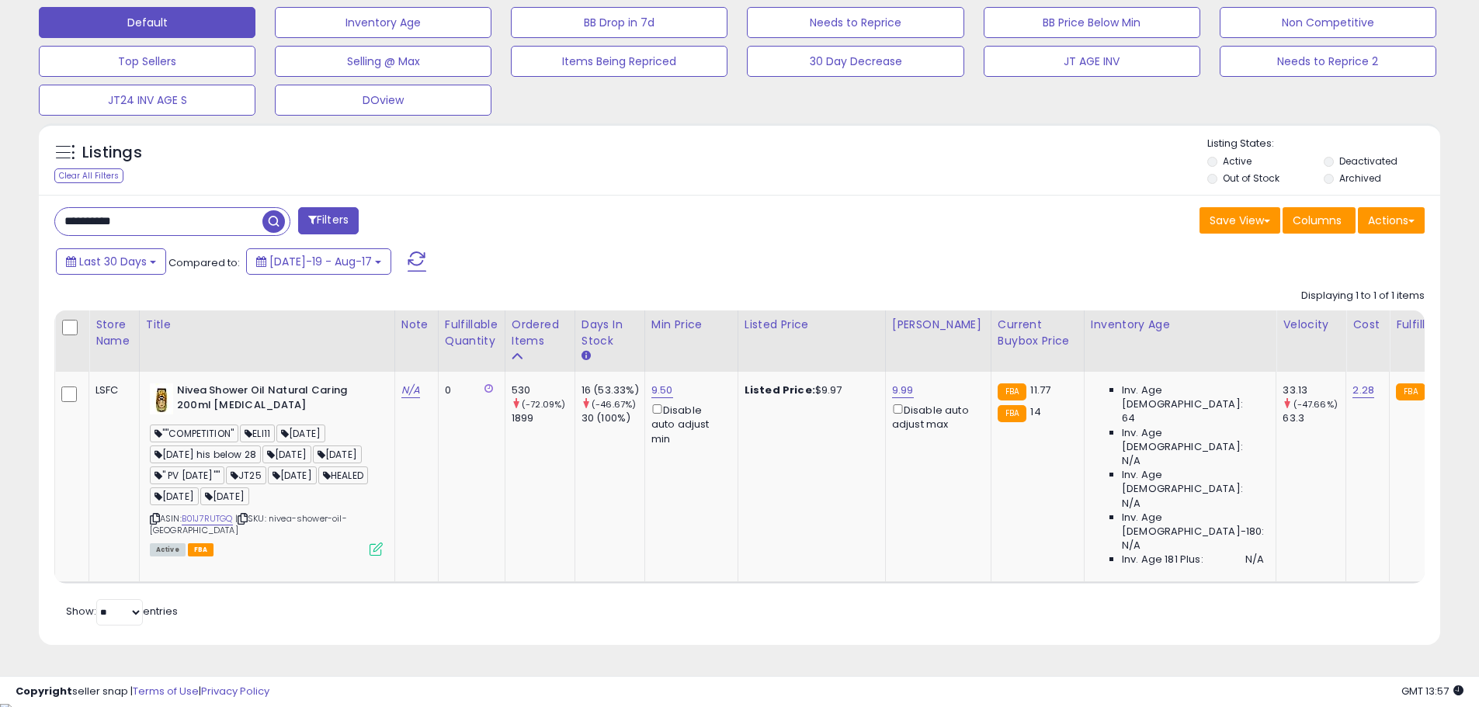
scroll to position [775870, 775375]
